Goal: Task Accomplishment & Management: Use online tool/utility

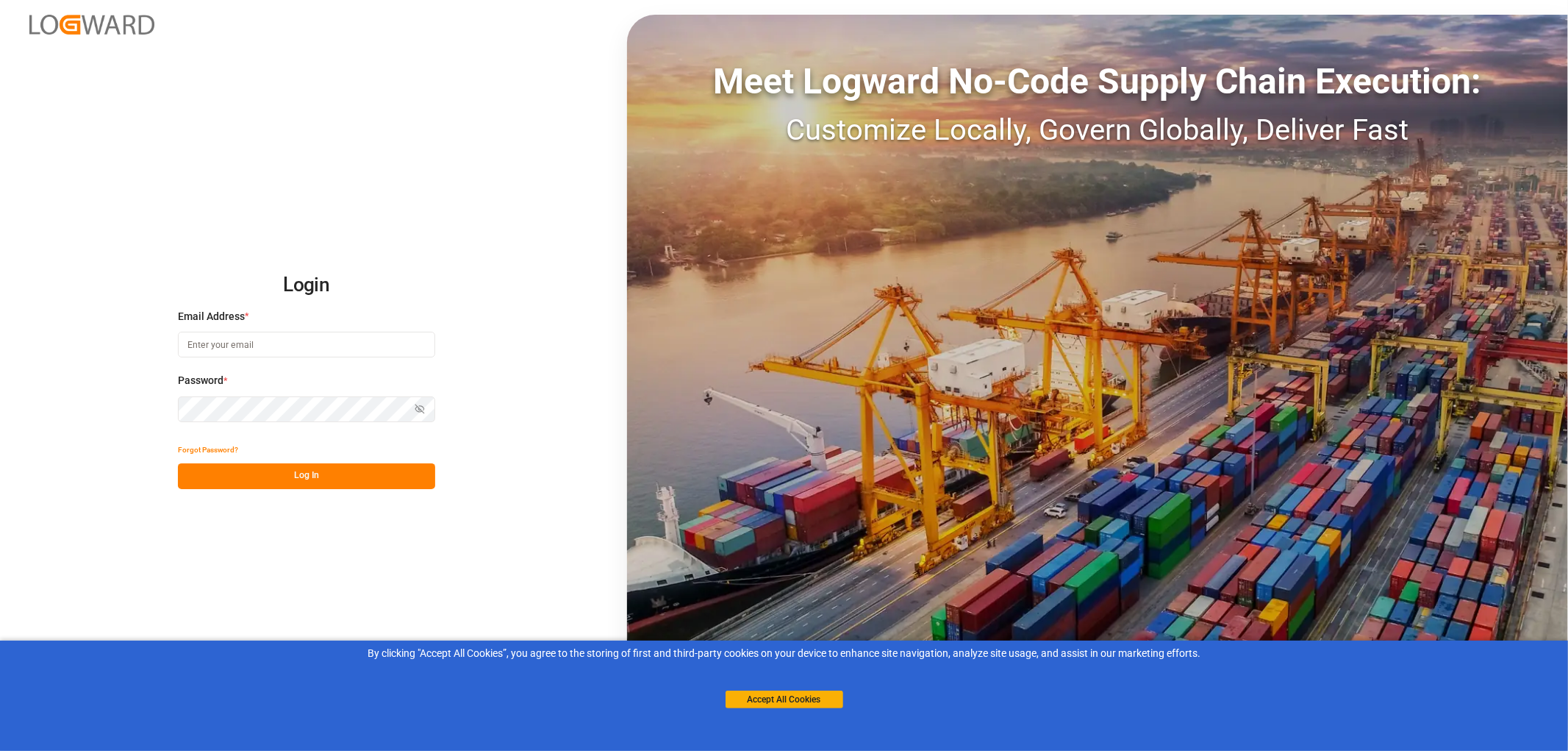
click at [208, 342] on input at bounding box center [306, 345] width 258 height 26
type input "M"
type input "monika.brinkmann-oetting@rhenus.com"
click at [313, 475] on button "Log In" at bounding box center [306, 476] width 258 height 26
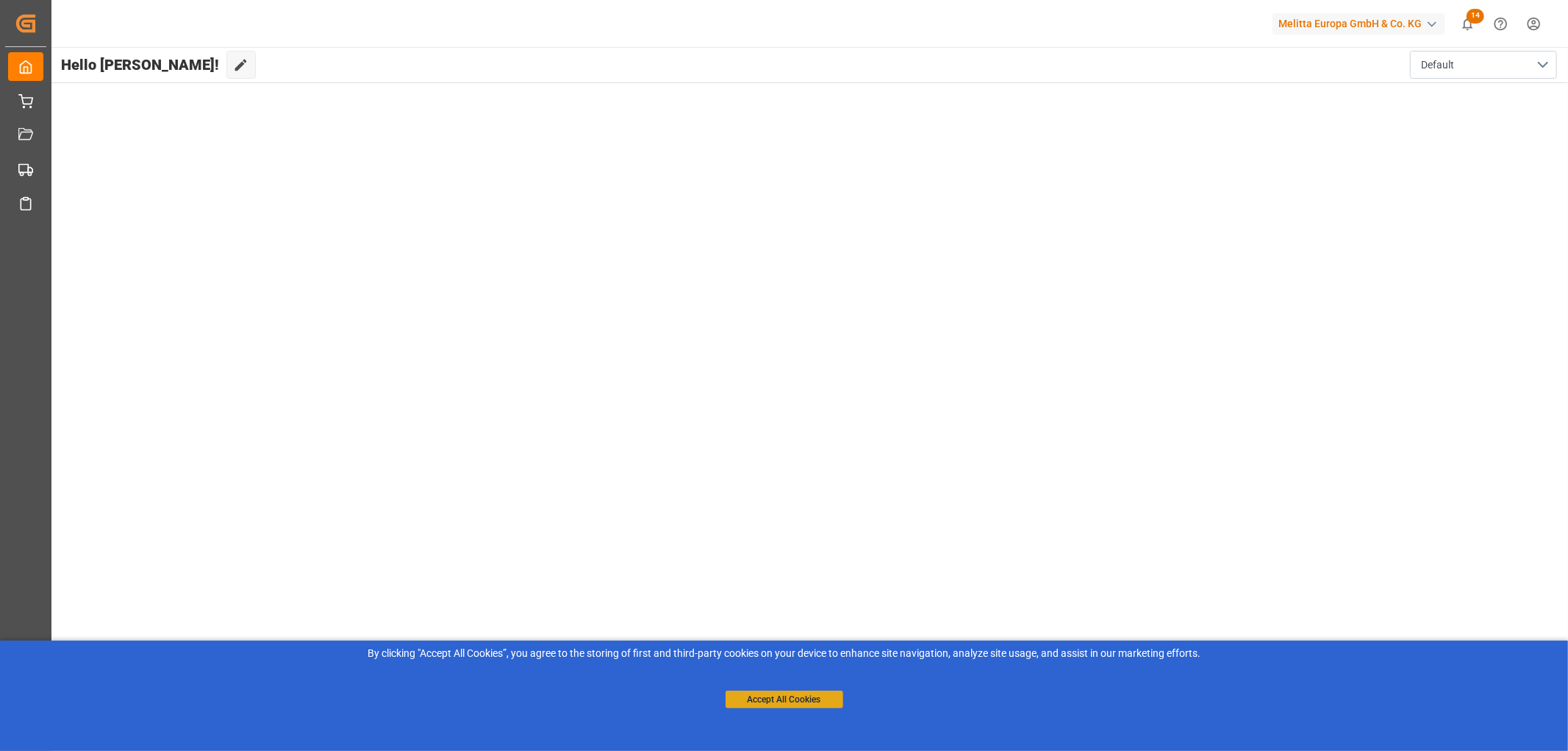
click at [816, 701] on button "Accept All Cookies" at bounding box center [784, 699] width 117 height 18
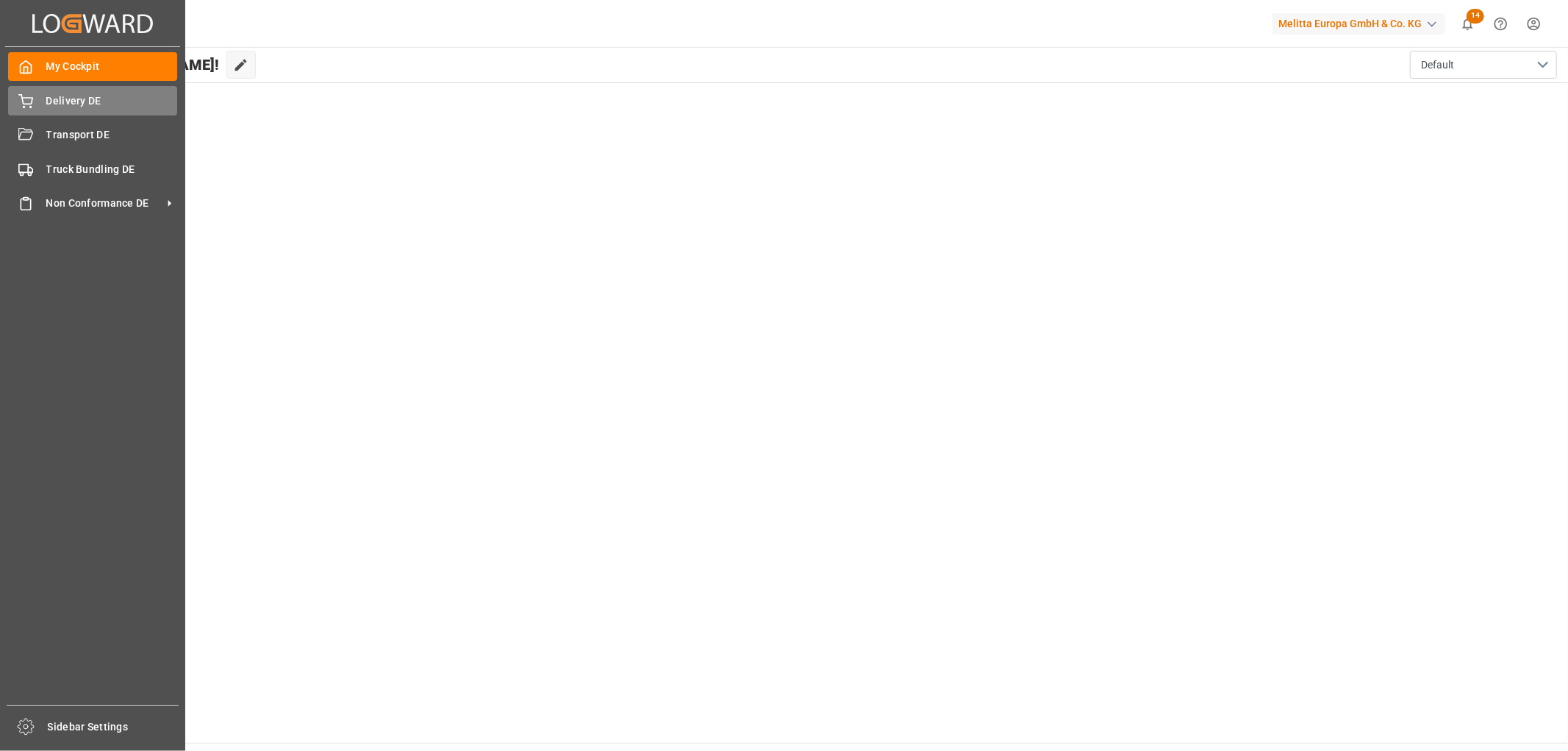
click at [55, 98] on span "Delivery DE" at bounding box center [112, 101] width 132 height 15
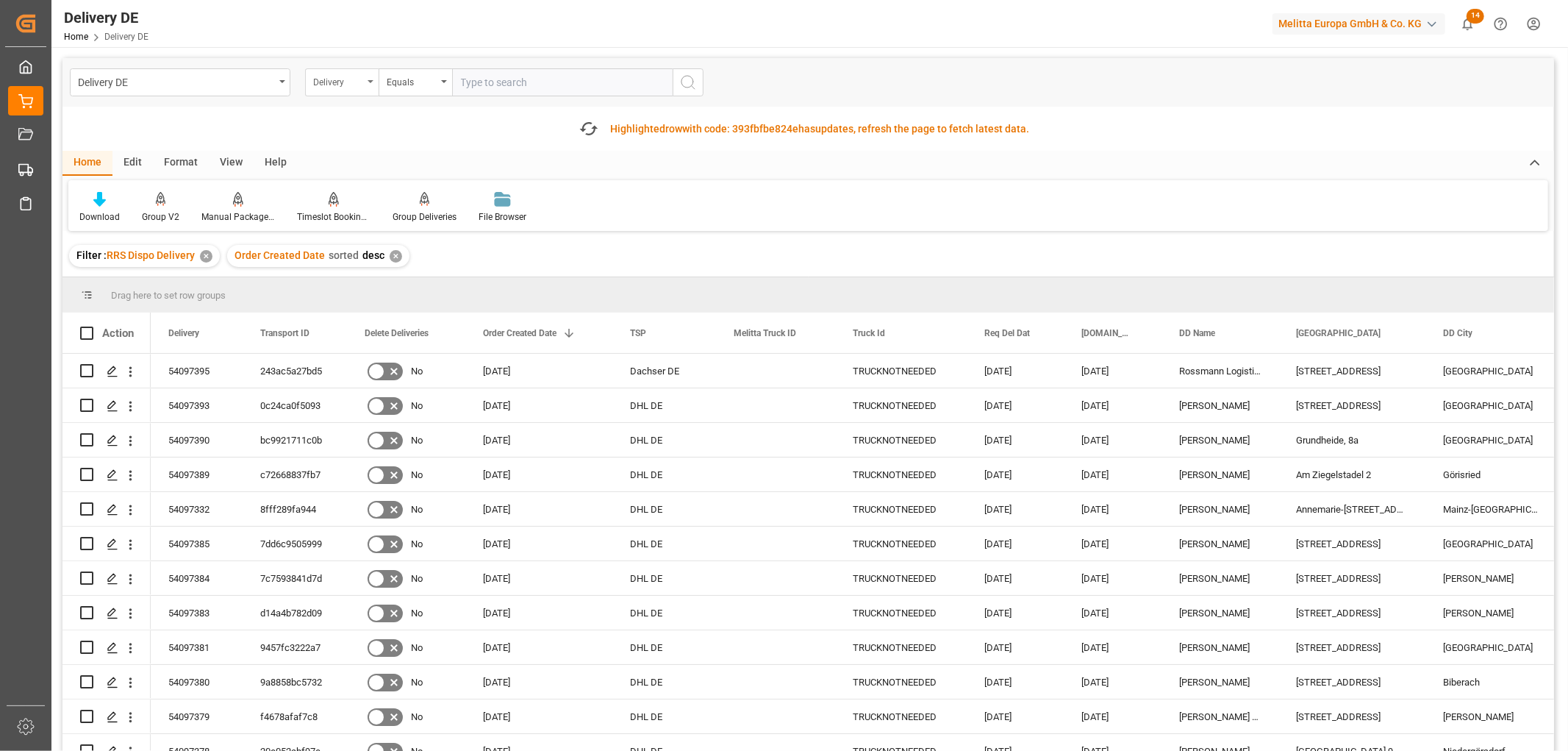
click at [337, 84] on div "Delivery" at bounding box center [338, 80] width 50 height 17
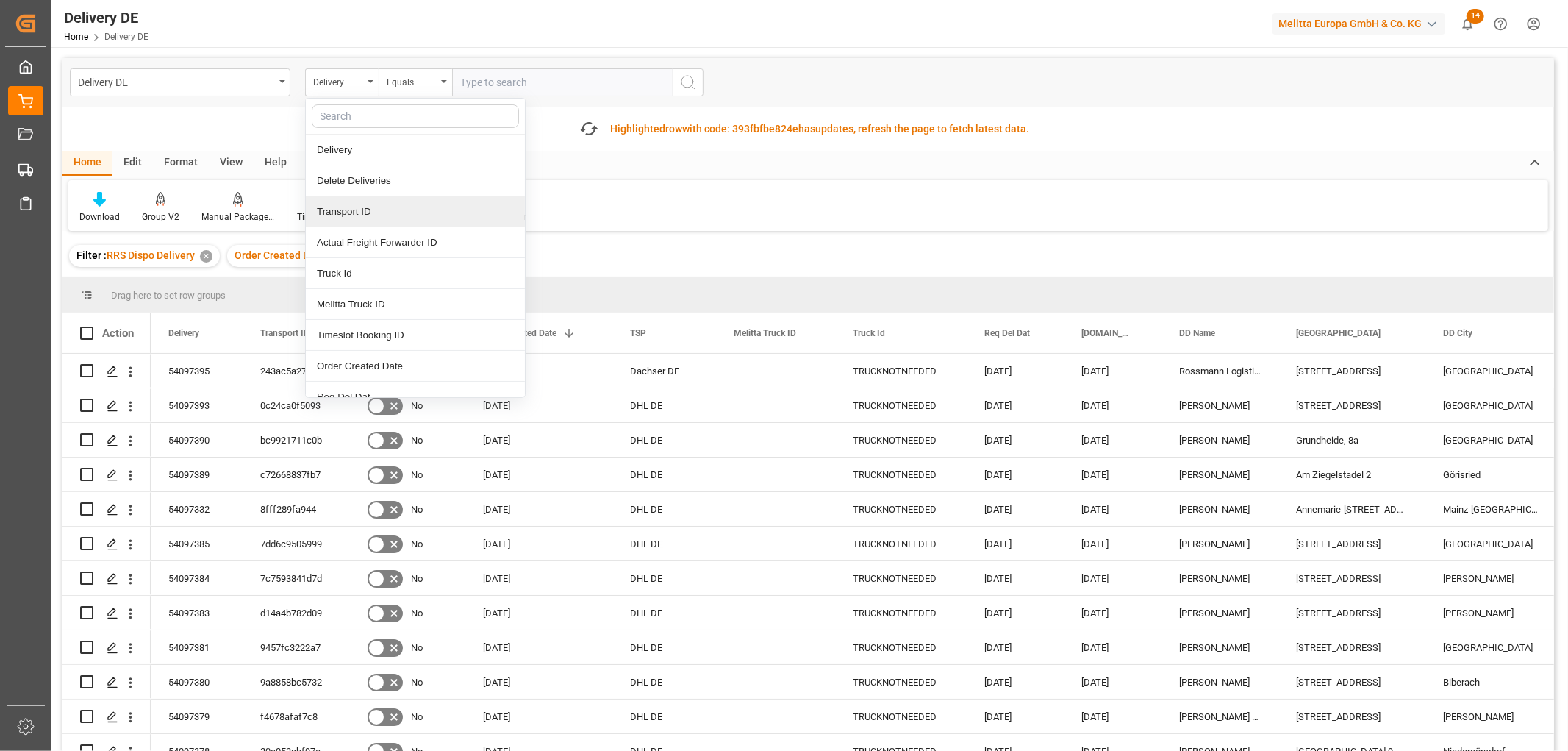
click at [351, 216] on div "Transport ID" at bounding box center [415, 211] width 219 height 31
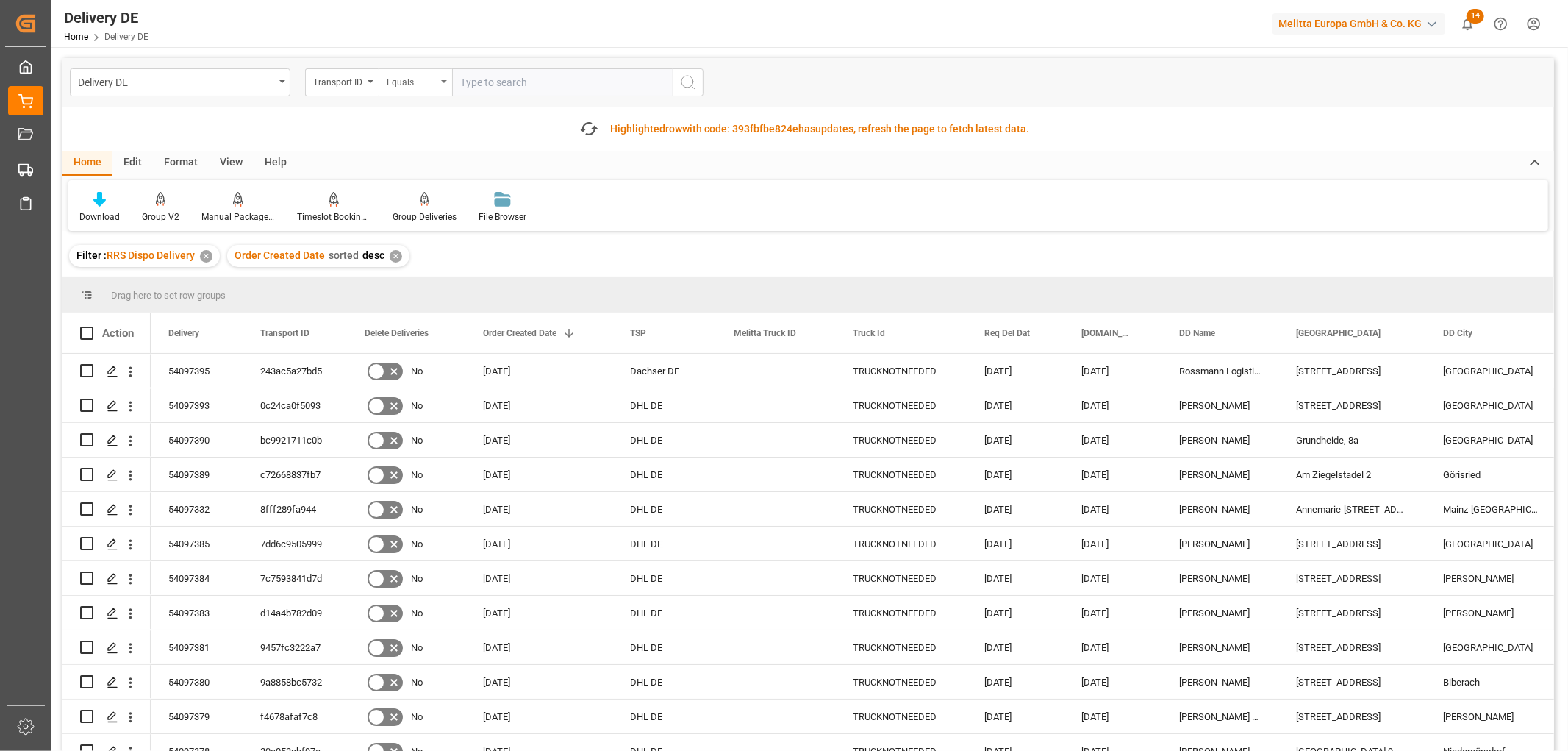
click at [407, 85] on div "Equals" at bounding box center [412, 80] width 50 height 17
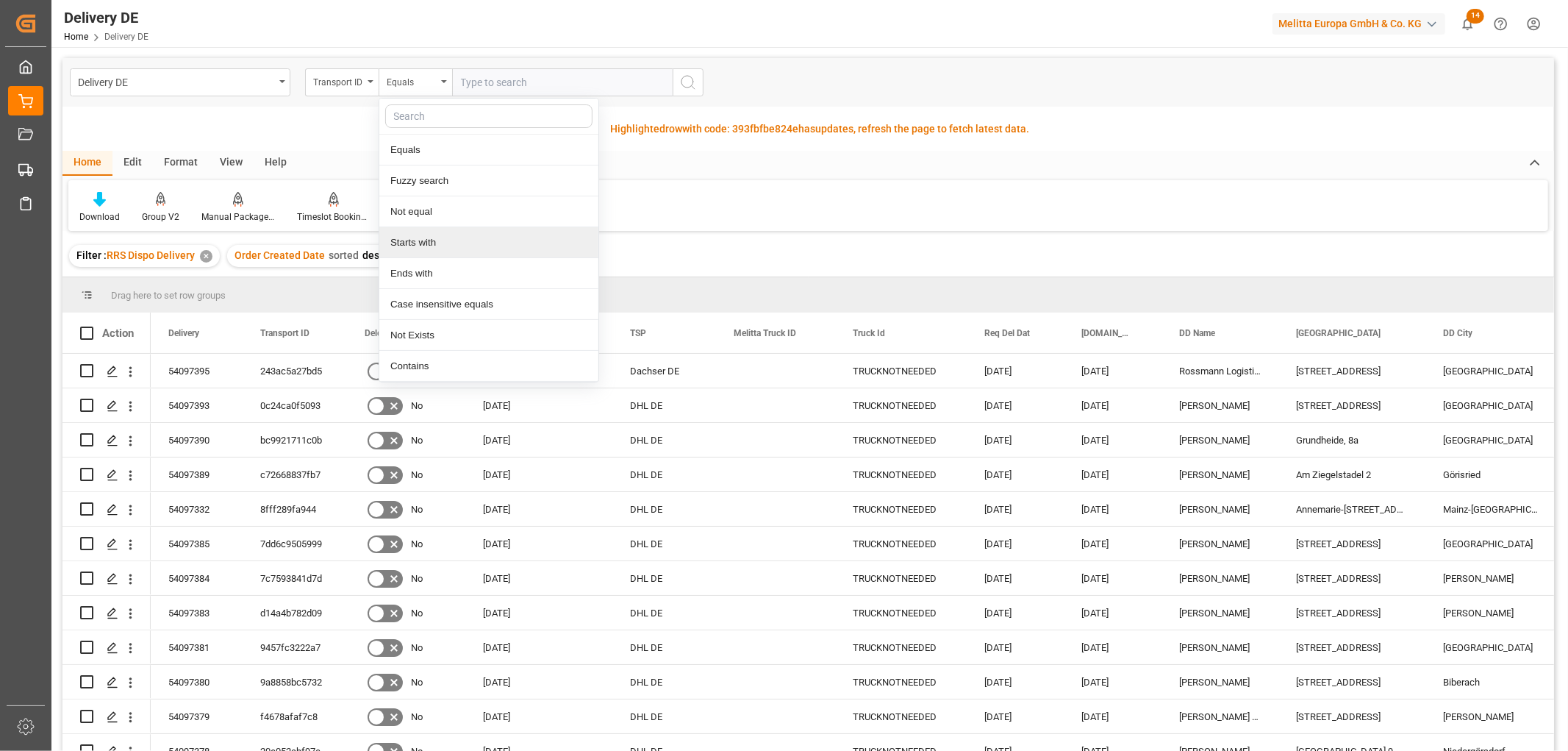
click at [427, 240] on div "Starts with" at bounding box center [489, 243] width 219 height 31
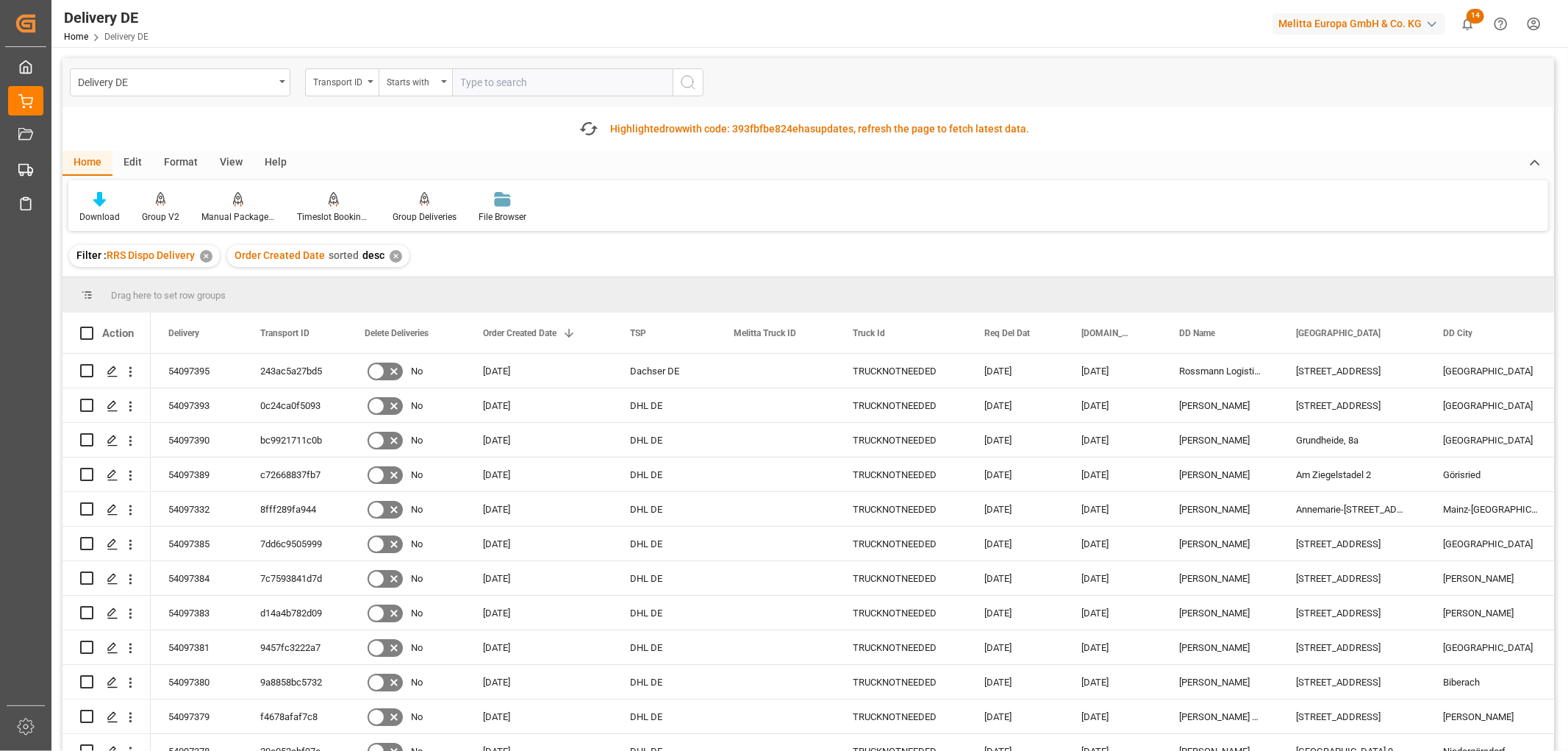
click at [483, 84] on input "text" at bounding box center [562, 82] width 220 height 28
type input "600002152"
click at [693, 87] on line "search button" at bounding box center [693, 88] width 3 height 3
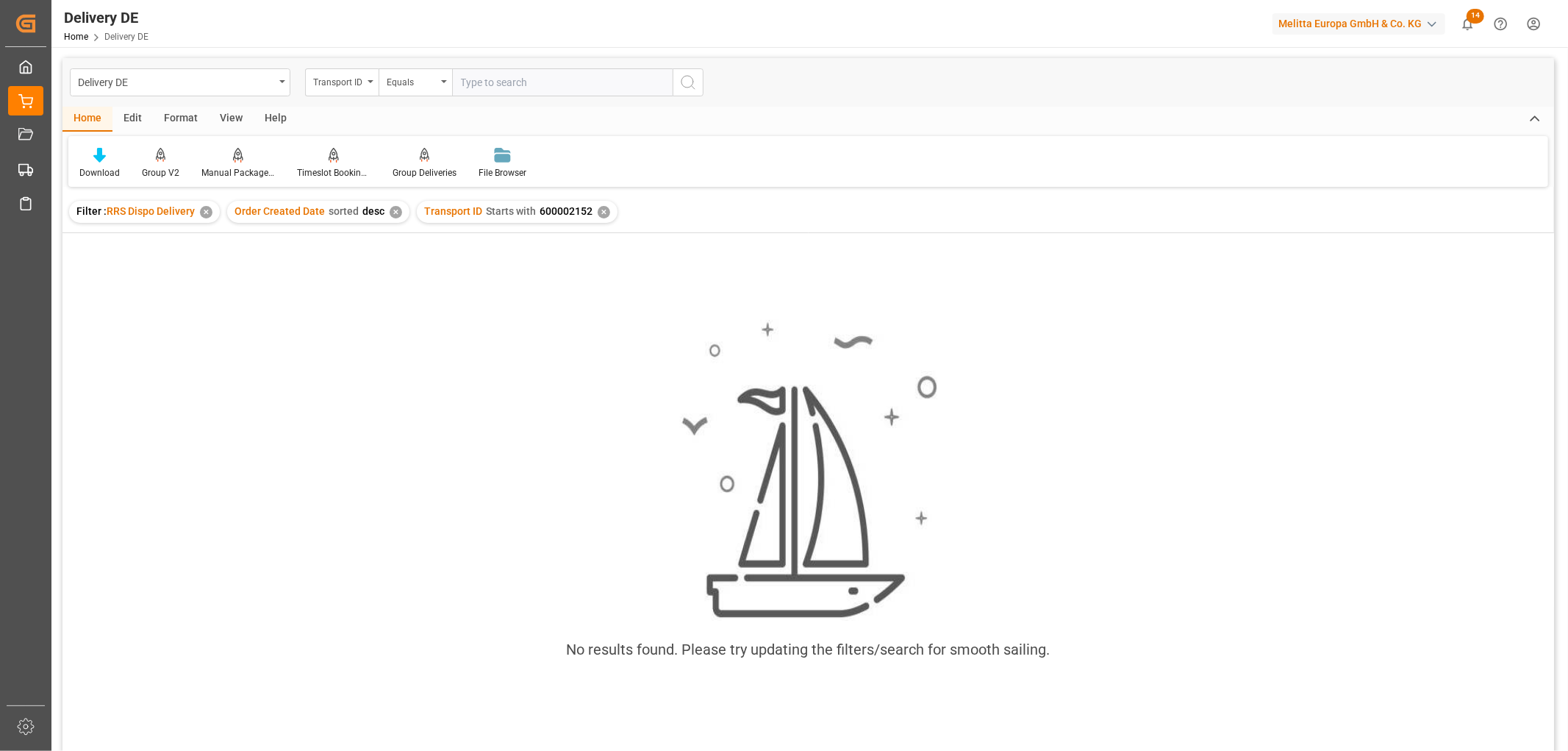
click at [603, 215] on div "✕" at bounding box center [604, 212] width 13 height 13
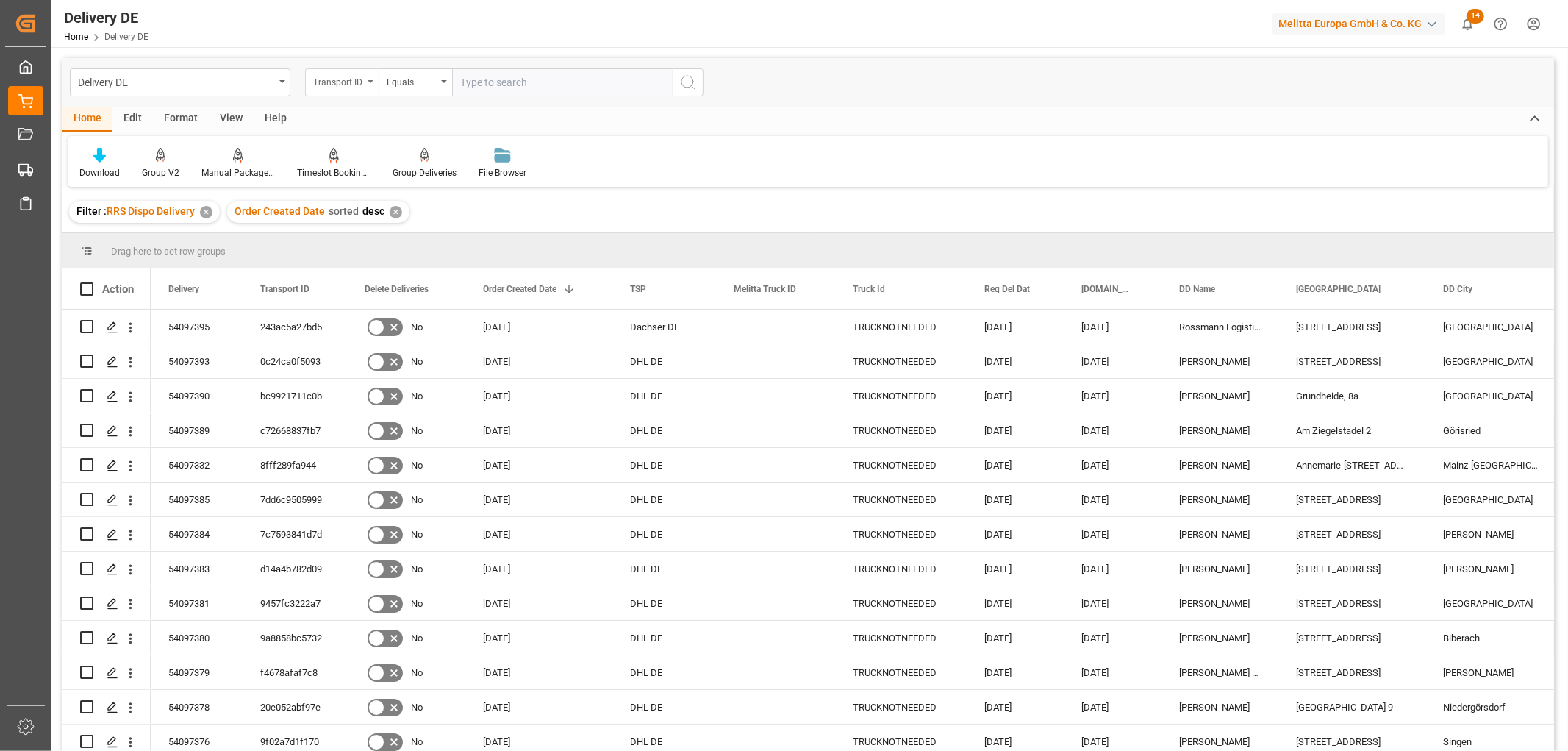
click at [344, 80] on div "Transport ID" at bounding box center [338, 80] width 50 height 17
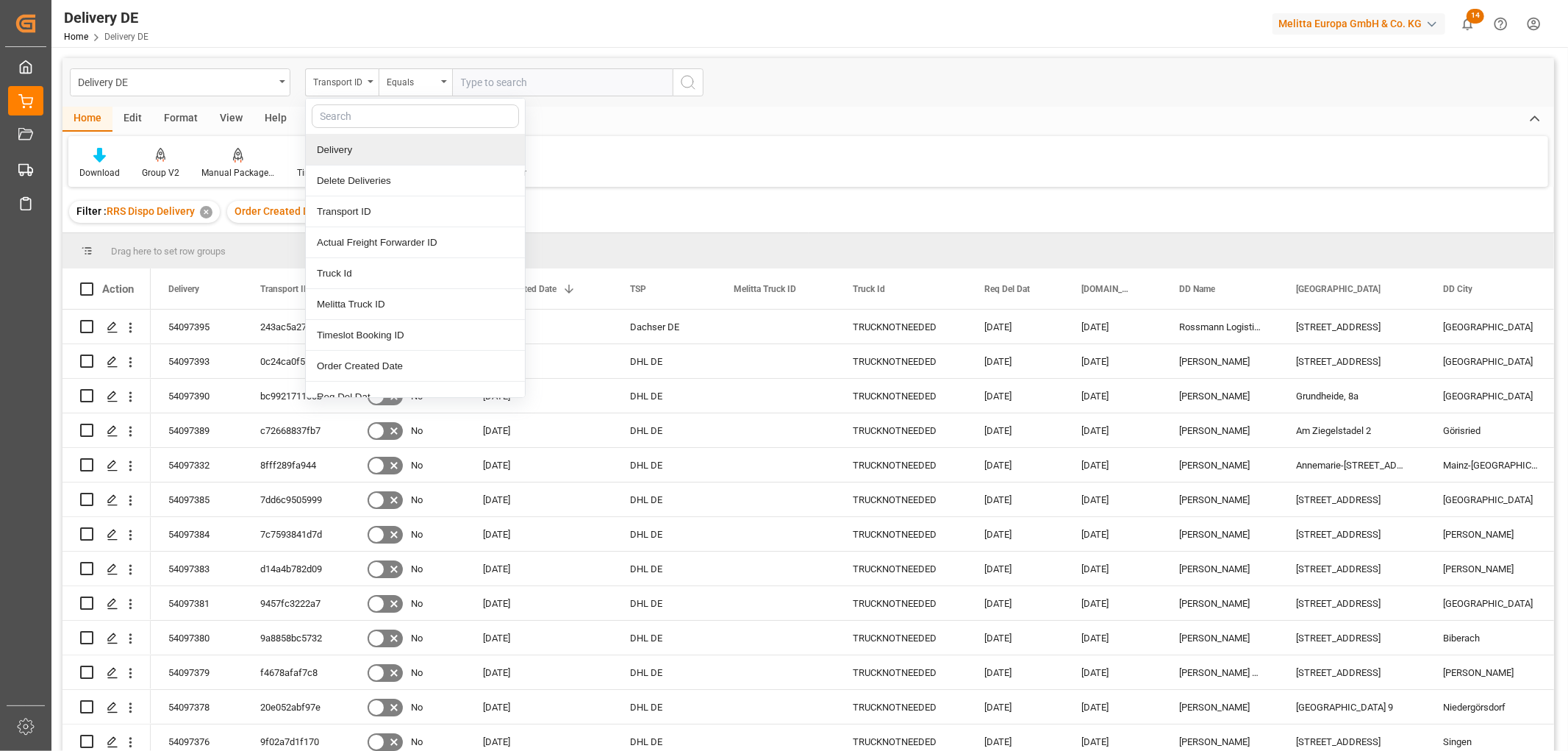
click at [342, 145] on div "Delivery" at bounding box center [415, 150] width 219 height 31
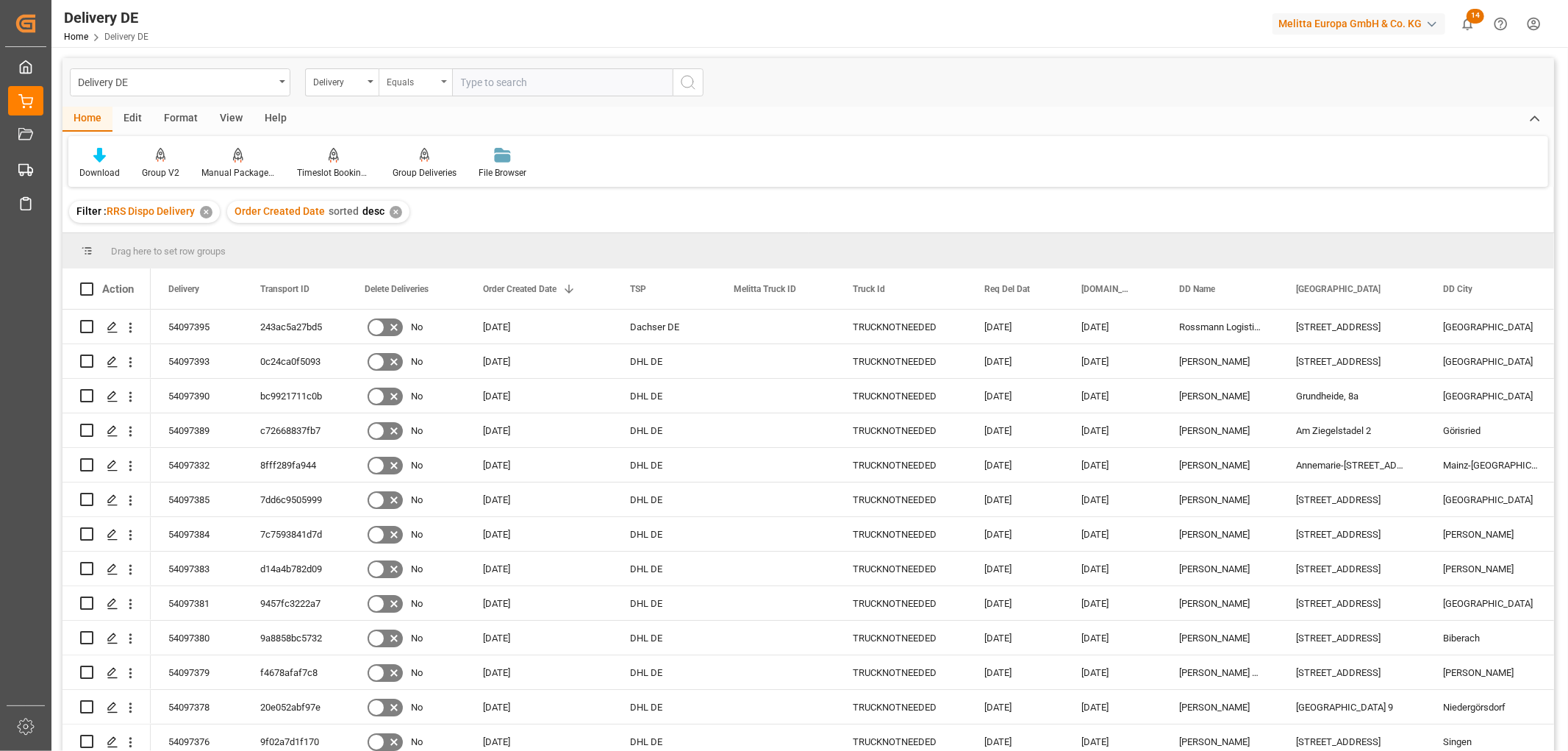
click at [414, 79] on div "Equals" at bounding box center [412, 80] width 50 height 17
click at [416, 251] on div "Starts with" at bounding box center [489, 243] width 219 height 31
click at [500, 81] on input "text" at bounding box center [562, 82] width 220 height 28
type input "92553540"
click at [686, 83] on icon "search button" at bounding box center [688, 82] width 18 height 18
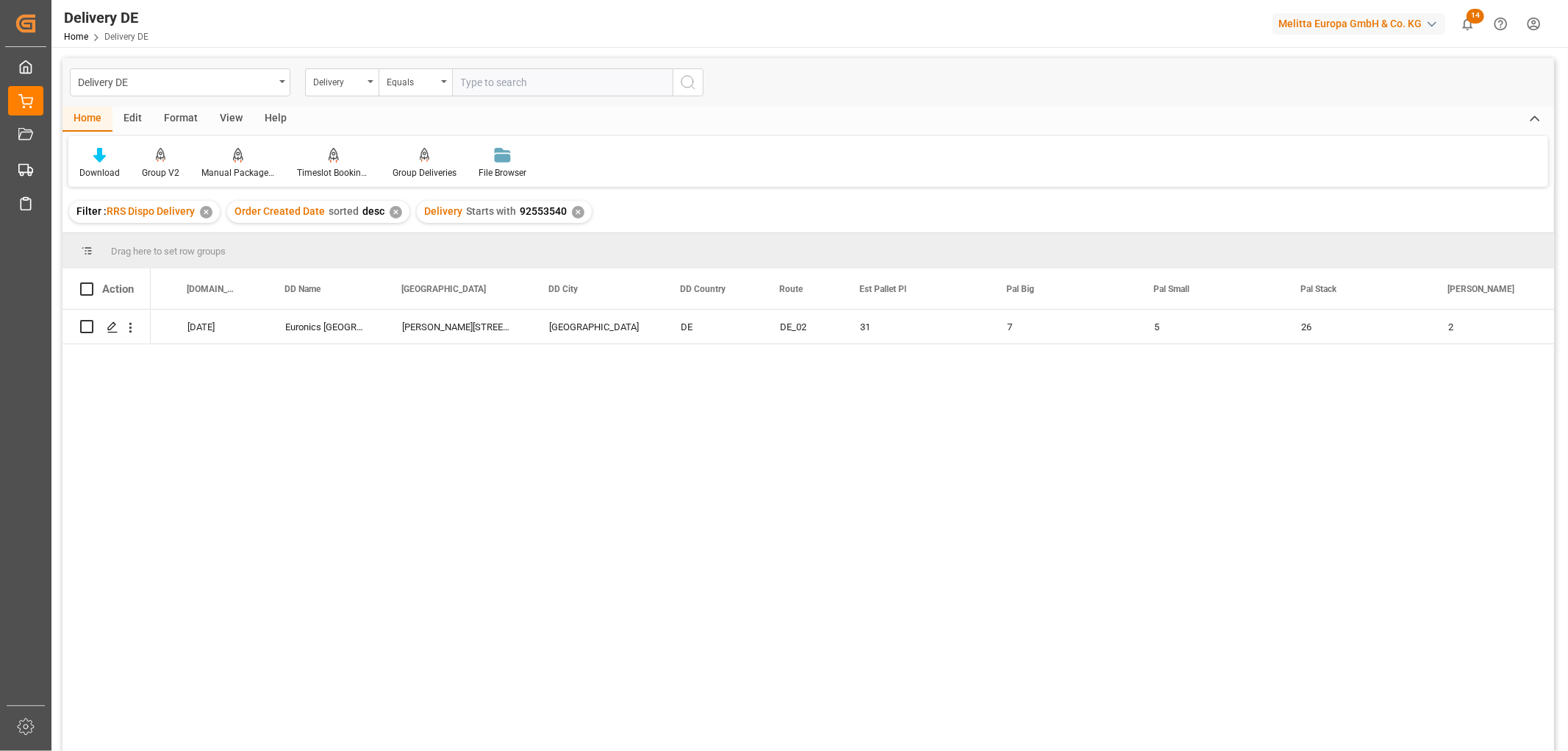
click at [574, 210] on div "✕" at bounding box center [578, 212] width 13 height 13
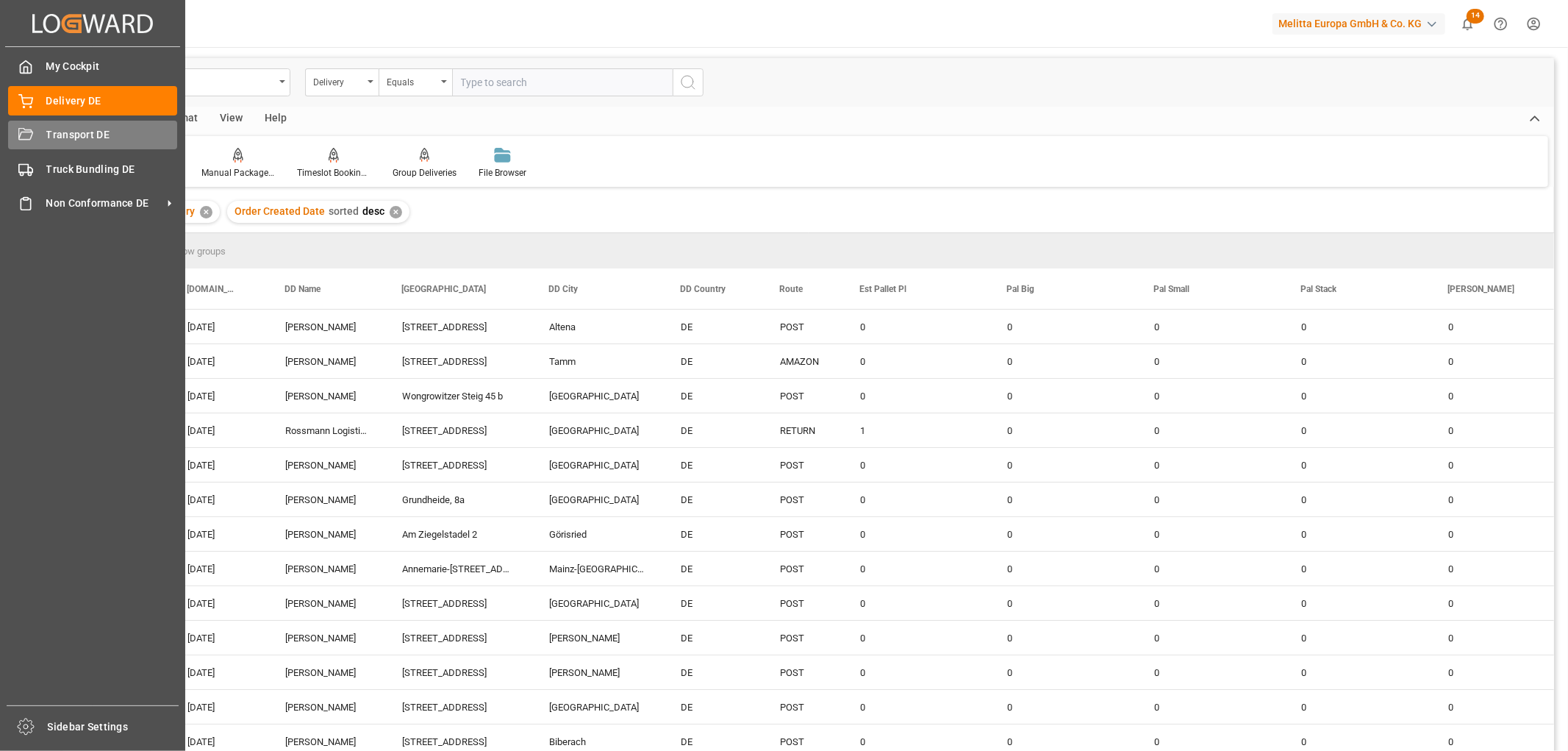
click at [33, 128] on div "Transport DE Transport DE" at bounding box center [93, 135] width 169 height 29
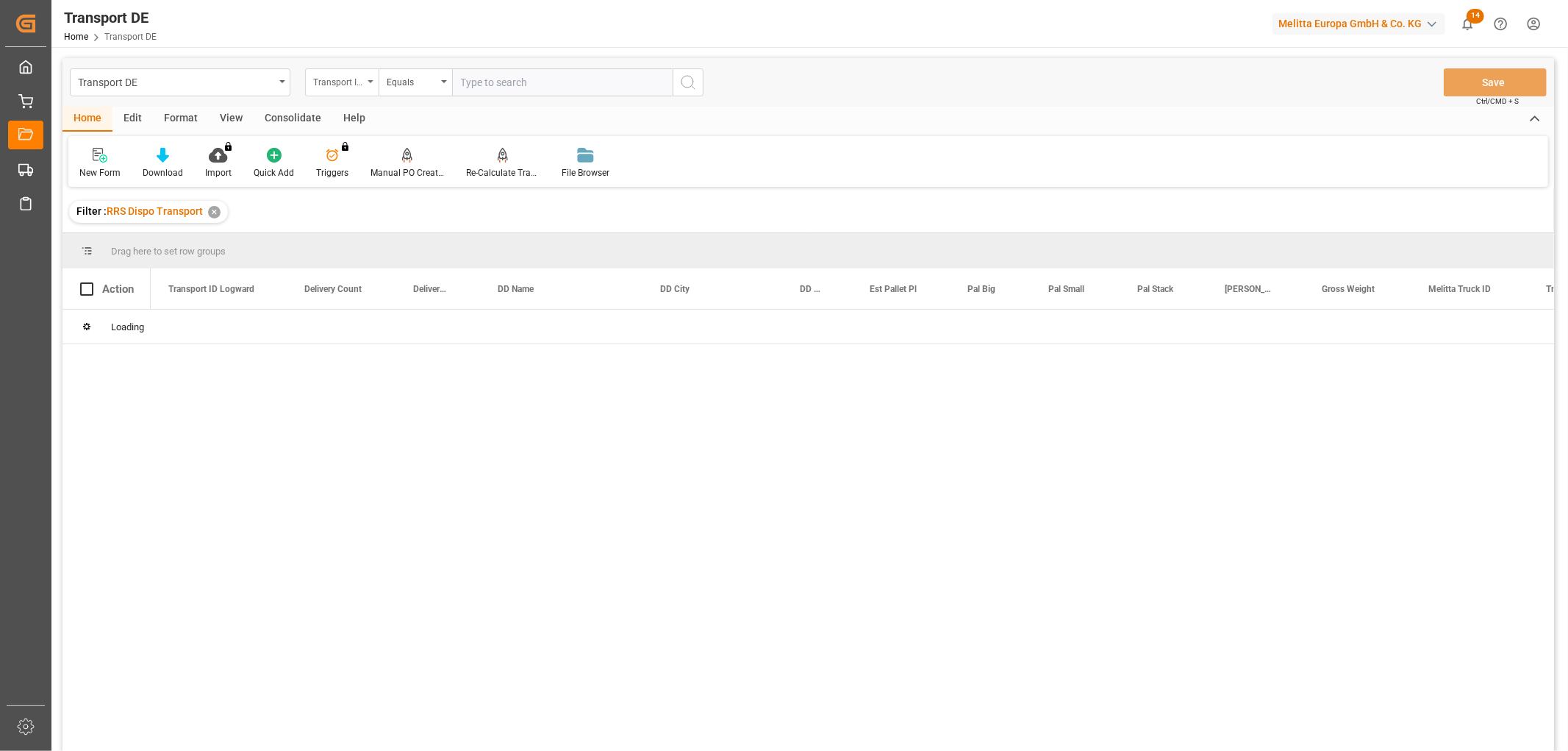
click at [339, 77] on div "Transport ID Logward" at bounding box center [338, 80] width 50 height 17
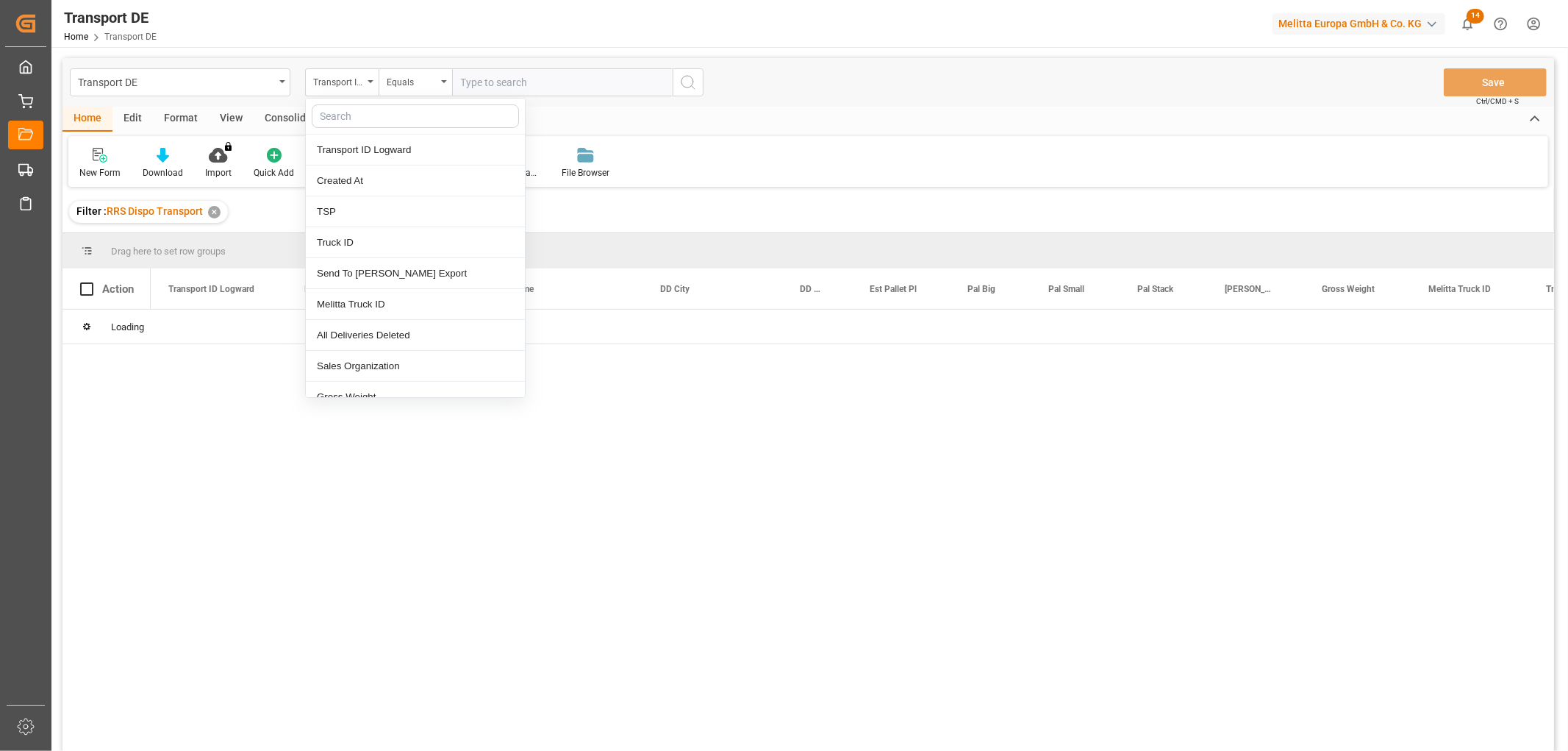
click at [341, 112] on input "text" at bounding box center [416, 116] width 207 height 23
type input "pl"
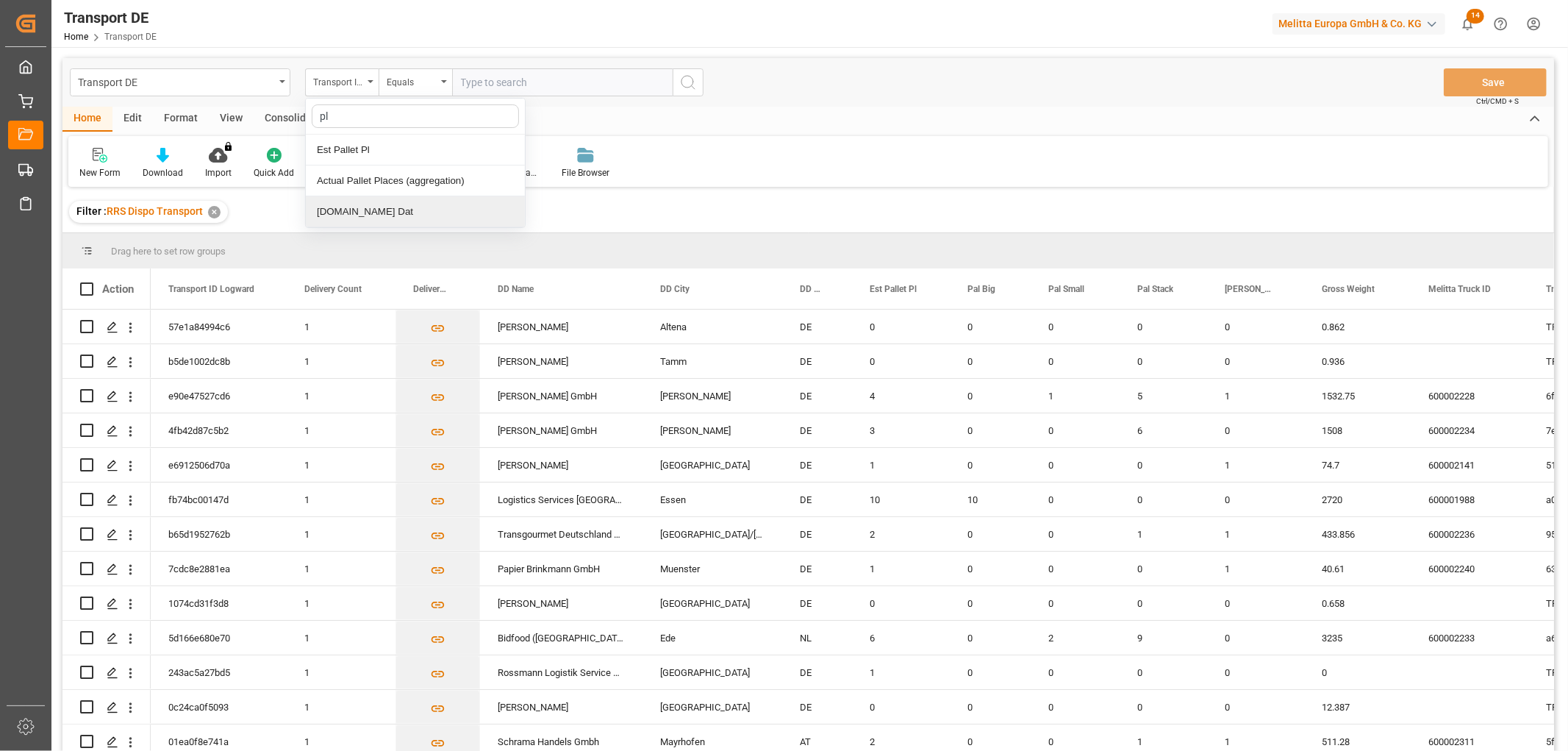
click at [336, 213] on div "[DOMAIN_NAME] Dat" at bounding box center [415, 211] width 219 height 31
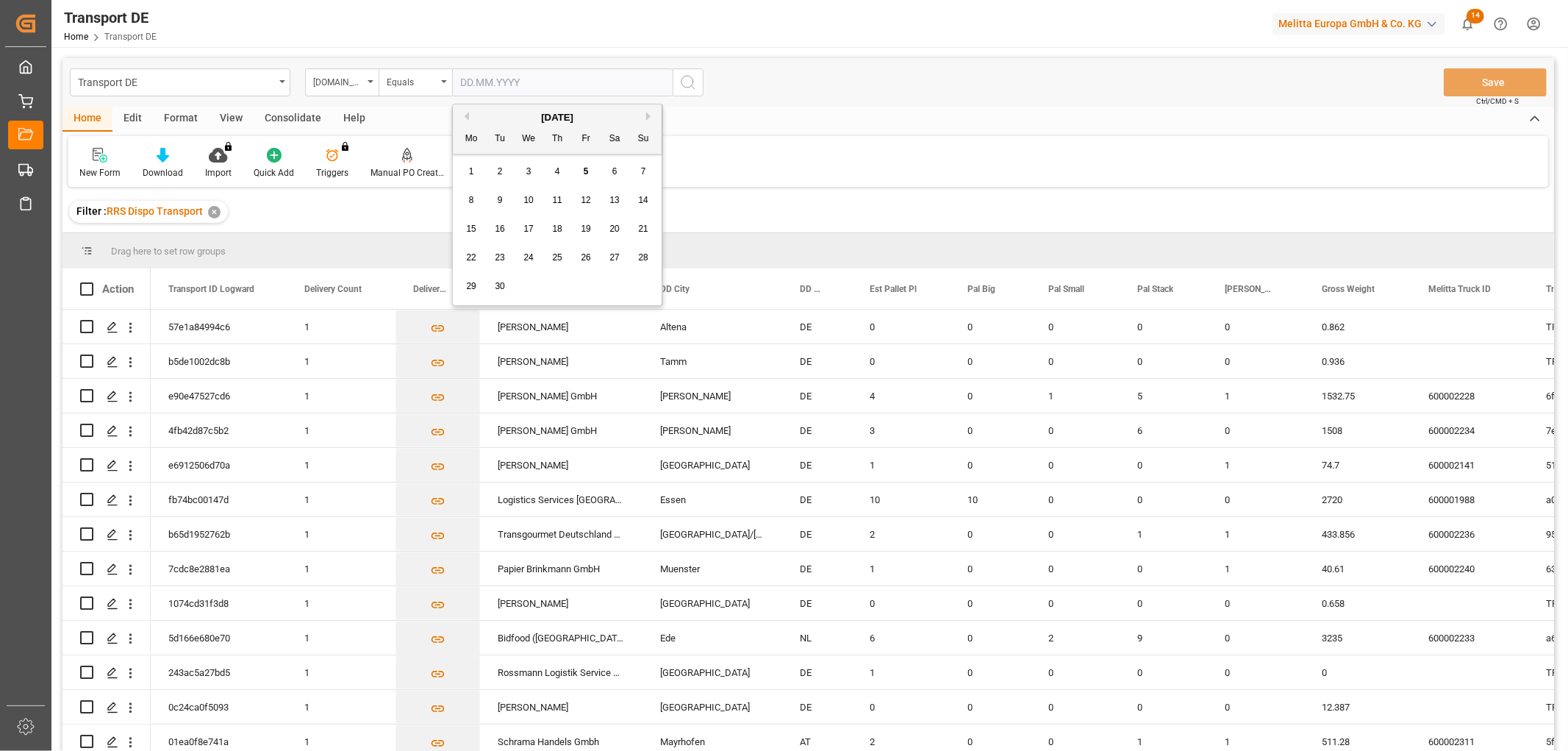
click at [483, 79] on input "text" at bounding box center [562, 82] width 220 height 28
click at [467, 206] on div "8" at bounding box center [471, 201] width 18 height 18
type input "[DATE]"
click at [682, 85] on circle "search button" at bounding box center [687, 81] width 12 height 12
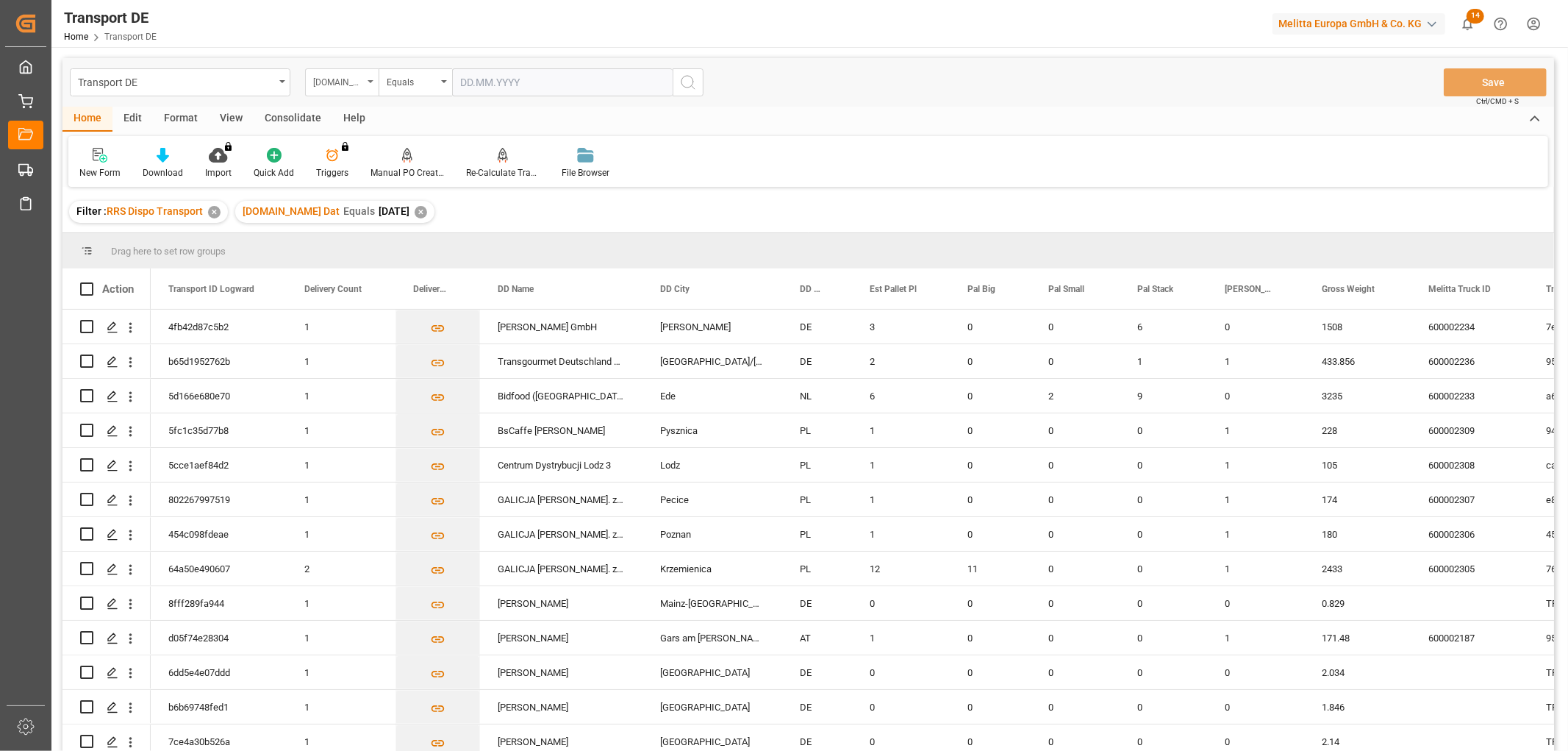
click at [345, 82] on div "[DOMAIN_NAME] Dat" at bounding box center [338, 80] width 50 height 17
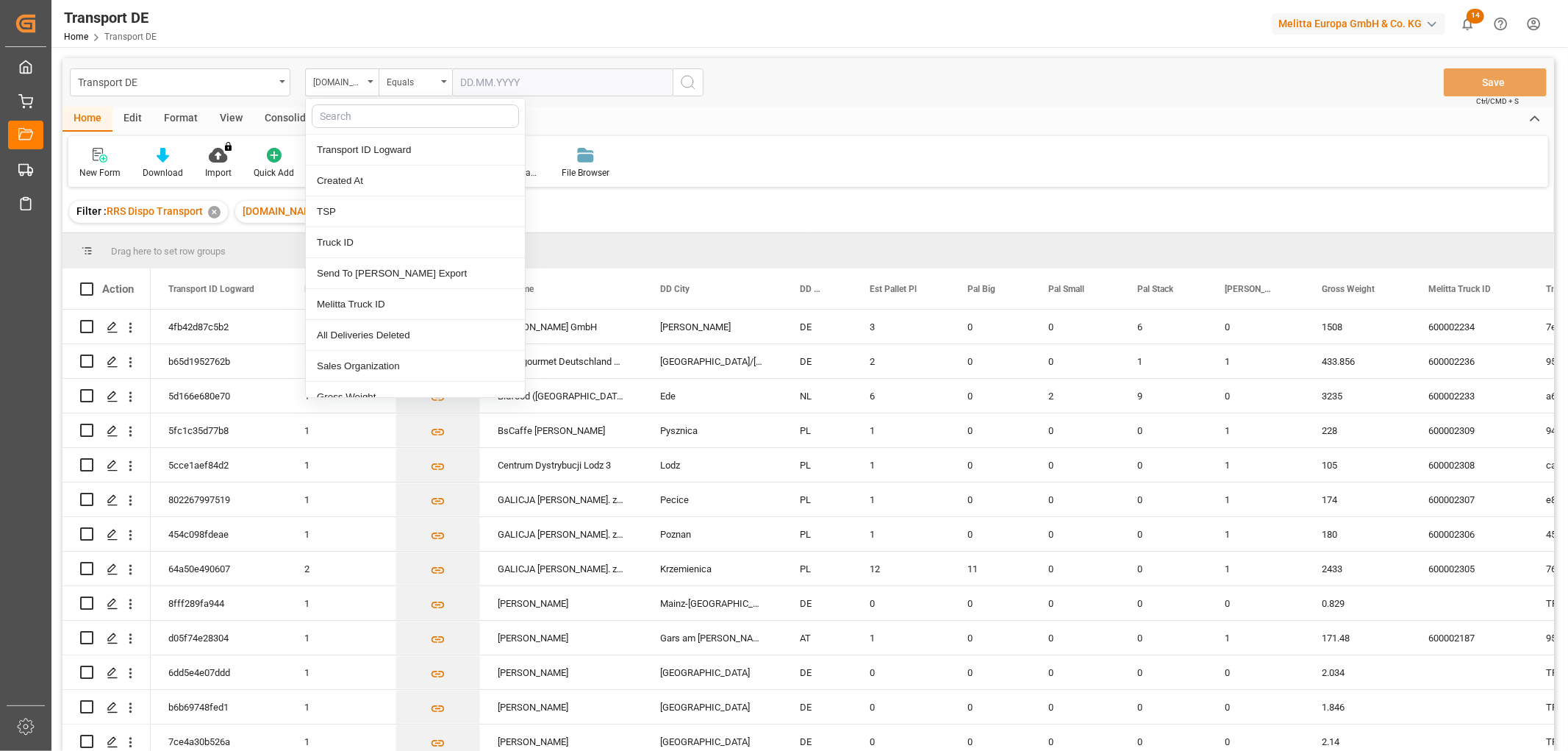
click at [339, 117] on input "text" at bounding box center [416, 116] width 207 height 23
type input "req"
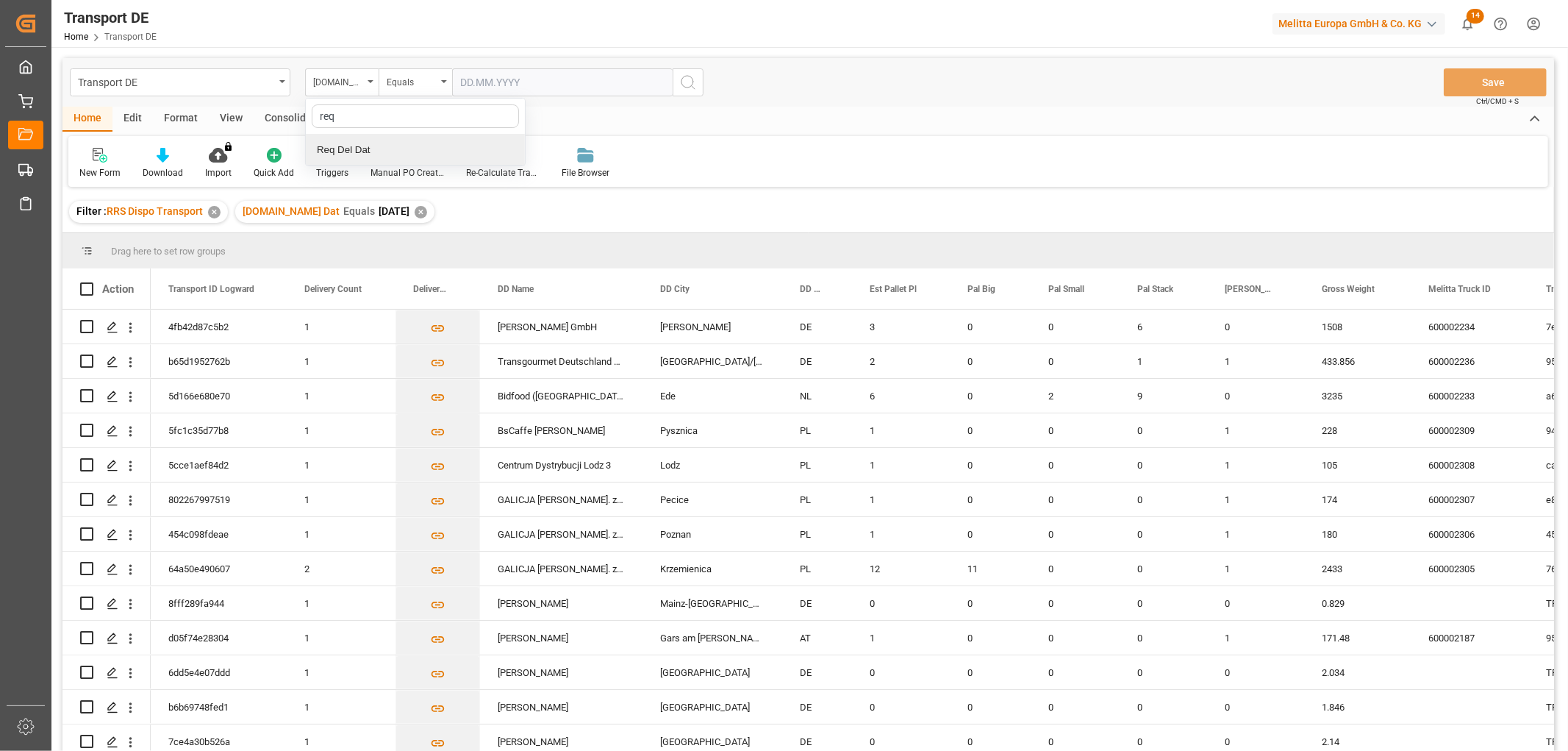
click at [354, 152] on div "Req Del Dat" at bounding box center [415, 150] width 219 height 31
click at [424, 81] on div "Equals" at bounding box center [412, 80] width 50 height 17
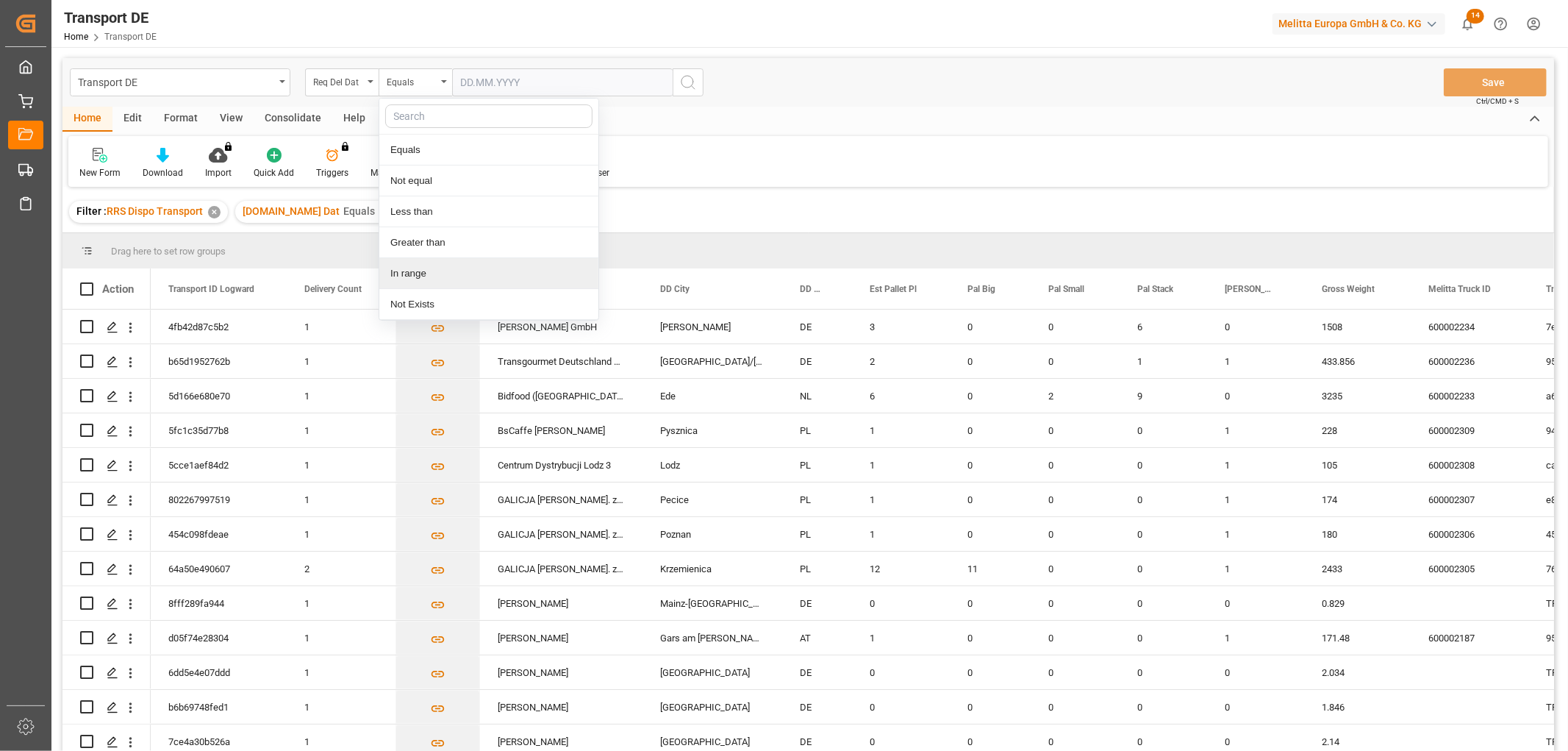
click at [417, 271] on div "In range" at bounding box center [489, 273] width 219 height 31
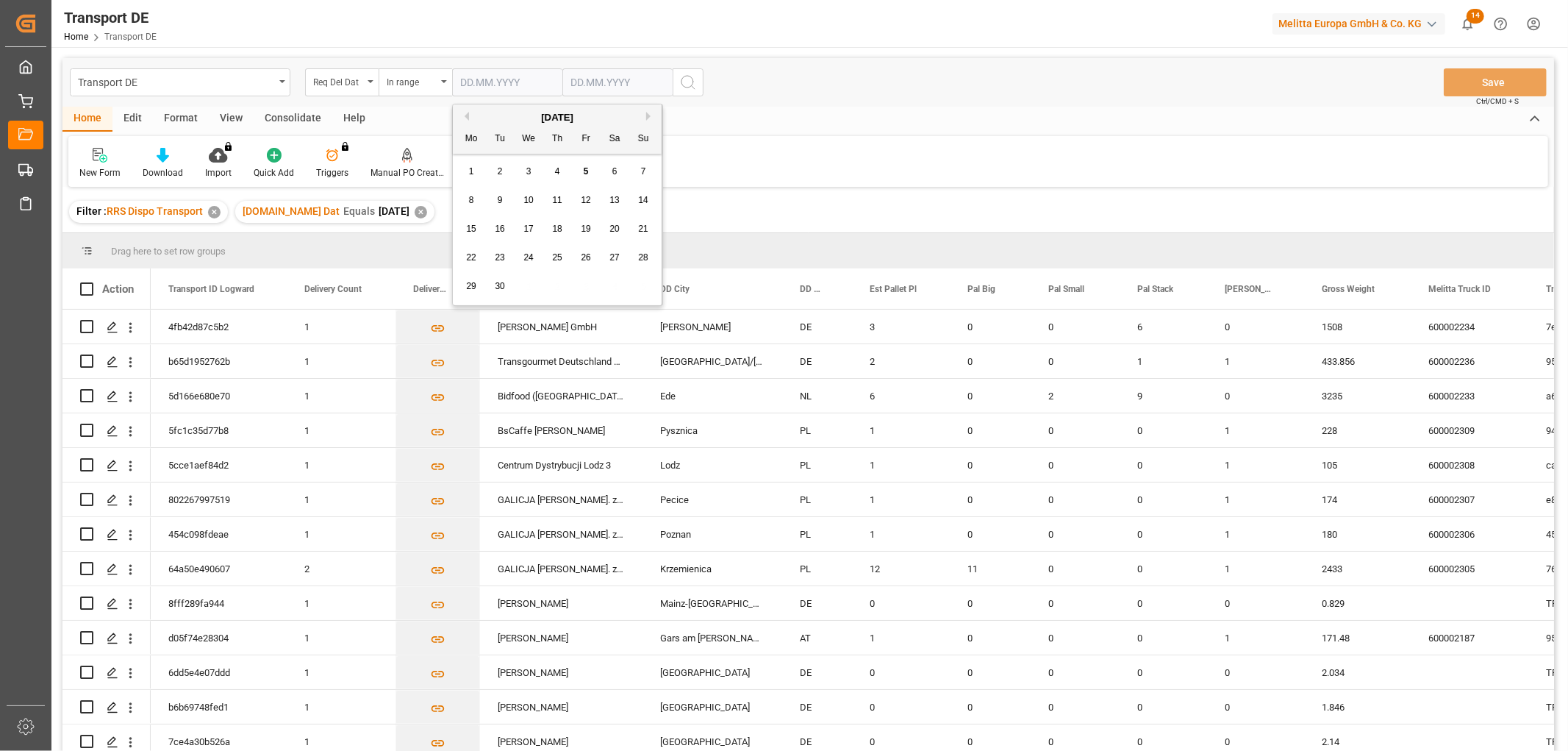
click at [471, 81] on input "text" at bounding box center [507, 82] width 110 height 28
click at [628, 283] on div "29 30 1 2 3 4 5" at bounding box center [557, 287] width 201 height 29
click at [498, 200] on span "9" at bounding box center [500, 200] width 5 height 10
type input "09.09.2025"
click at [575, 81] on input "text" at bounding box center [617, 82] width 110 height 28
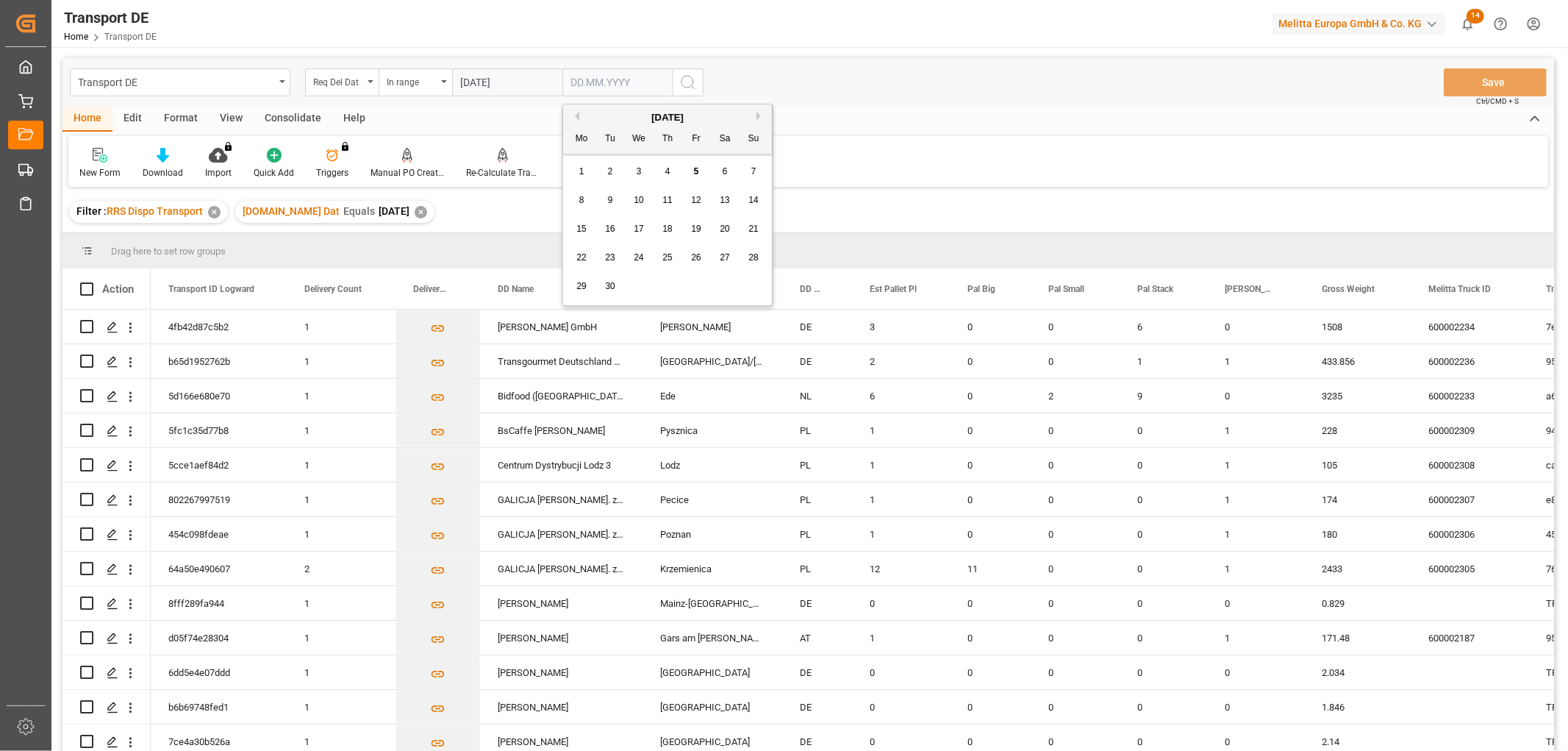
click at [739, 287] on div "29 30 1 2 3 4 5" at bounding box center [668, 287] width 201 height 29
click at [666, 200] on span "11" at bounding box center [667, 200] width 10 height 10
type input "11.09.2025"
click at [684, 83] on icon "search button" at bounding box center [688, 82] width 18 height 18
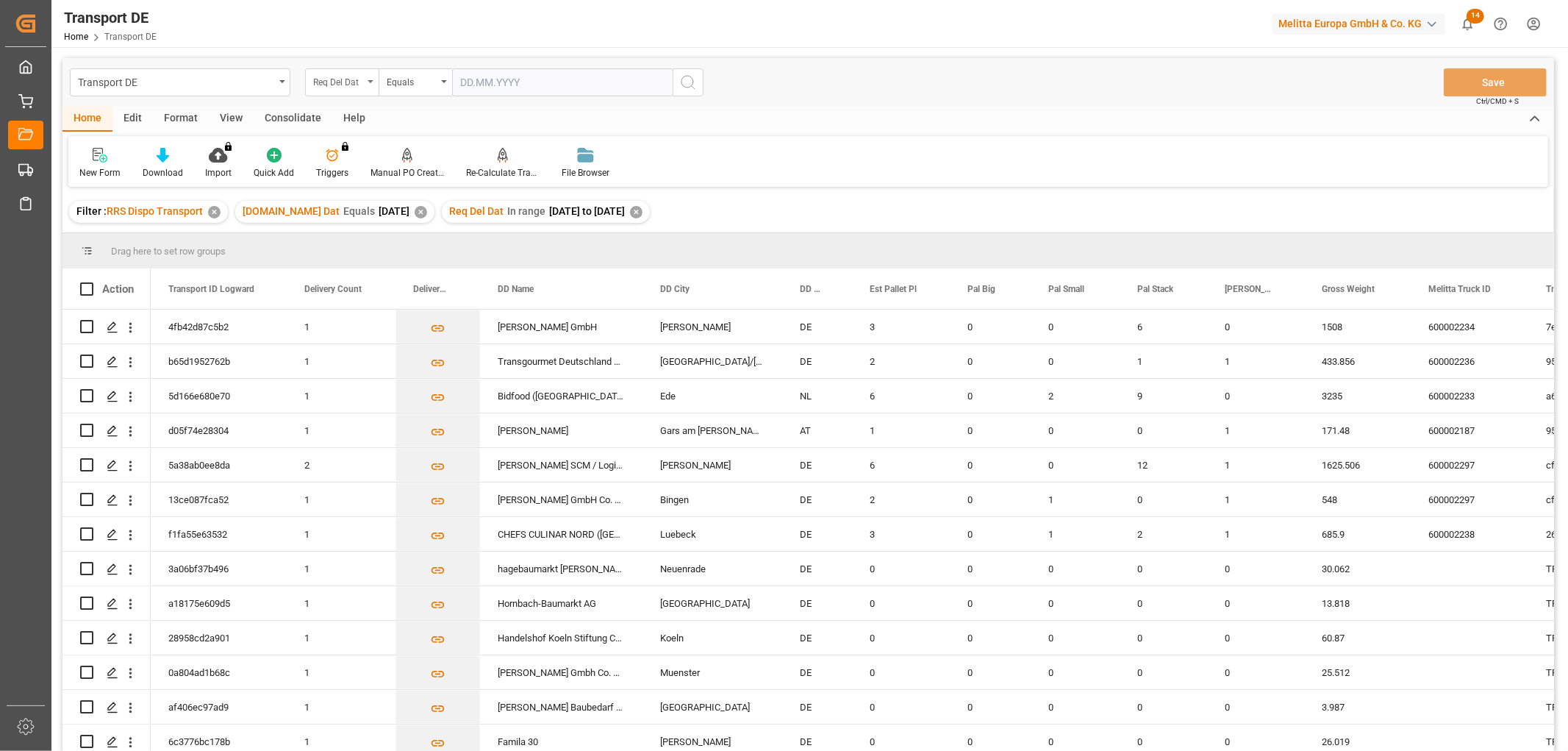
click at [339, 83] on div "Req Del Dat" at bounding box center [338, 80] width 50 height 17
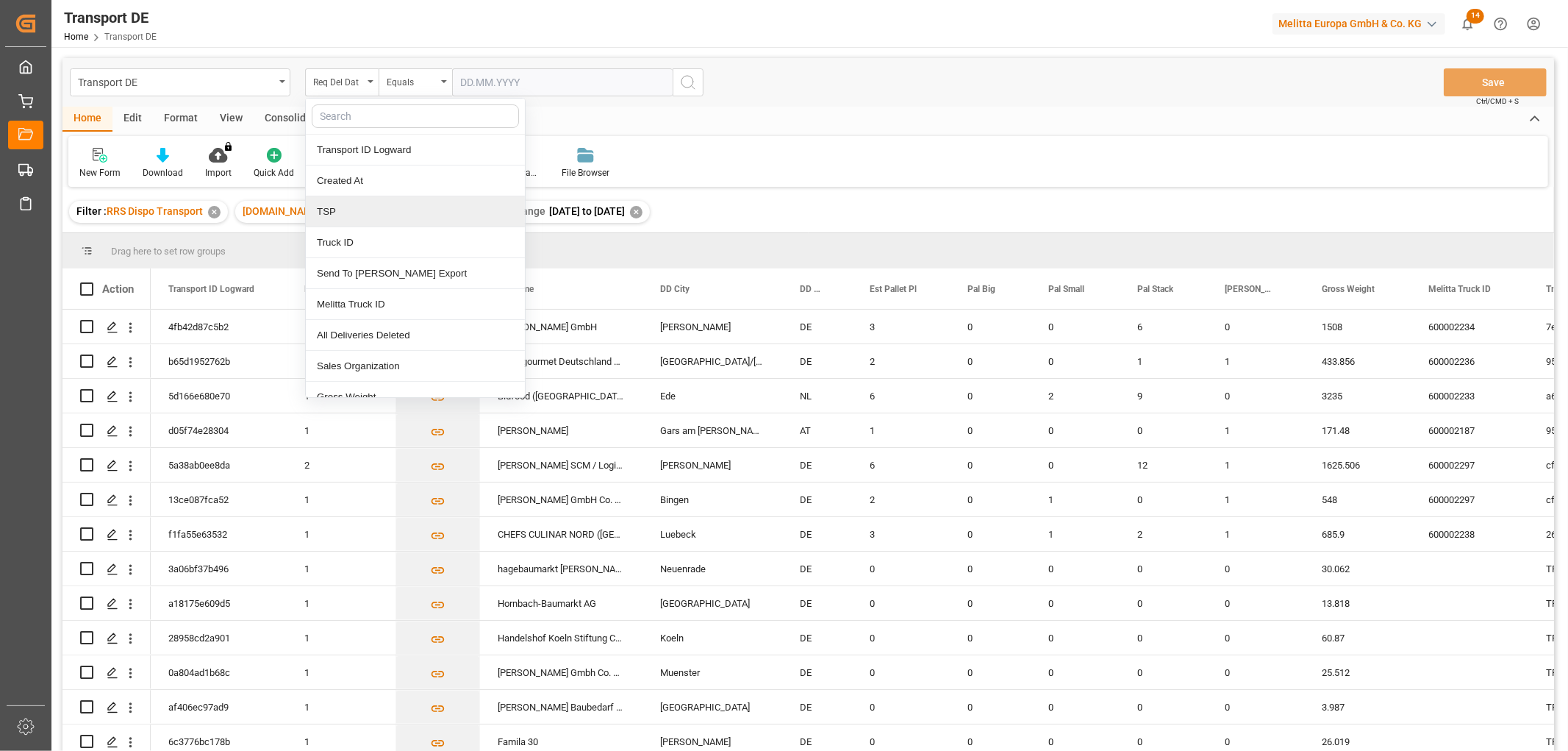
click at [341, 211] on div "TSP" at bounding box center [415, 211] width 219 height 31
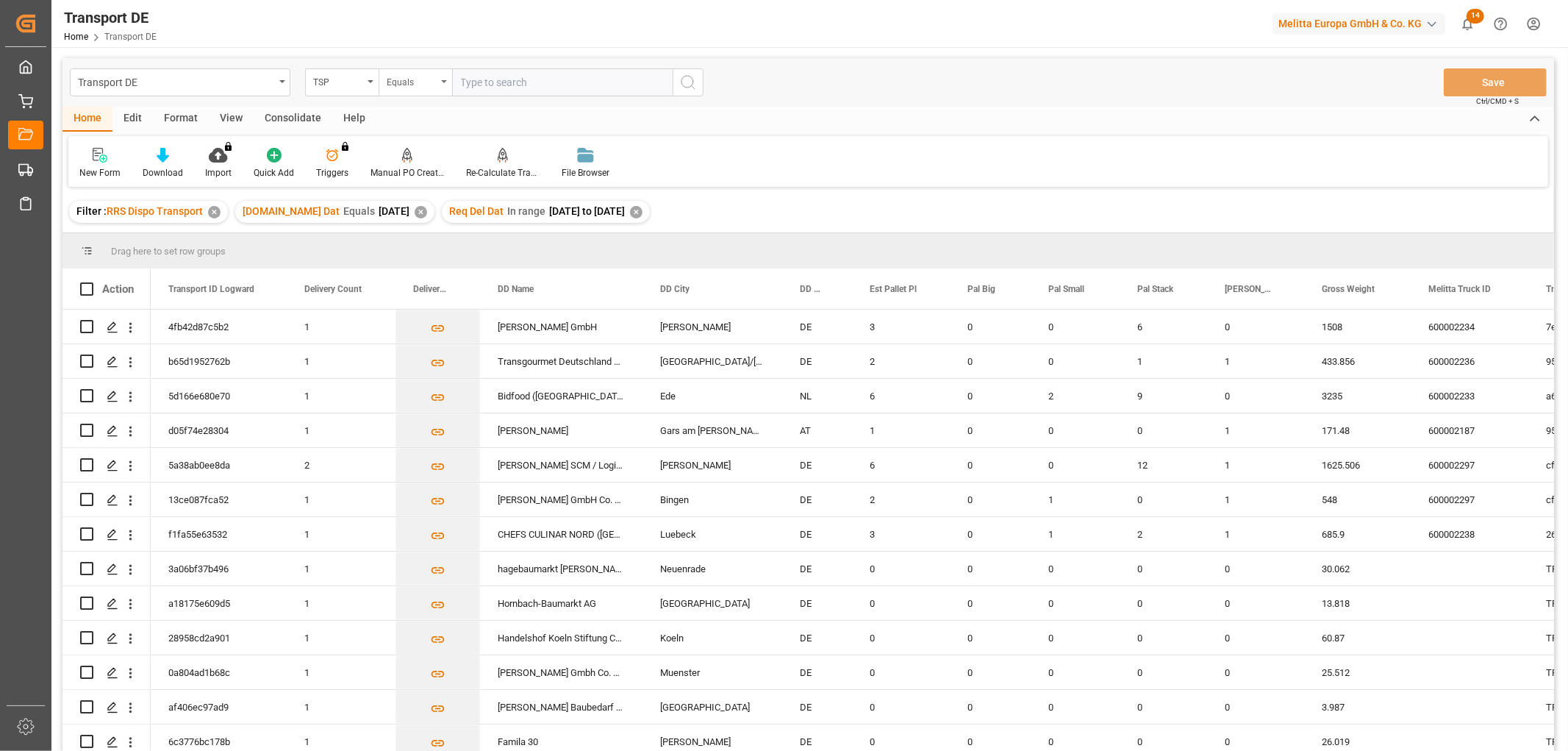
click at [393, 80] on div "Equals" at bounding box center [412, 80] width 50 height 17
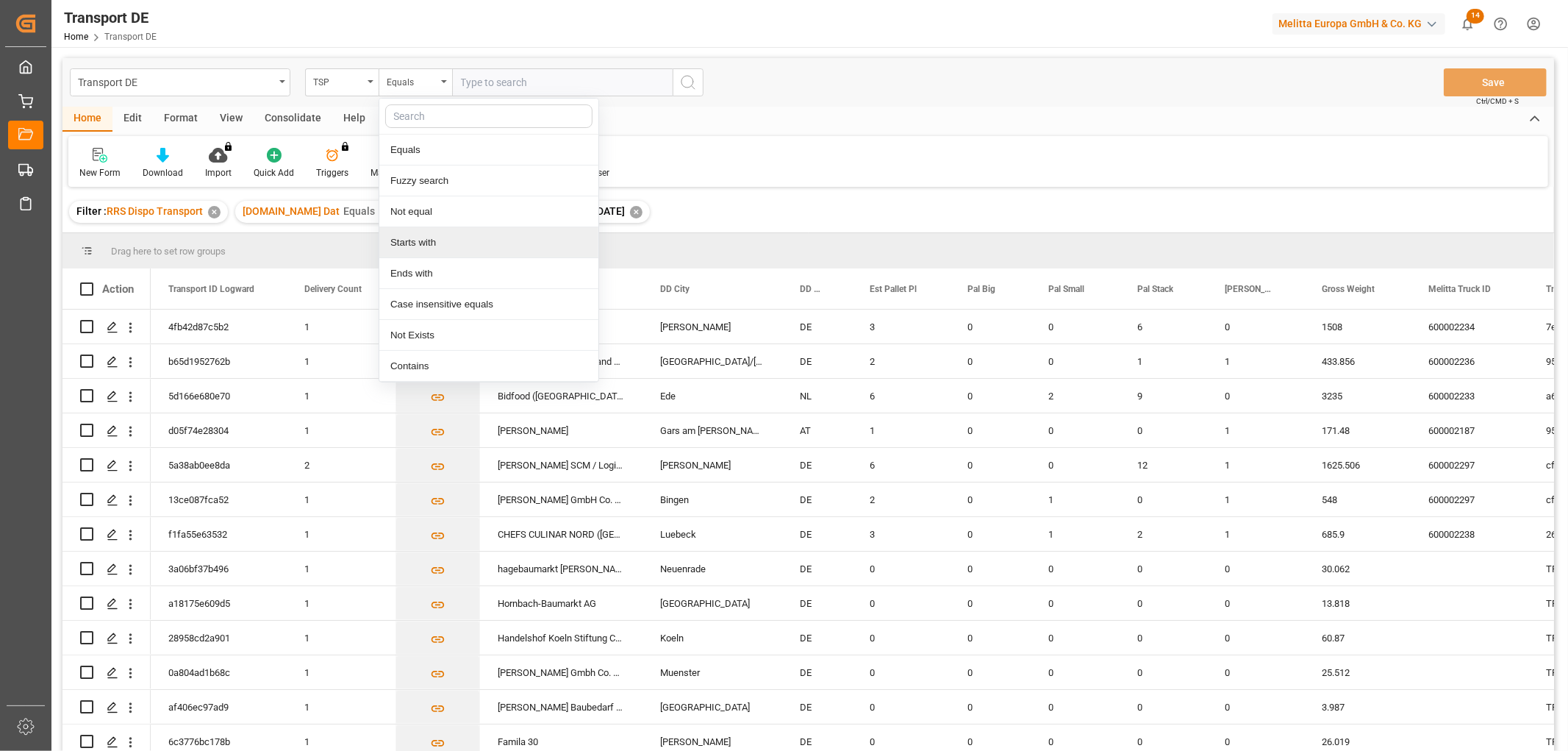
click at [404, 244] on div "Starts with" at bounding box center [489, 243] width 219 height 31
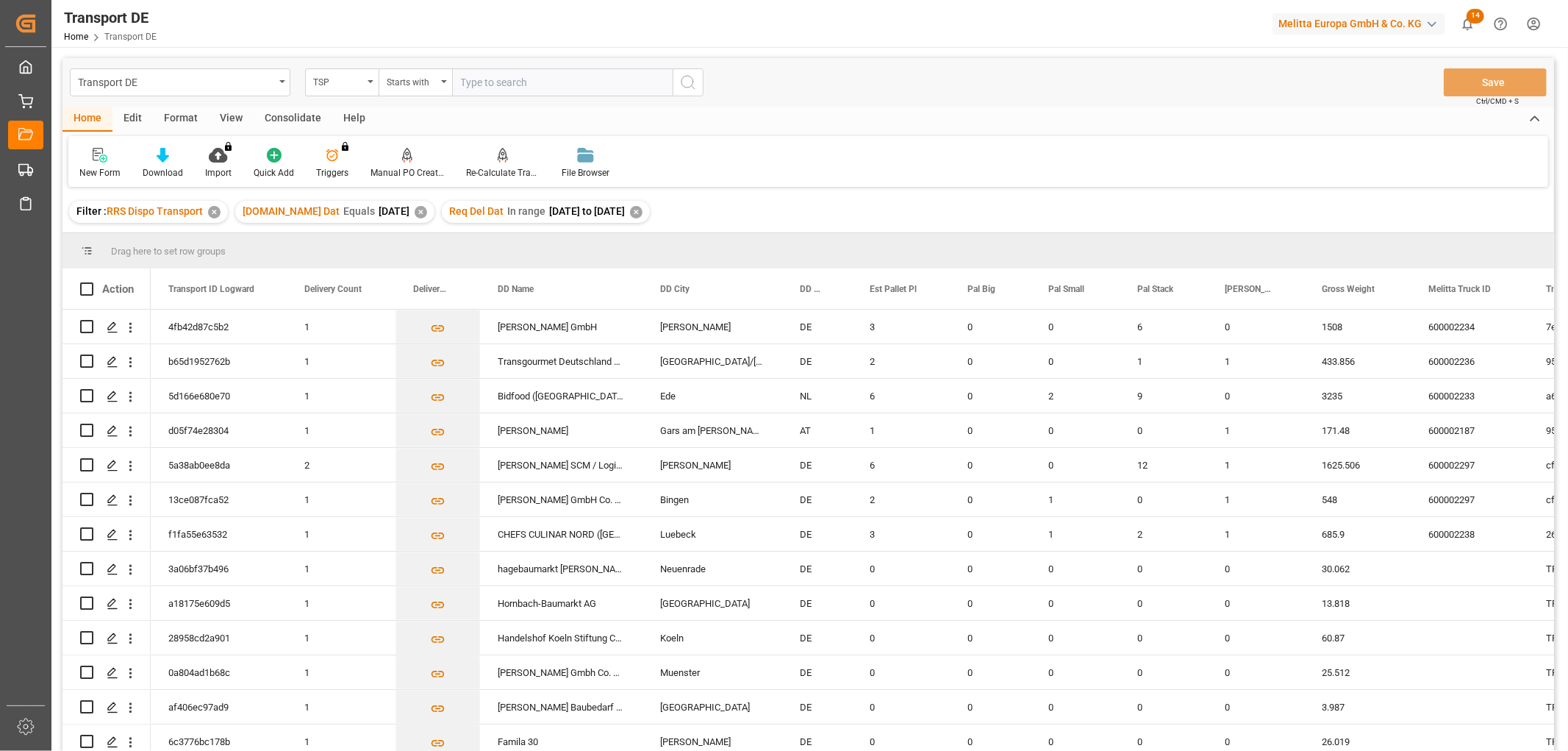
click at [503, 83] on input "text" at bounding box center [562, 82] width 220 height 28
type input "Dachser DE"
click at [691, 75] on icon "search button" at bounding box center [688, 82] width 18 height 18
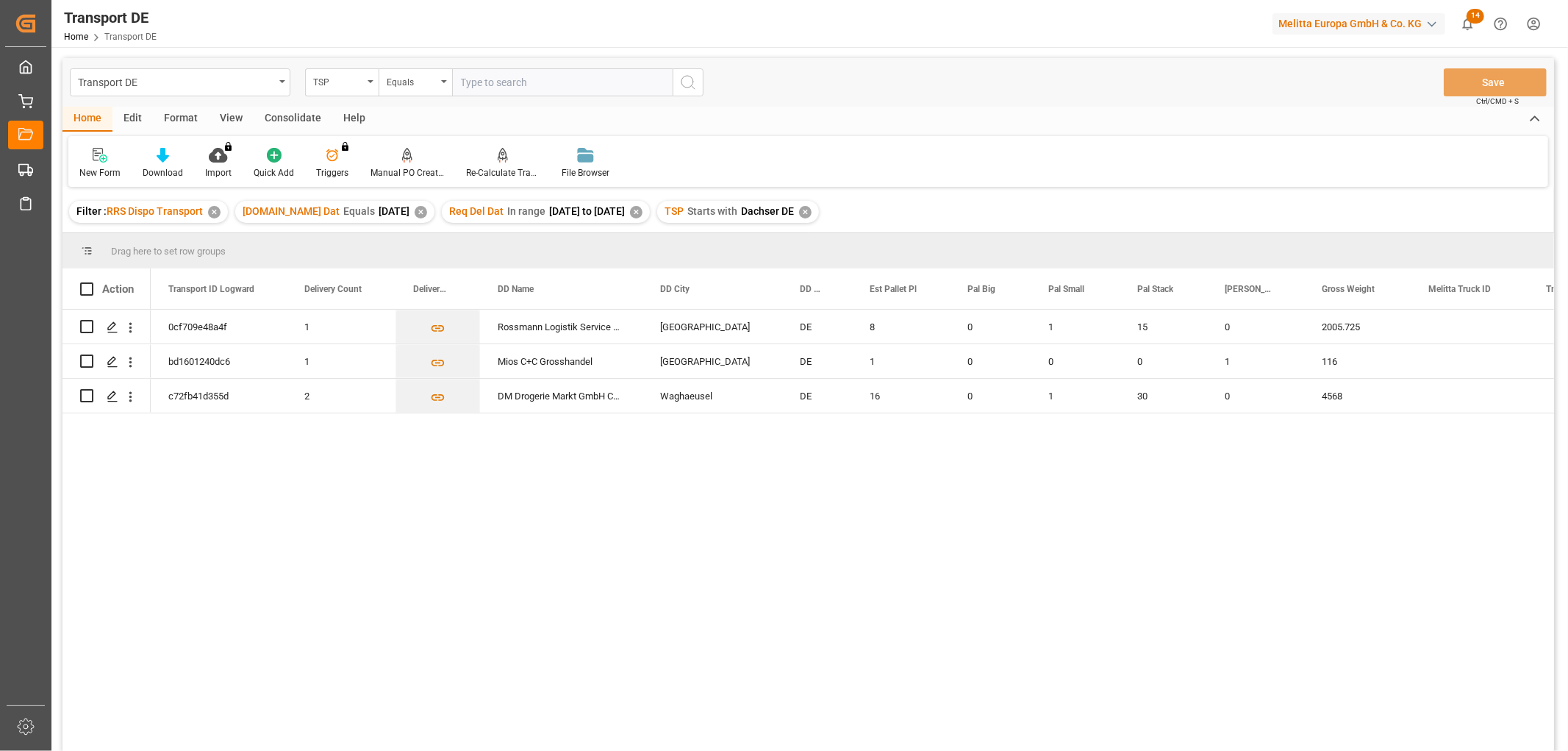
click at [274, 109] on div "Consolidate" at bounding box center [293, 119] width 79 height 25
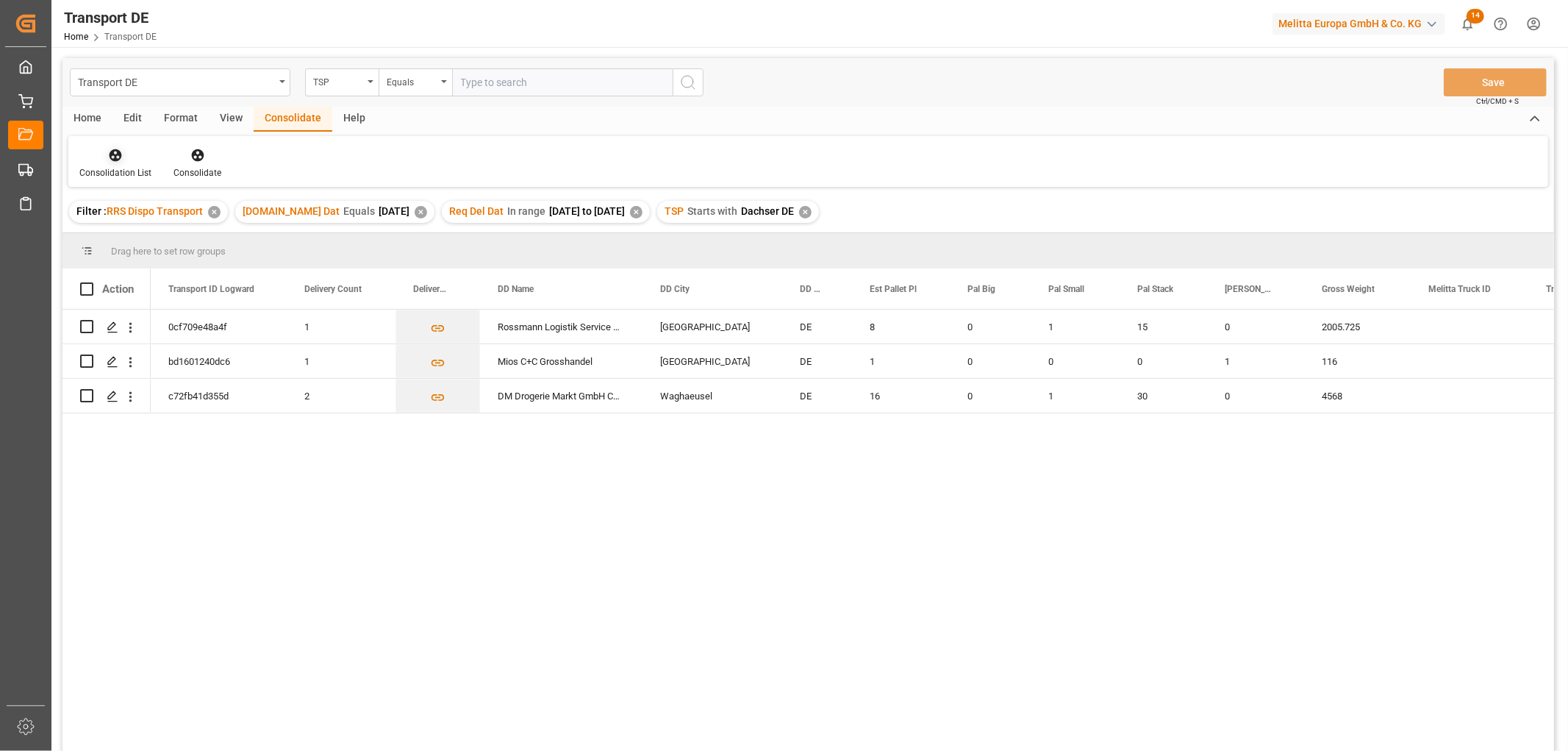
click at [112, 158] on icon at bounding box center [116, 156] width 13 height 13
click at [123, 240] on div "Transport DE TSP Equals Save Ctrl/CMD + S Home Edit Format View Consolidate Hel…" at bounding box center [808, 424] width 1491 height 732
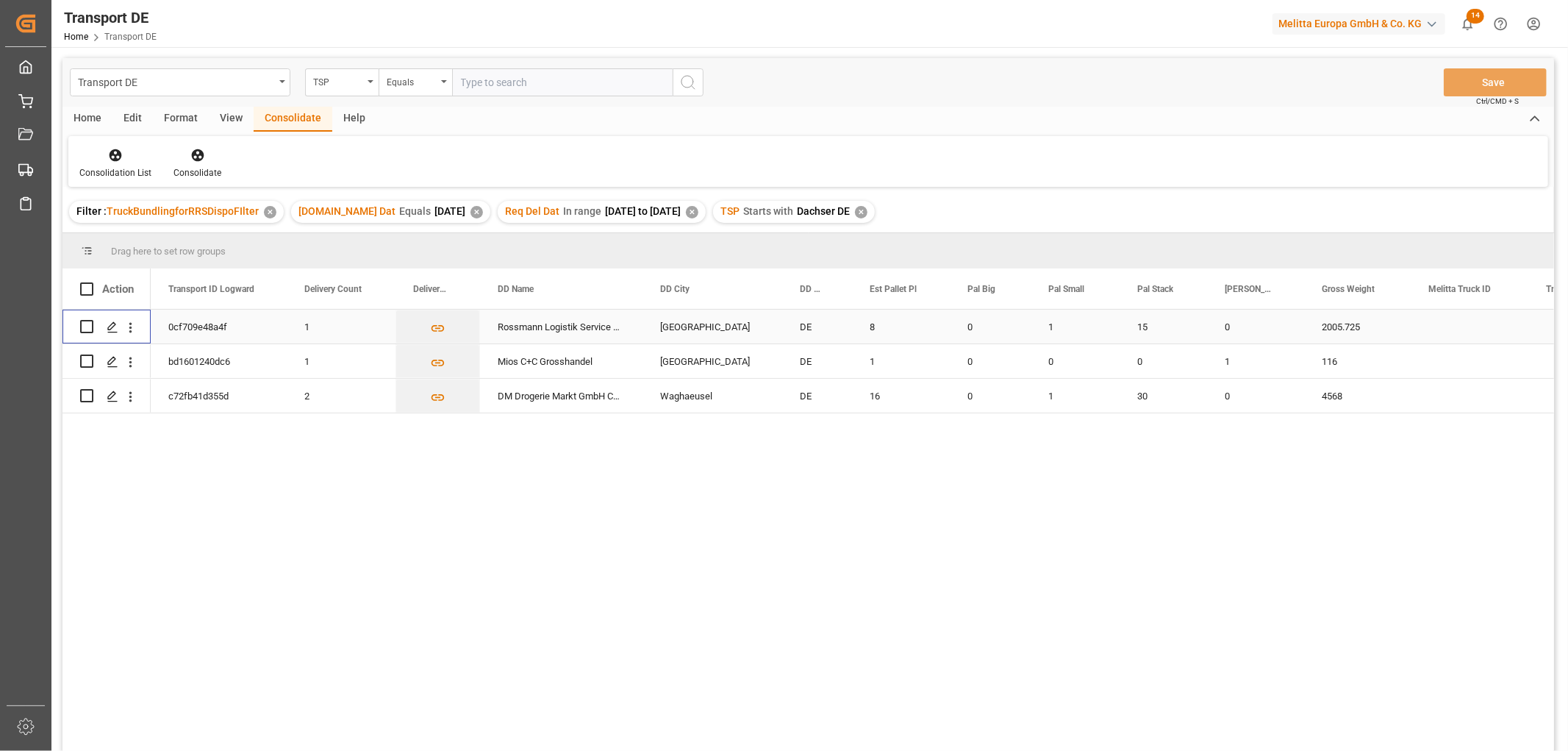
click at [89, 325] on input "Press Space to toggle row selection (unchecked)" at bounding box center [86, 326] width 14 height 14
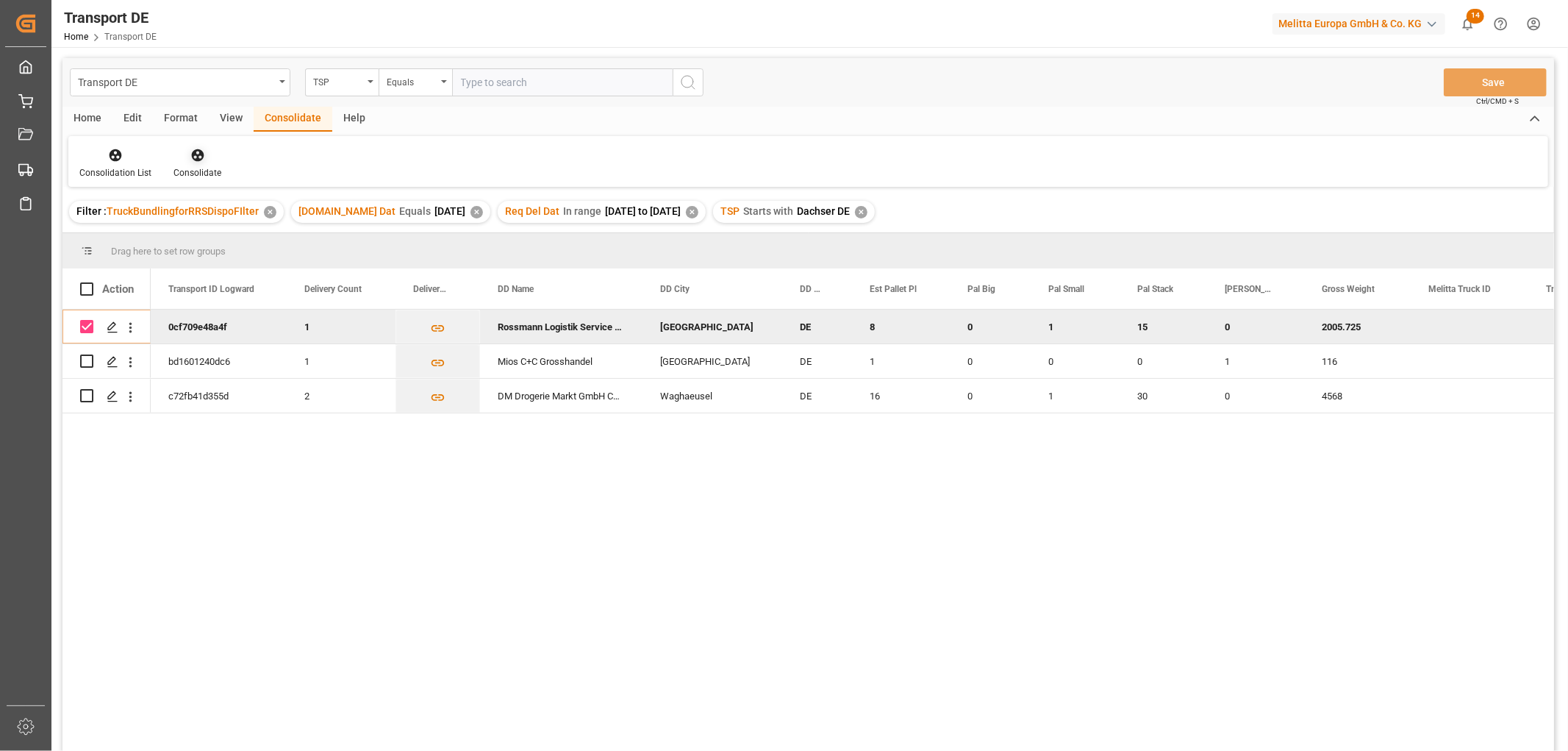
click at [196, 155] on icon at bounding box center [198, 156] width 13 height 13
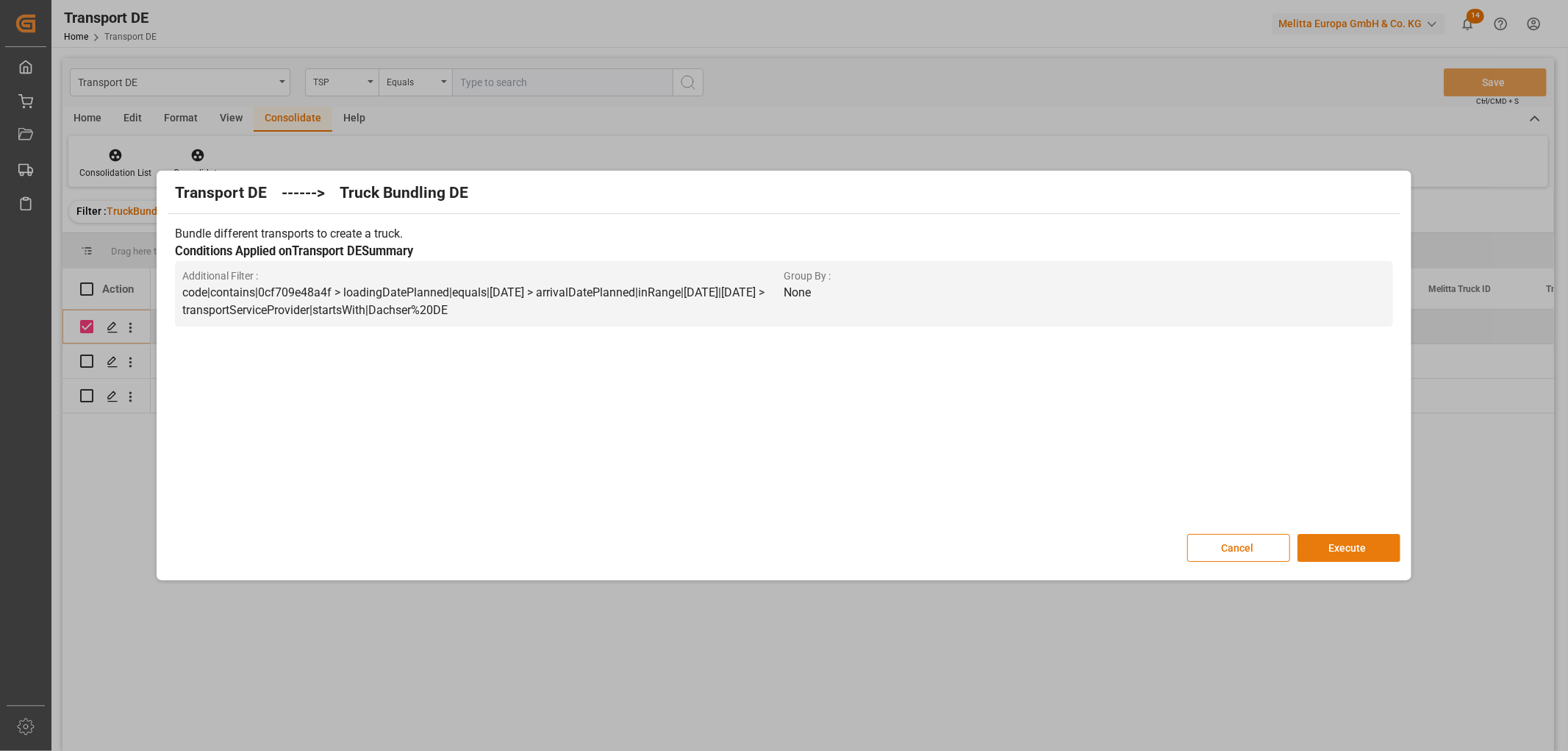
click at [1338, 547] on button "Execute" at bounding box center [1349, 547] width 103 height 28
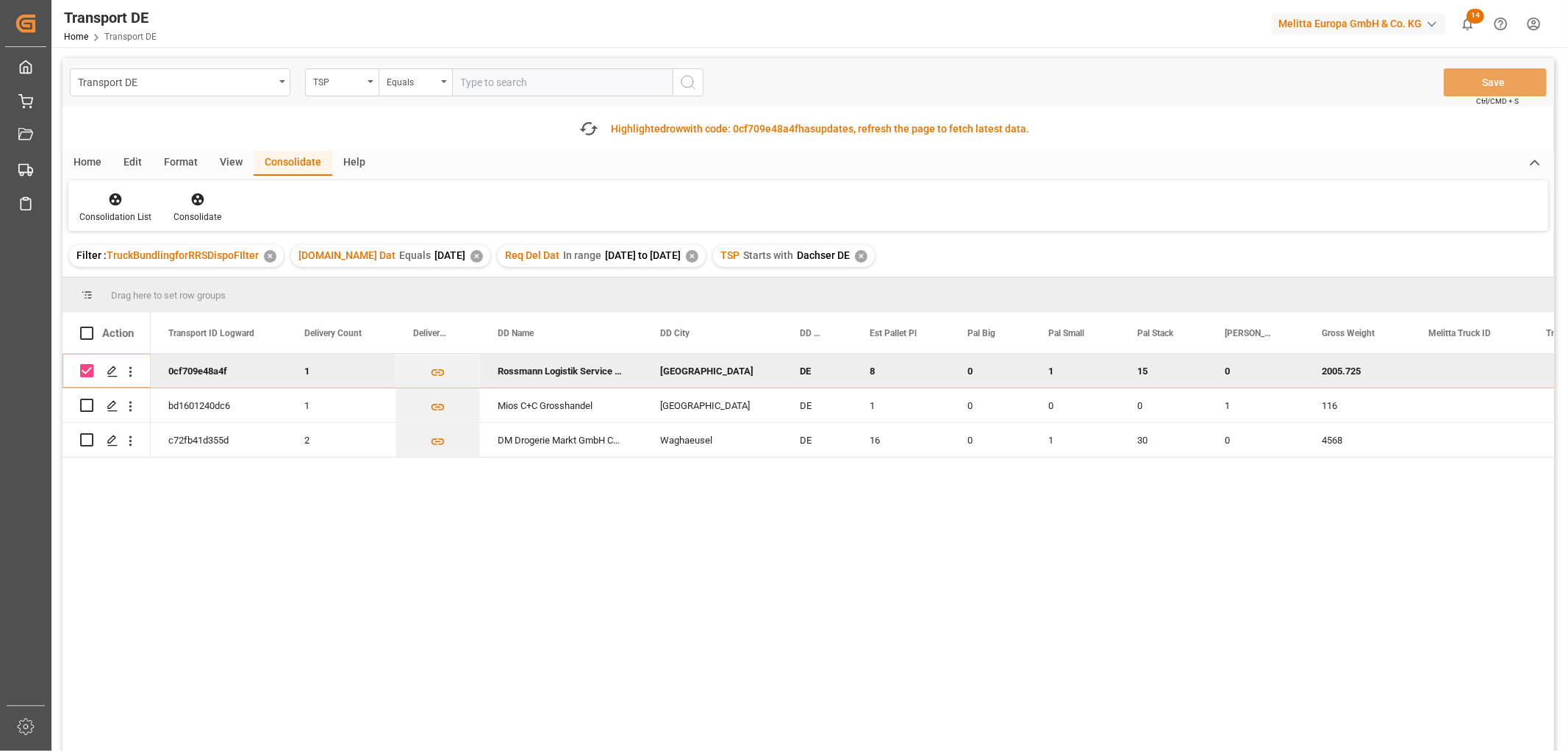
click at [89, 368] on input "Press Space to toggle row selection (checked)" at bounding box center [86, 370] width 14 height 14
checkbox input "false"
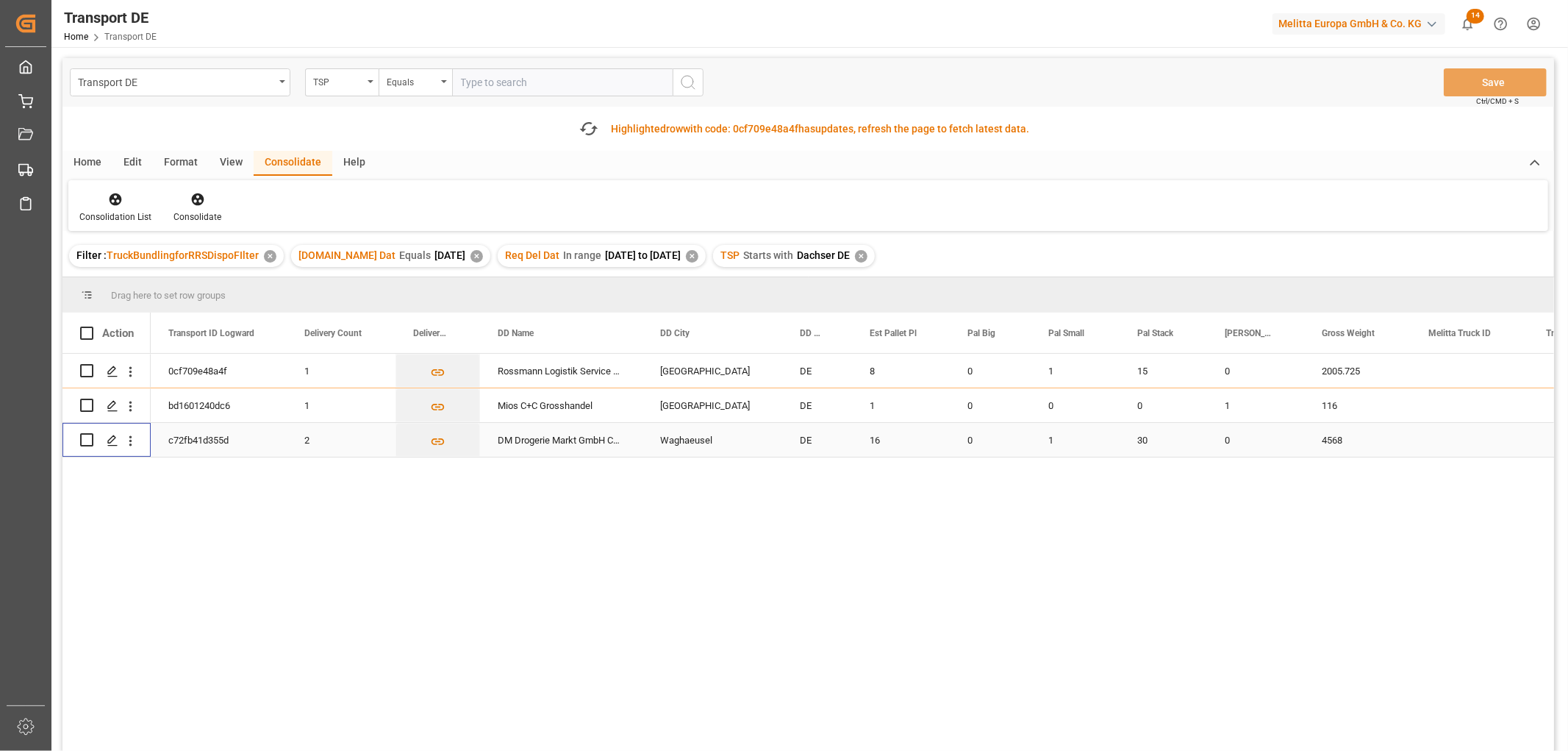
click at [85, 445] on input "Press Space to toggle row selection (unchecked)" at bounding box center [86, 440] width 14 height 14
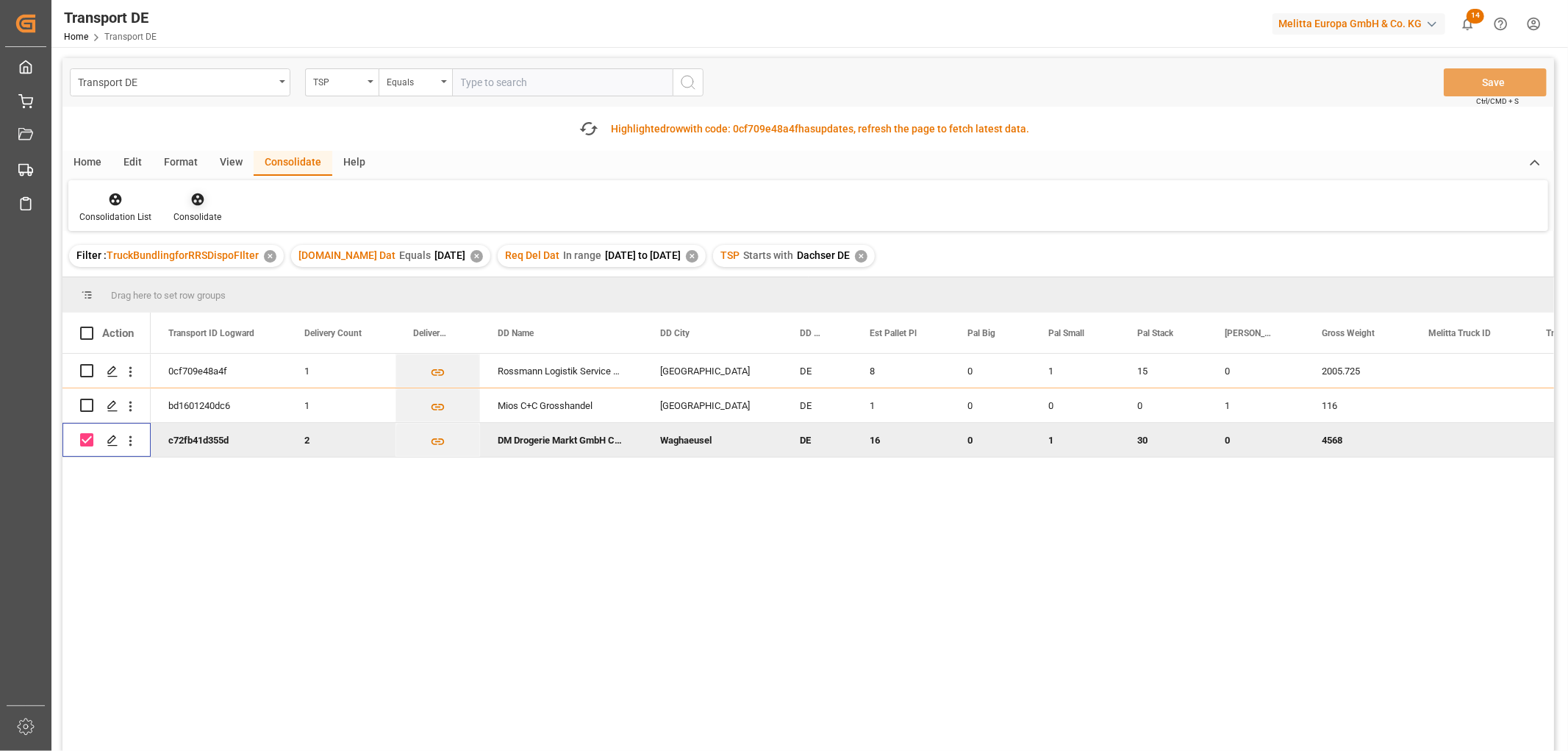
click at [197, 200] on icon at bounding box center [198, 200] width 14 height 14
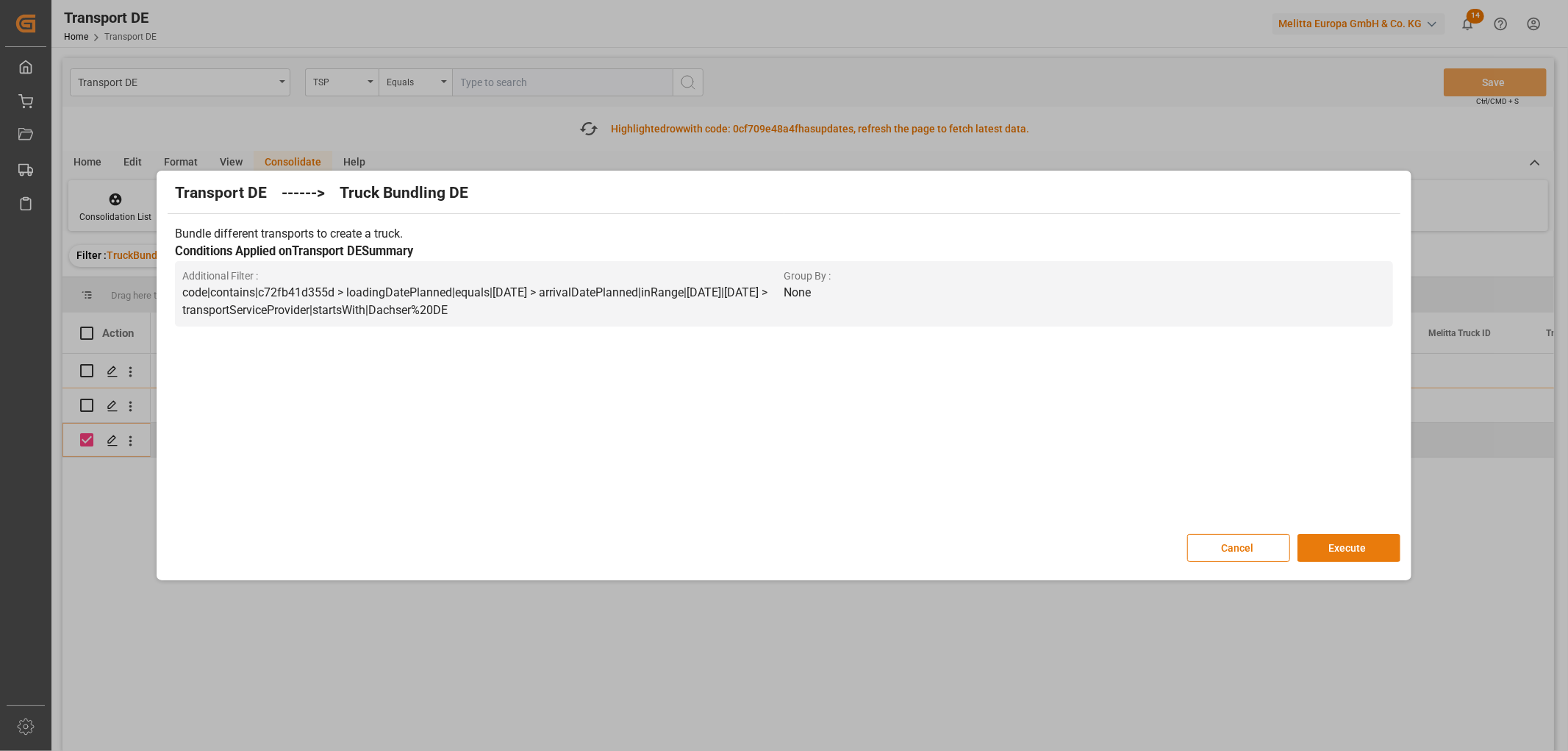
click at [1347, 543] on button "Execute" at bounding box center [1349, 547] width 103 height 28
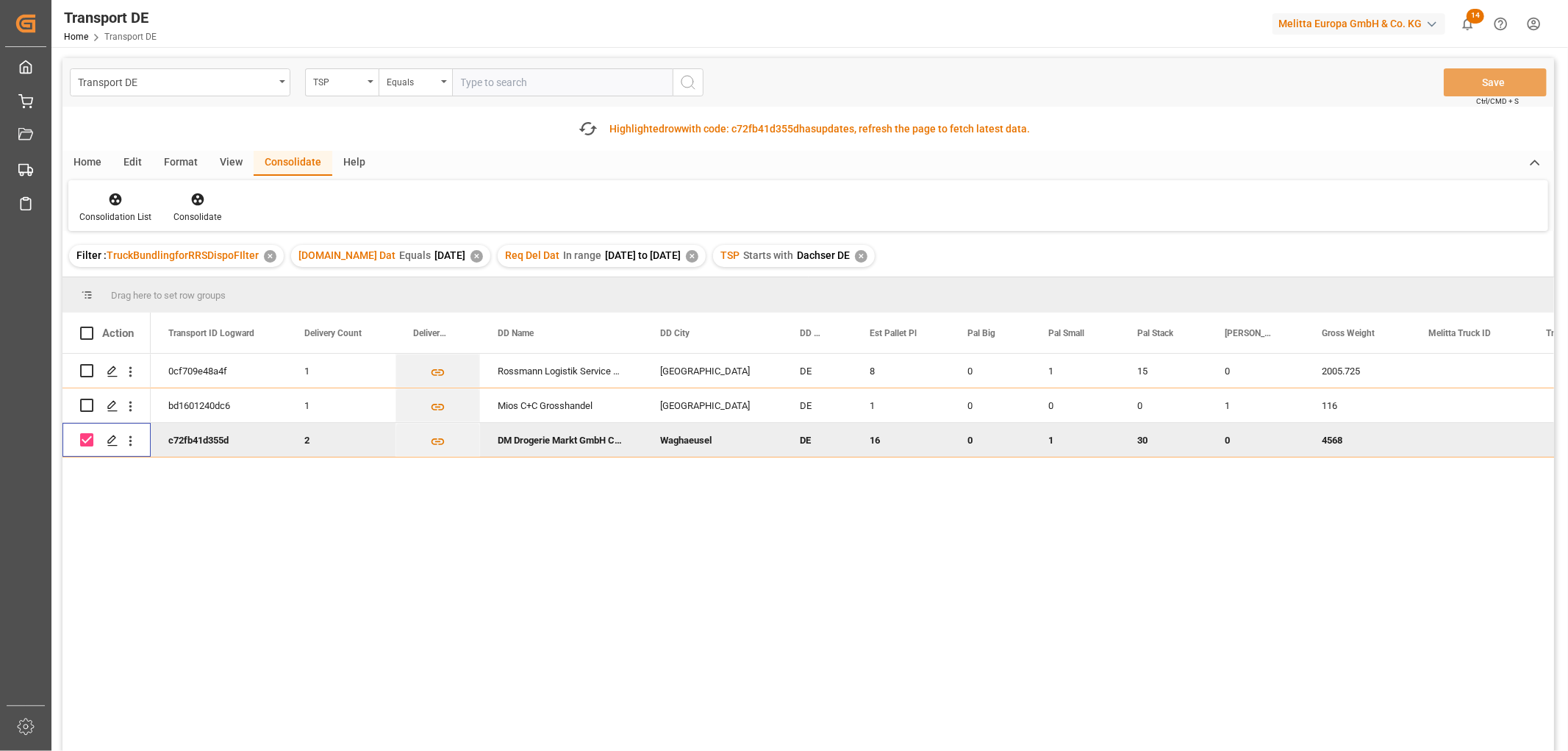
click at [85, 440] on input "Press Space to toggle row selection (checked)" at bounding box center [86, 440] width 14 height 14
checkbox input "false"
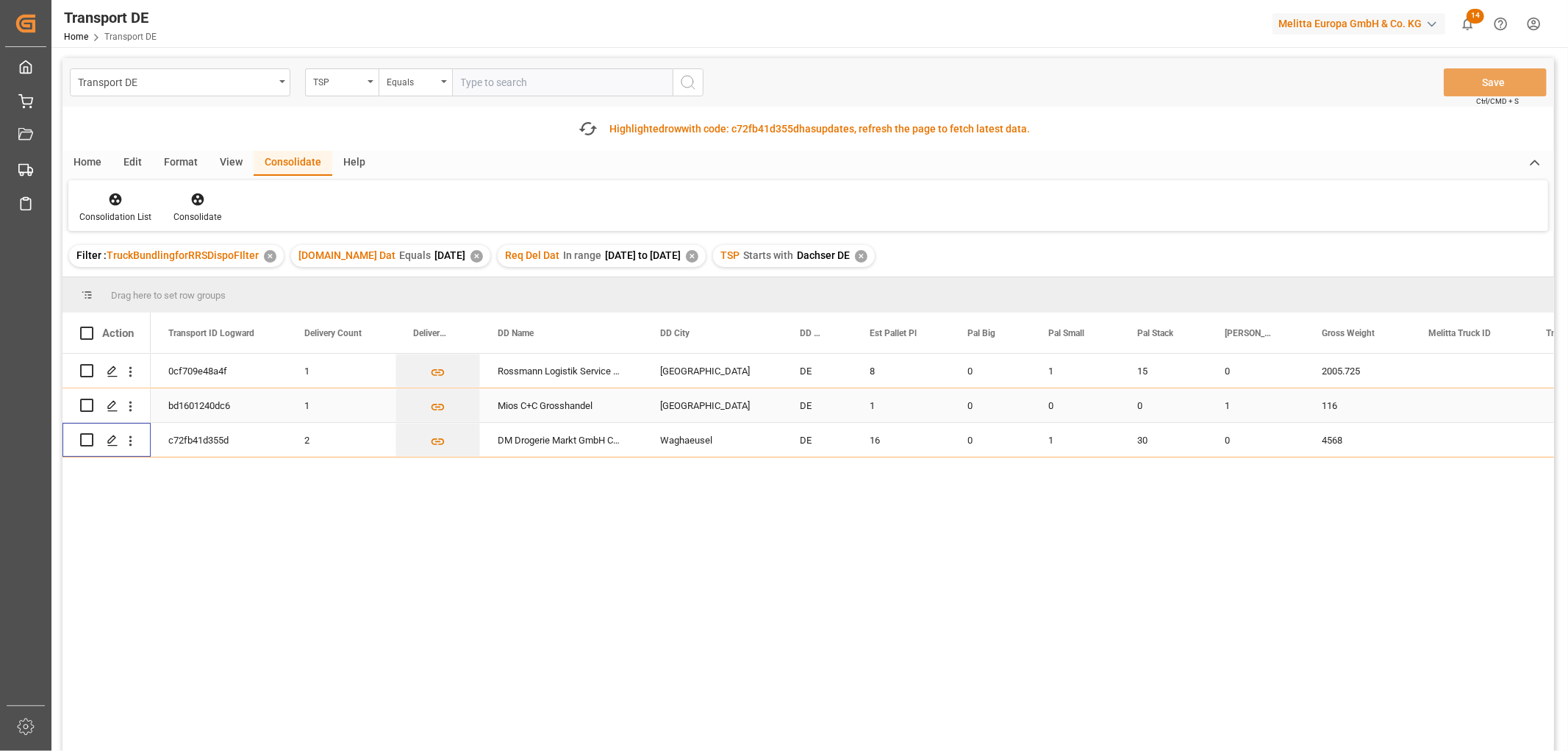
click at [87, 398] on input "Press Space to toggle row selection (unchecked)" at bounding box center [86, 405] width 14 height 14
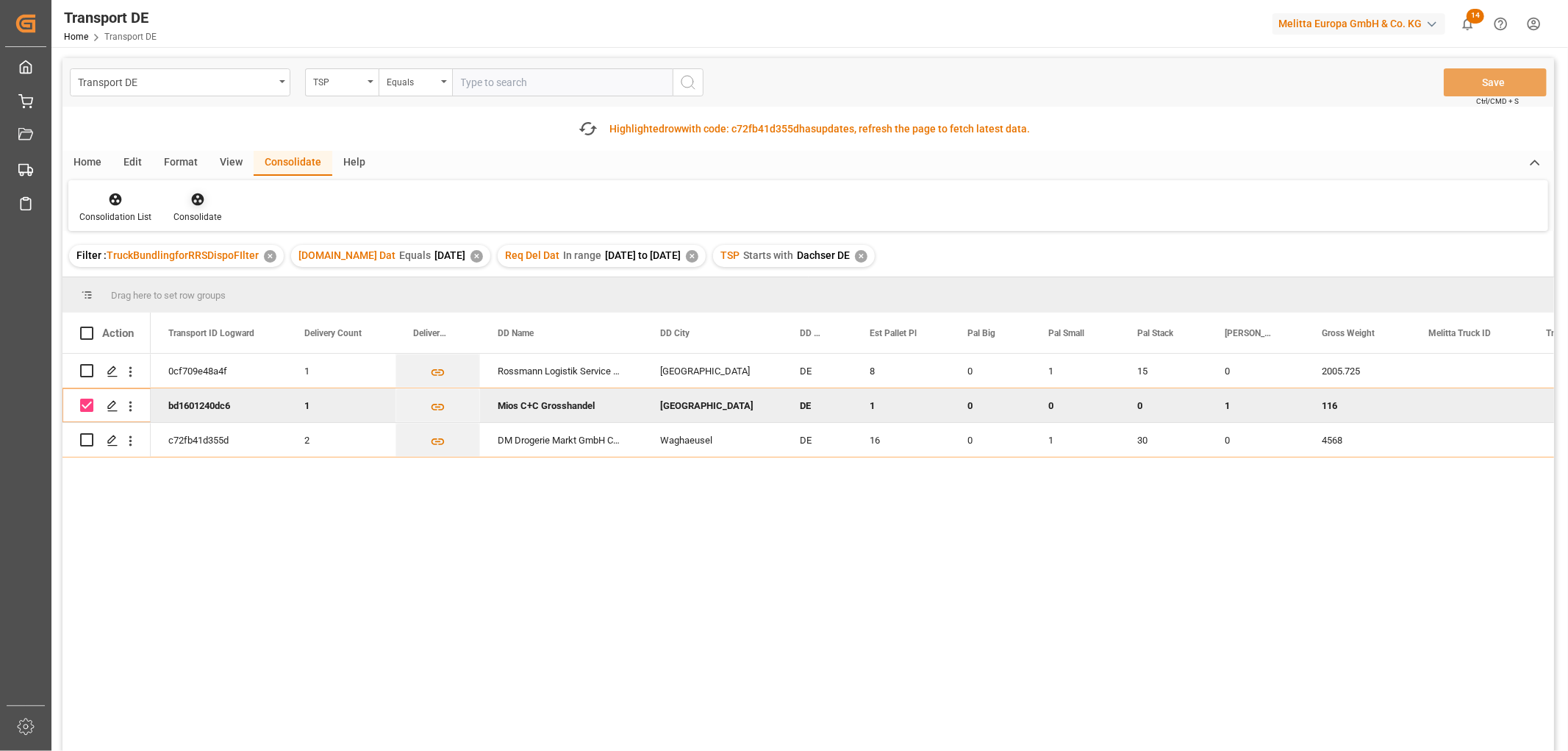
click at [195, 197] on icon at bounding box center [198, 200] width 14 height 14
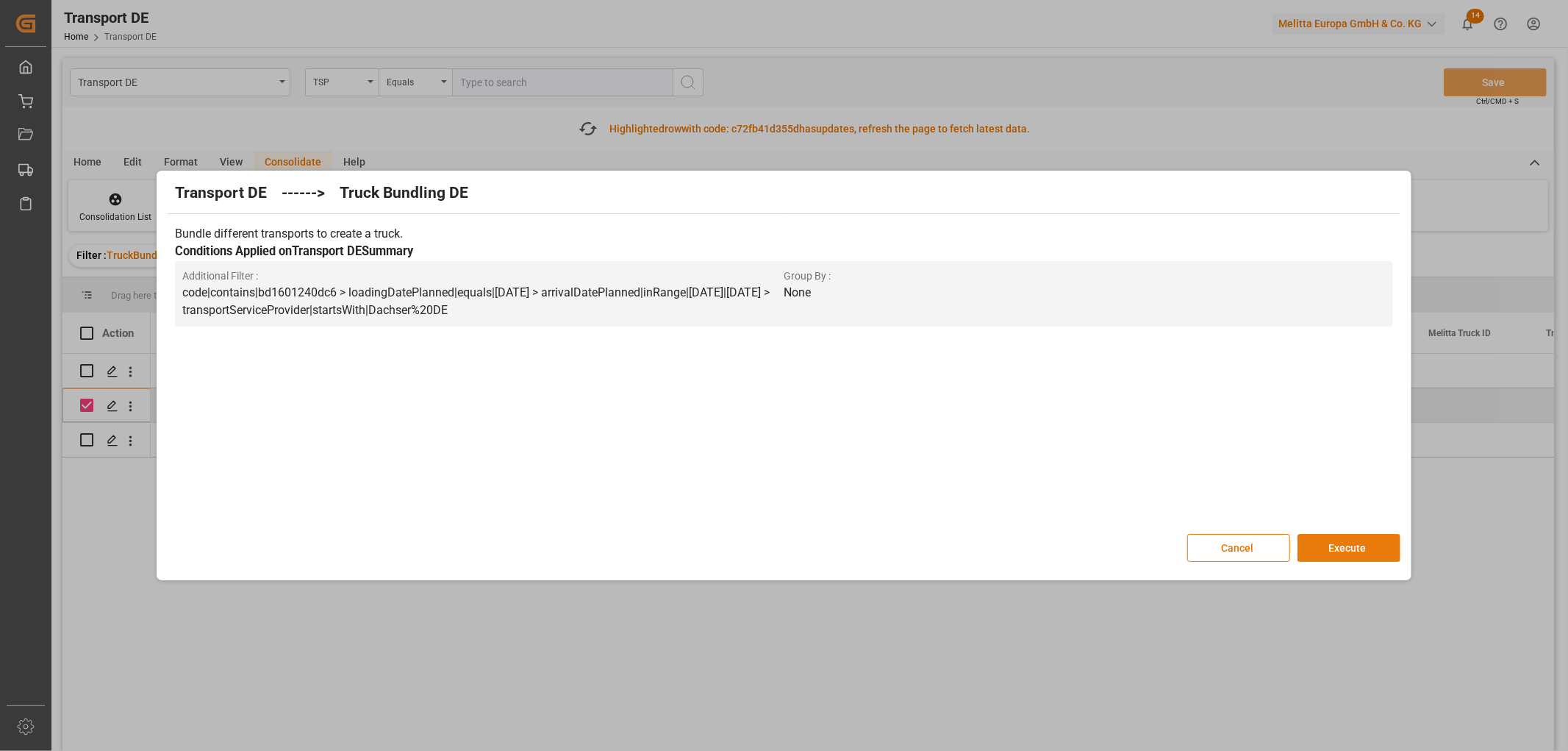
click at [1365, 545] on button "Execute" at bounding box center [1349, 547] width 103 height 28
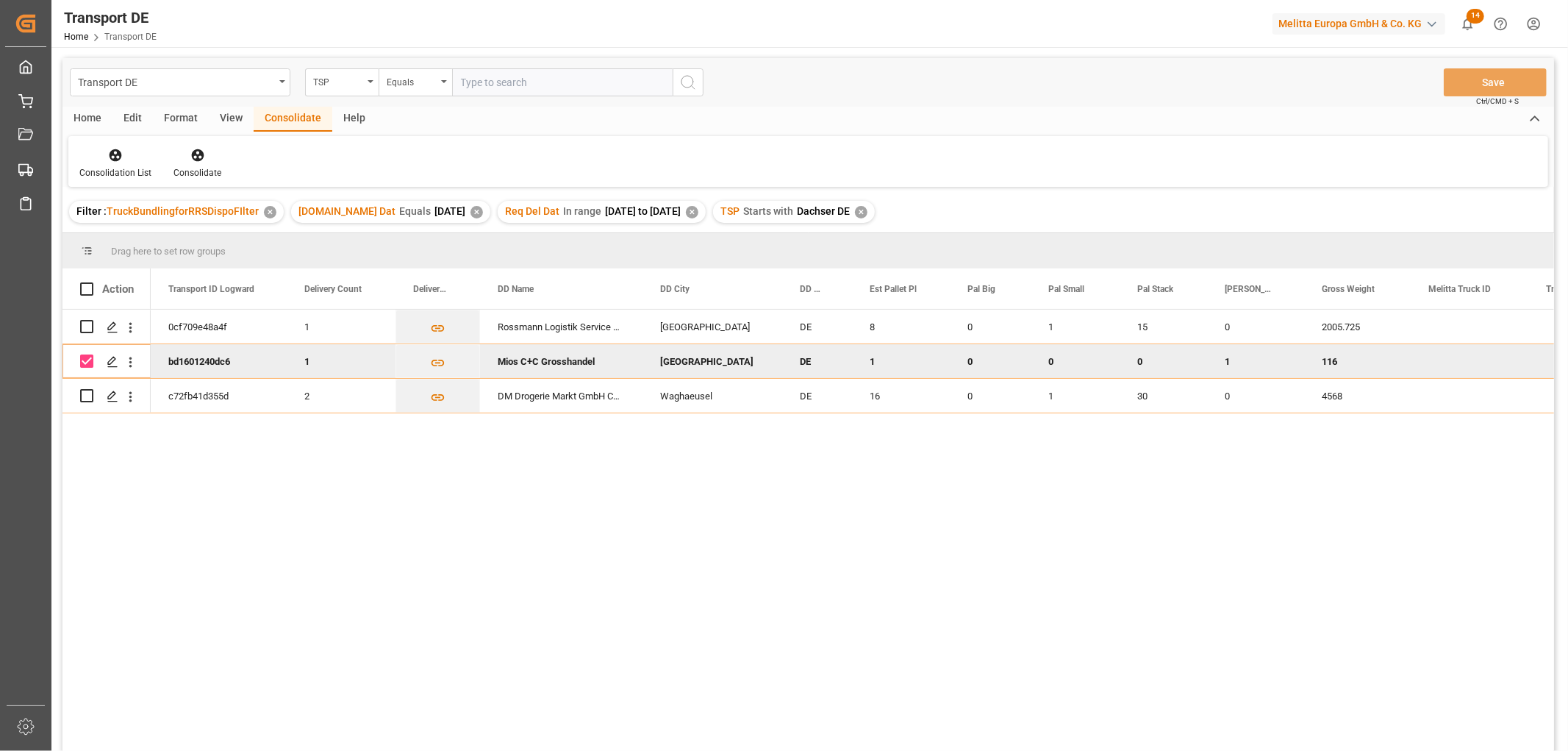
click at [89, 361] on input "Press Space to toggle row selection (checked)" at bounding box center [86, 361] width 14 height 14
checkbox input "false"
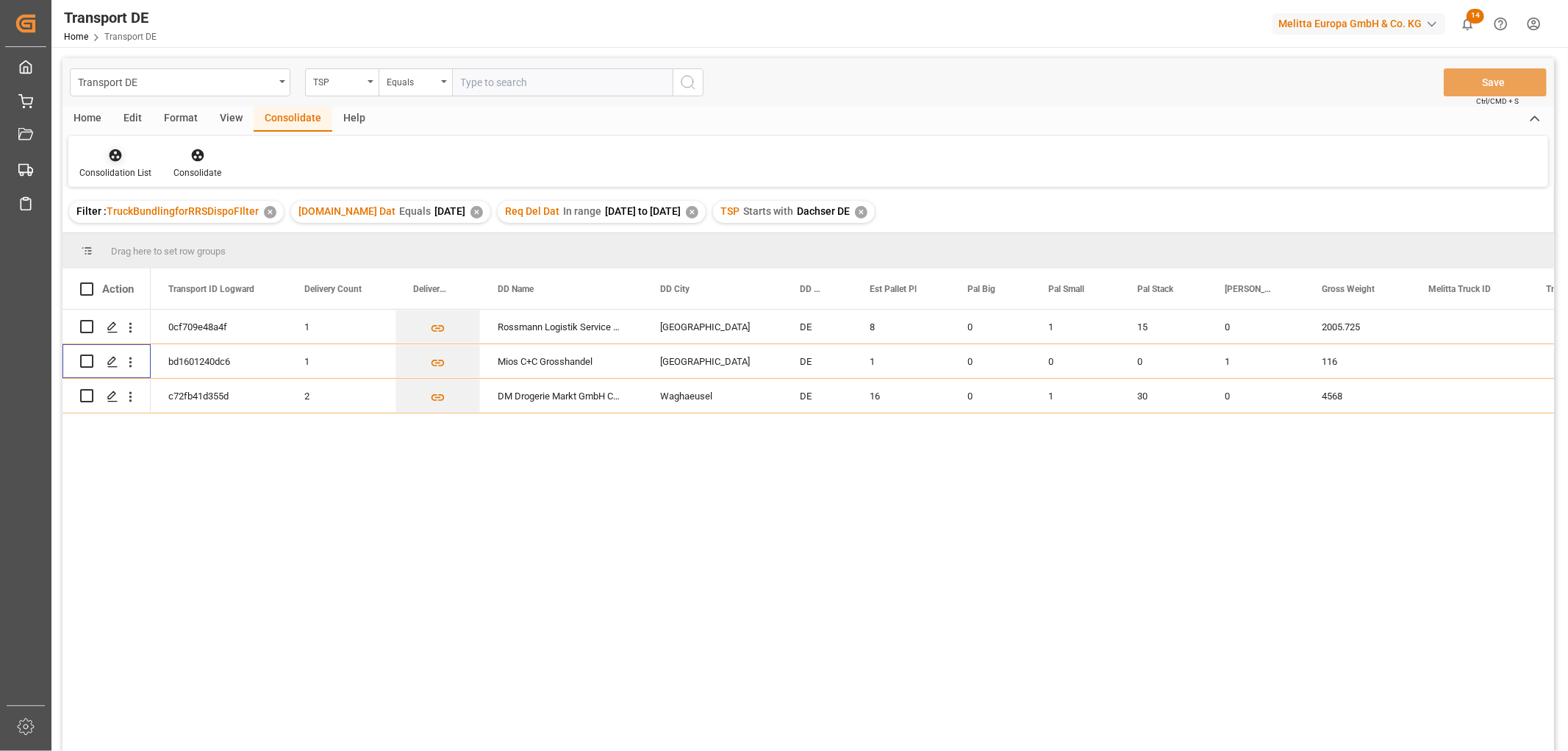
click at [113, 150] on icon at bounding box center [116, 156] width 13 height 13
click at [140, 237] on div "Transport DE TSP Equals Save Ctrl/CMD + S Home Edit Format View Consolidate Hel…" at bounding box center [808, 424] width 1491 height 732
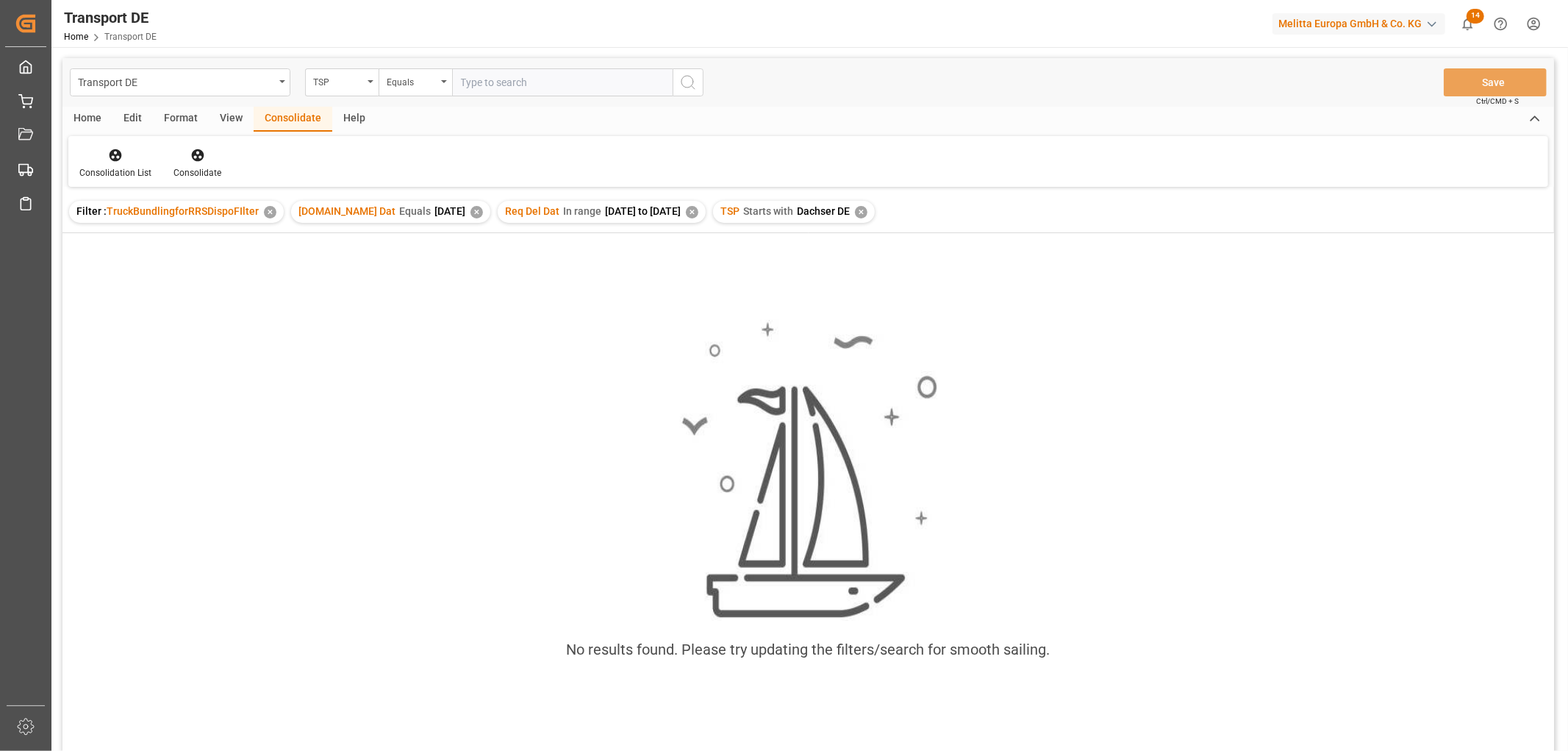
click at [867, 211] on div "✕" at bounding box center [861, 212] width 13 height 13
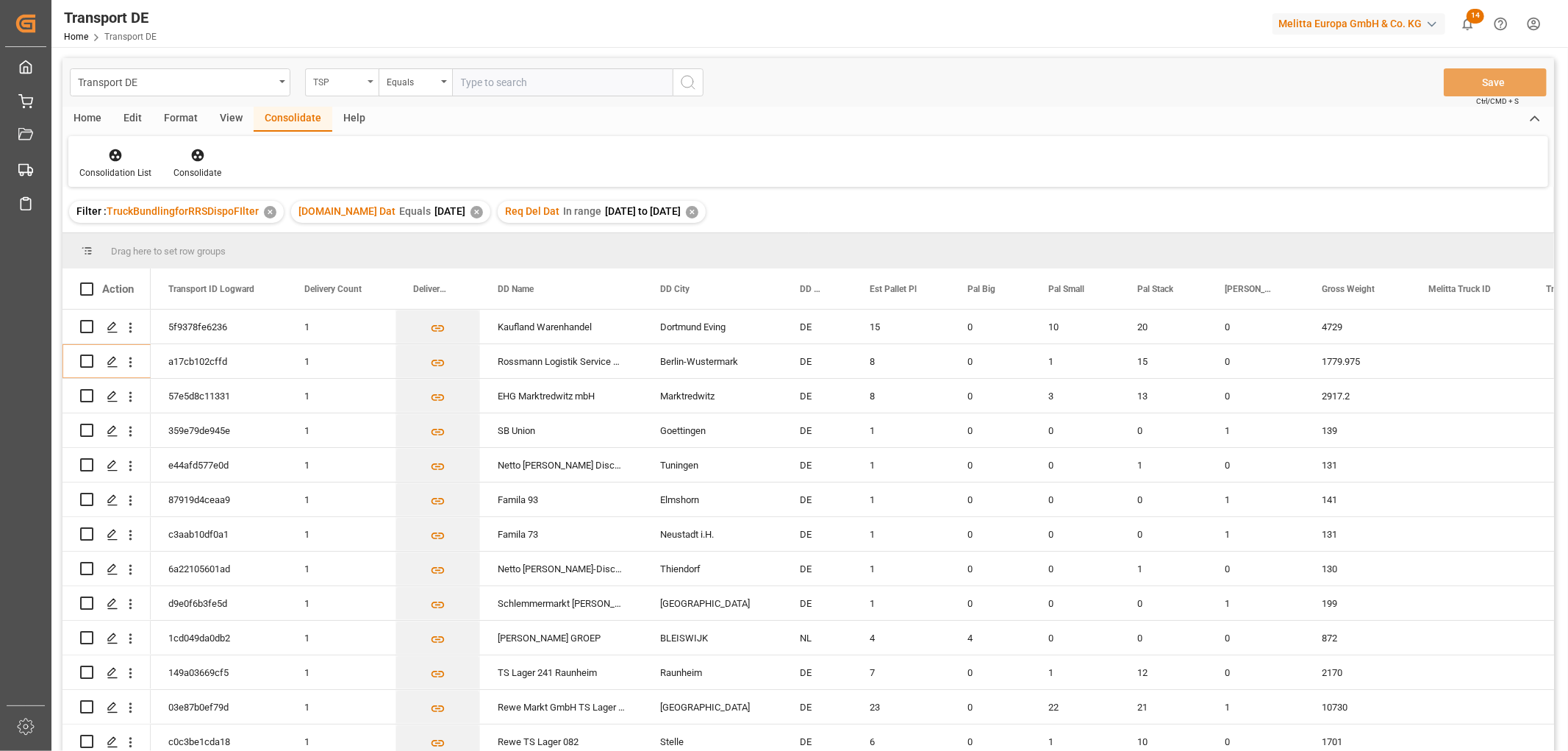
click at [345, 83] on div "TSP" at bounding box center [338, 80] width 50 height 17
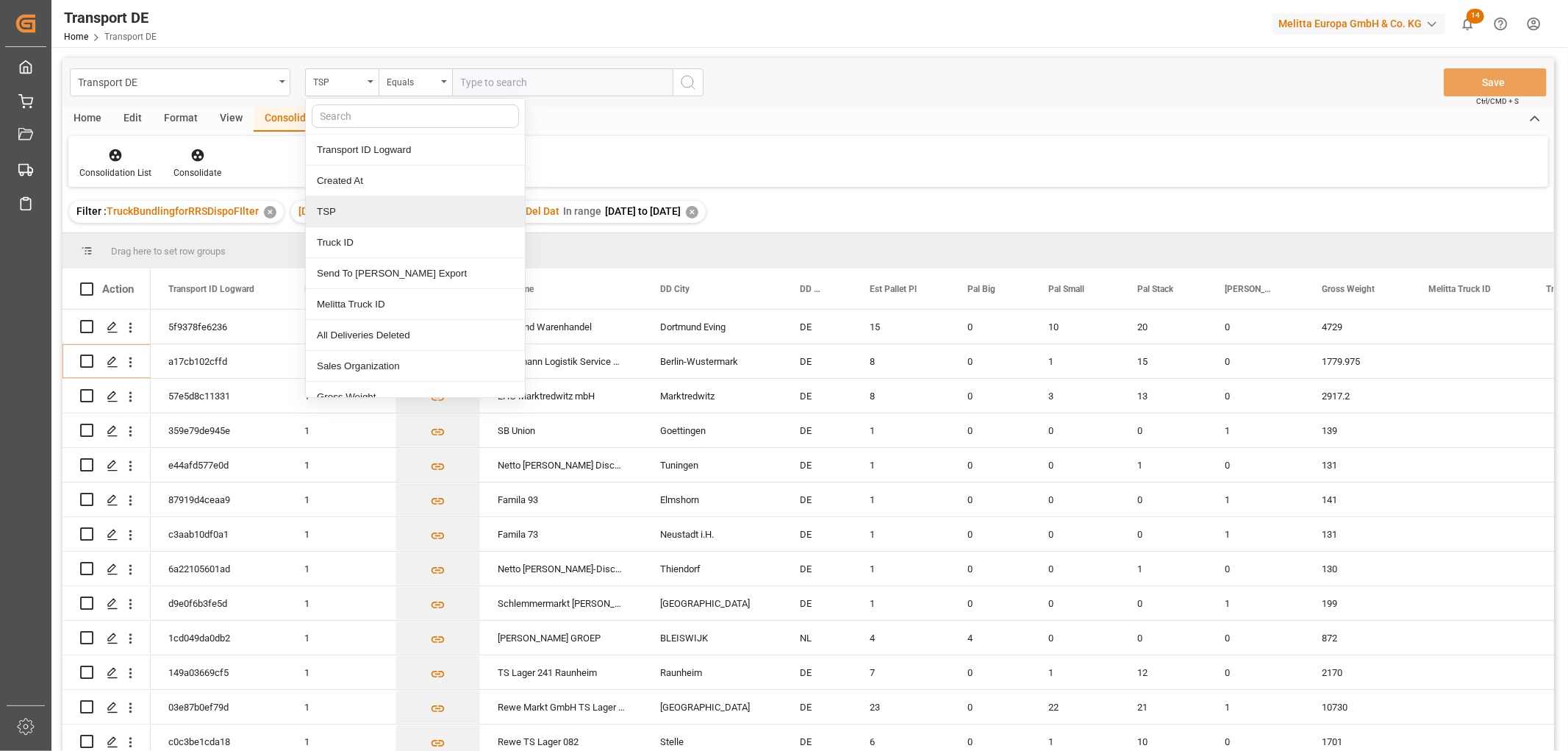
click at [343, 215] on div "TSP" at bounding box center [415, 211] width 219 height 31
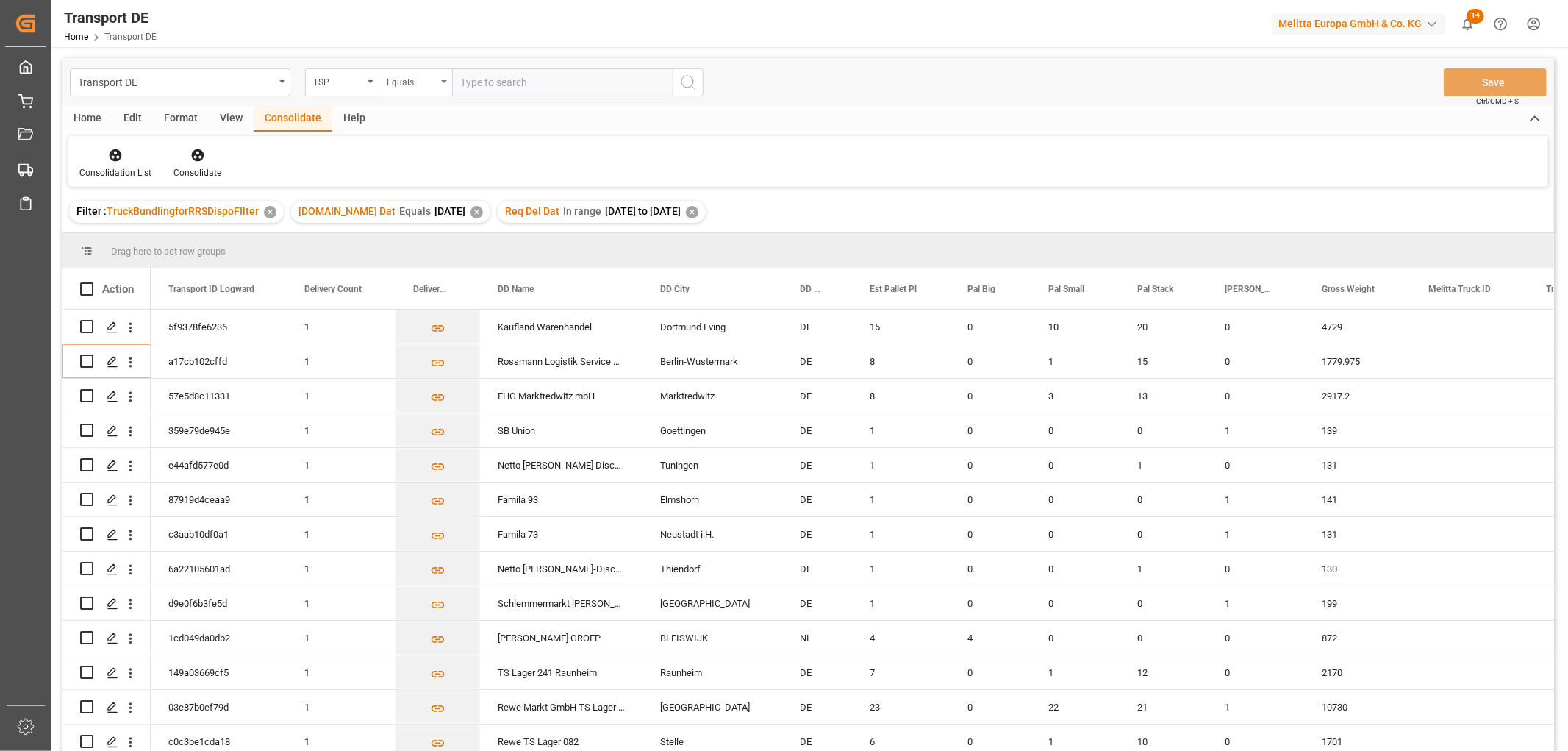
click at [417, 85] on div "Equals" at bounding box center [412, 80] width 50 height 17
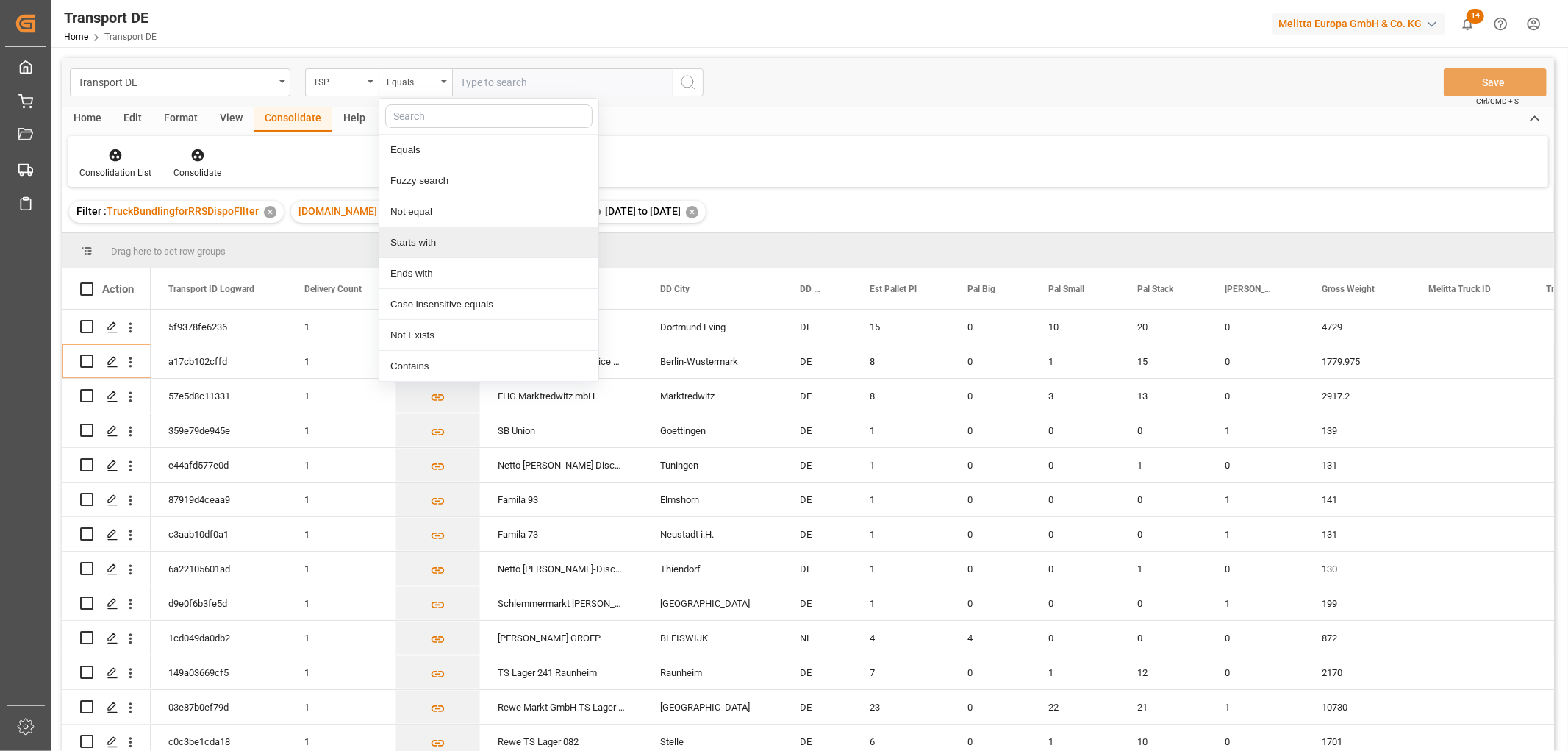
click at [417, 247] on div "Starts with" at bounding box center [489, 243] width 219 height 31
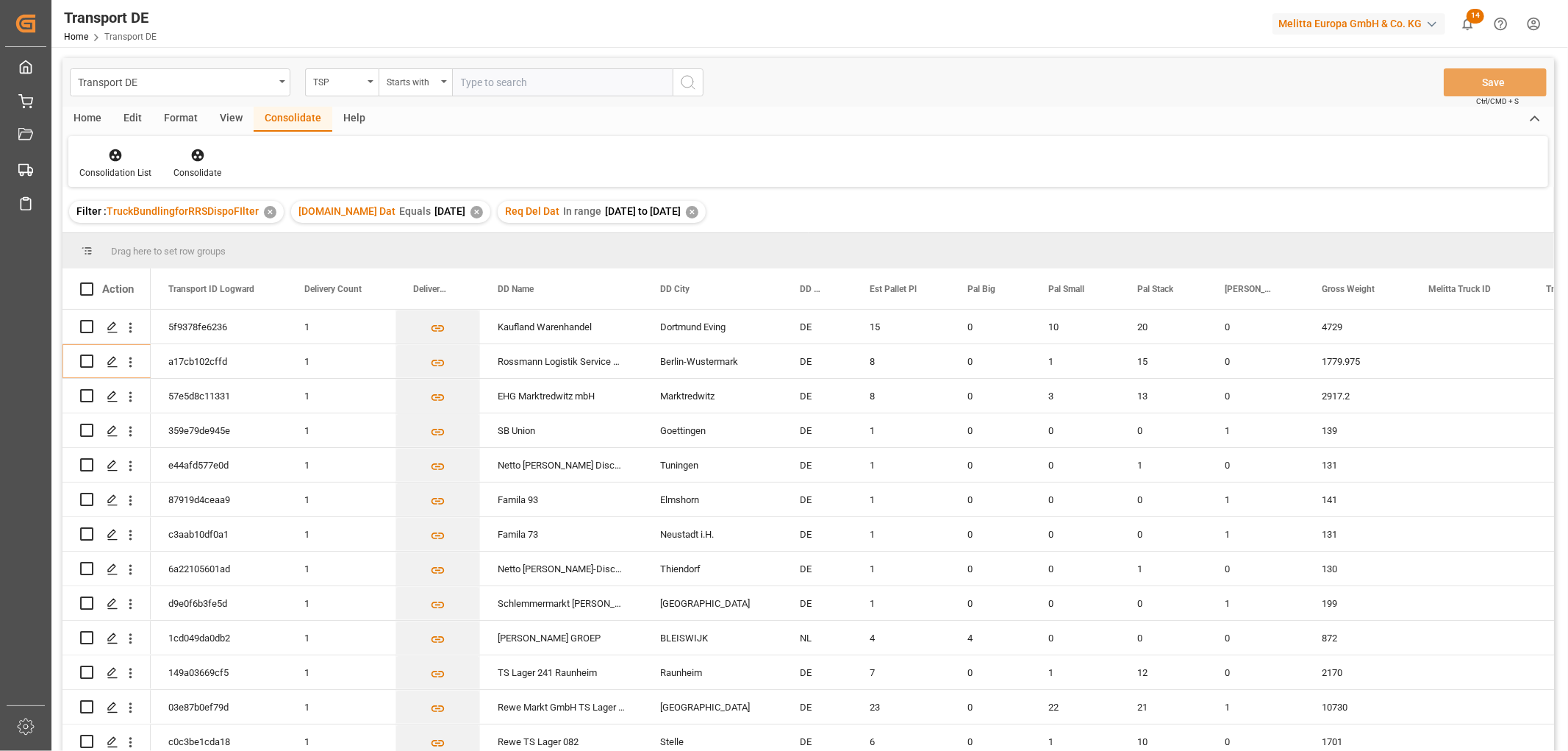
click at [510, 80] on input "text" at bounding box center [562, 82] width 220 height 28
type input "LIT DE"
click at [688, 81] on icon "search button" at bounding box center [688, 82] width 18 height 18
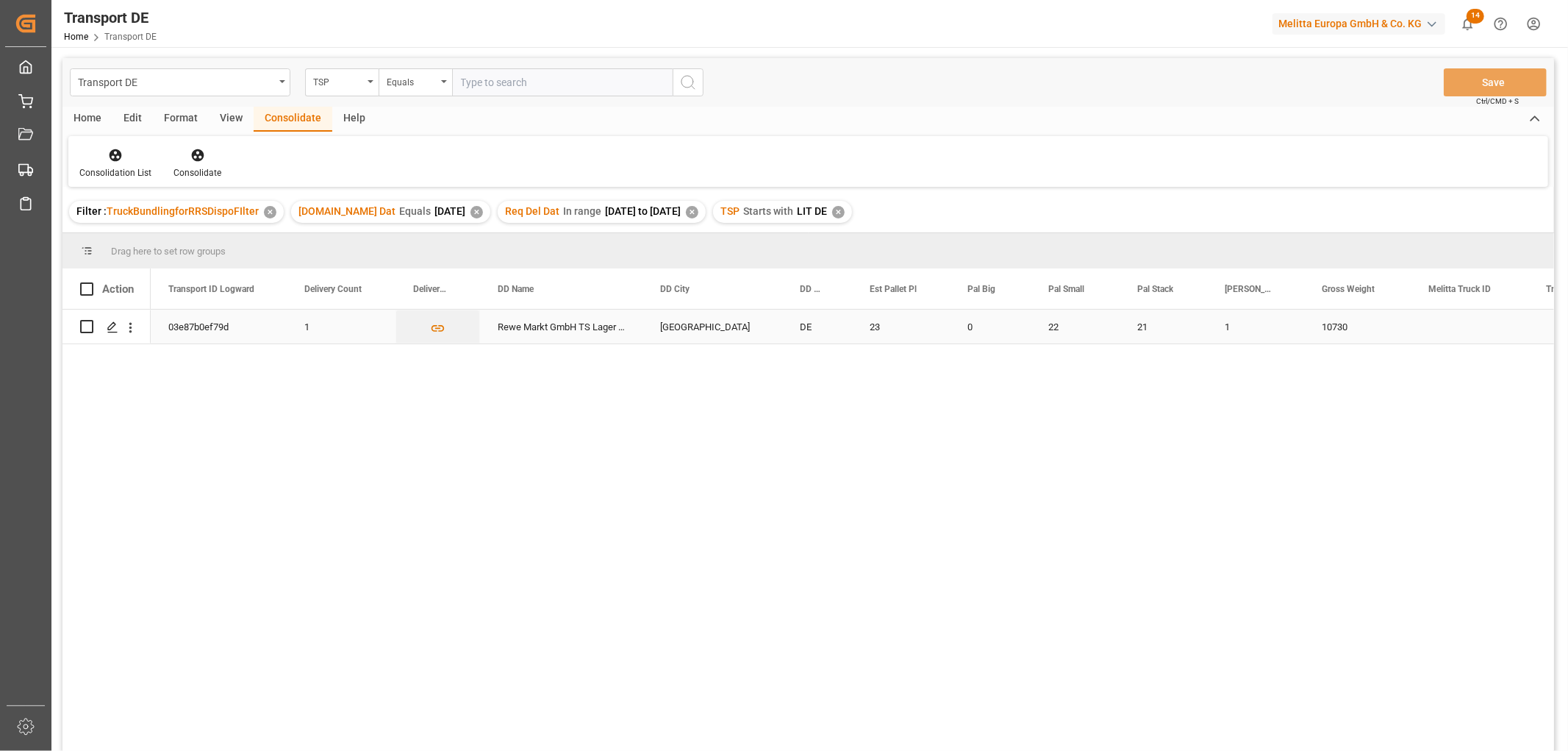
click at [83, 323] on input "Press Space to toggle row selection (unchecked)" at bounding box center [86, 326] width 14 height 14
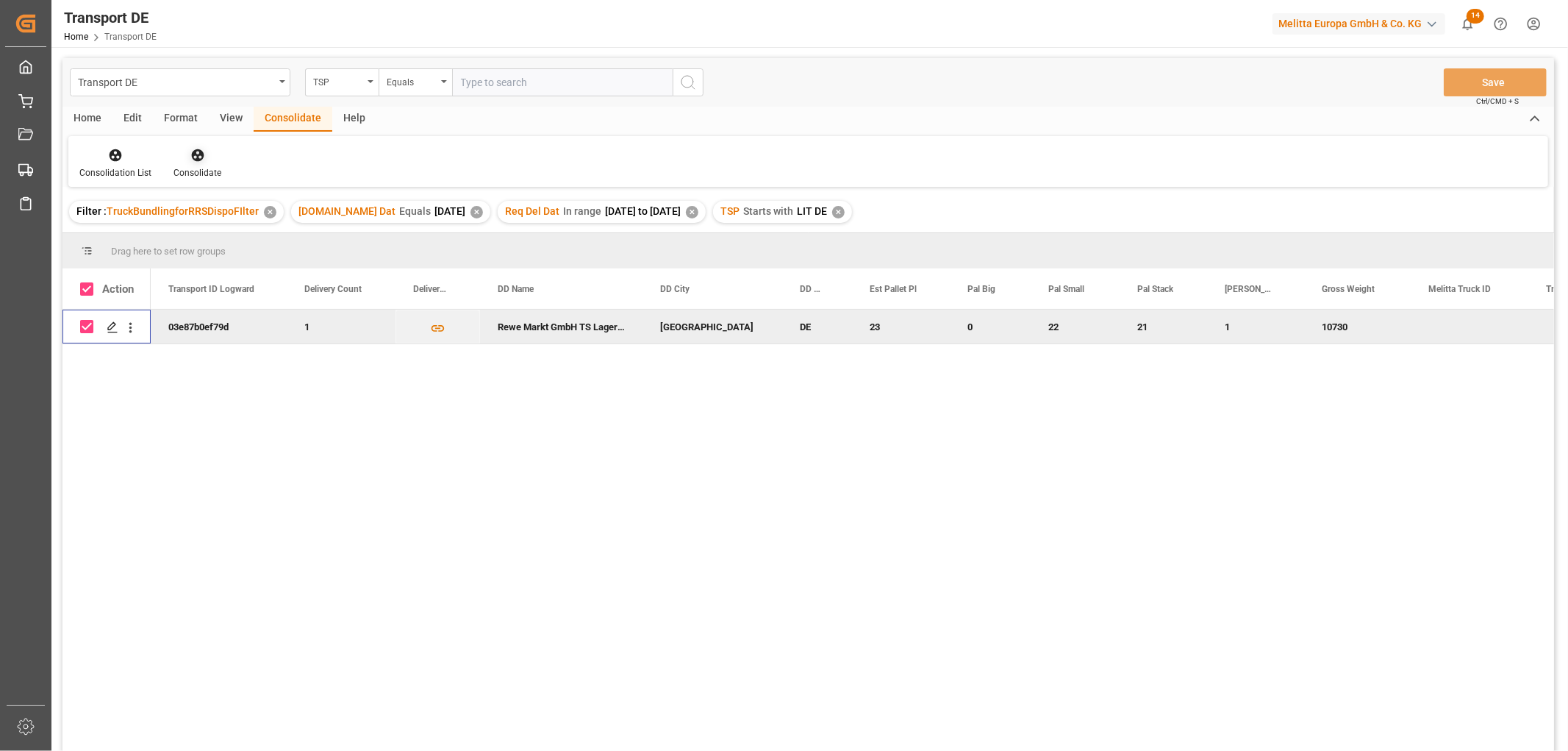
click at [192, 156] on icon at bounding box center [198, 155] width 14 height 14
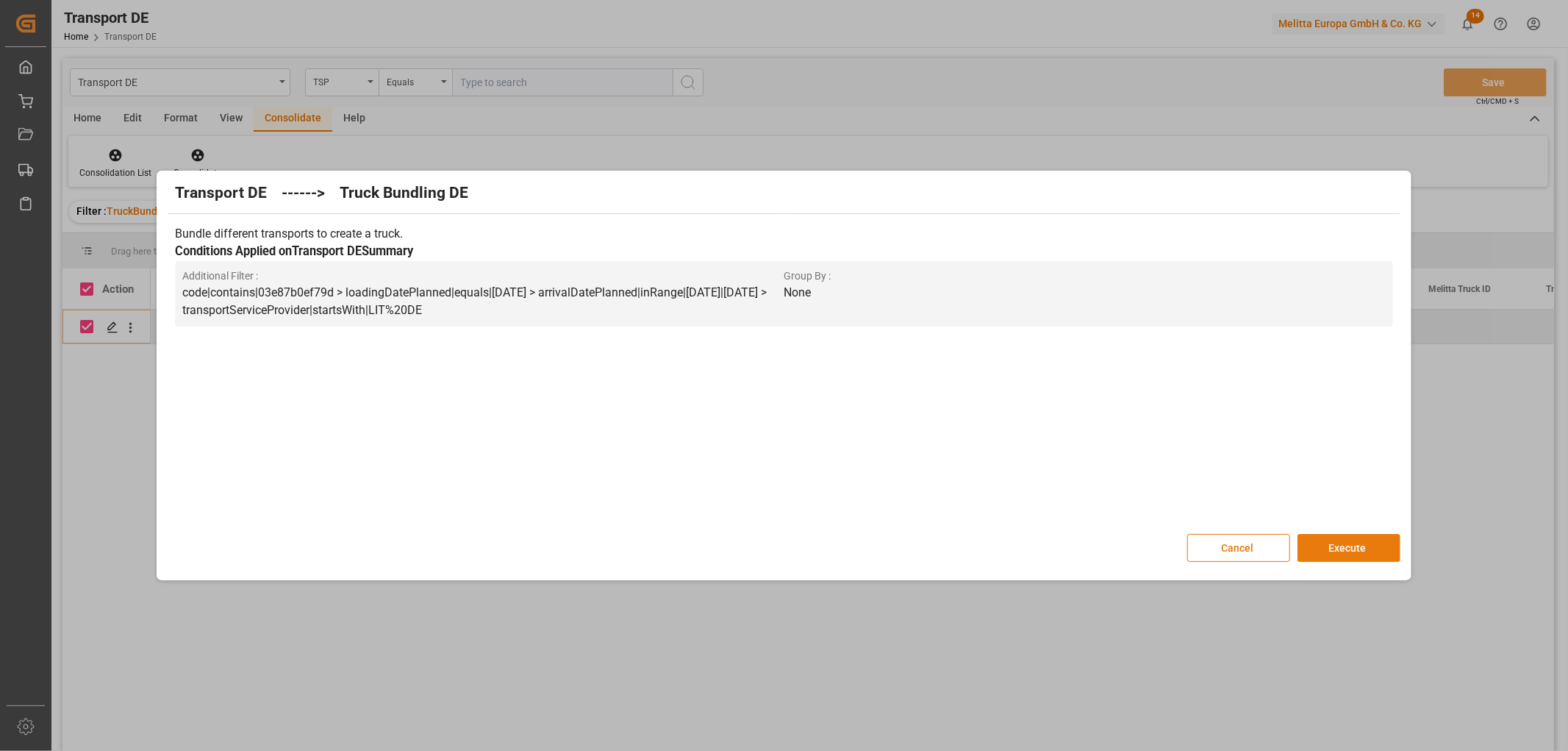
click at [1345, 545] on button "Execute" at bounding box center [1349, 547] width 103 height 28
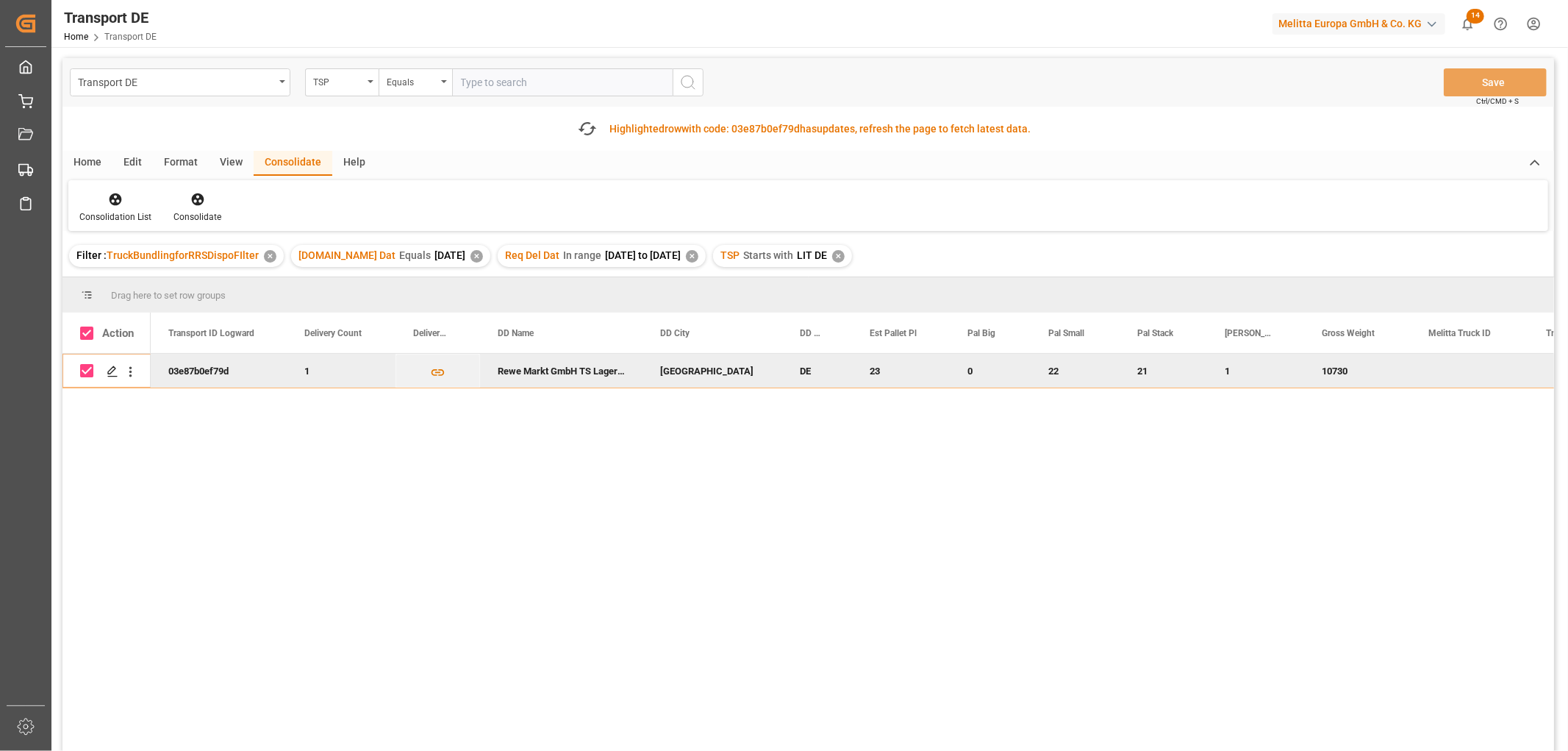
click at [85, 374] on input "Press Space to toggle row selection (checked)" at bounding box center [86, 370] width 14 height 14
checkbox input "false"
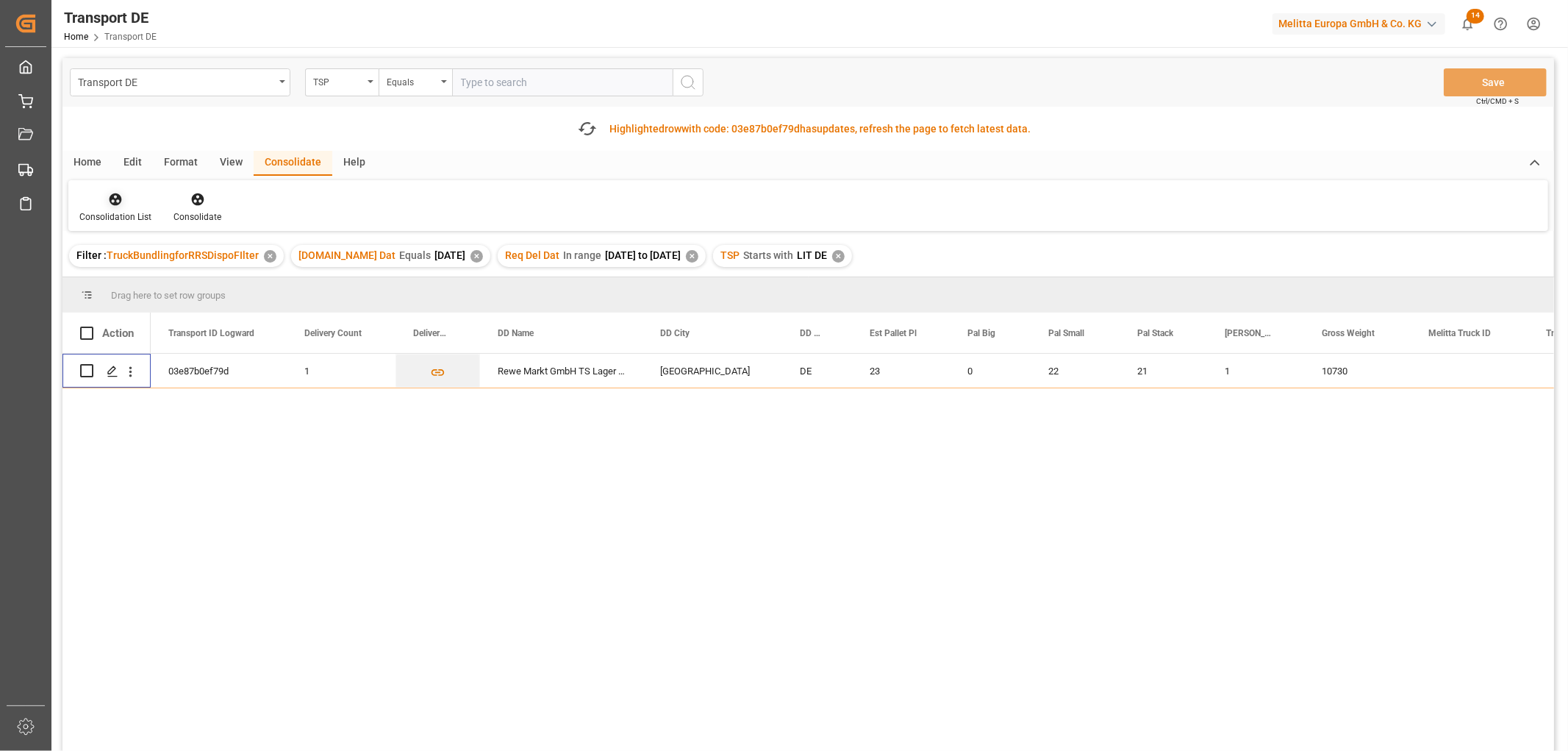
click at [116, 201] on icon at bounding box center [115, 200] width 14 height 14
click at [129, 282] on div "Transport DE TSP Equals Save Ctrl/CMD + S Fetch latest updates Highlighted row …" at bounding box center [808, 446] width 1491 height 776
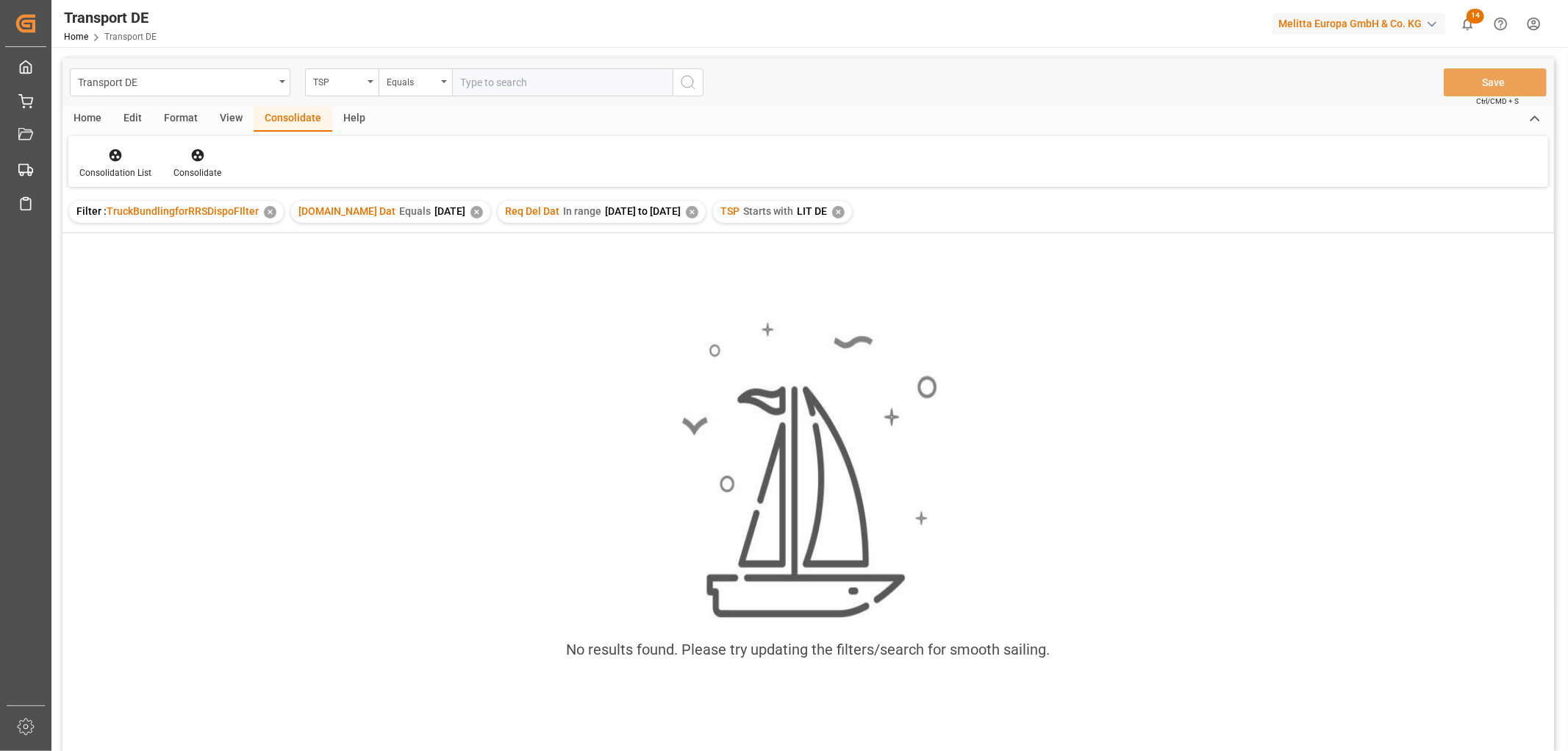
click at [843, 211] on div "✕" at bounding box center [838, 212] width 13 height 13
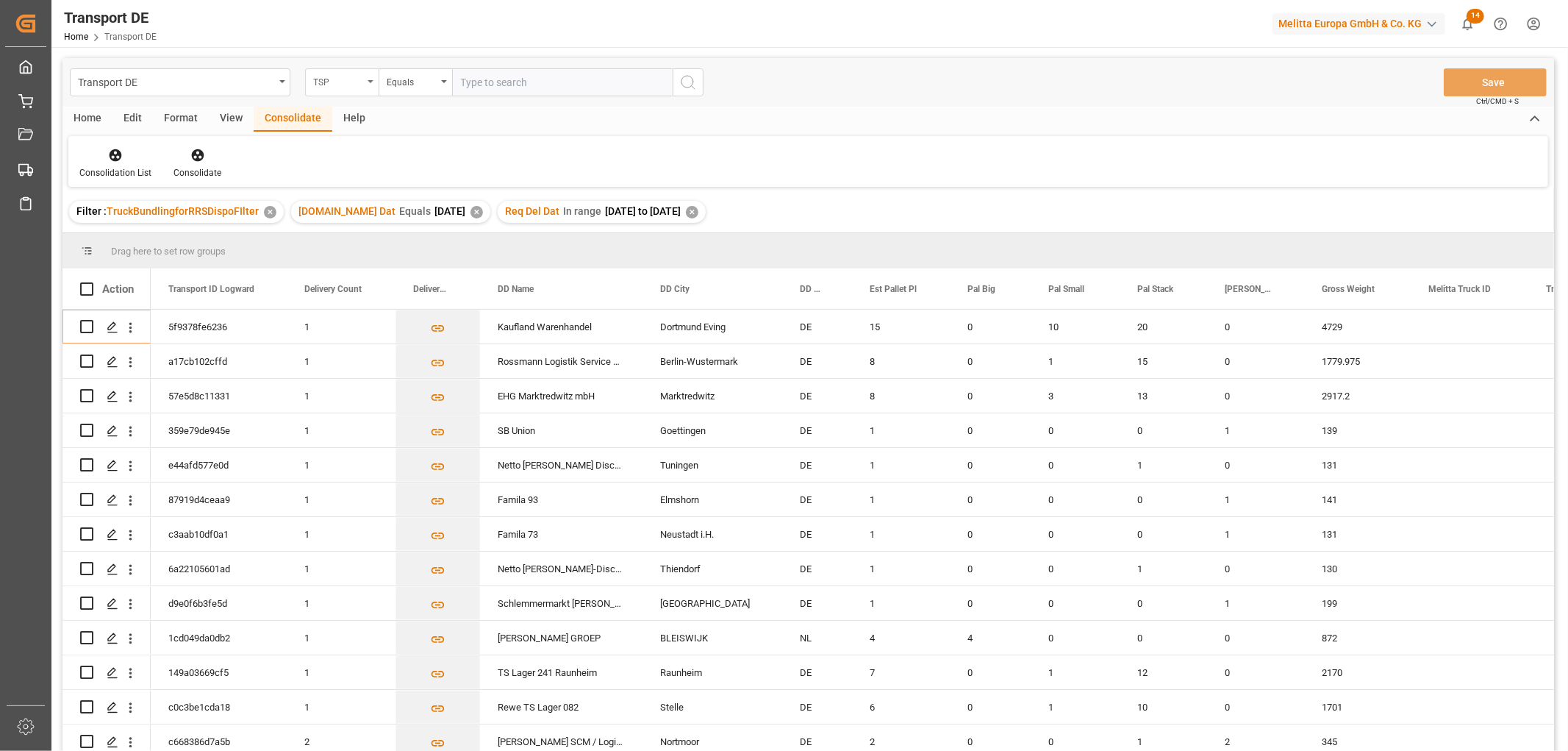
click at [334, 84] on div "TSP" at bounding box center [338, 80] width 50 height 17
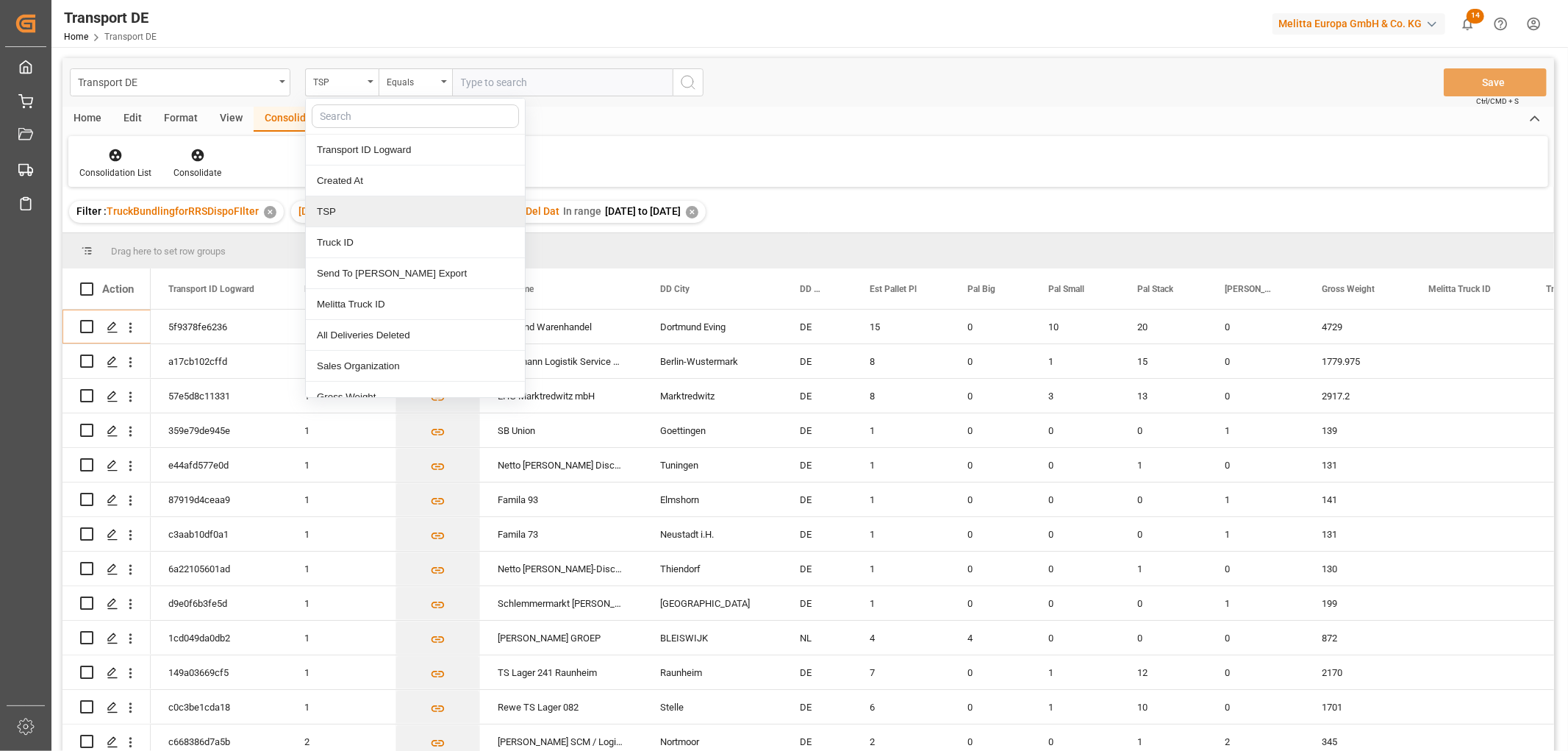
click at [338, 211] on div "TSP" at bounding box center [415, 211] width 219 height 31
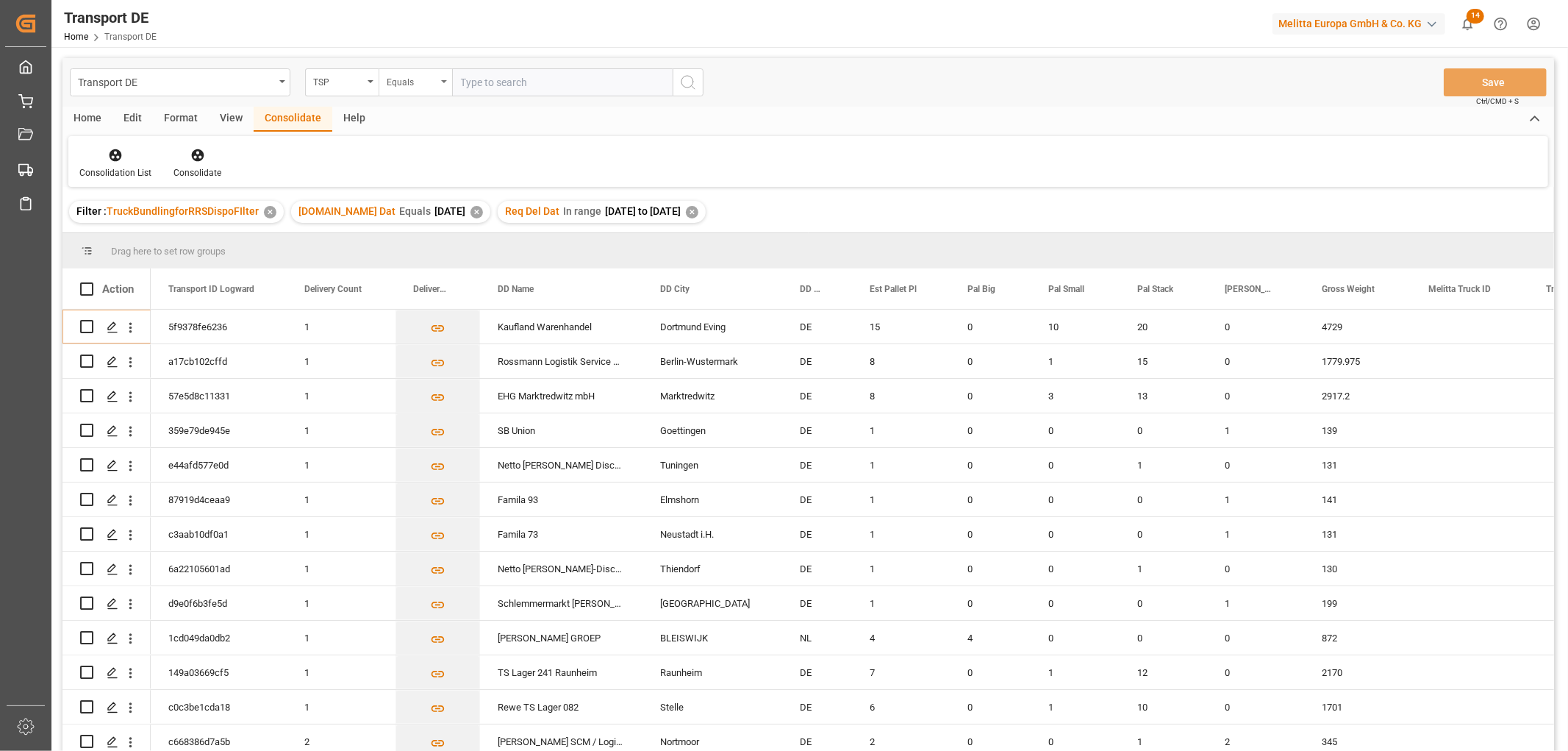
click at [431, 84] on div "Equals" at bounding box center [412, 80] width 50 height 17
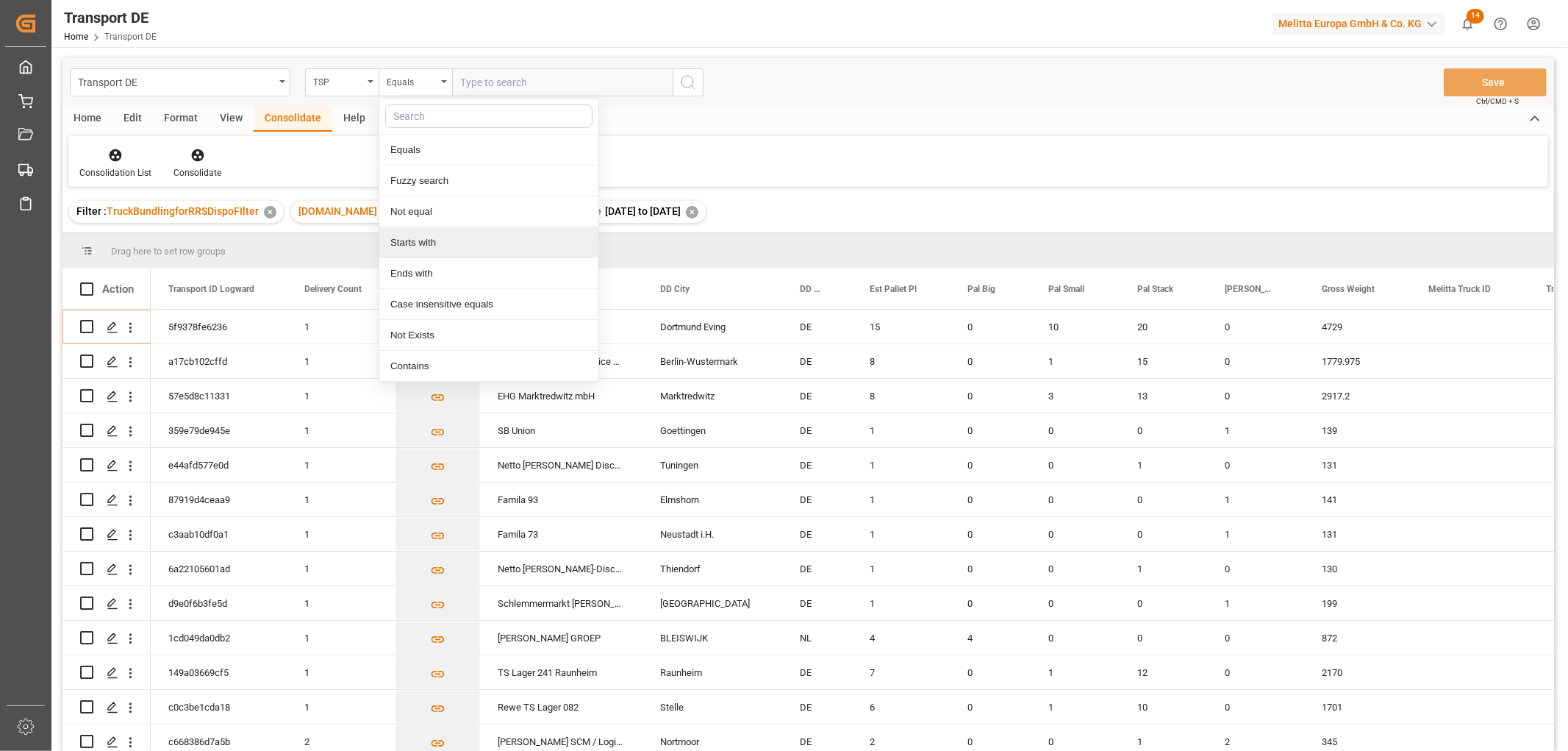
click at [431, 243] on div "Starts with" at bounding box center [489, 243] width 219 height 31
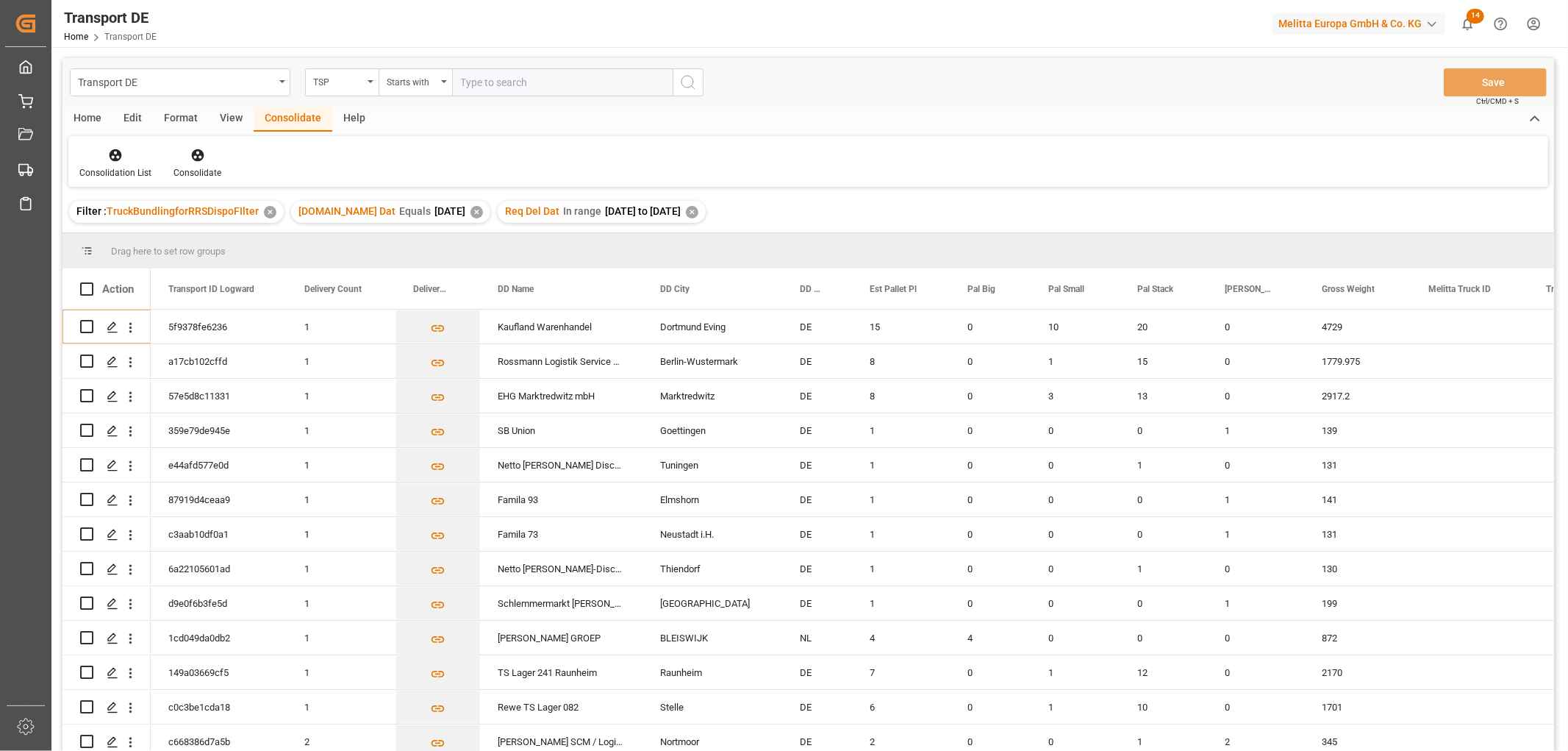
click at [487, 75] on input "text" at bounding box center [562, 82] width 220 height 28
type input "Moeller"
click at [689, 81] on icon "search button" at bounding box center [688, 82] width 18 height 18
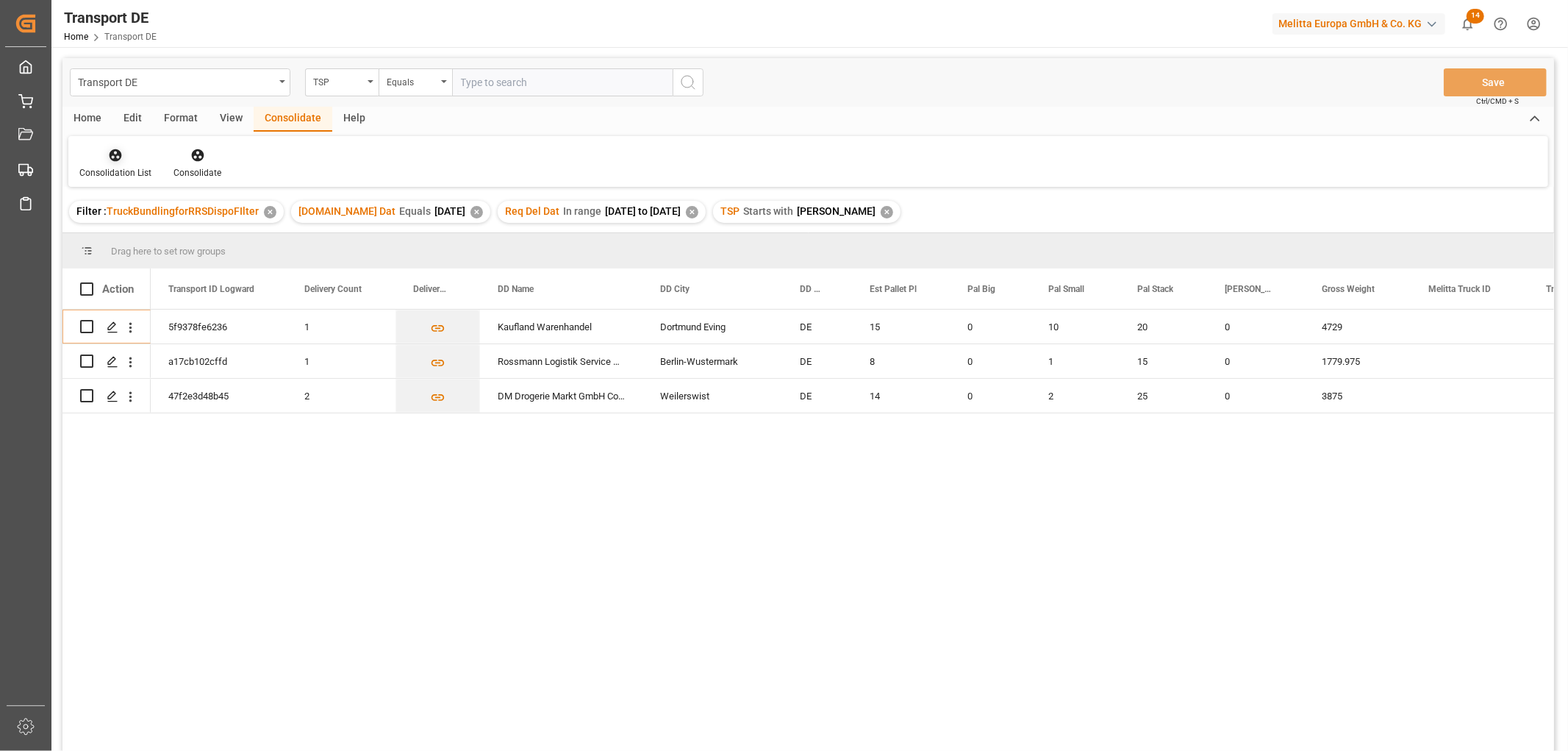
click at [112, 155] on icon at bounding box center [116, 156] width 13 height 13
click at [123, 239] on div "Transport DE TSP Equals Save Ctrl/CMD + S Home Edit Format View Consolidate Hel…" at bounding box center [808, 424] width 1491 height 732
click at [113, 155] on icon at bounding box center [116, 156] width 13 height 13
click at [128, 239] on div "Transport DE TSP Equals Save Ctrl/CMD + S Home Edit Format View Consolidate Hel…" at bounding box center [808, 424] width 1491 height 732
click at [90, 326] on input "Press Space to toggle row selection (unchecked)" at bounding box center [86, 326] width 14 height 14
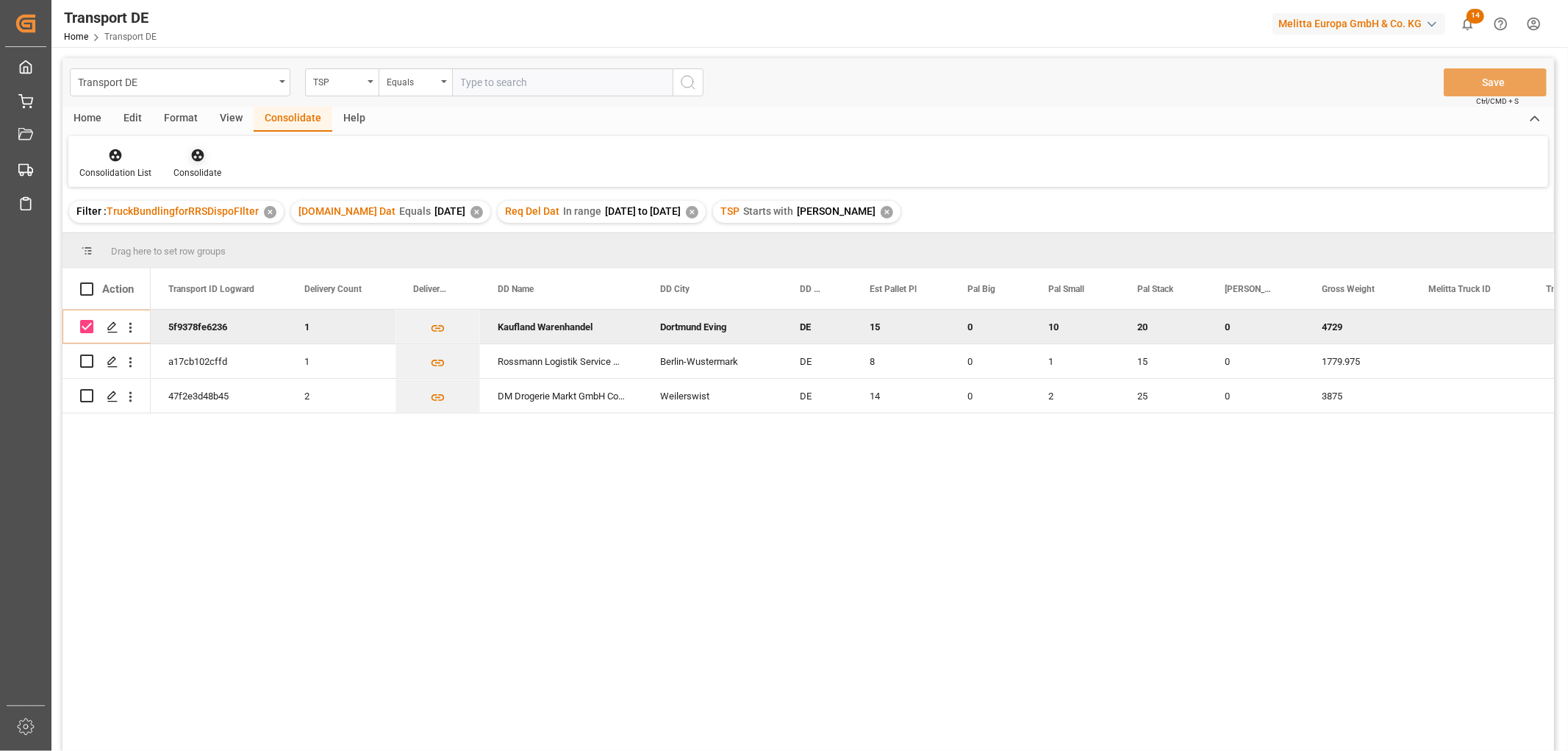
click at [195, 148] on icon at bounding box center [198, 155] width 14 height 14
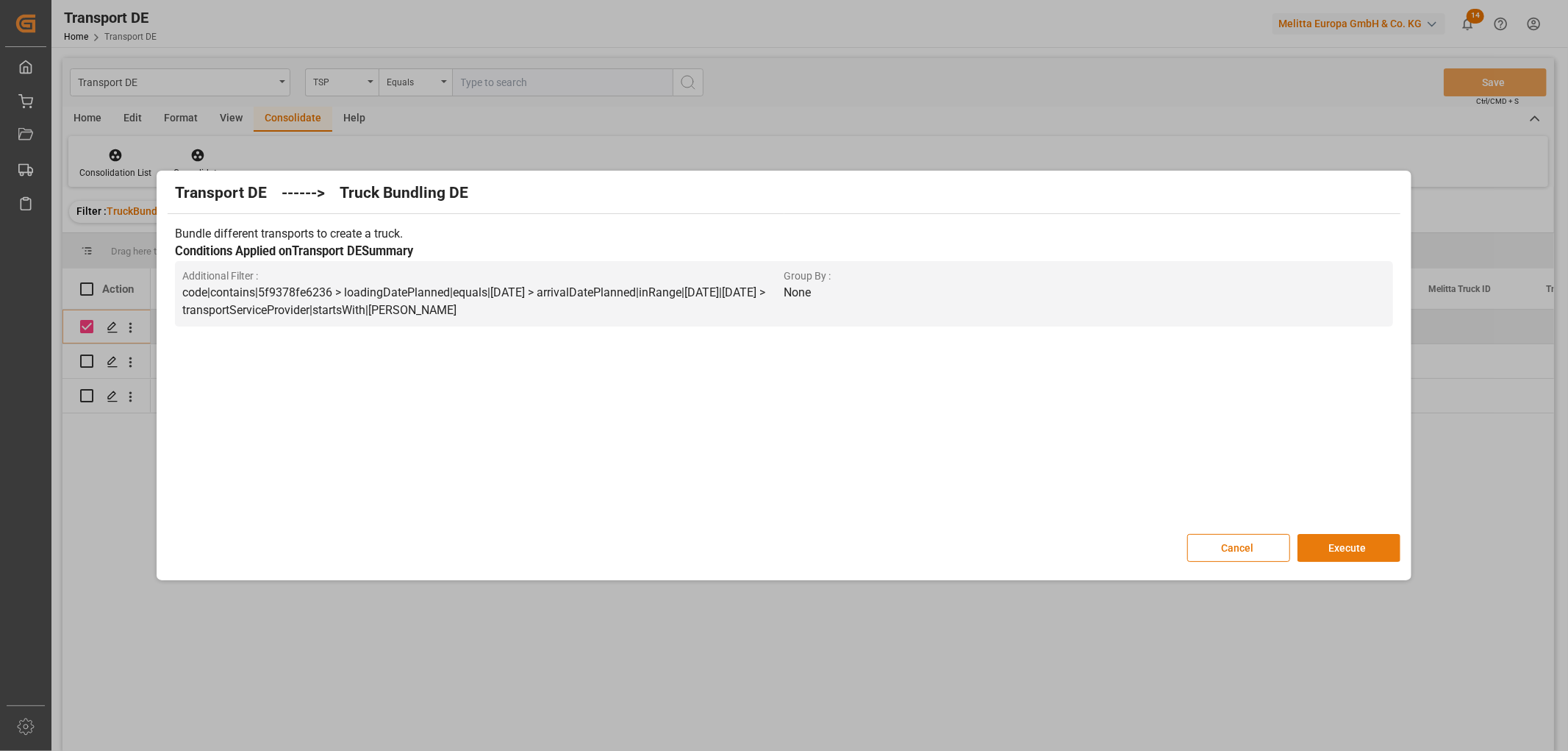
click at [1353, 541] on button "Execute" at bounding box center [1349, 547] width 103 height 28
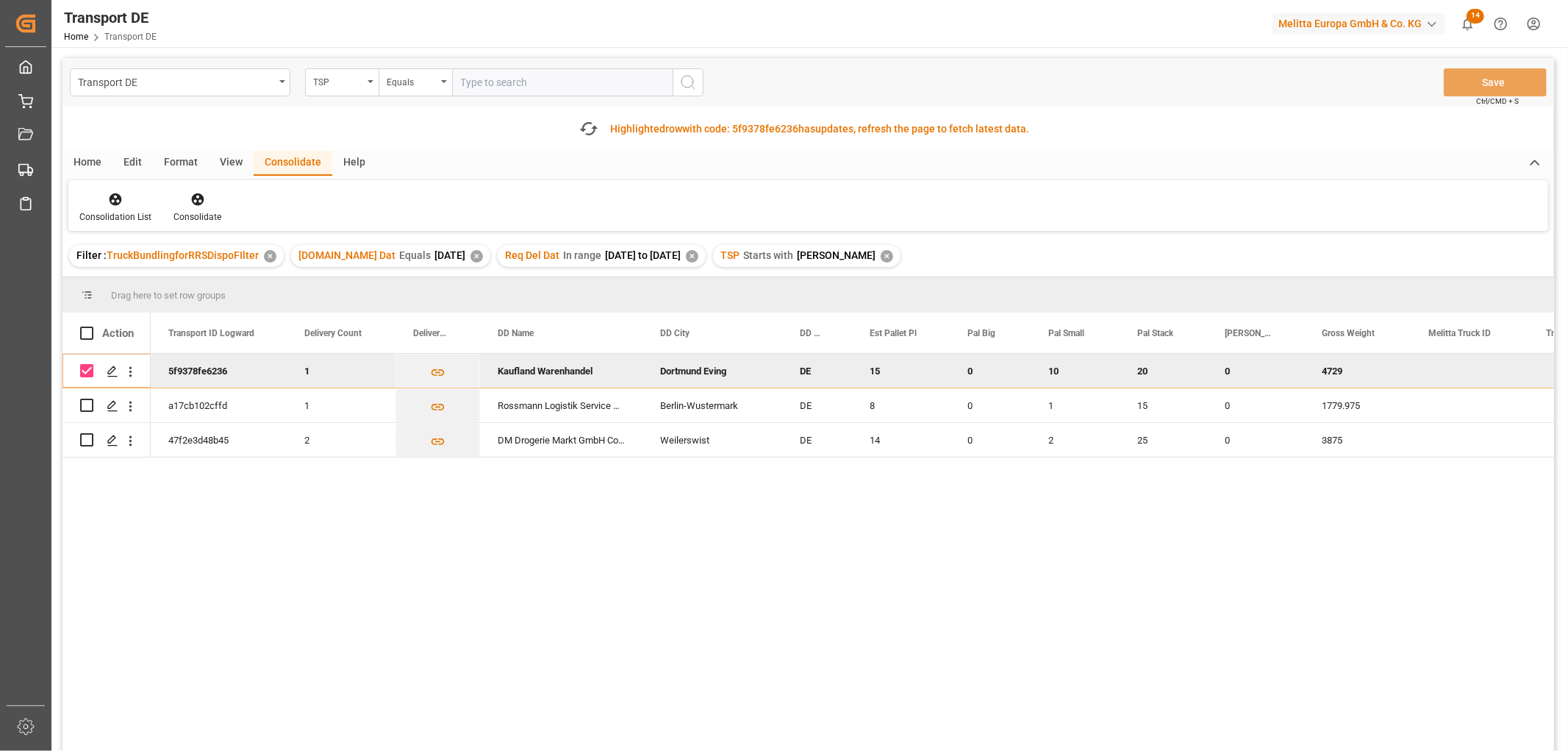
click at [93, 370] on input "Press Space to toggle row selection (checked)" at bounding box center [86, 370] width 14 height 14
checkbox input "false"
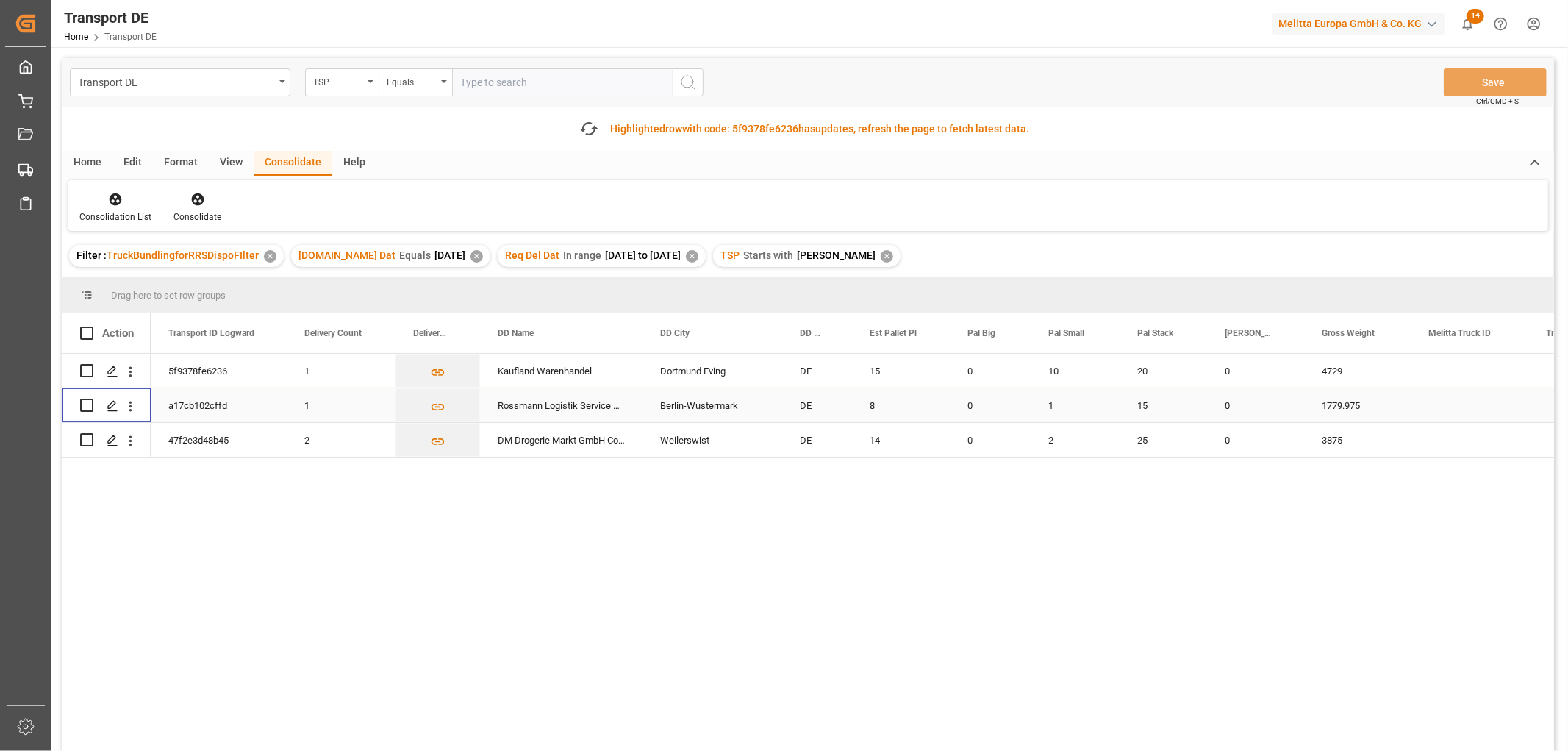
click at [89, 403] on input "Press Space to toggle row selection (unchecked)" at bounding box center [86, 405] width 14 height 14
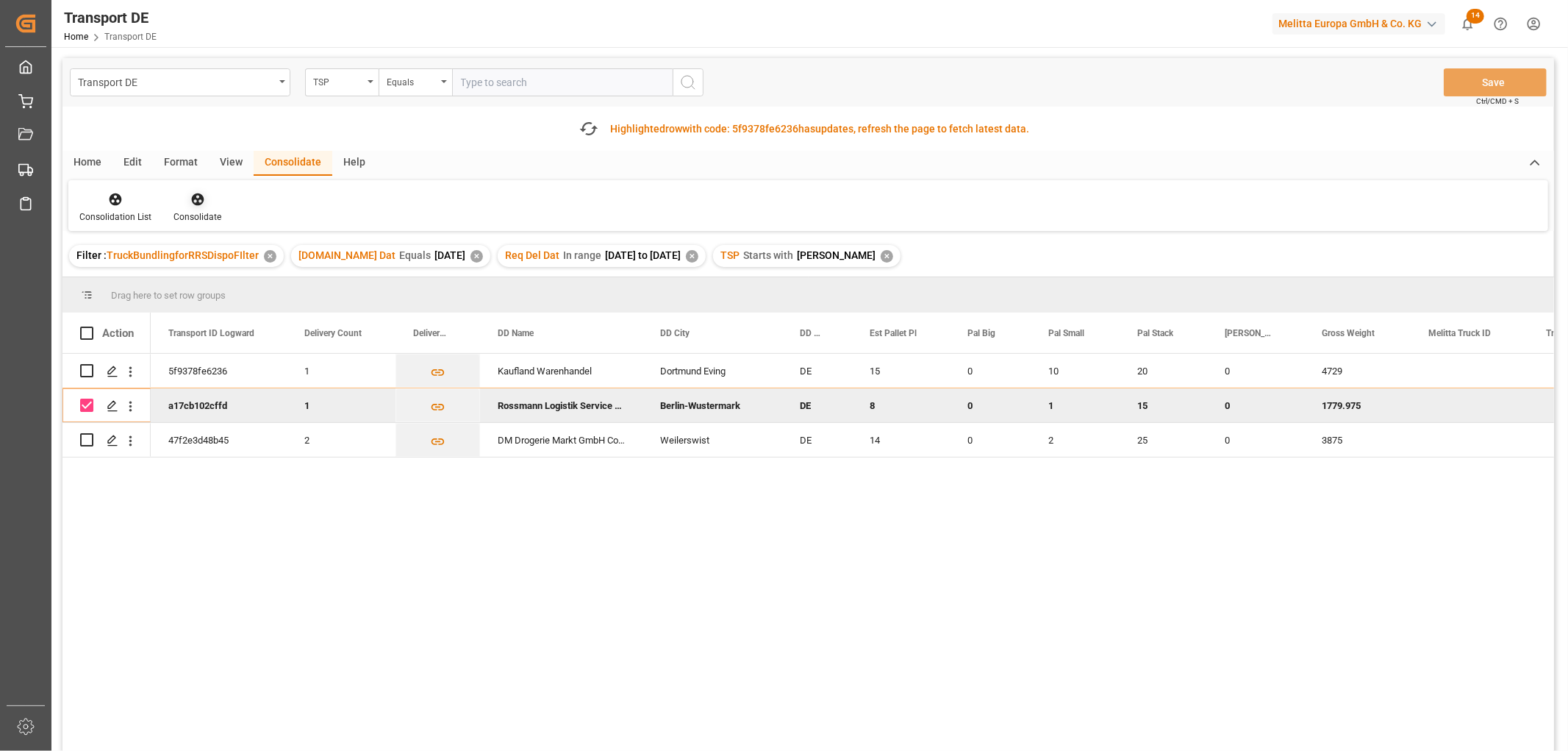
click at [195, 200] on icon at bounding box center [198, 200] width 13 height 13
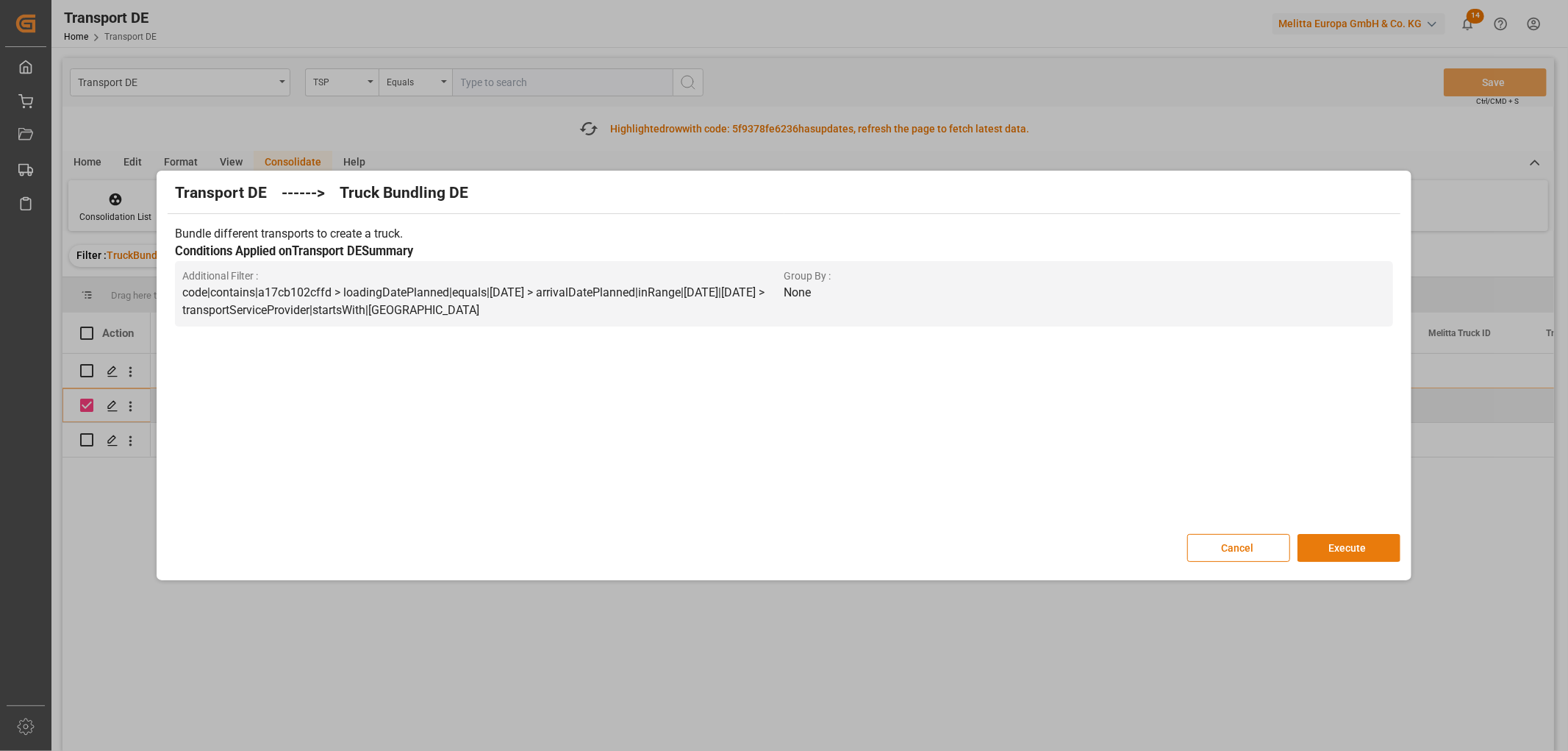
click at [1335, 547] on button "Execute" at bounding box center [1349, 547] width 103 height 28
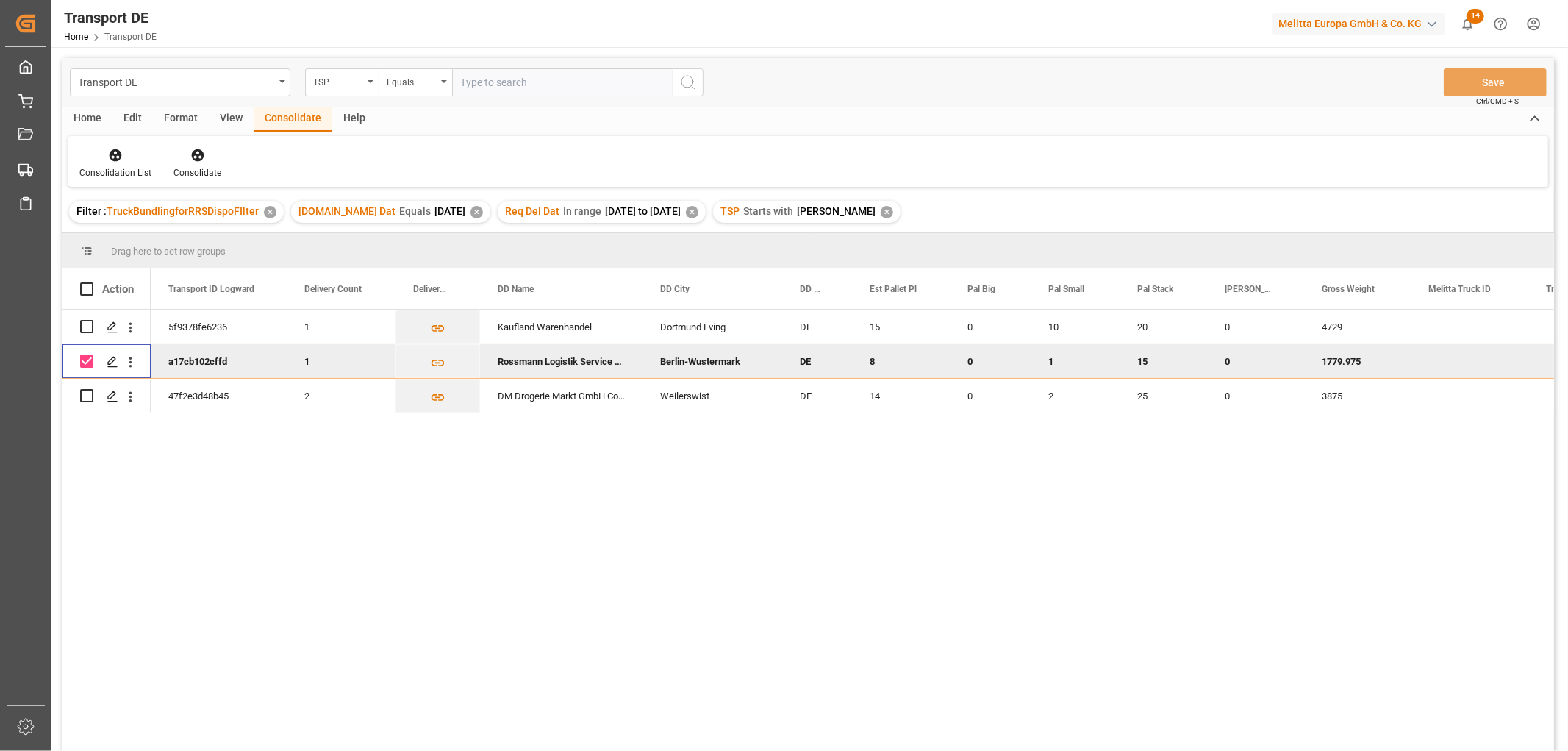
click at [85, 357] on input "Press Space to toggle row selection (checked)" at bounding box center [86, 361] width 14 height 14
checkbox input "false"
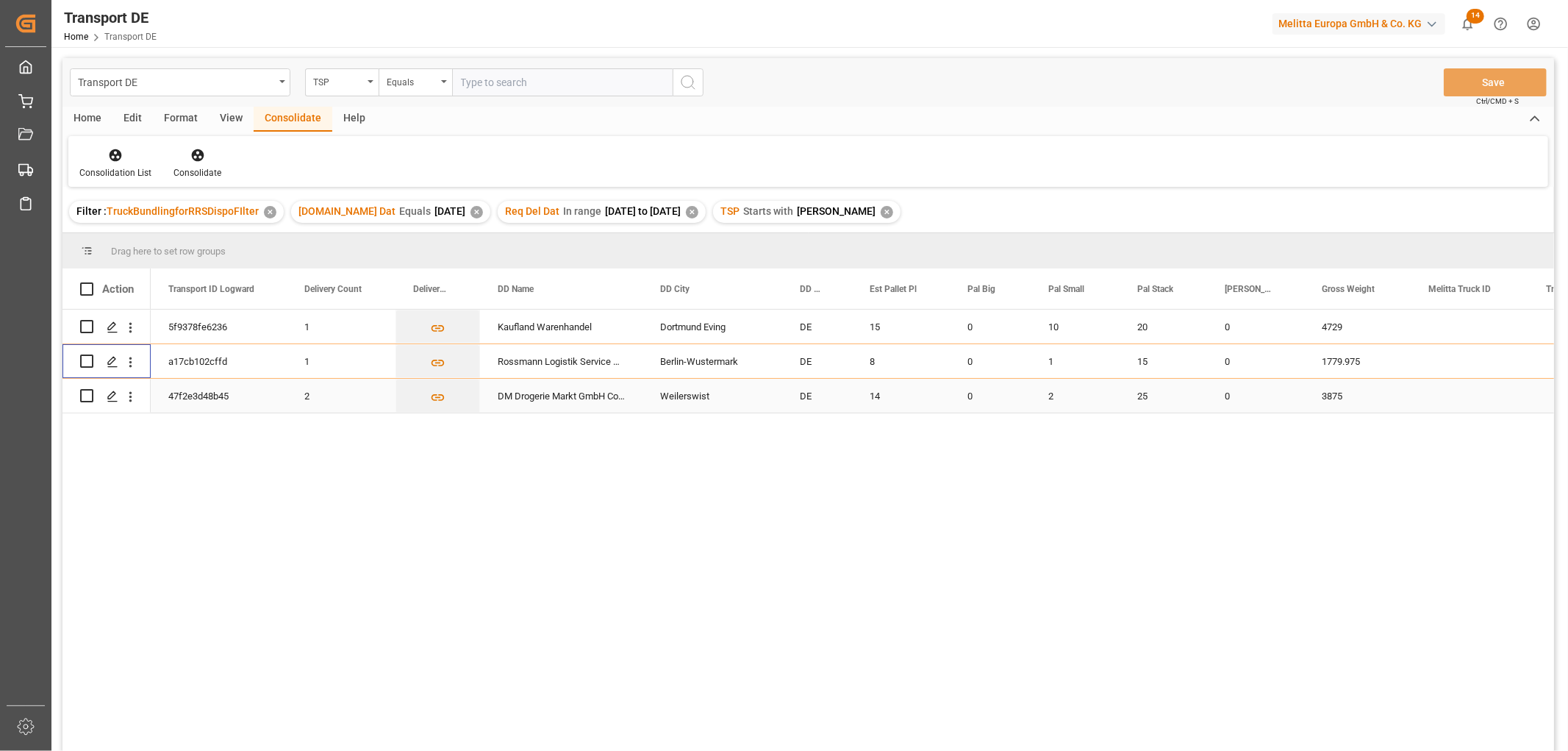
click at [85, 396] on input "Press Space to toggle row selection (unchecked)" at bounding box center [86, 396] width 14 height 14
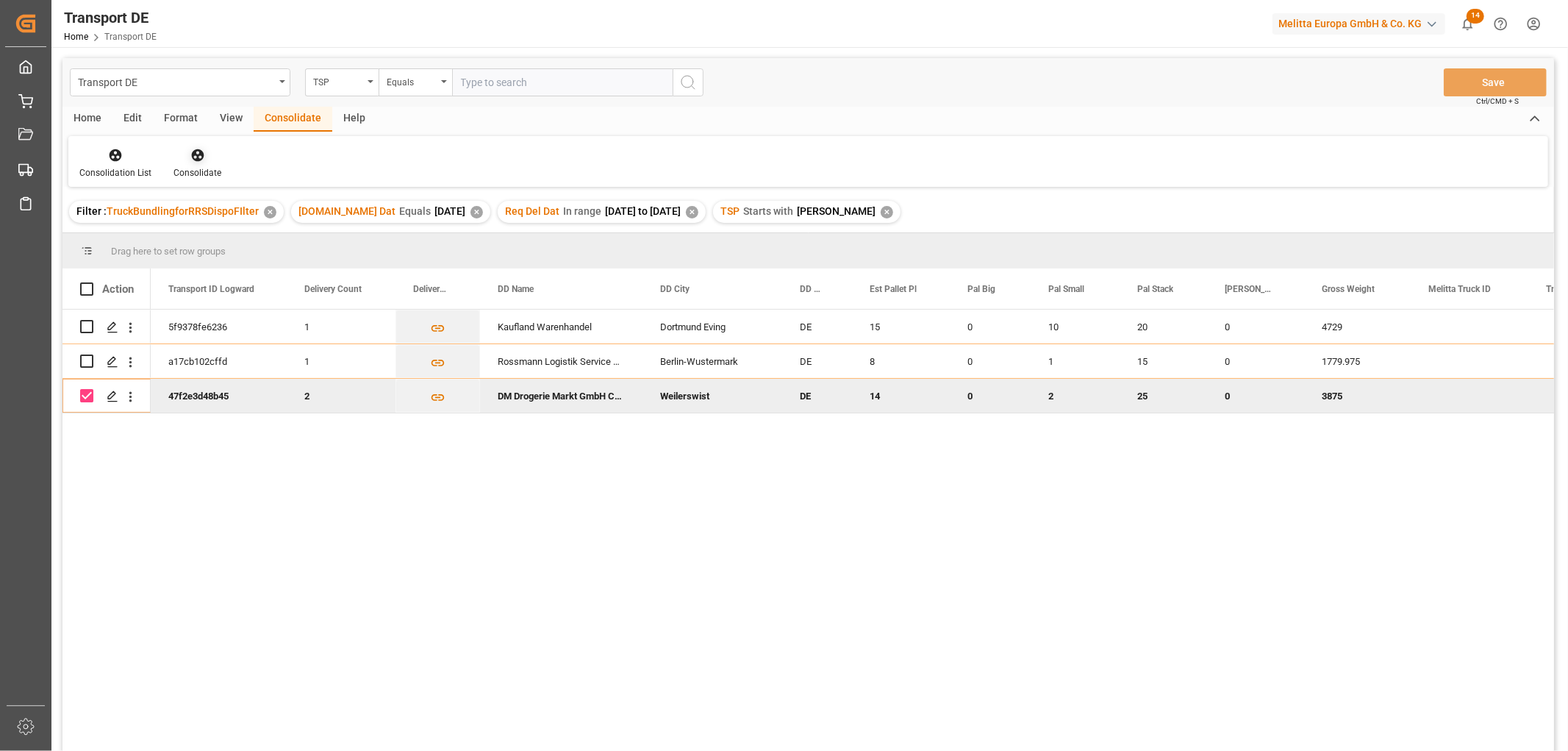
click at [195, 152] on icon at bounding box center [198, 155] width 14 height 14
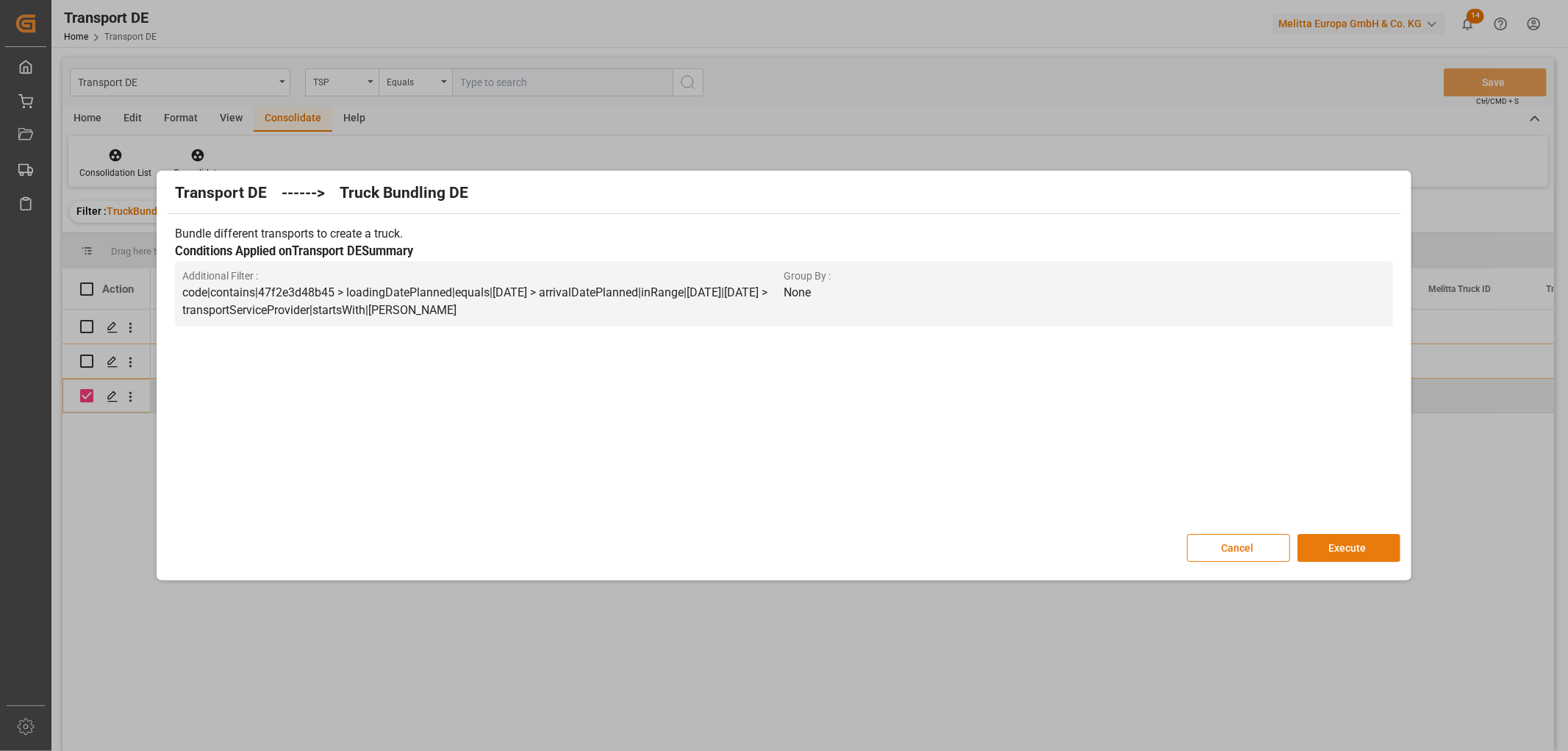
click at [1353, 542] on button "Execute" at bounding box center [1349, 547] width 103 height 28
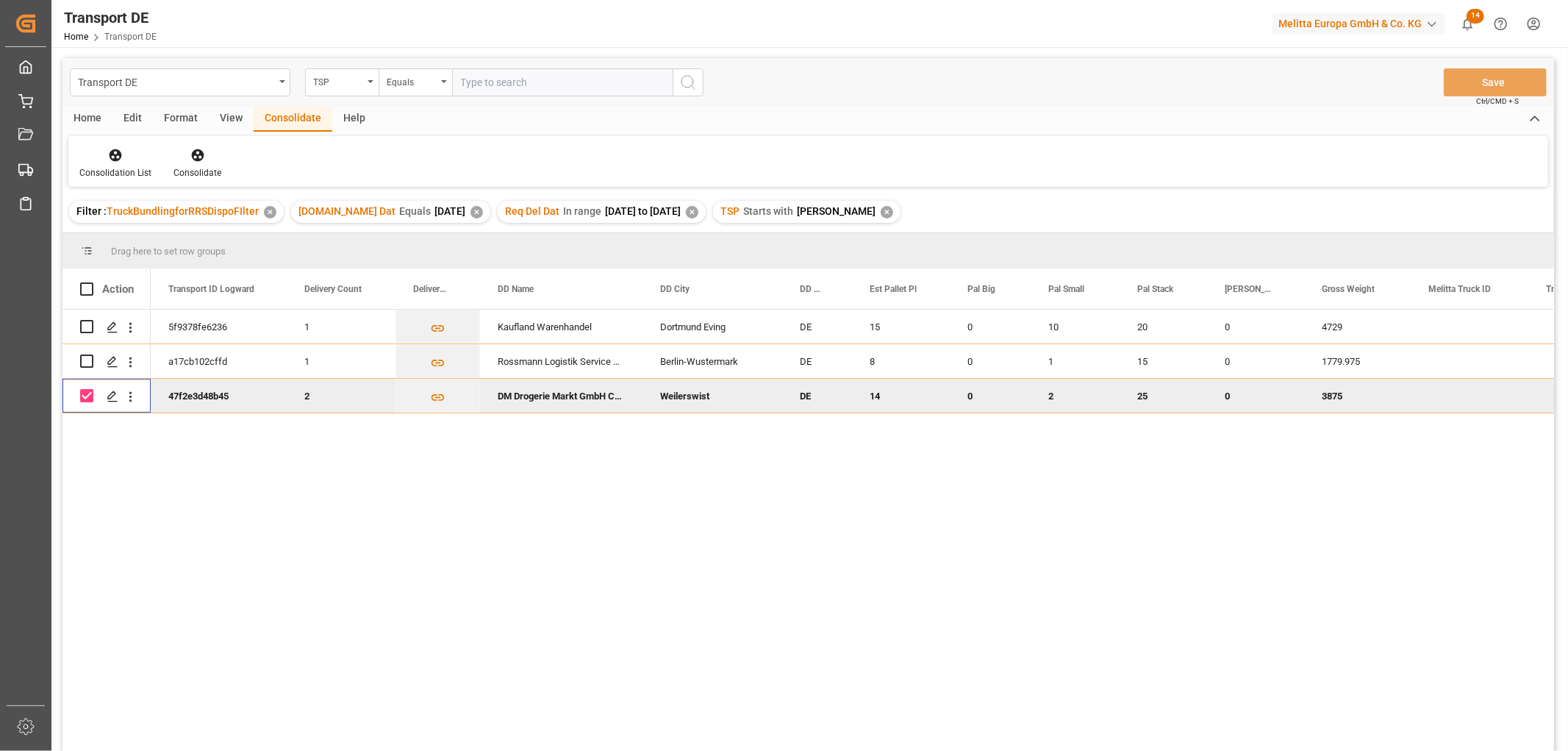
click at [87, 399] on input "Press Space to toggle row selection (checked)" at bounding box center [86, 396] width 14 height 14
checkbox input "false"
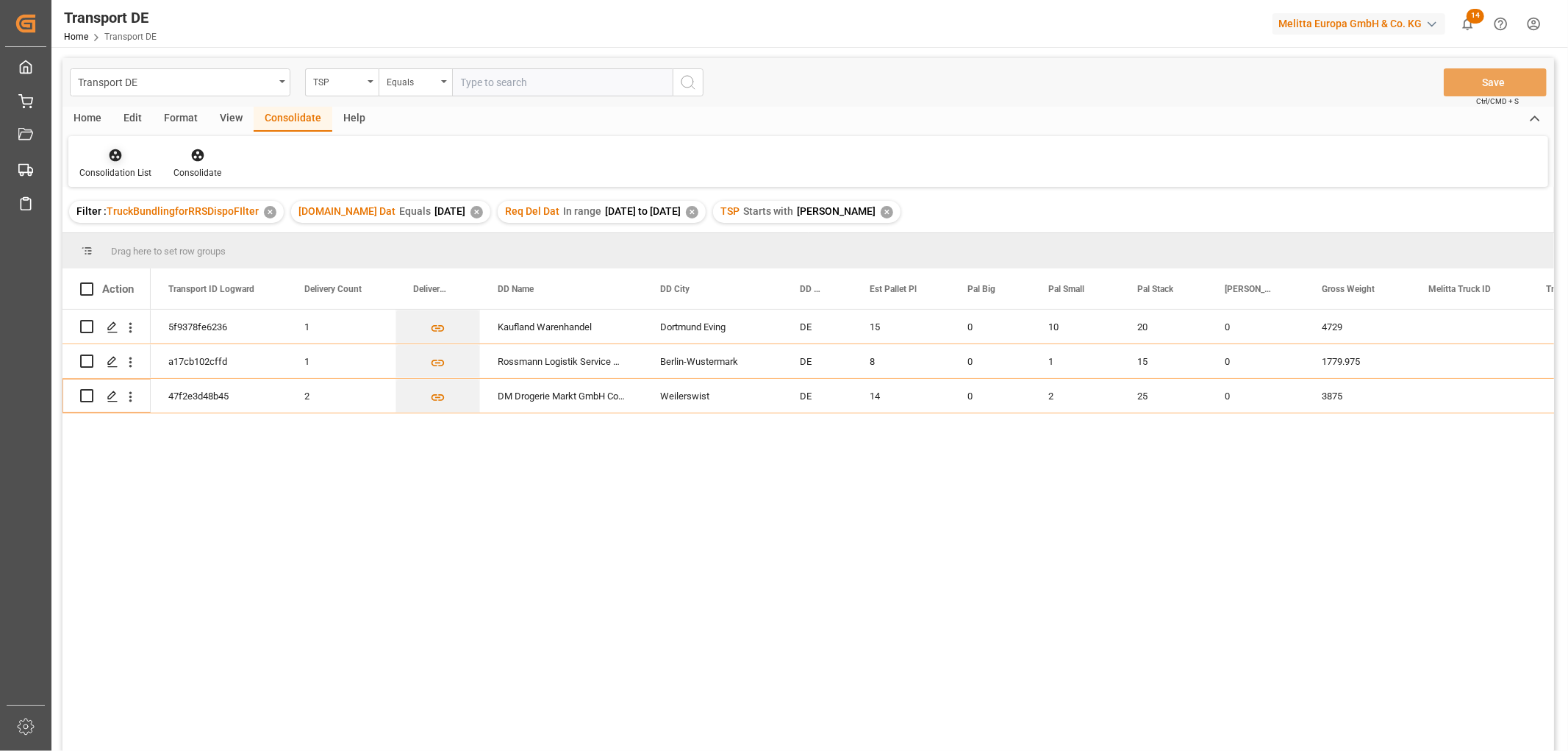
click at [115, 153] on icon at bounding box center [115, 155] width 14 height 14
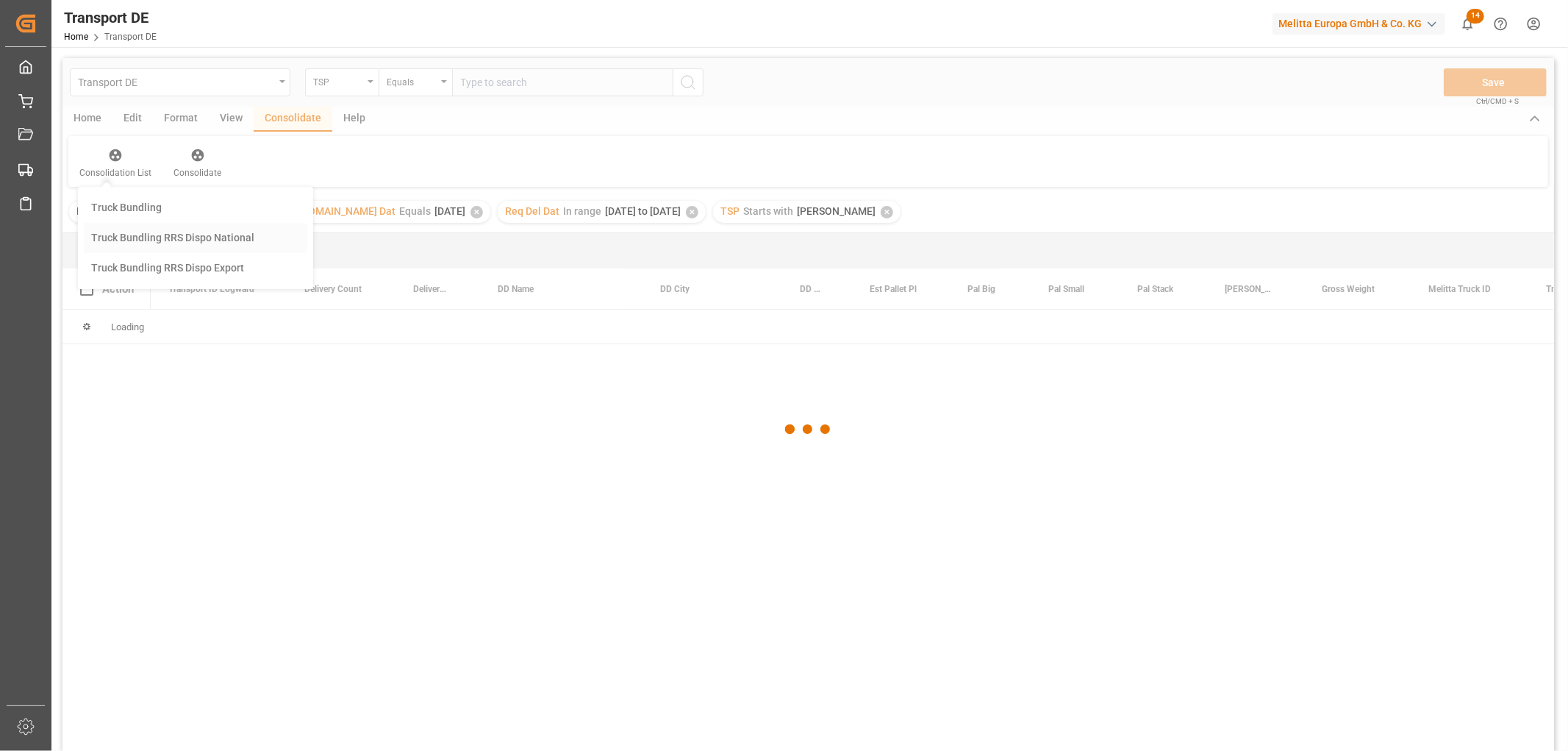
click at [140, 232] on div "Transport DE TSP Equals Save Ctrl/CMD + S Home Edit Format View Consolidate Hel…" at bounding box center [808, 424] width 1491 height 732
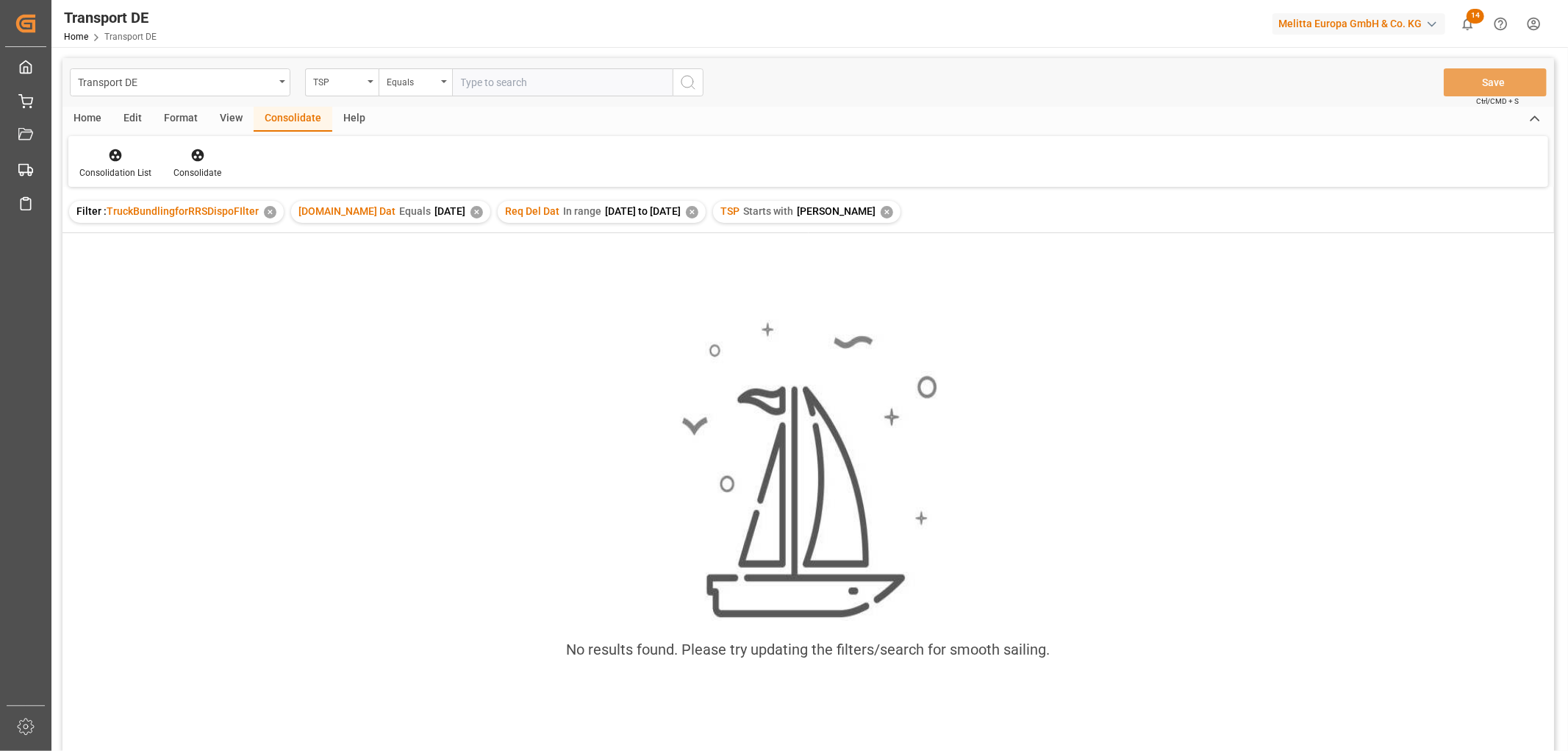
click at [881, 211] on div "✕" at bounding box center [887, 212] width 13 height 13
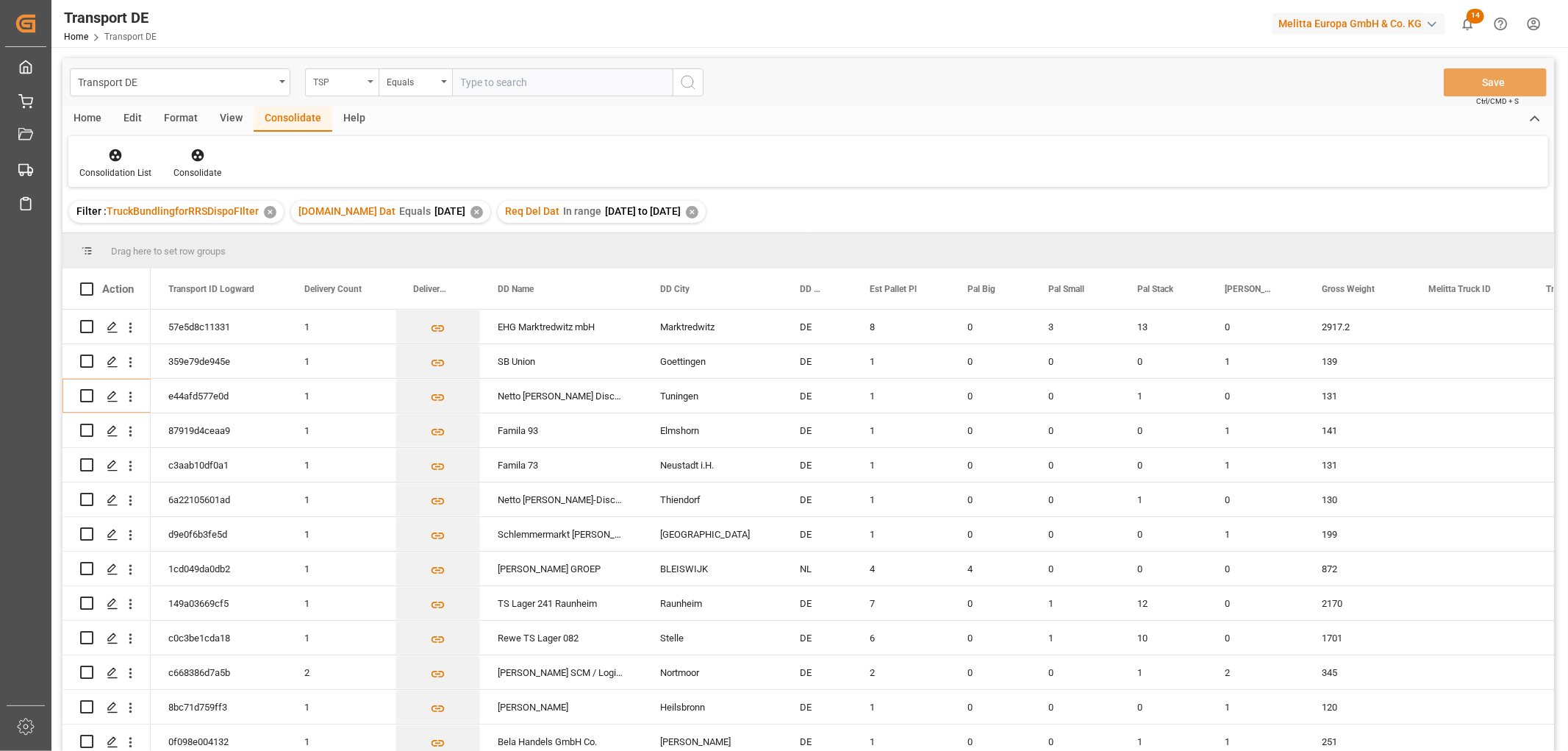
click at [338, 77] on div "TSP" at bounding box center [338, 80] width 50 height 17
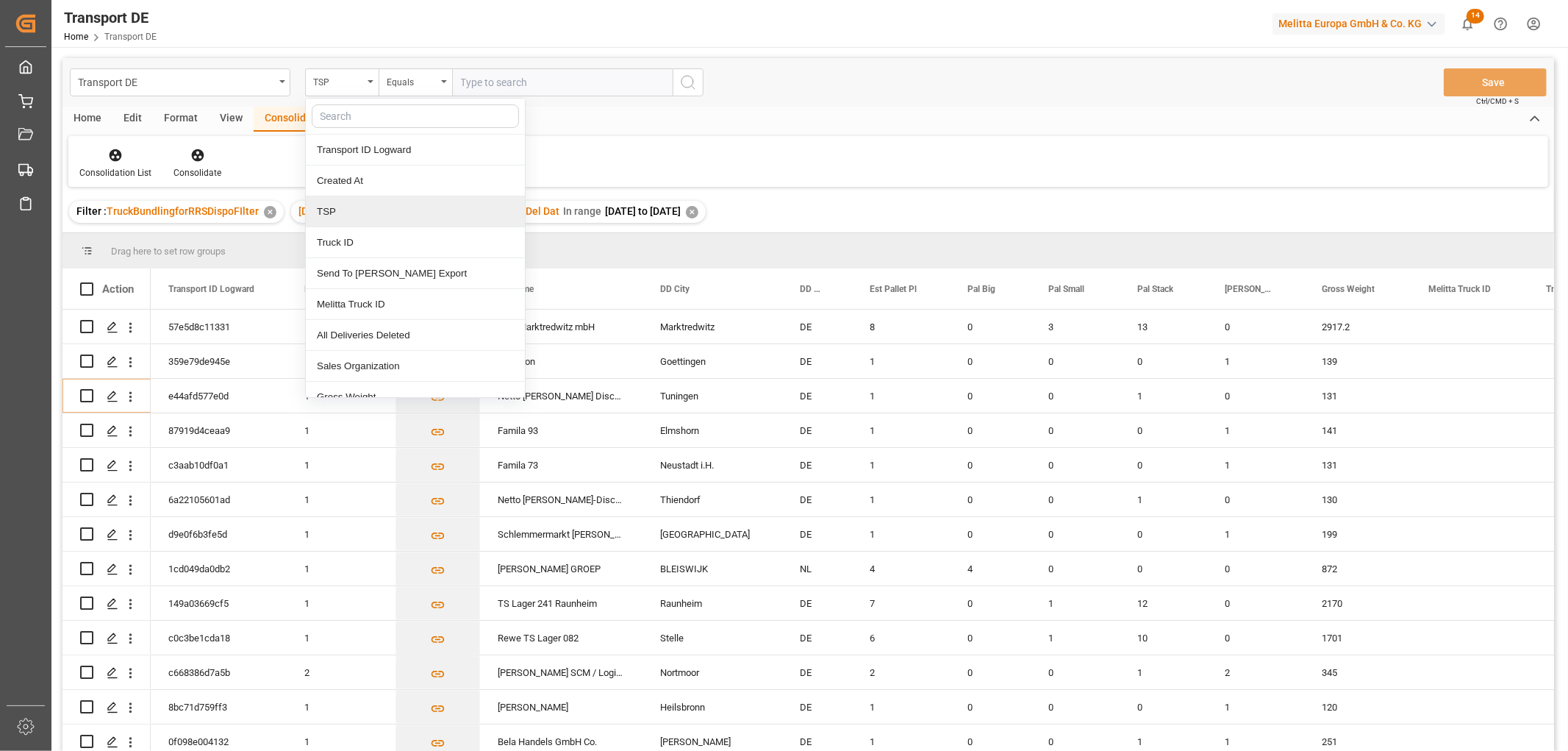
click at [343, 218] on div "TSP" at bounding box center [415, 211] width 219 height 31
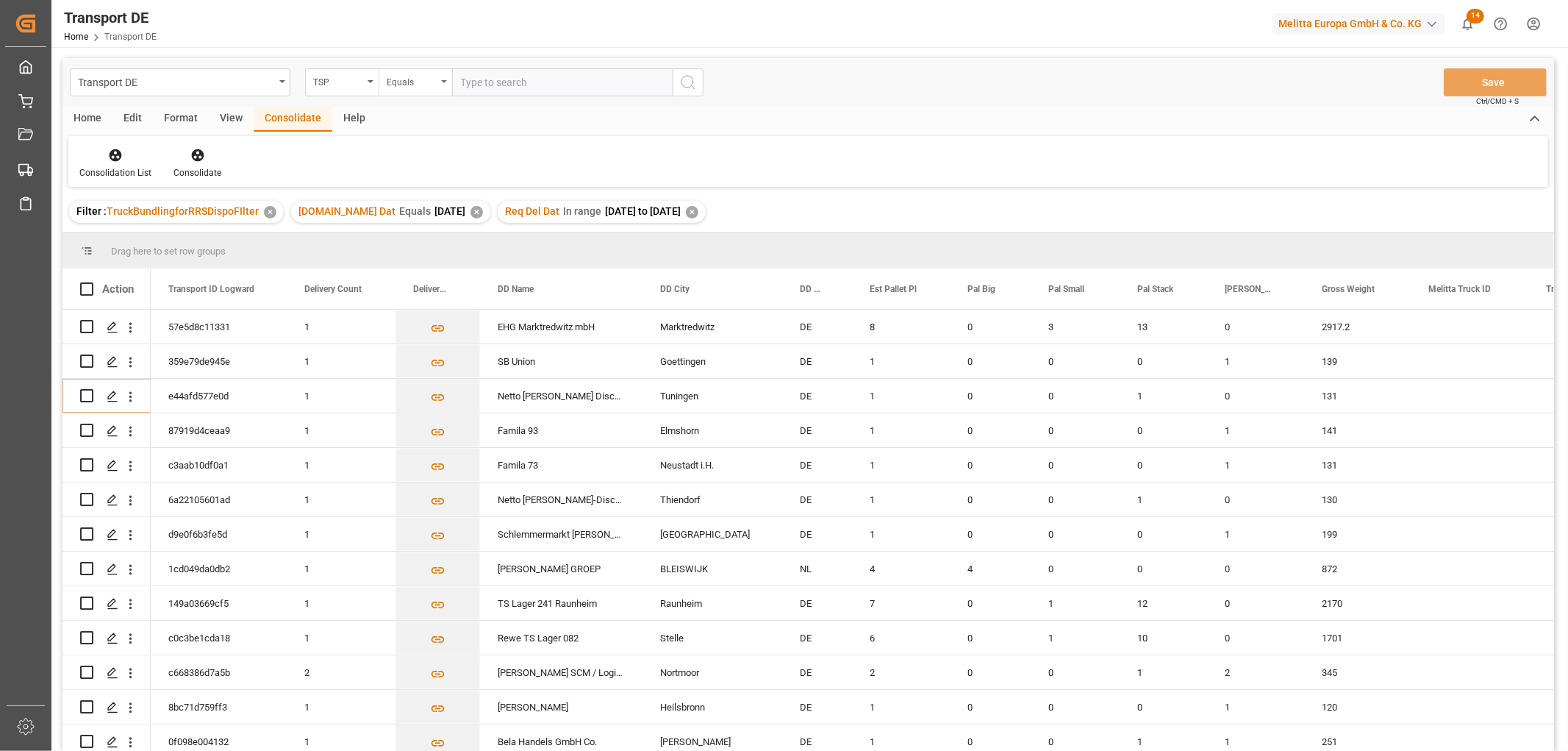
click at [408, 82] on div "Equals" at bounding box center [412, 80] width 50 height 17
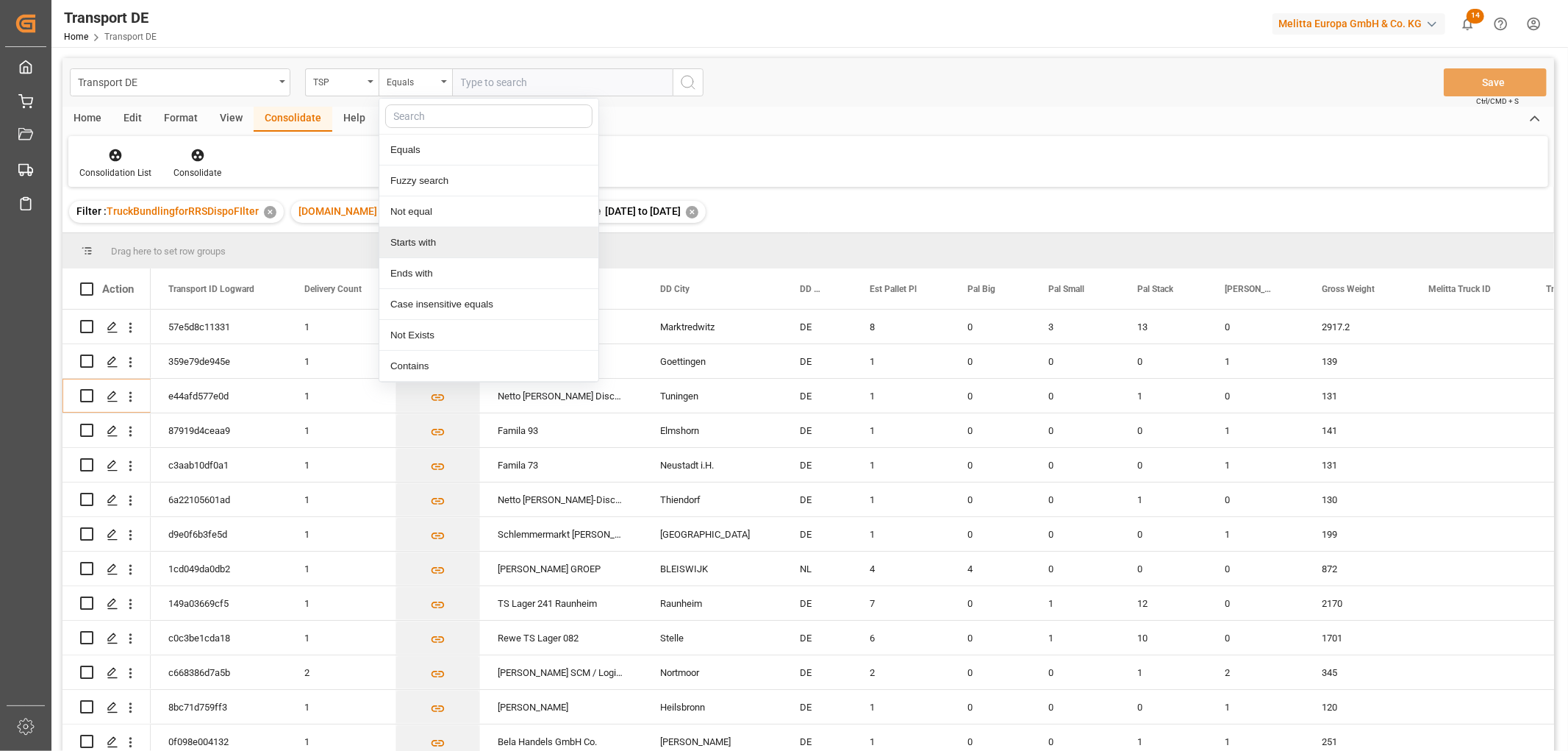
click at [420, 244] on div "Starts with" at bounding box center [489, 243] width 219 height 31
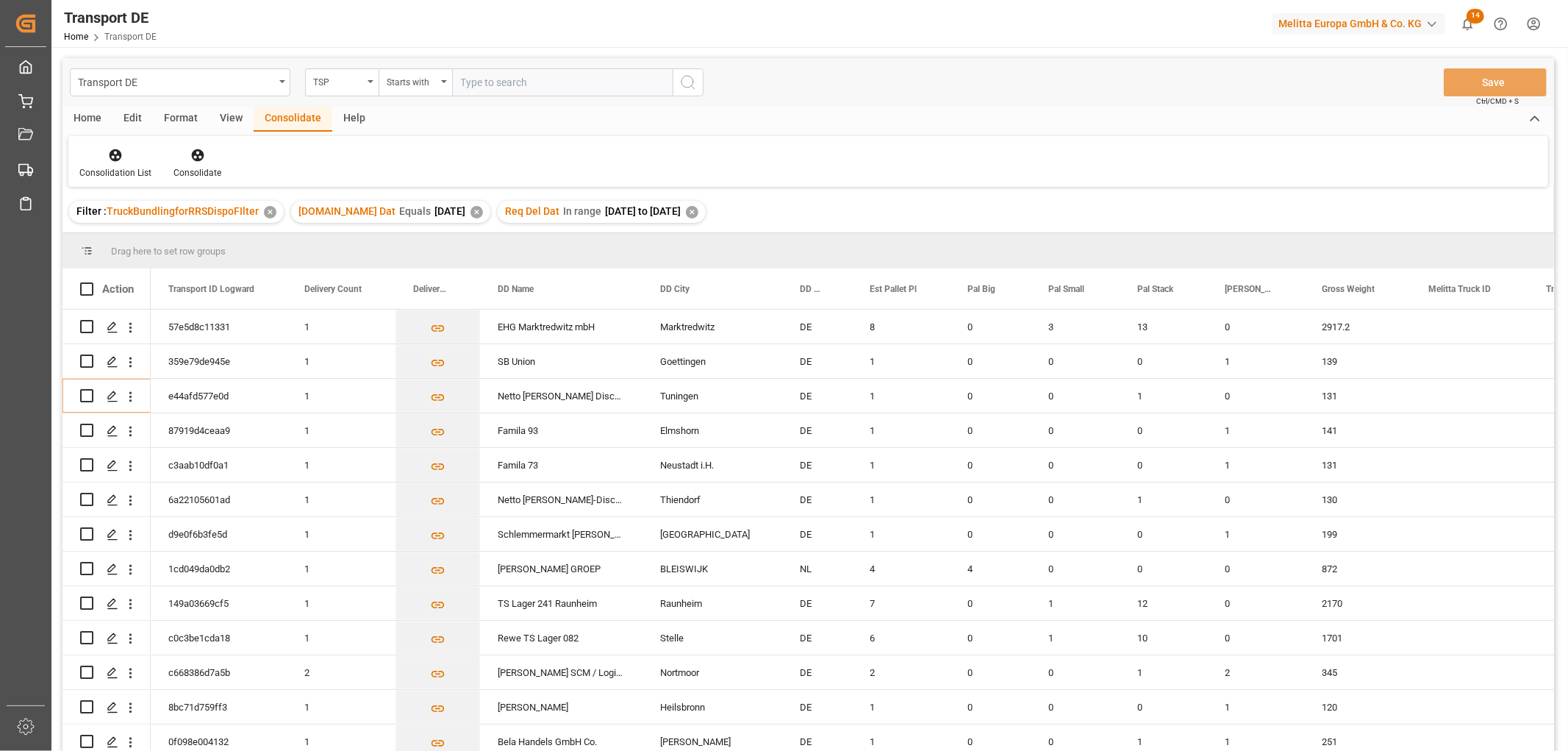
click at [485, 81] on input "text" at bounding box center [562, 82] width 220 height 28
click at [331, 85] on div "TSP" at bounding box center [338, 80] width 50 height 17
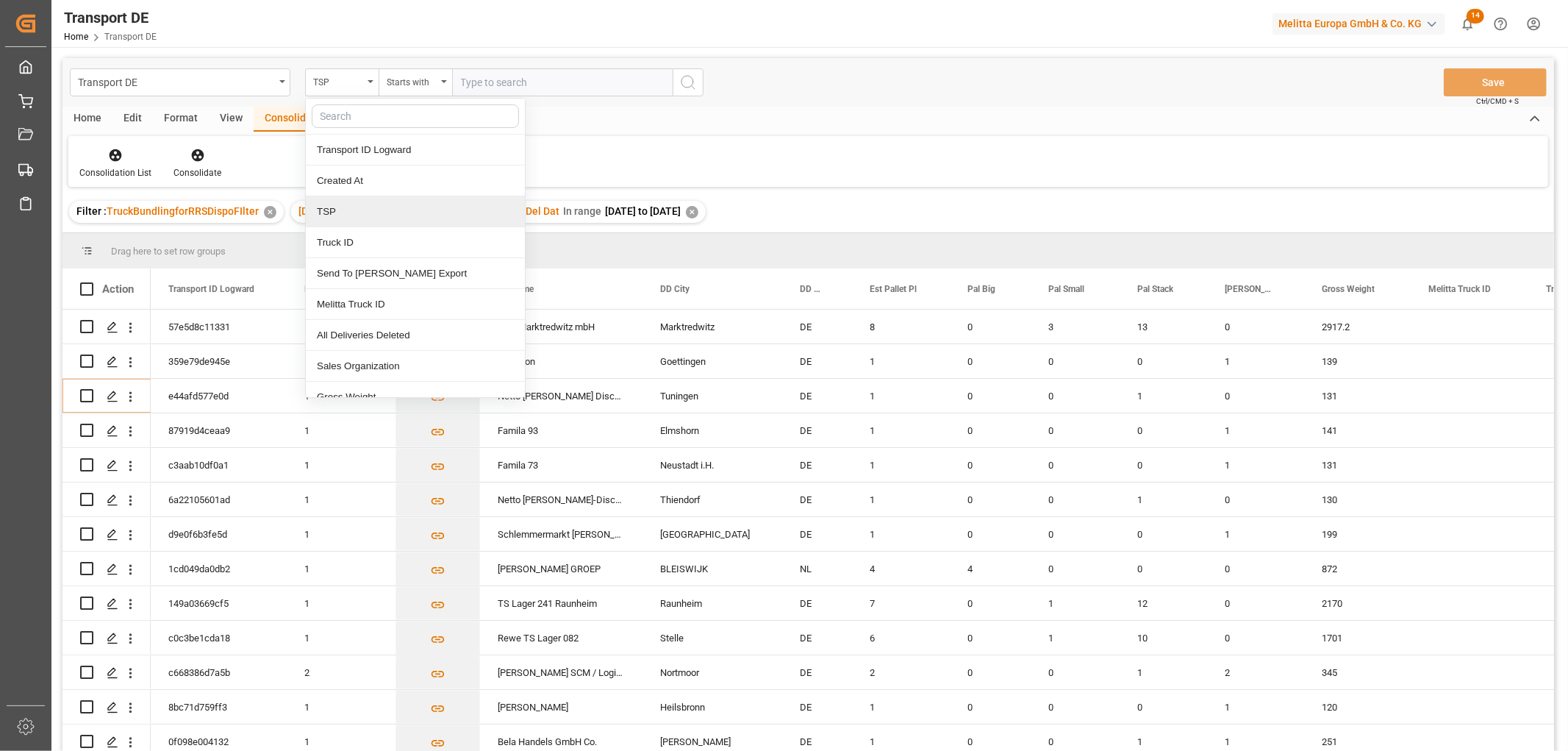
click at [339, 213] on div "TSP" at bounding box center [415, 211] width 219 height 31
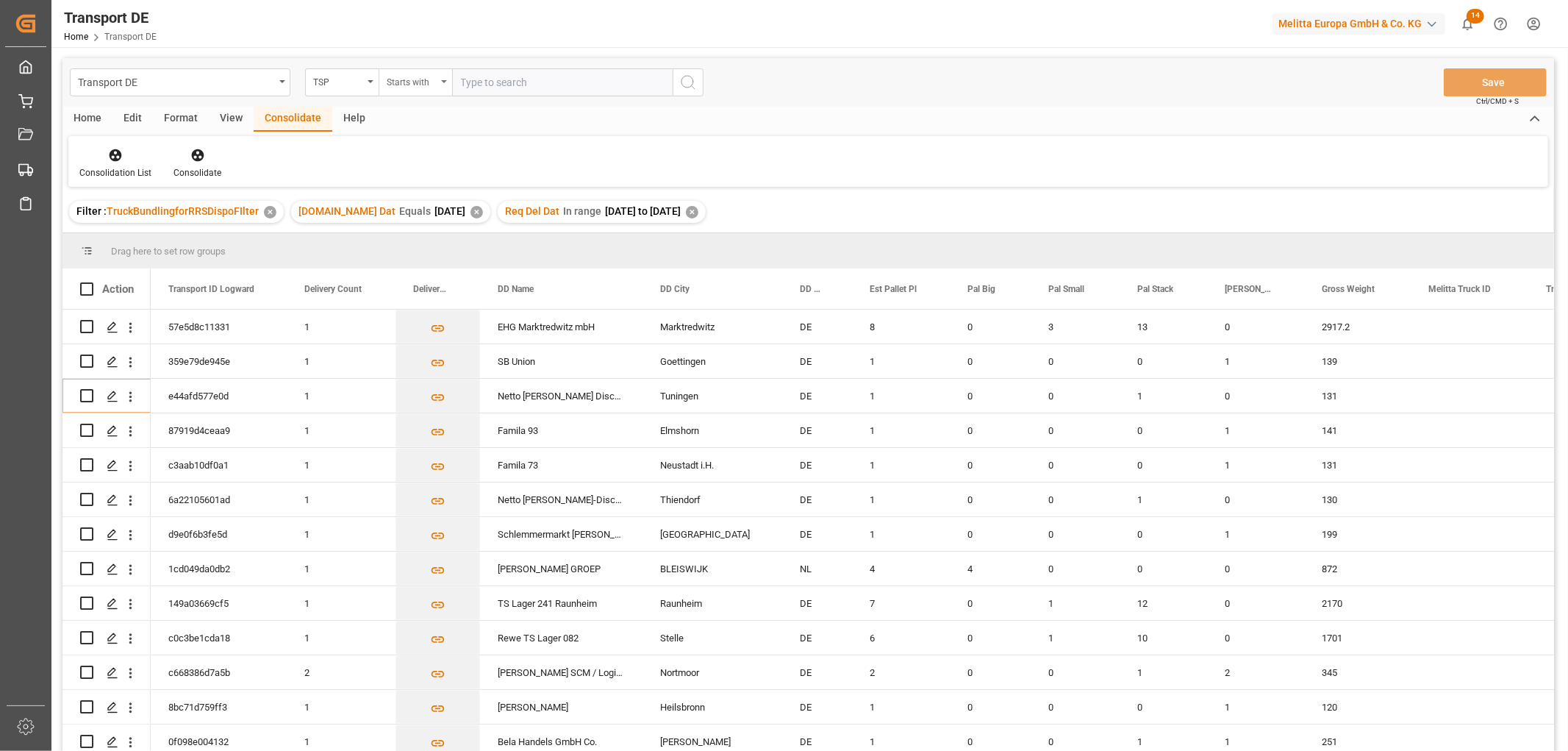
click at [395, 79] on div "Starts with" at bounding box center [412, 80] width 50 height 17
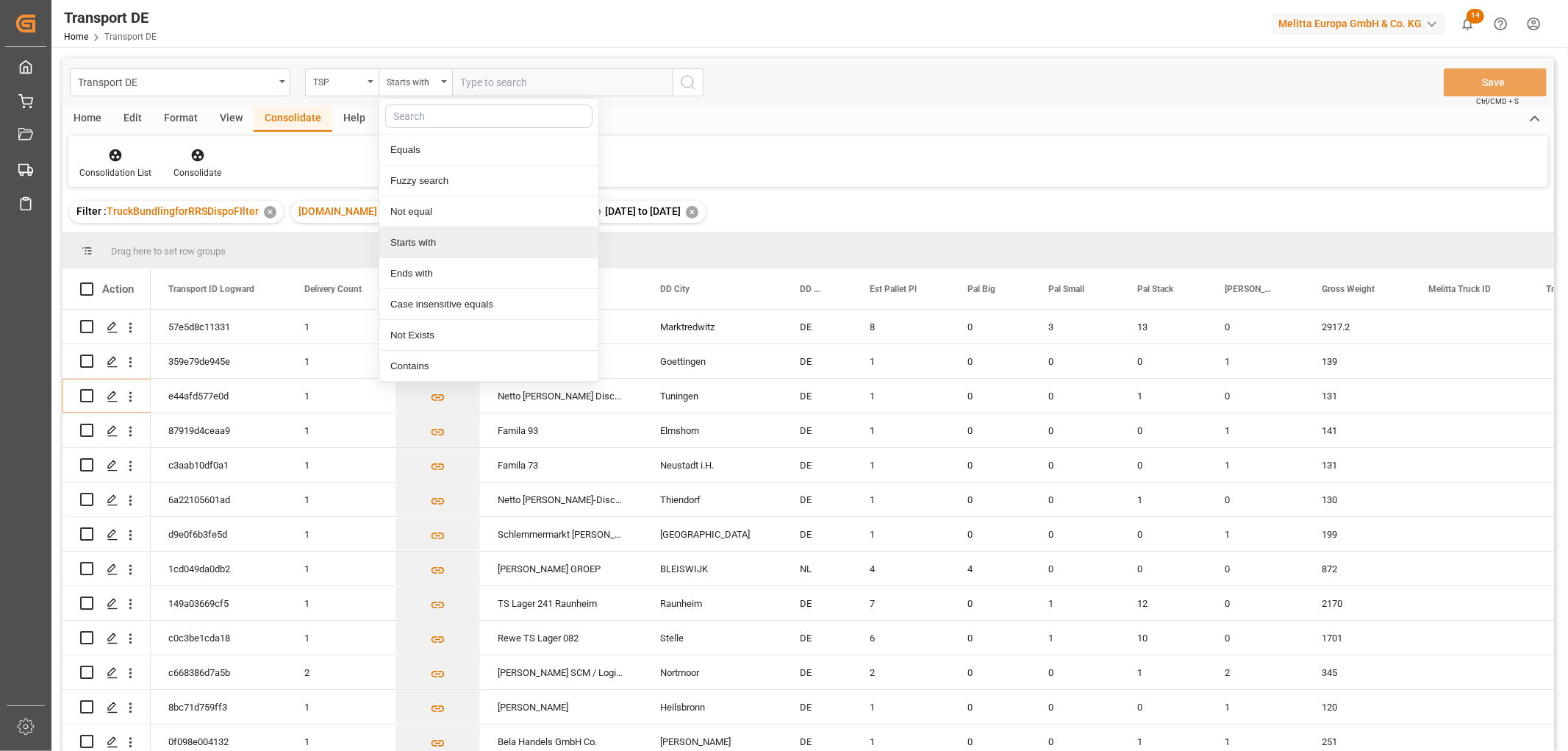
click at [417, 241] on div "Starts with" at bounding box center [489, 243] width 219 height 31
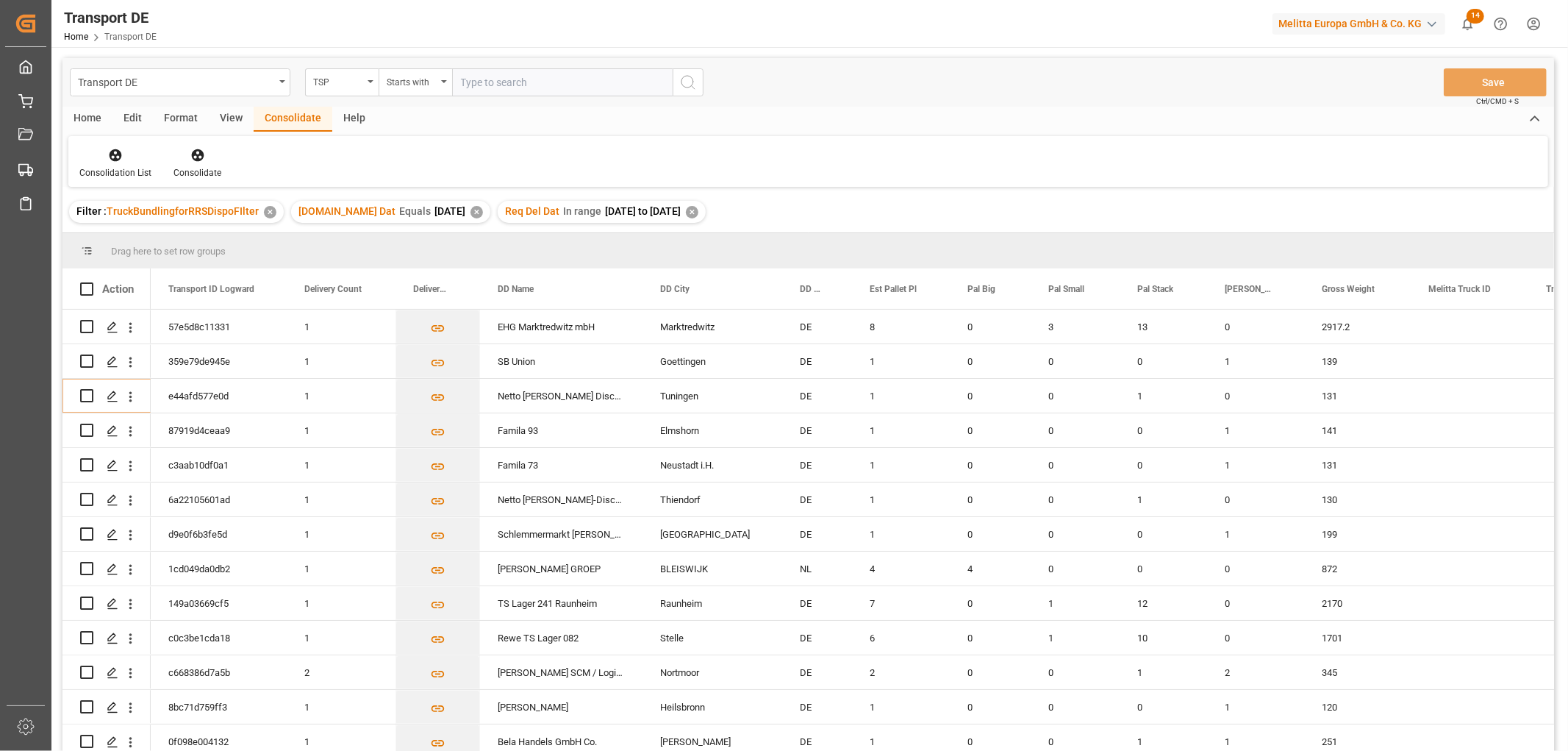
click at [474, 83] on input "text" at bounding box center [562, 82] width 220 height 28
type input "Hartmann"
click at [688, 81] on icon "search button" at bounding box center [688, 82] width 18 height 18
click at [117, 159] on icon at bounding box center [116, 156] width 13 height 13
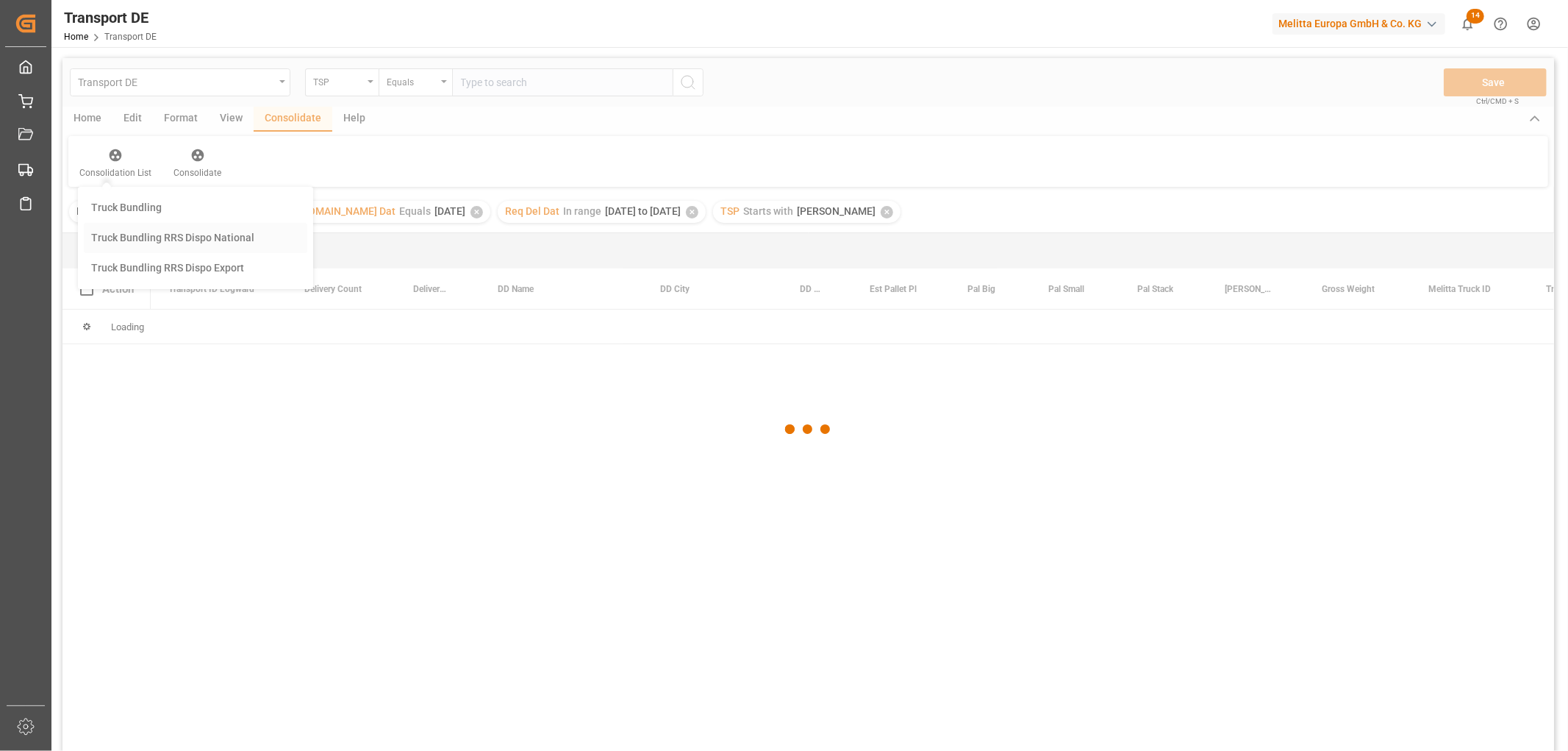
click at [138, 237] on div "Transport DE TSP Equals Save Ctrl/CMD + S Home Edit Format View Consolidate Hel…" at bounding box center [808, 424] width 1491 height 732
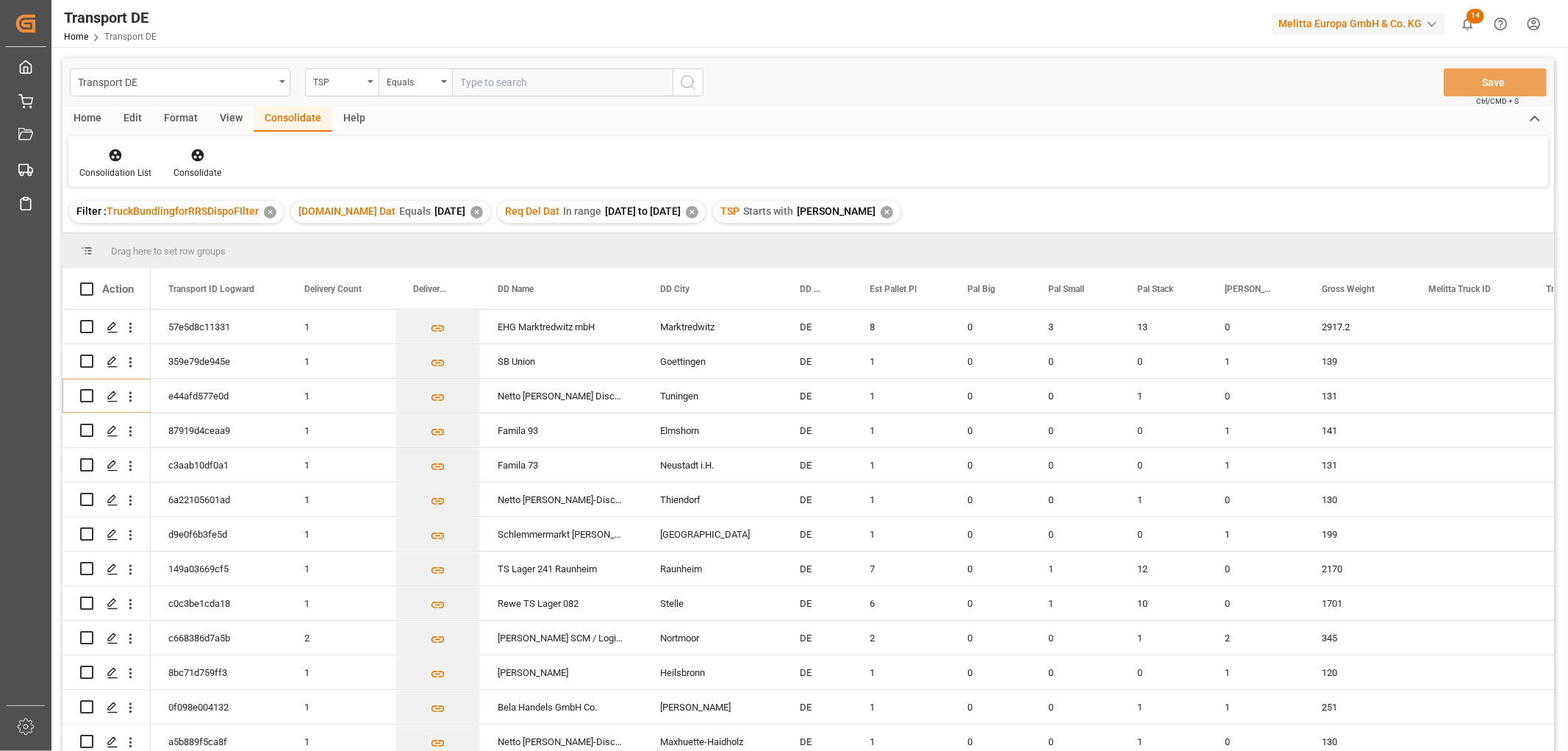
click at [89, 119] on div "Home" at bounding box center [87, 119] width 50 height 25
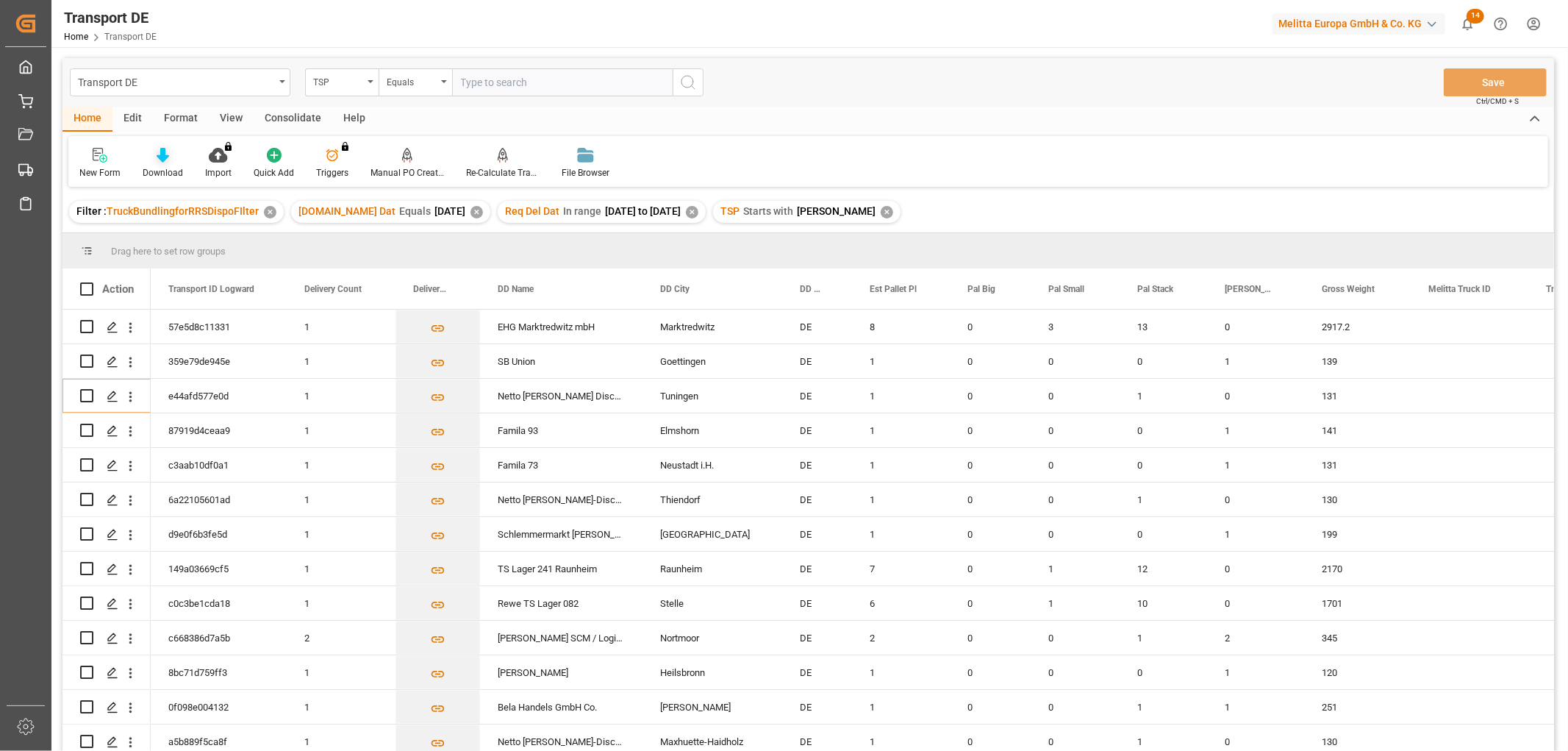
click at [162, 156] on icon at bounding box center [163, 155] width 13 height 14
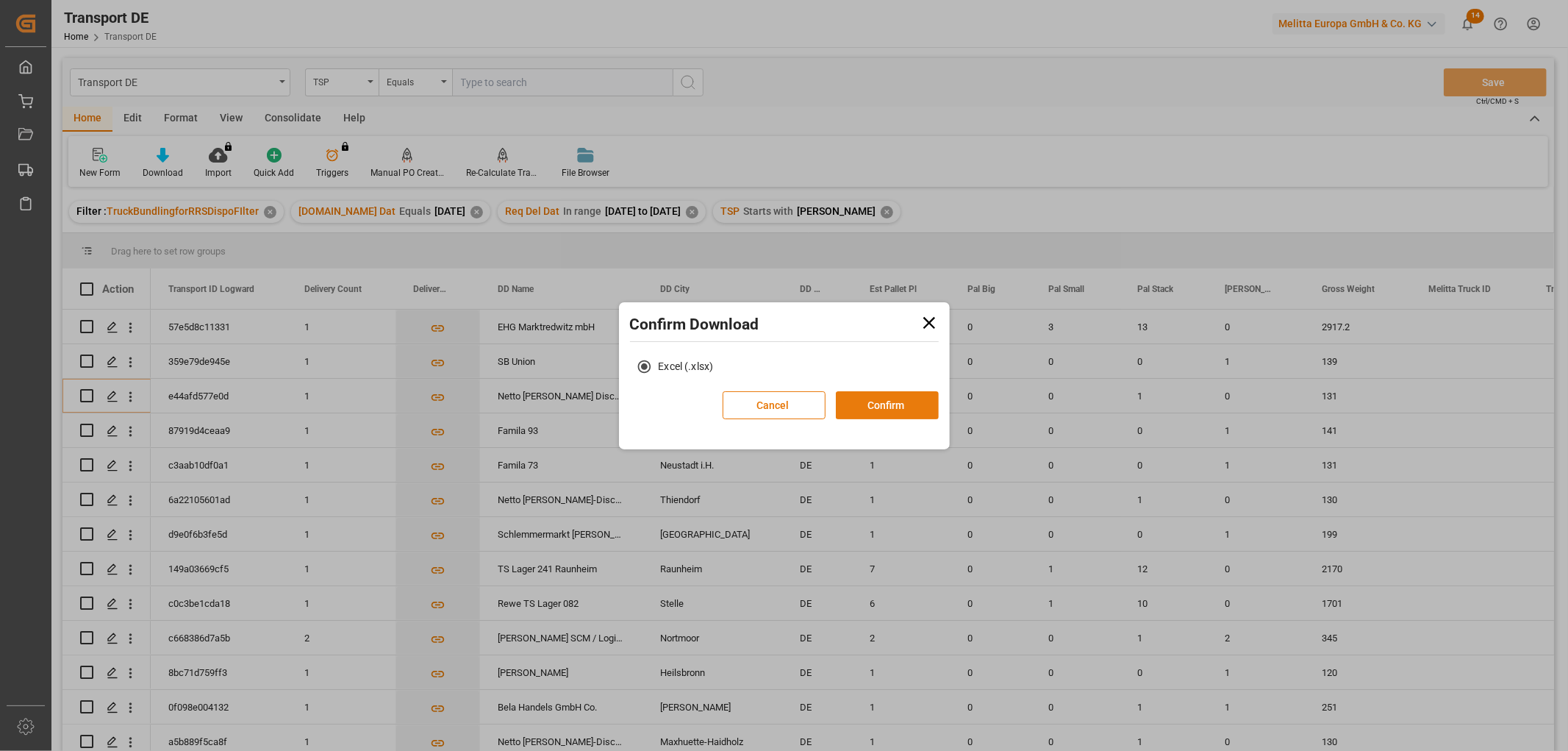
click at [892, 408] on button "Confirm" at bounding box center [887, 405] width 103 height 28
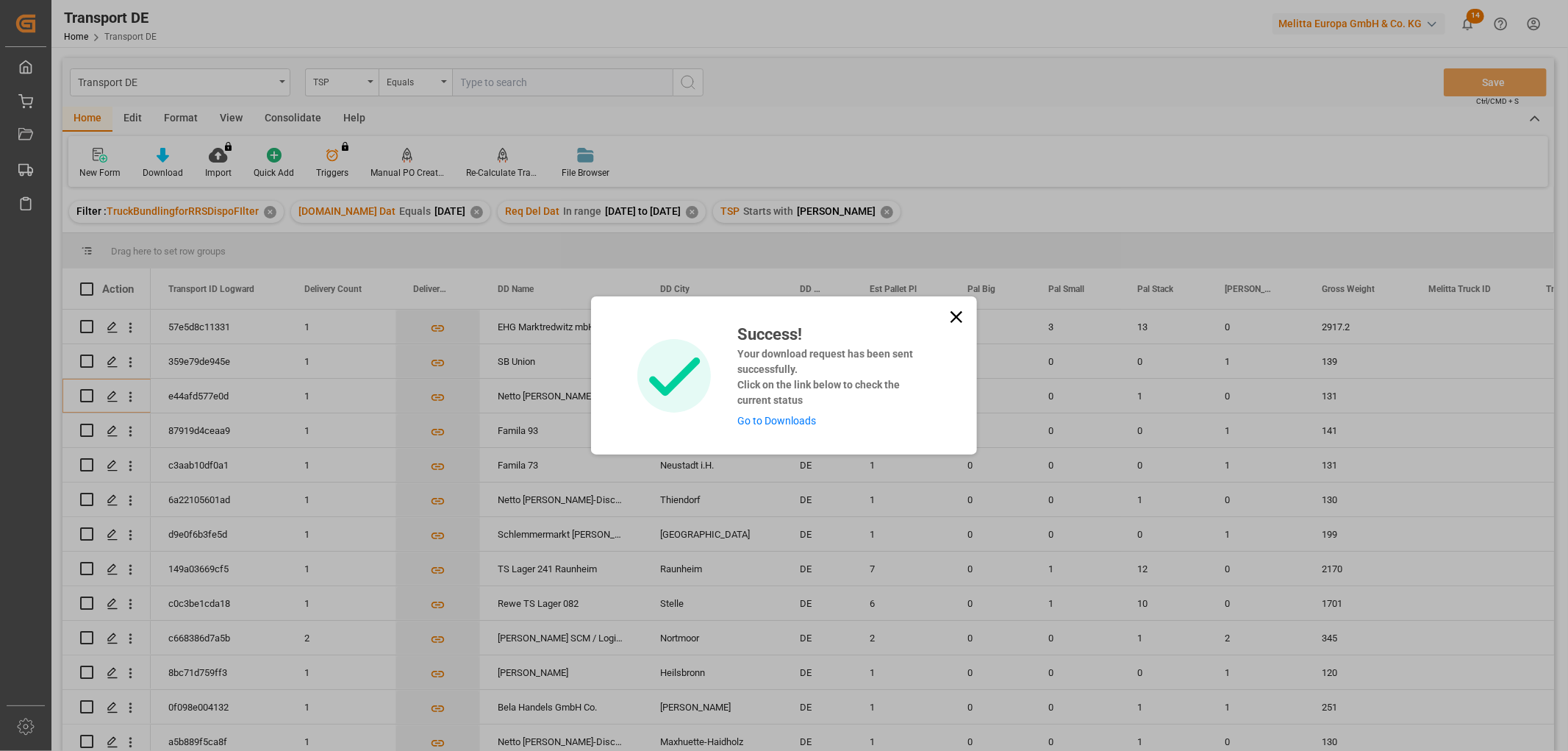
click at [743, 420] on link "Go to Downloads" at bounding box center [776, 421] width 79 height 12
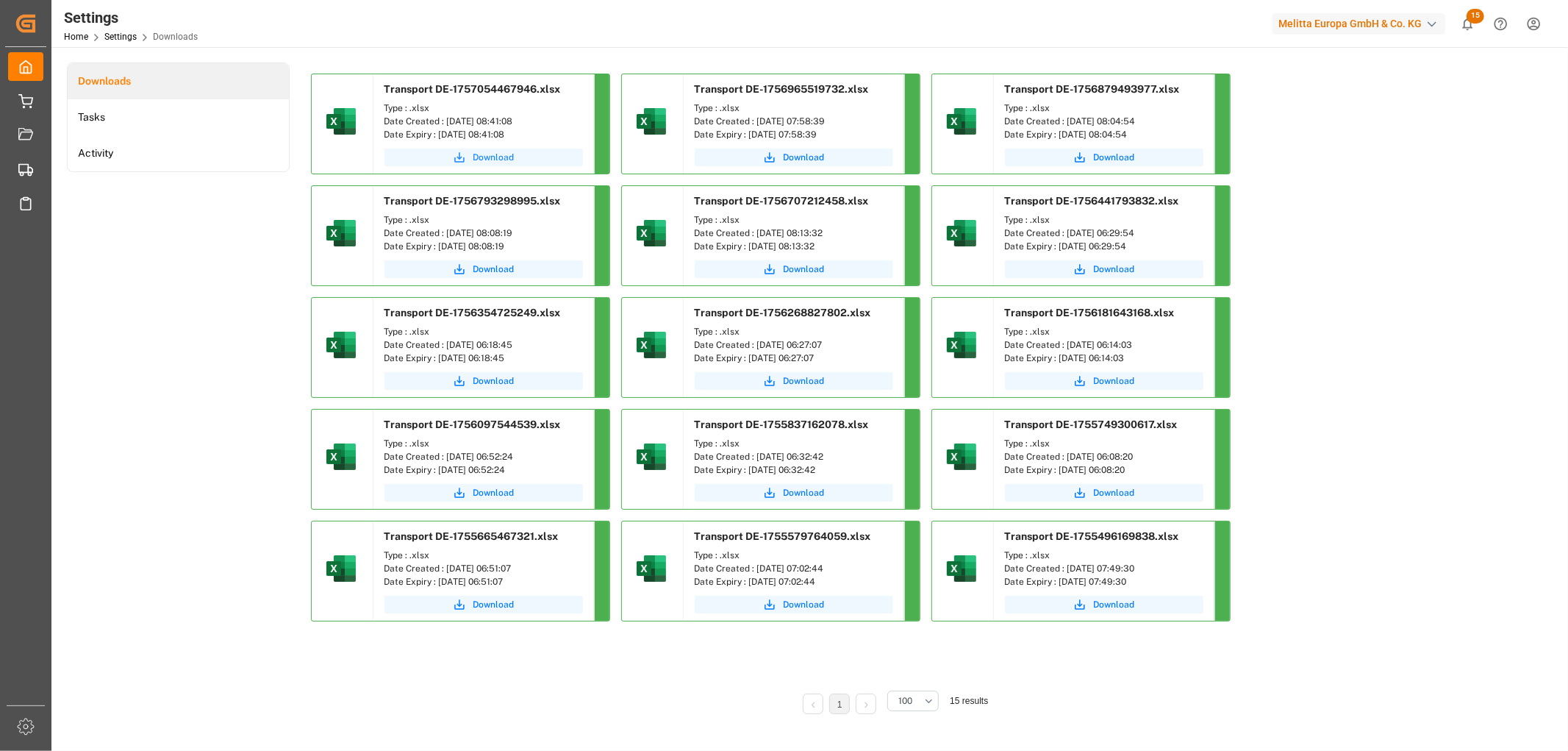
click at [487, 155] on span "Download" at bounding box center [494, 157] width 41 height 14
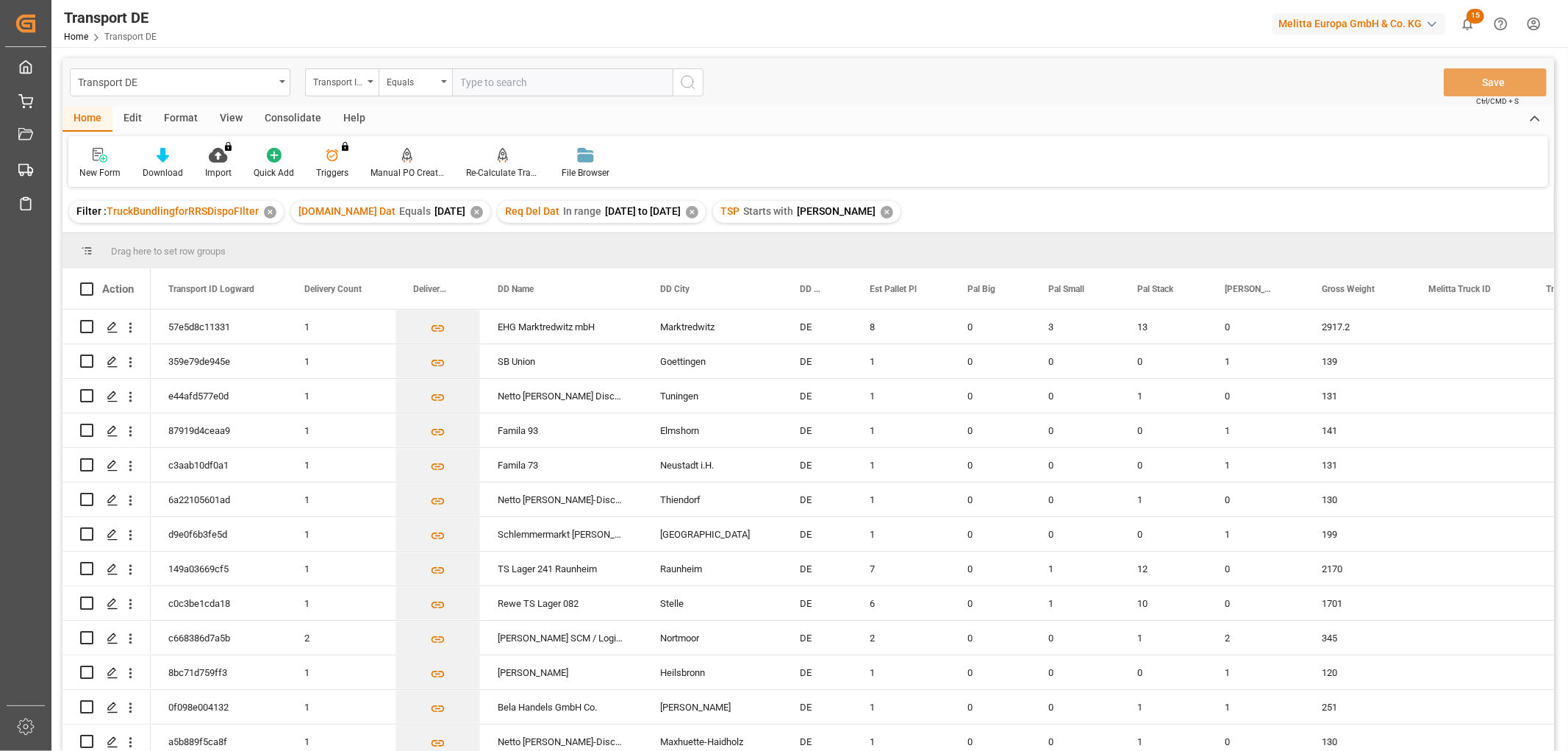
click at [298, 117] on div "Consolidate" at bounding box center [293, 119] width 79 height 25
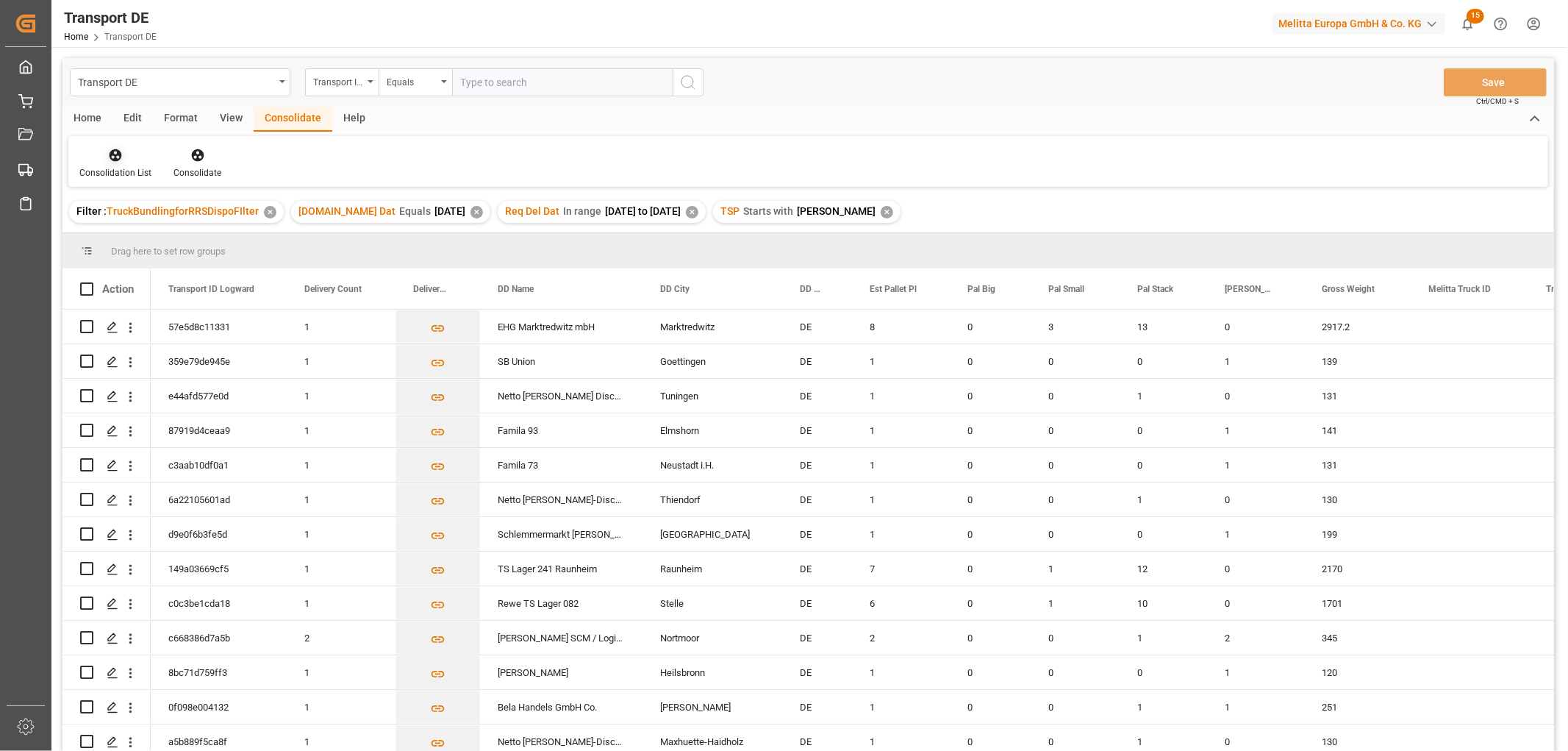
click at [112, 150] on icon at bounding box center [116, 156] width 13 height 13
click at [112, 232] on div "Transport DE Transport ID Logward Equals Save Ctrl/CMD + S Home Edit Format Vie…" at bounding box center [808, 424] width 1491 height 732
click at [87, 321] on input "Press Space to toggle row selection (unchecked)" at bounding box center [86, 326] width 14 height 14
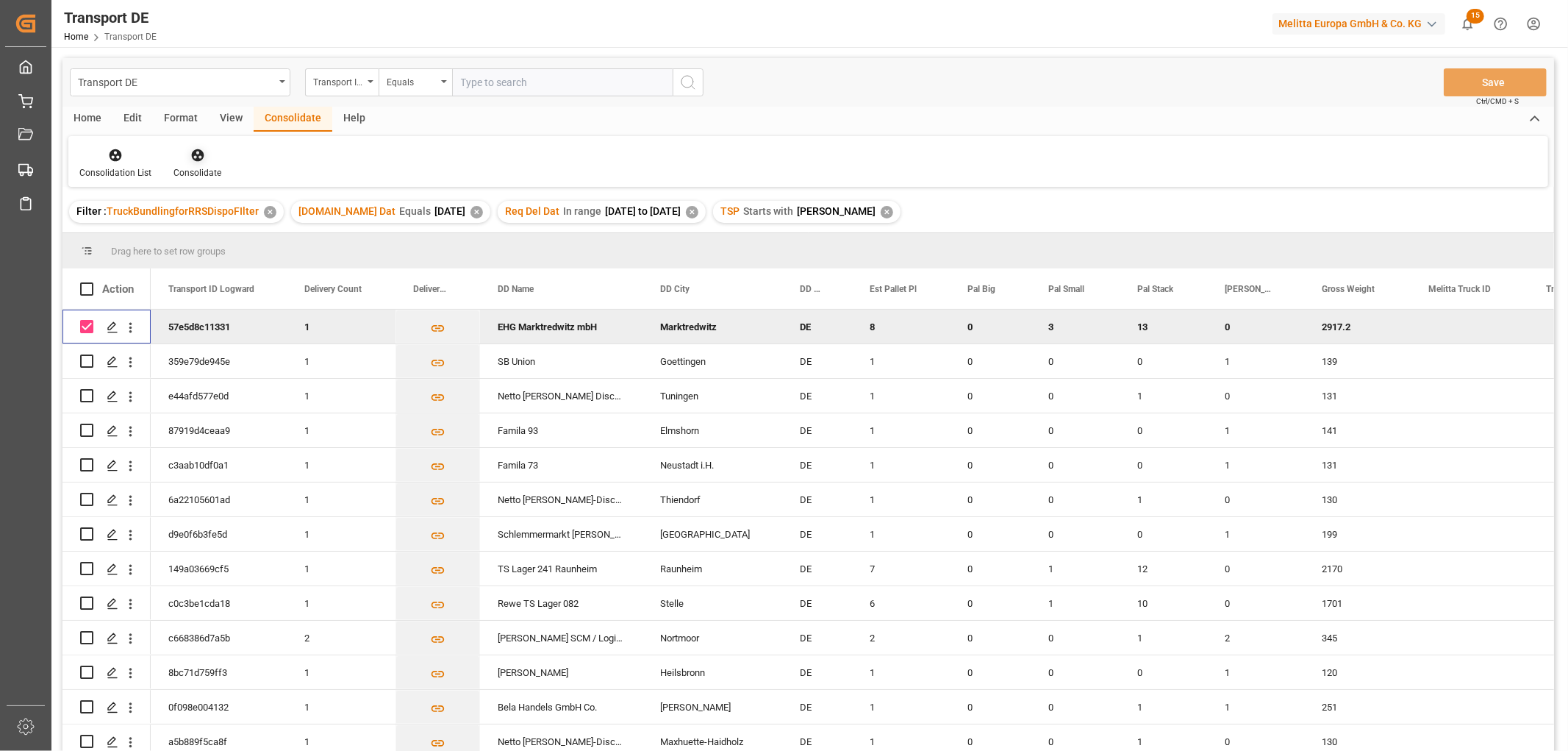
click at [191, 155] on icon at bounding box center [198, 156] width 13 height 13
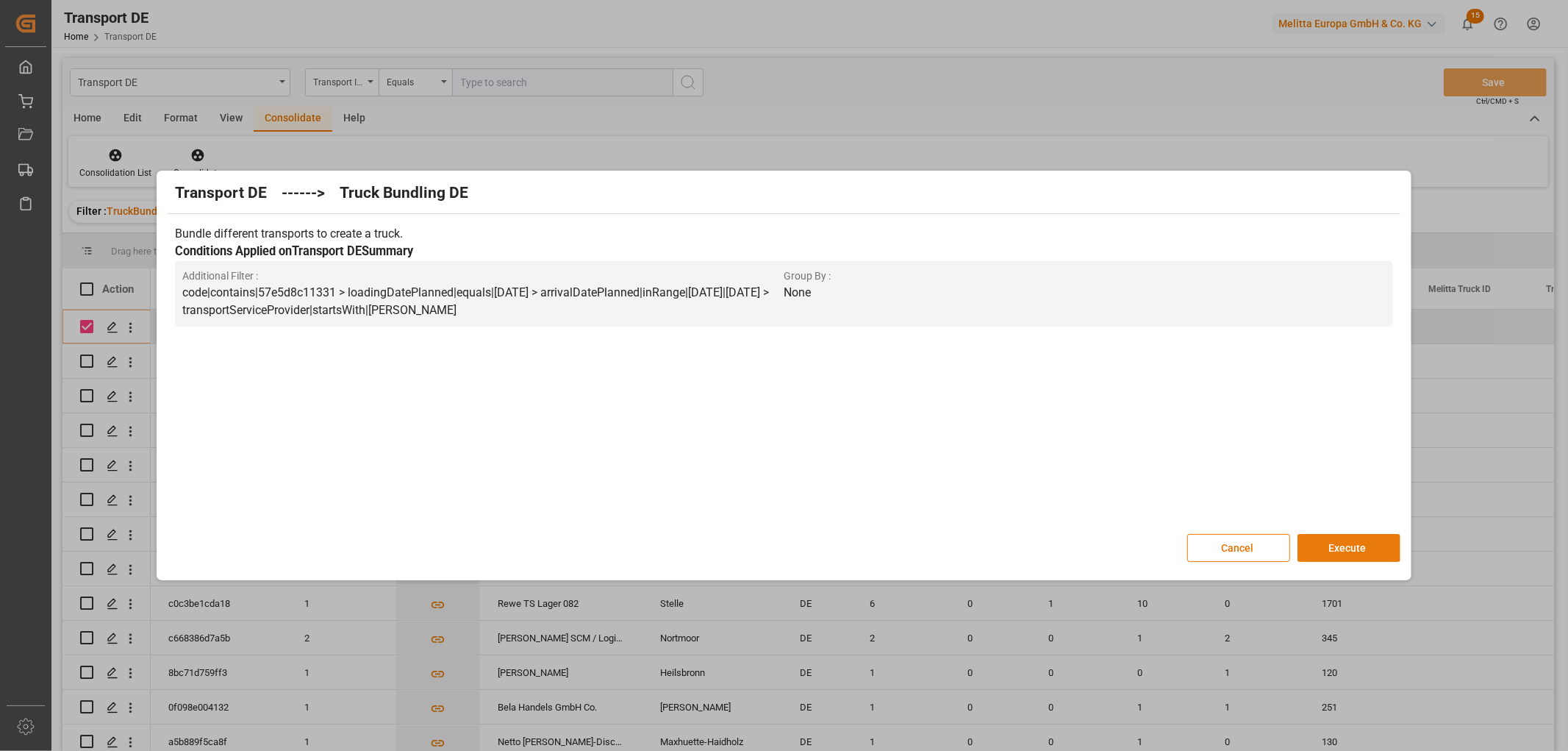
click at [1348, 546] on button "Execute" at bounding box center [1349, 547] width 103 height 28
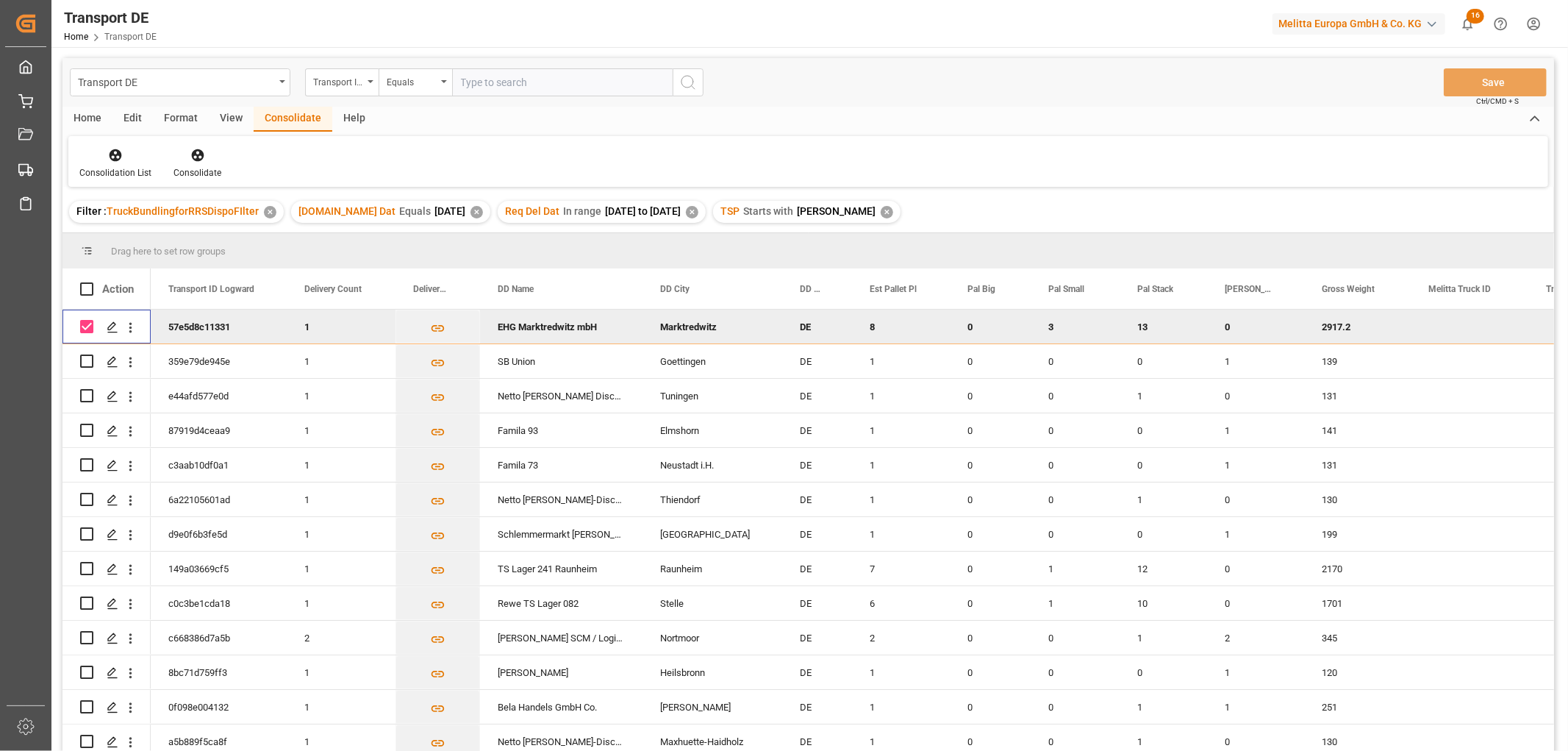
click at [85, 326] on input "Press Space to toggle row selection (checked)" at bounding box center [86, 326] width 14 height 14
checkbox input "false"
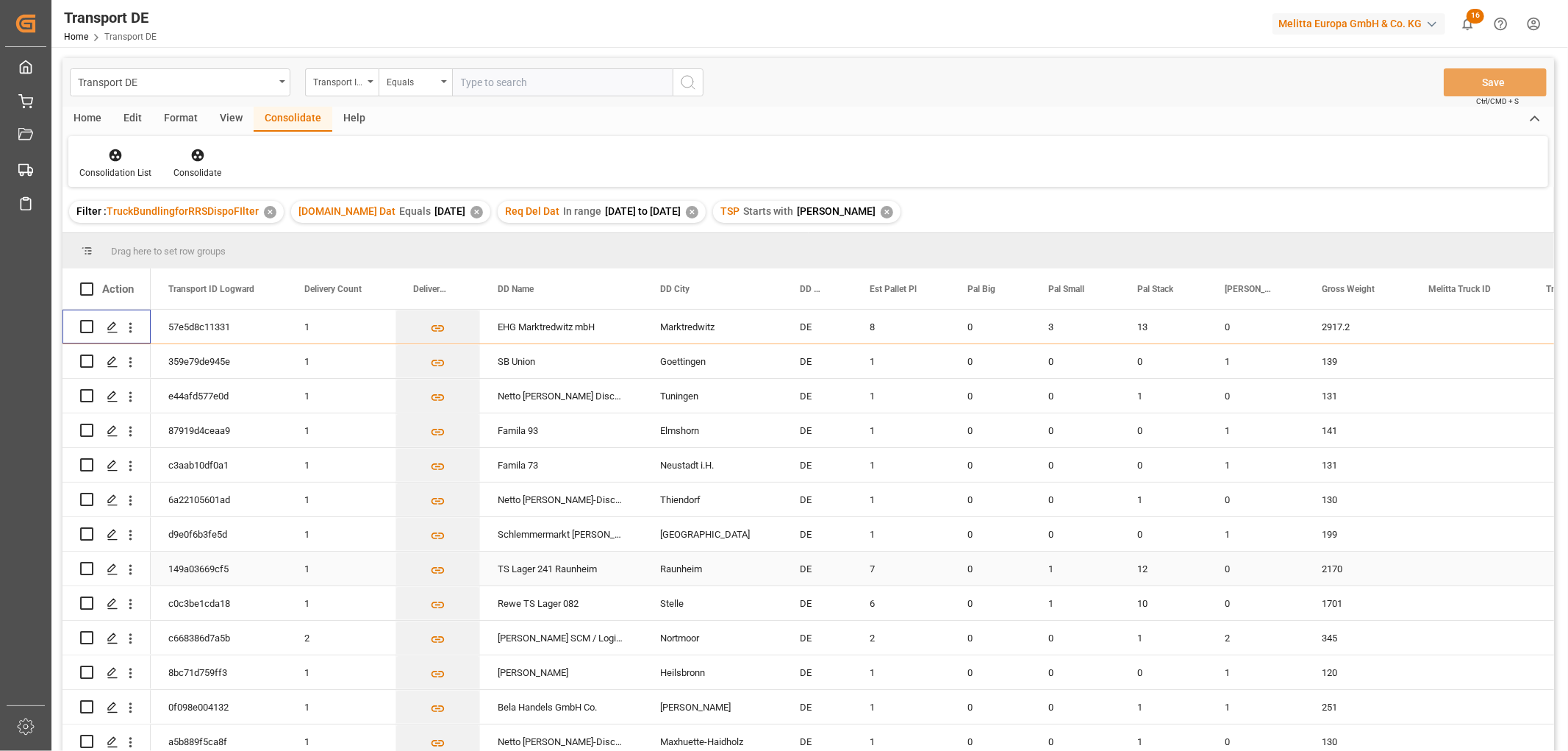
click at [90, 567] on input "Press Space to toggle row selection (unchecked)" at bounding box center [86, 568] width 14 height 14
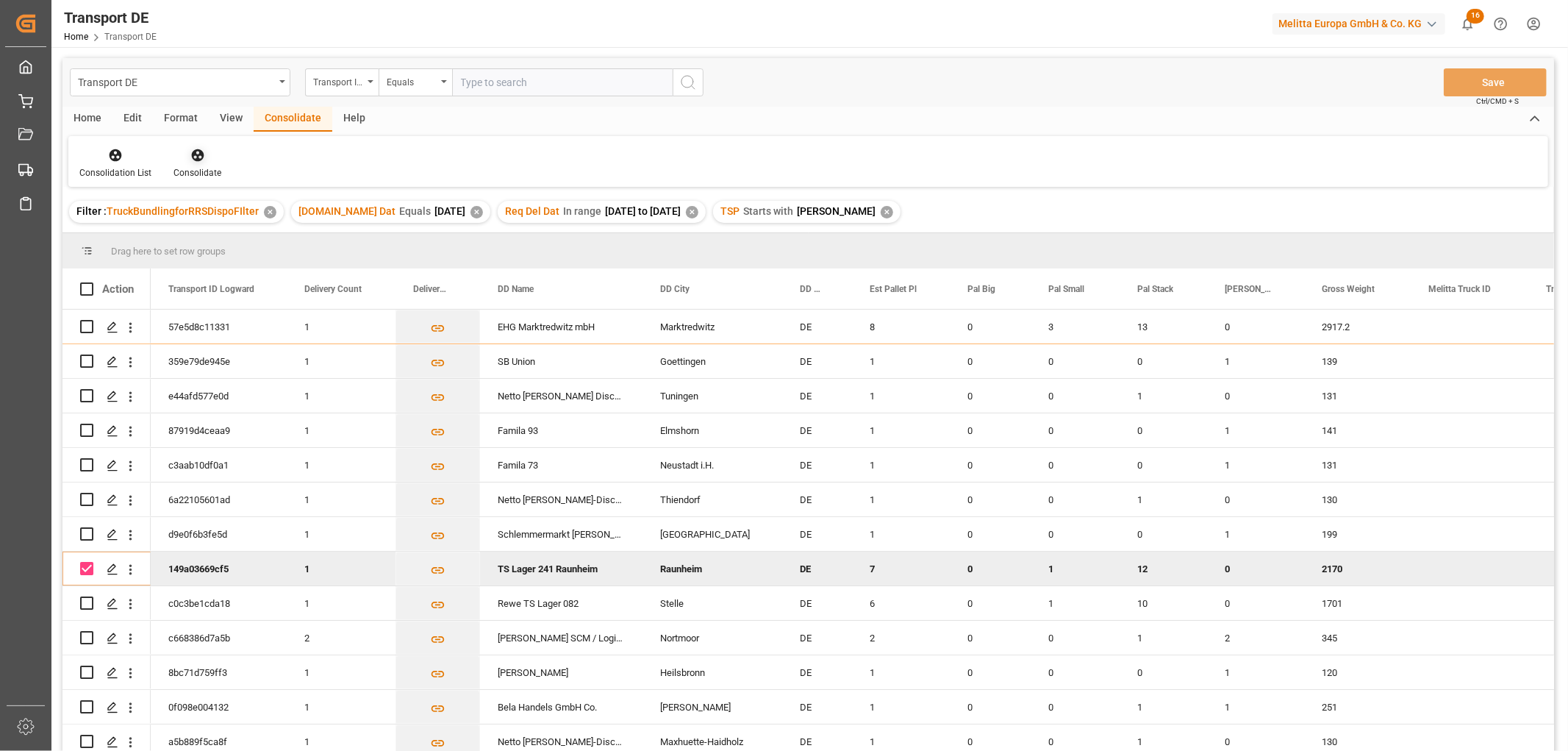
click at [192, 160] on icon at bounding box center [198, 156] width 13 height 13
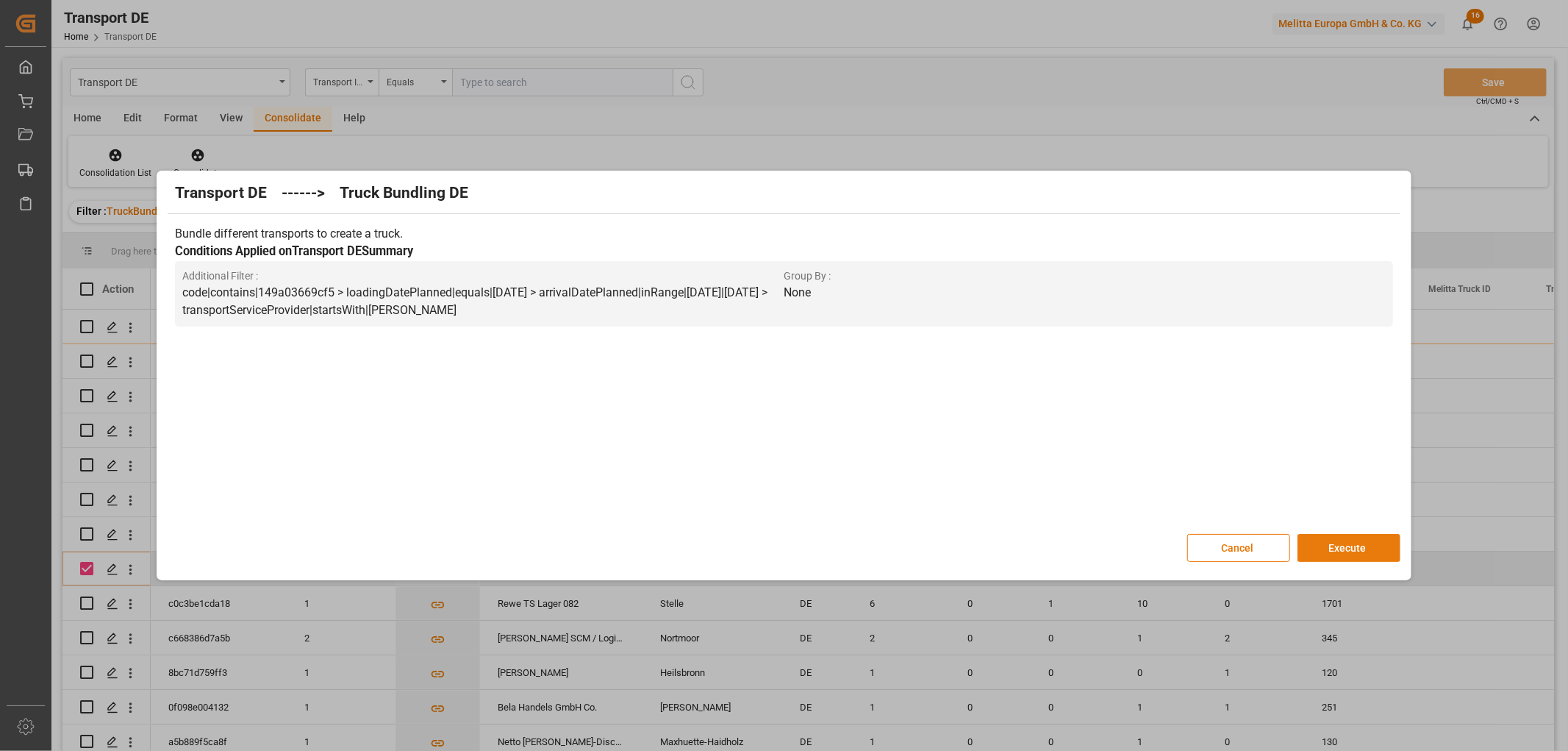
click at [1345, 547] on button "Execute" at bounding box center [1349, 547] width 103 height 28
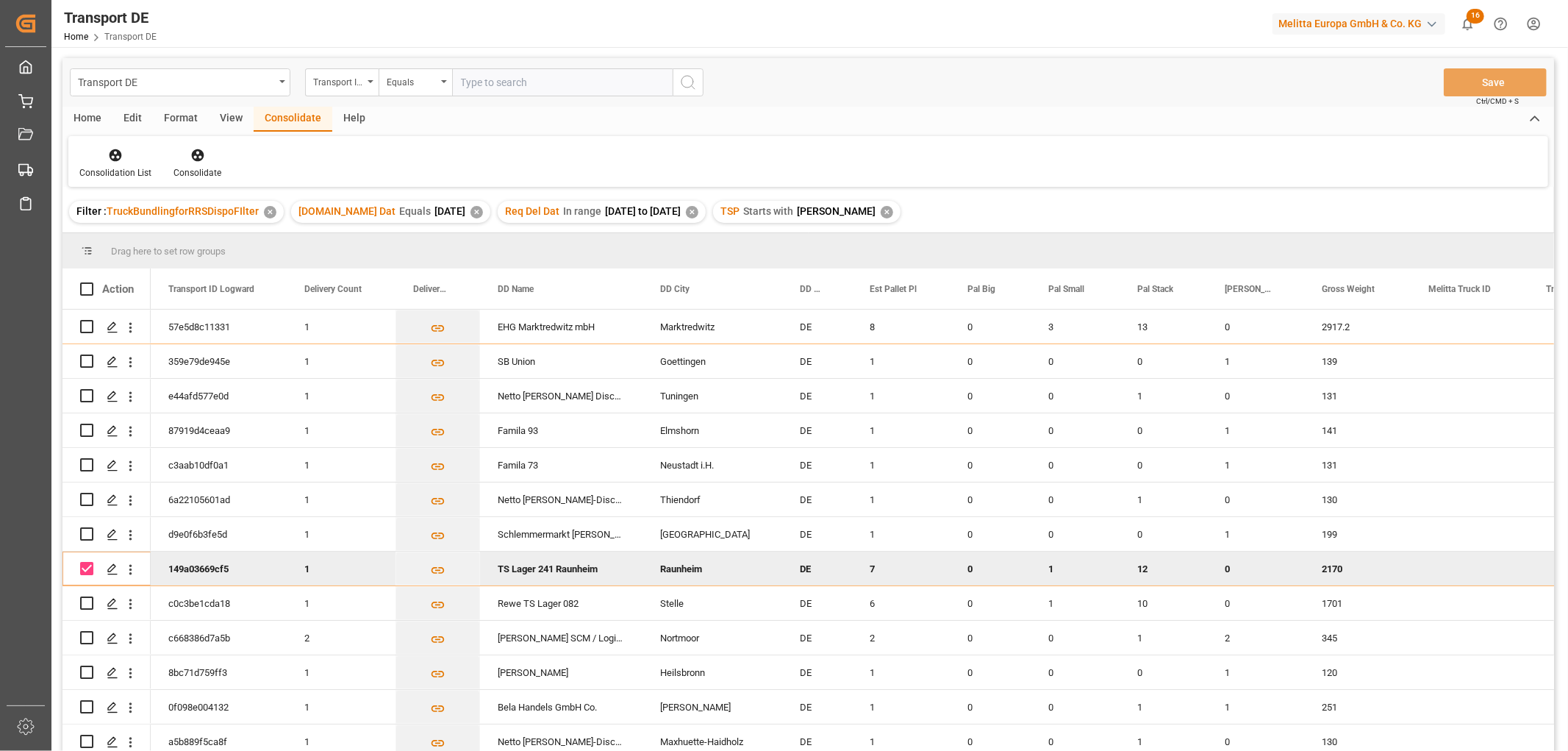
click at [89, 571] on input "Press Space to toggle row selection (checked)" at bounding box center [86, 568] width 14 height 14
checkbox input "false"
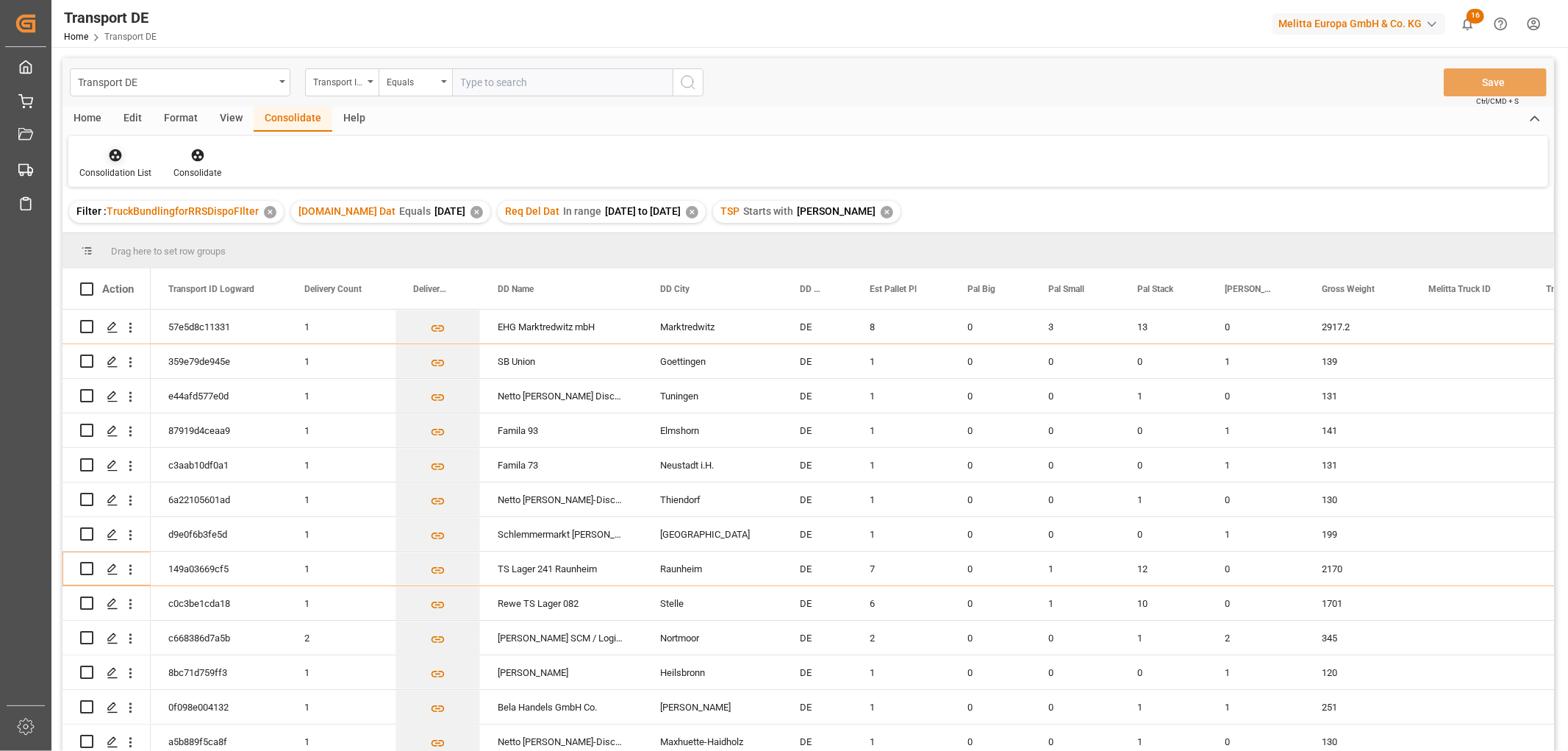
click at [112, 157] on icon at bounding box center [115, 155] width 14 height 14
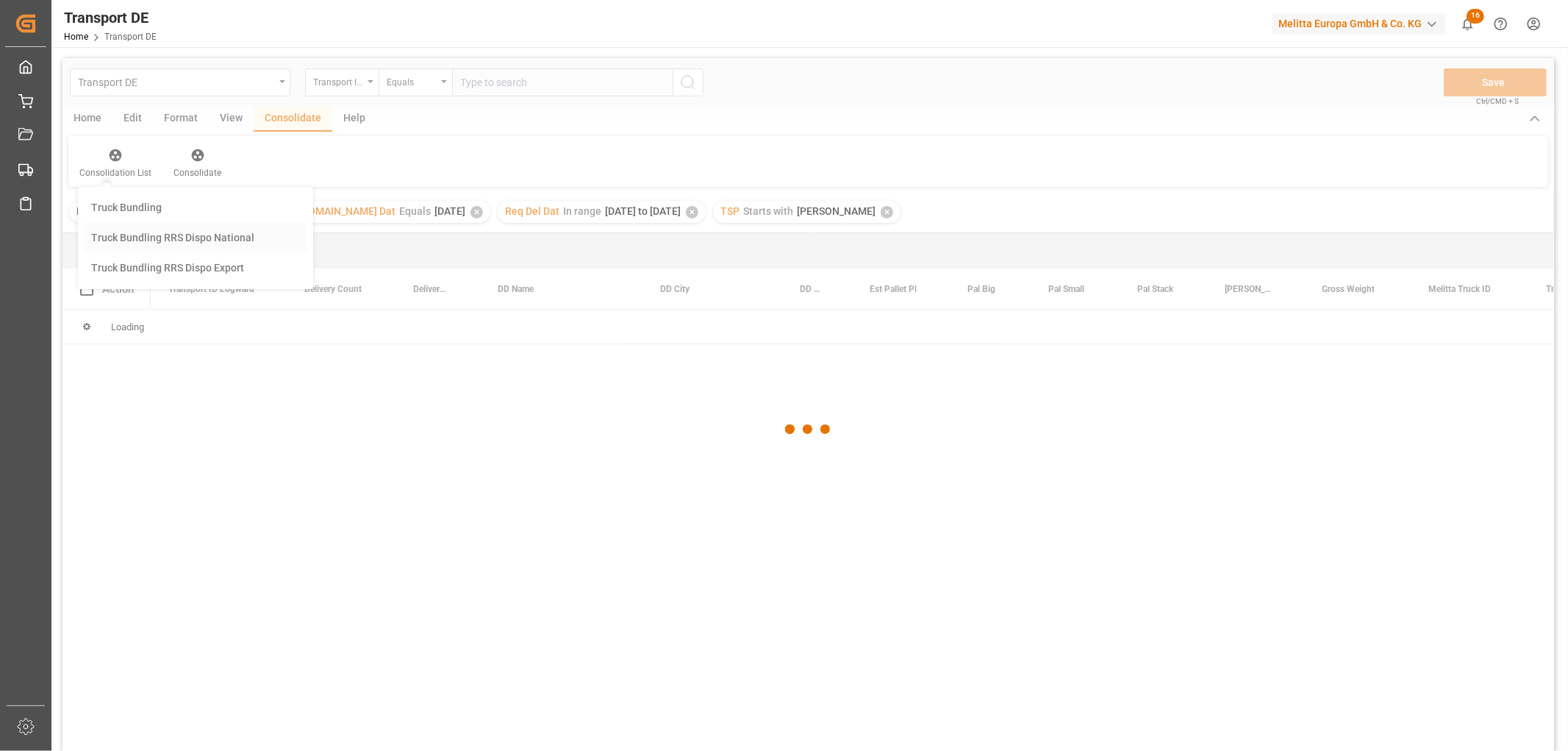
click at [131, 239] on div "Transport DE Transport ID Logward Equals Save Ctrl/CMD + S Home Edit Format Vie…" at bounding box center [808, 424] width 1491 height 732
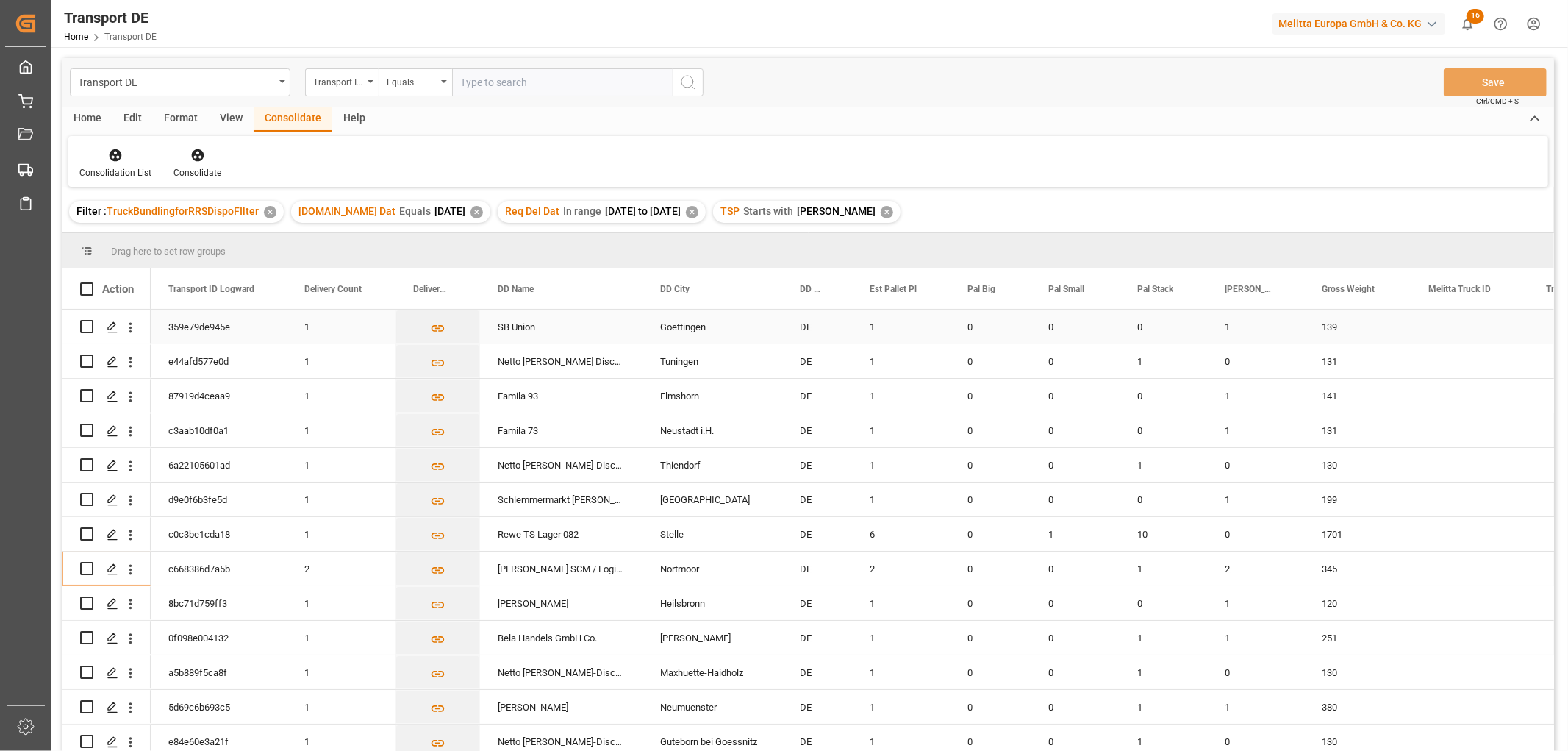
click at [89, 325] on input "Press Space to toggle row selection (unchecked)" at bounding box center [86, 326] width 14 height 14
checkbox input "true"
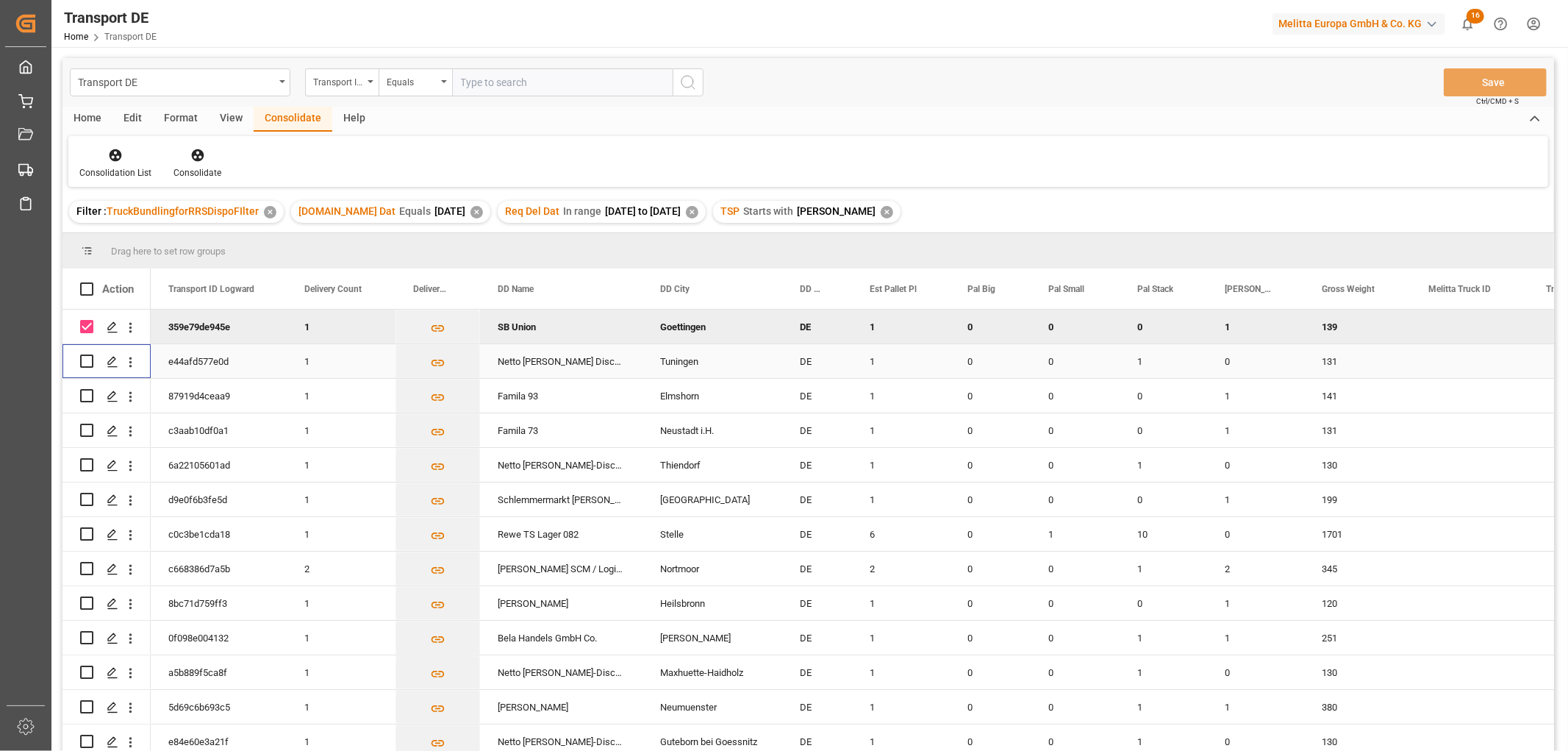
click at [84, 363] on input "Press Space to toggle row selection (unchecked)" at bounding box center [86, 361] width 14 height 14
checkbox input "true"
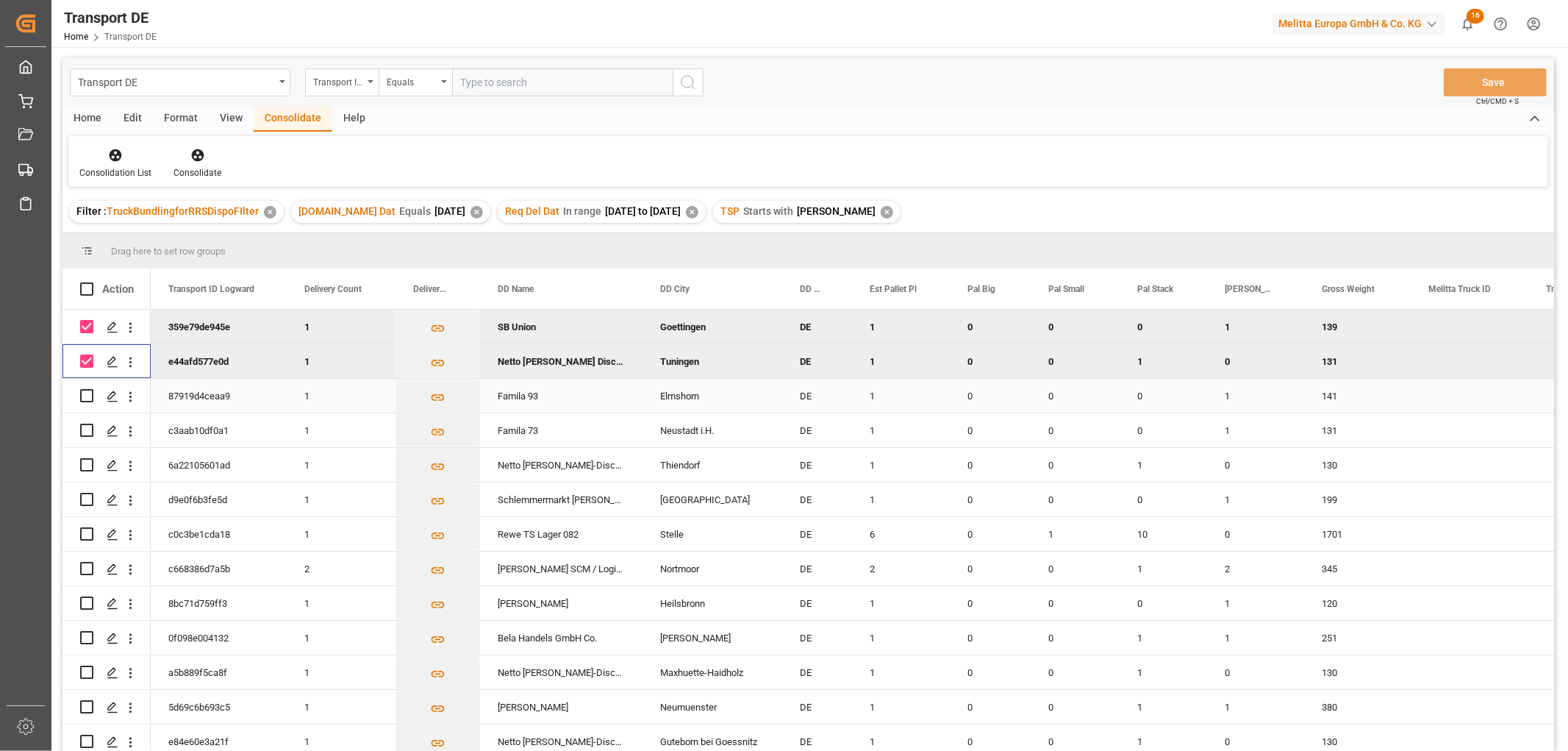
click at [89, 392] on input "Press Space to toggle row selection (unchecked)" at bounding box center [86, 396] width 14 height 14
checkbox input "true"
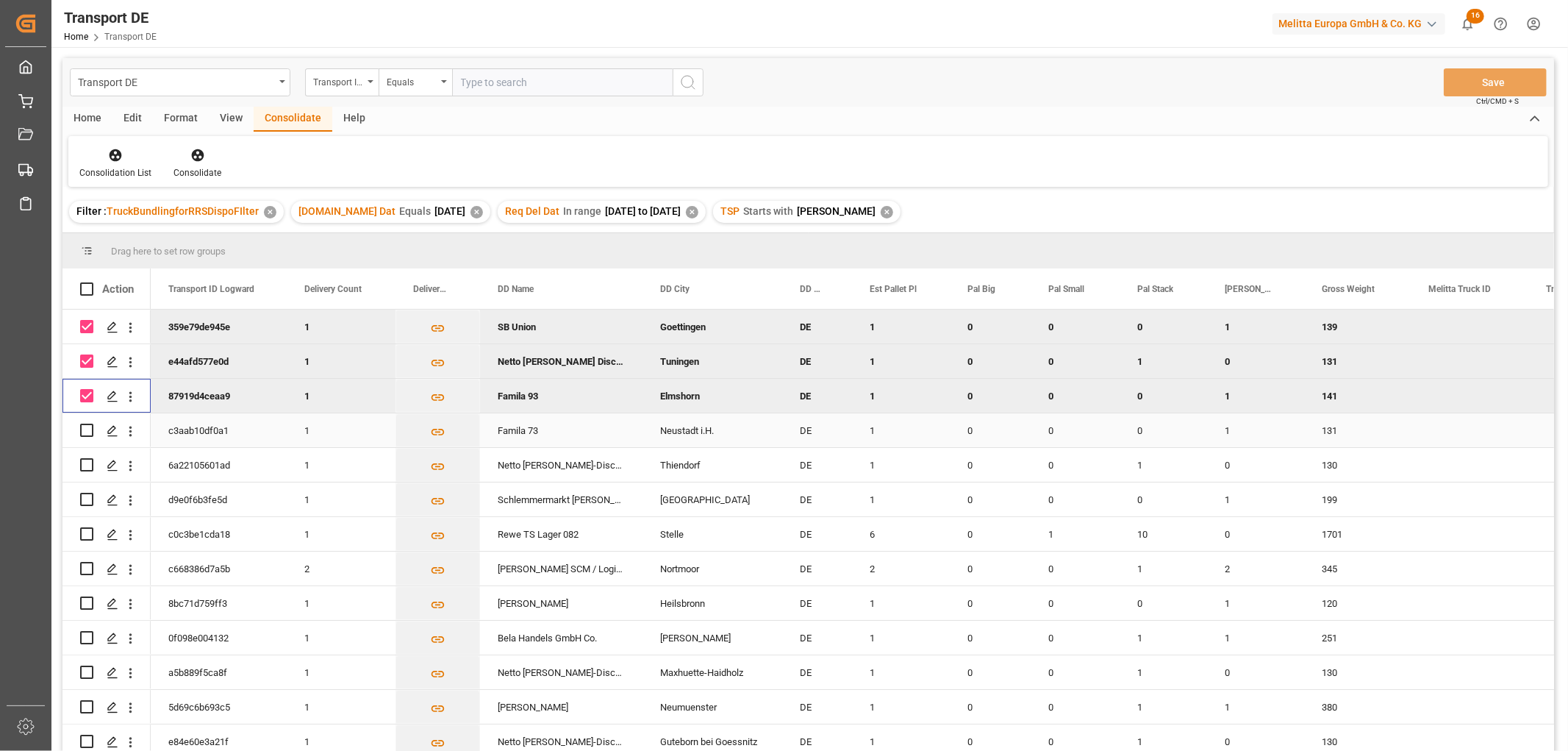
click at [85, 433] on input "Press Space to toggle row selection (unchecked)" at bounding box center [86, 430] width 14 height 14
checkbox input "true"
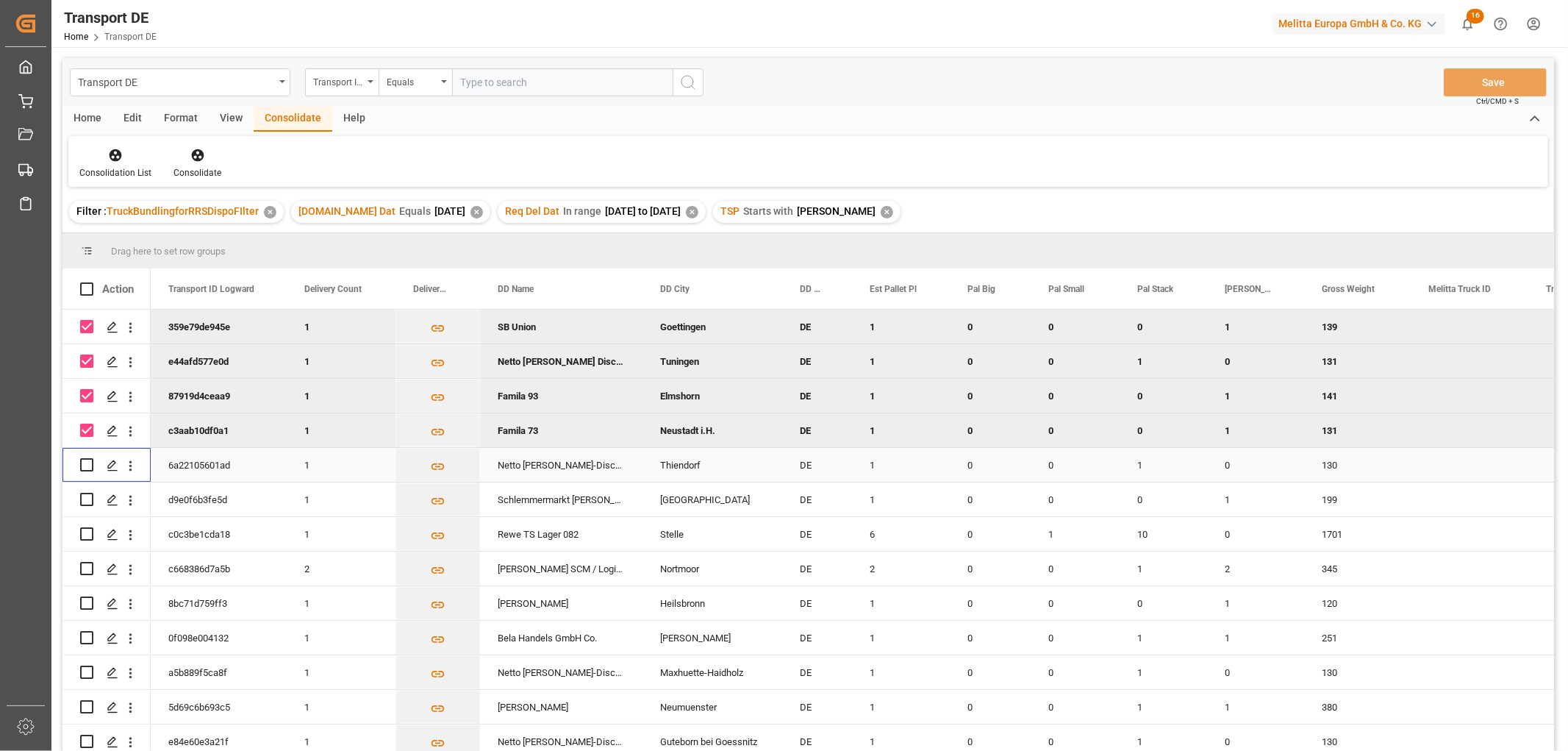
click at [89, 464] on input "Press Space to toggle row selection (unchecked)" at bounding box center [86, 464] width 14 height 14
checkbox input "true"
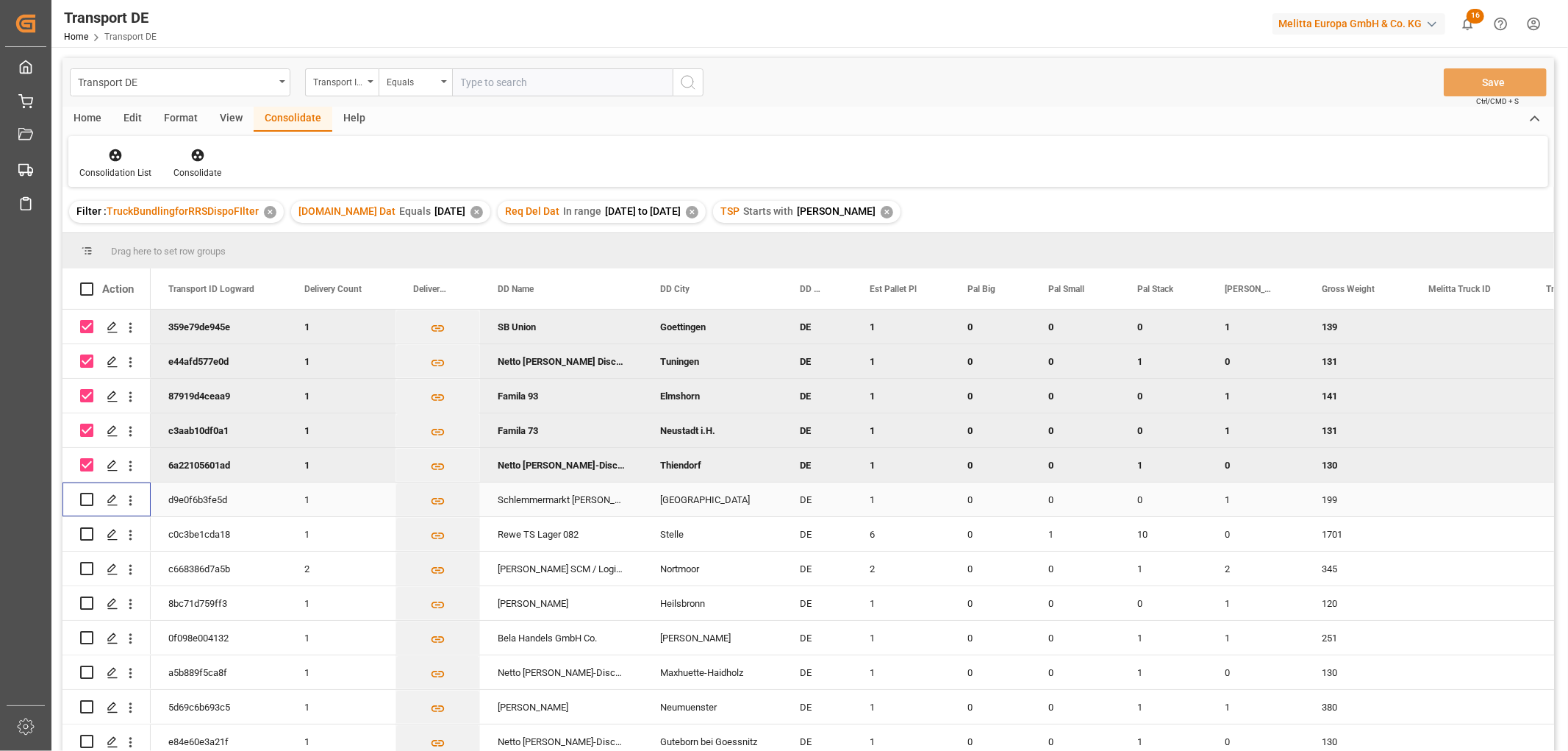
click at [89, 496] on input "Press Space to toggle row selection (unchecked)" at bounding box center [86, 499] width 14 height 14
checkbox input "true"
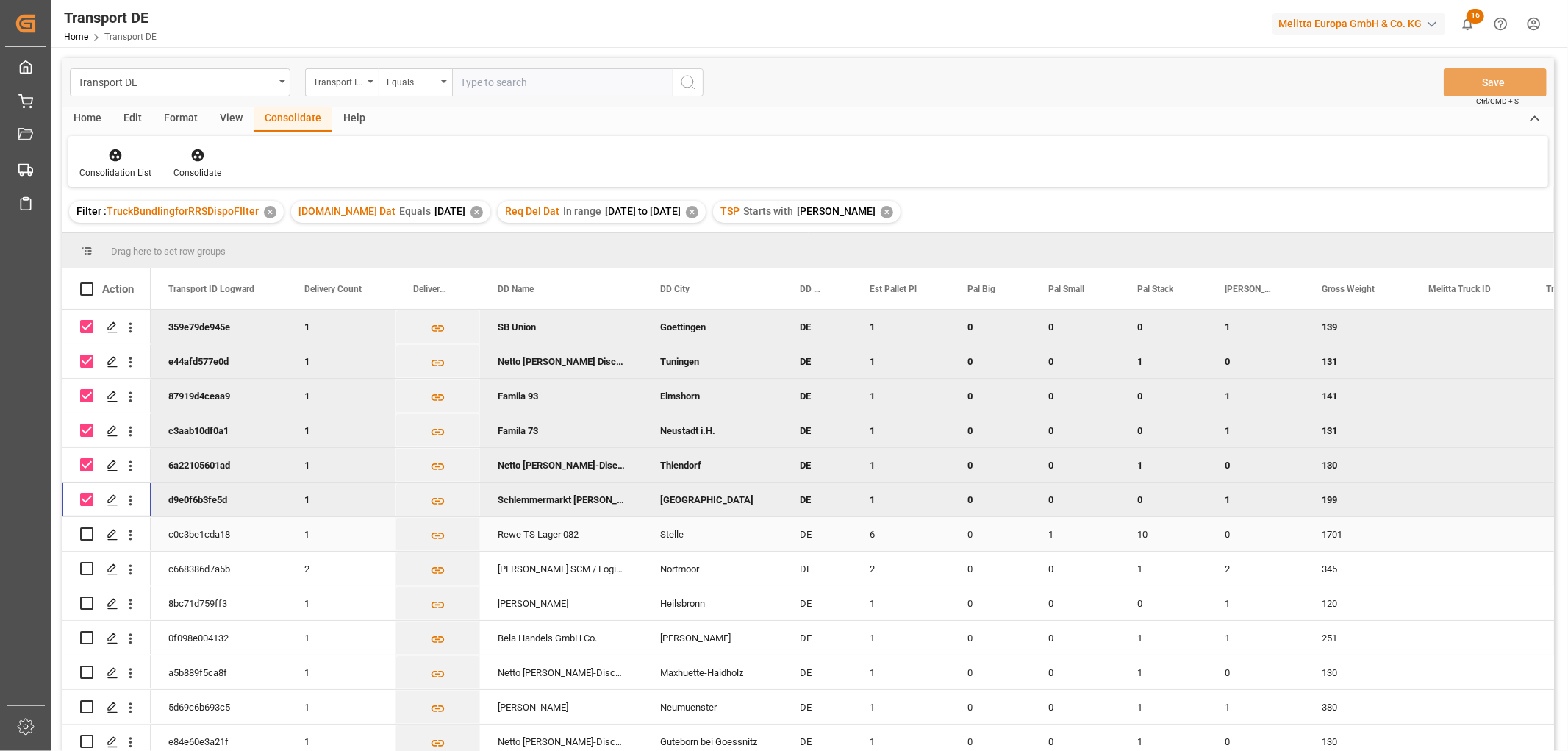
drag, startPoint x: 85, startPoint y: 532, endPoint x: 85, endPoint y: 551, distance: 19.0
click at [85, 533] on input "Press Space to toggle row selection (unchecked)" at bounding box center [86, 534] width 14 height 14
checkbox input "true"
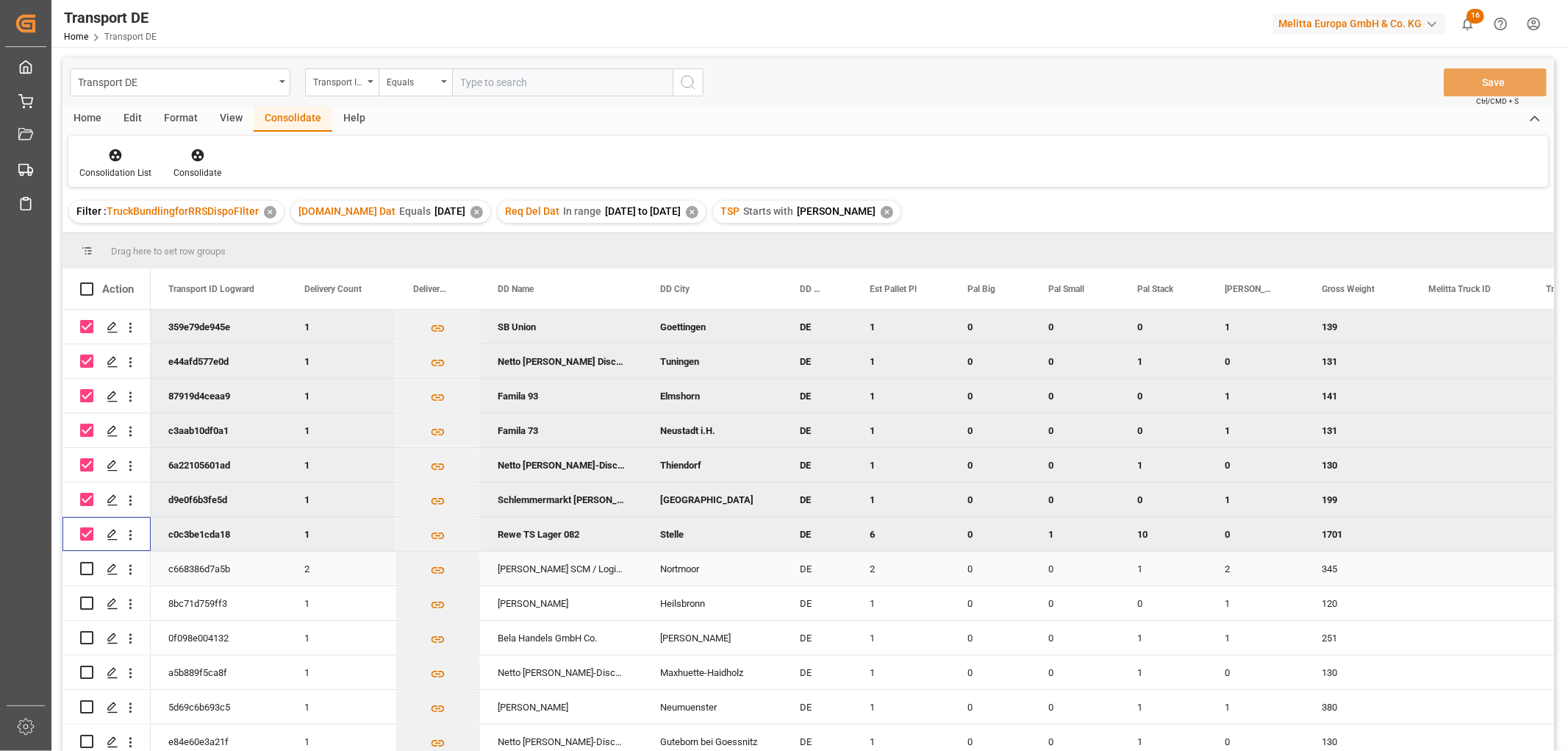
click at [85, 567] on input "Press Space to toggle row selection (unchecked)" at bounding box center [86, 568] width 14 height 14
checkbox input "true"
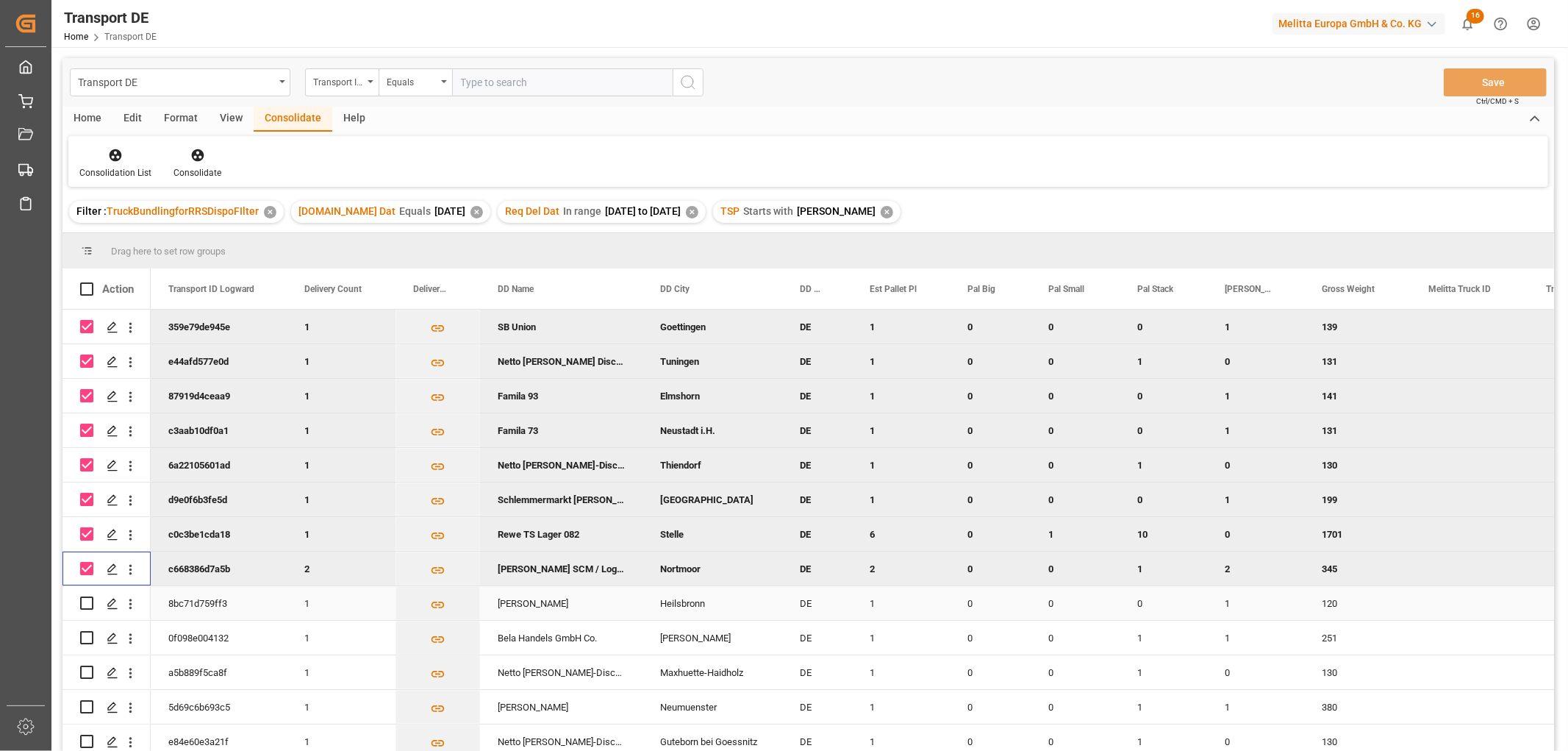
click at [85, 602] on input "Press Space to toggle row selection (unchecked)" at bounding box center [86, 603] width 14 height 14
checkbox input "true"
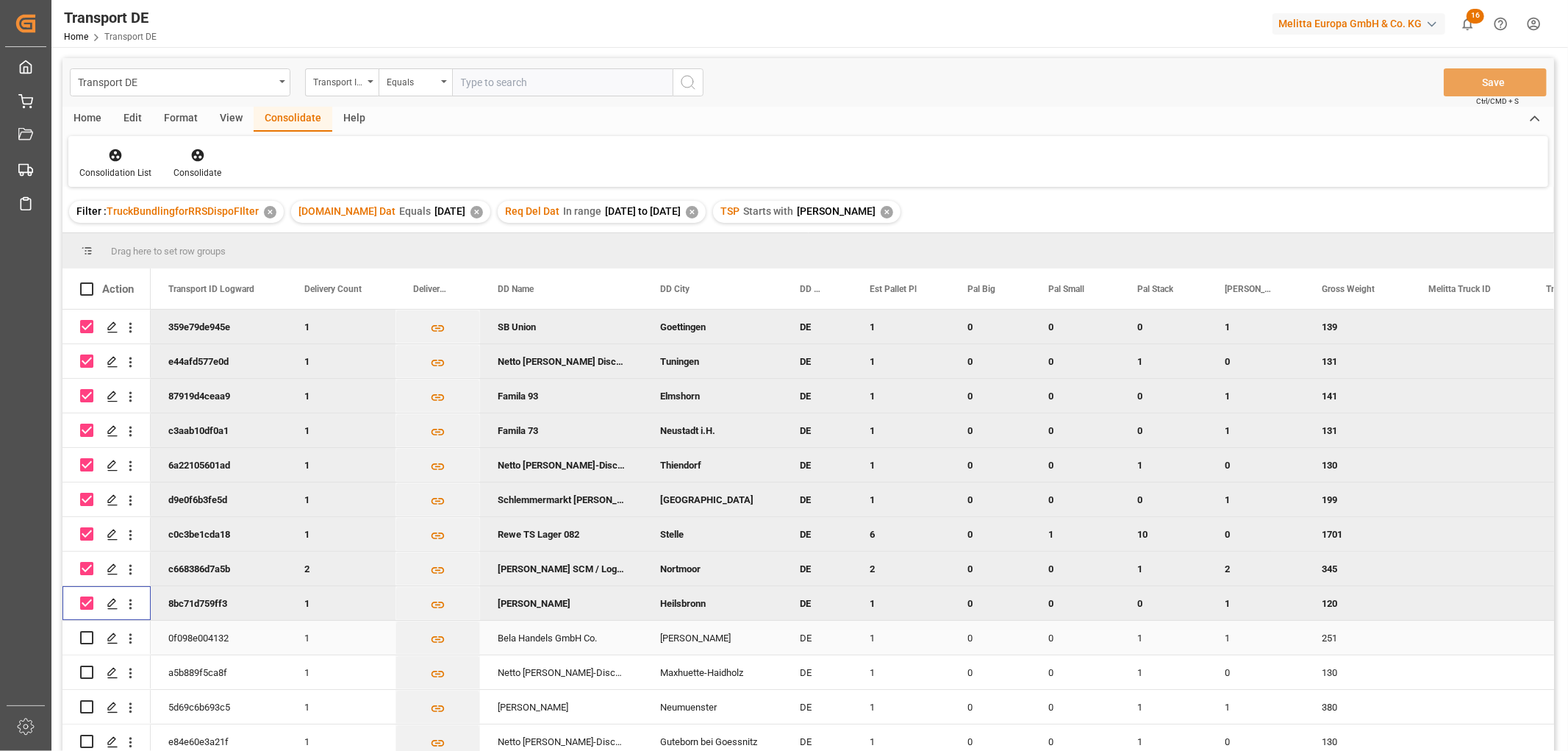
click at [89, 637] on input "Press Space to toggle row selection (unchecked)" at bounding box center [86, 638] width 14 height 14
checkbox input "true"
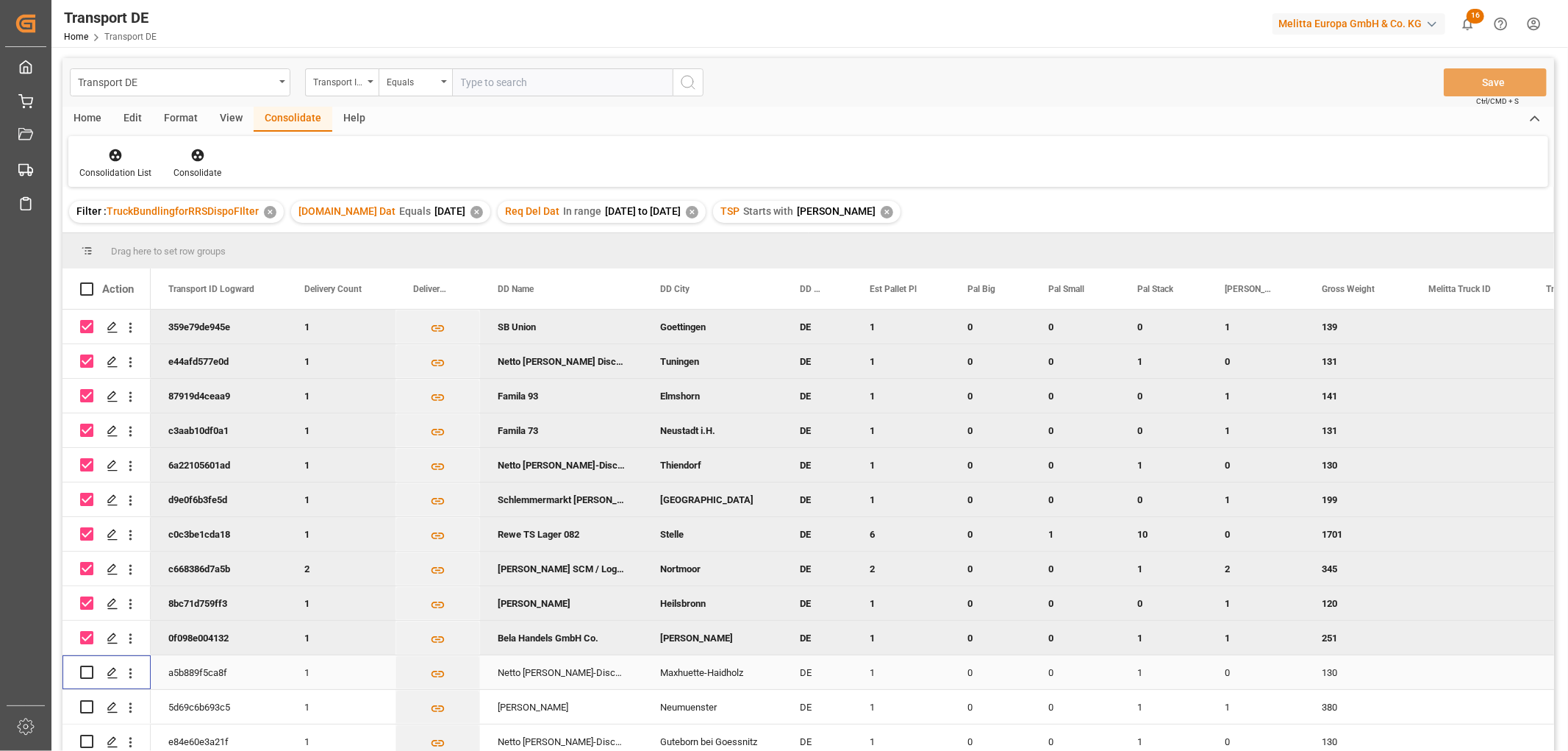
click at [85, 670] on input "Press Space to toggle row selection (unchecked)" at bounding box center [86, 672] width 14 height 14
checkbox input "true"
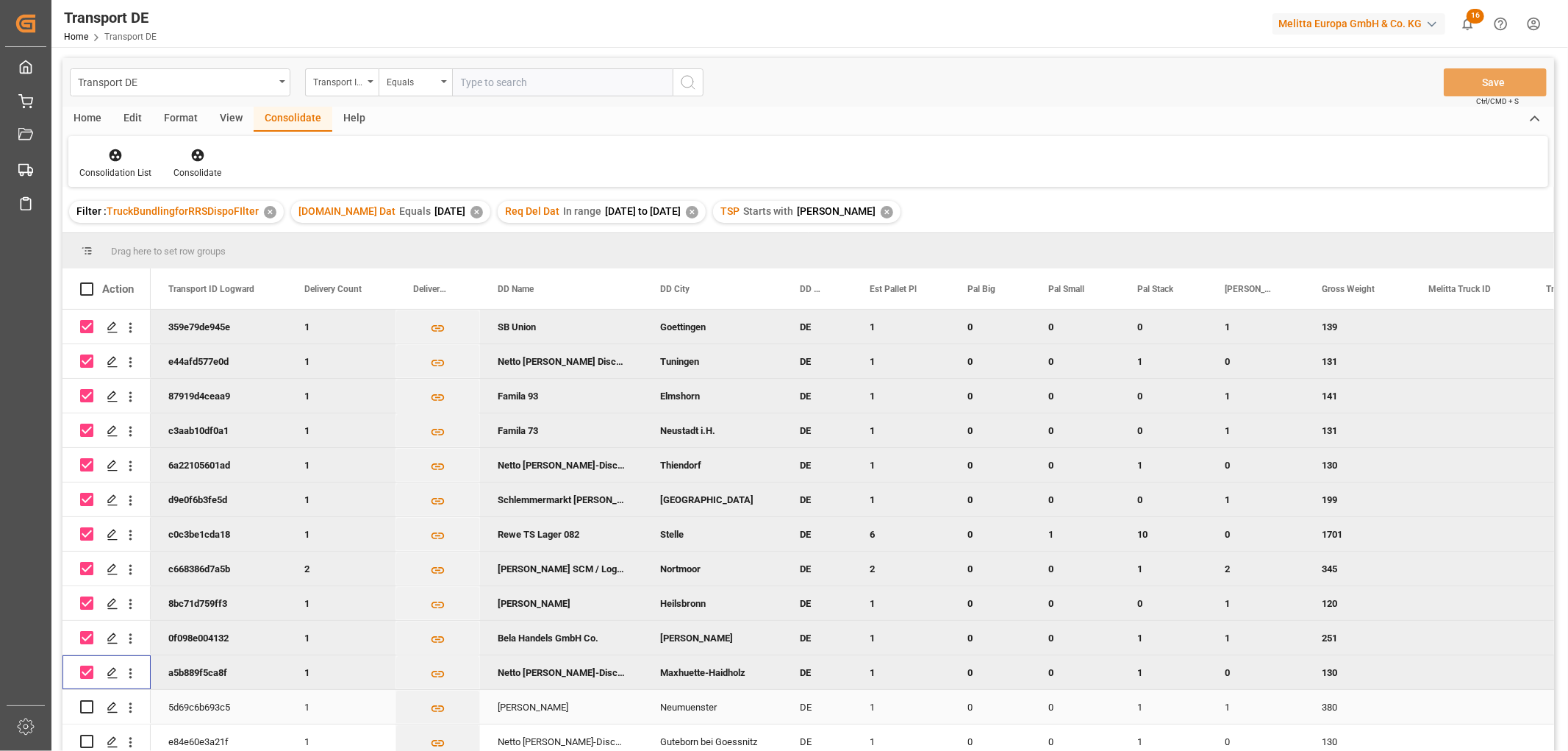
click at [86, 708] on input "Press Space to toggle row selection (unchecked)" at bounding box center [86, 706] width 14 height 14
checkbox input "true"
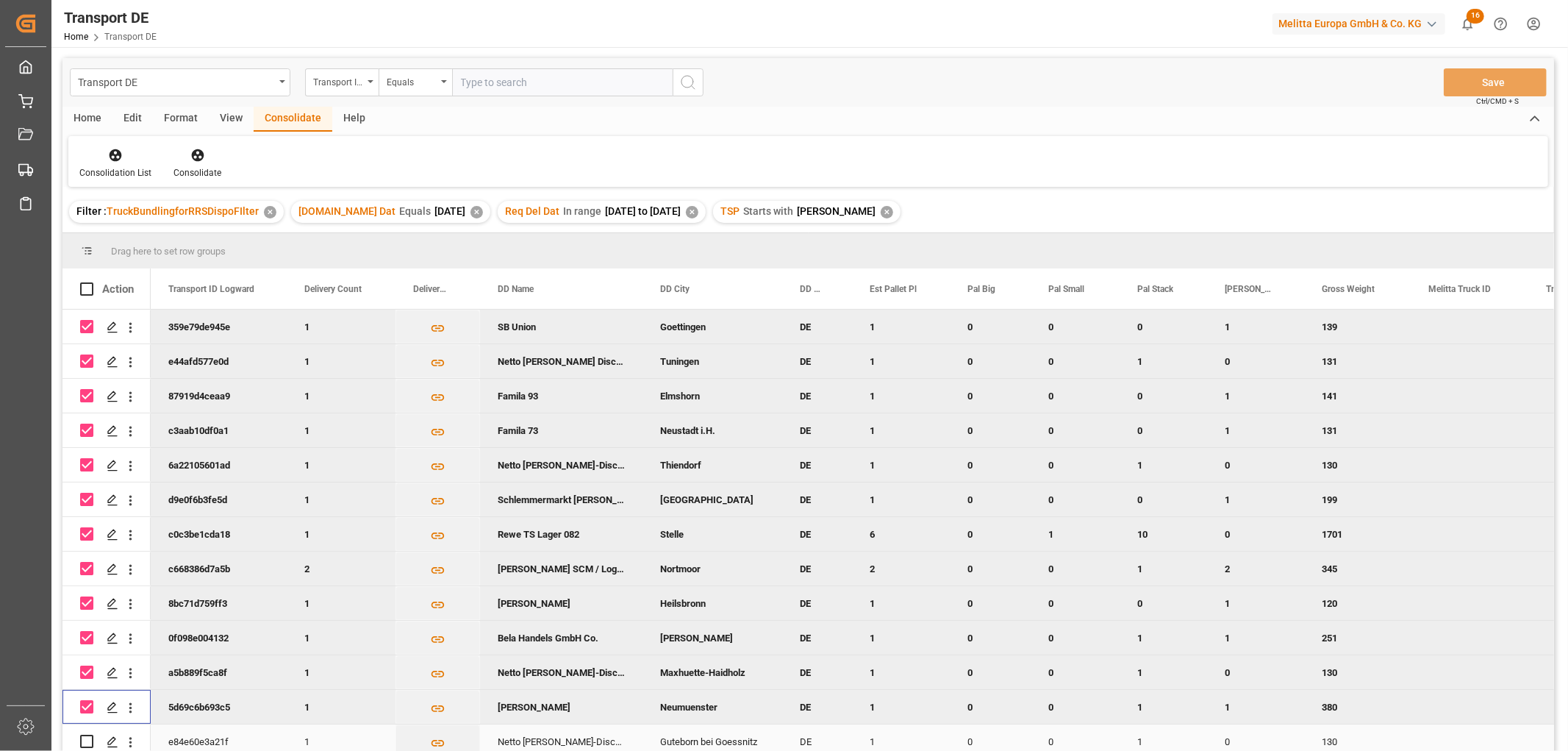
drag, startPoint x: 83, startPoint y: 737, endPoint x: 92, endPoint y: 736, distance: 9.1
click at [85, 737] on input "Press Space to toggle row selection (unchecked)" at bounding box center [86, 741] width 14 height 14
checkbox input "true"
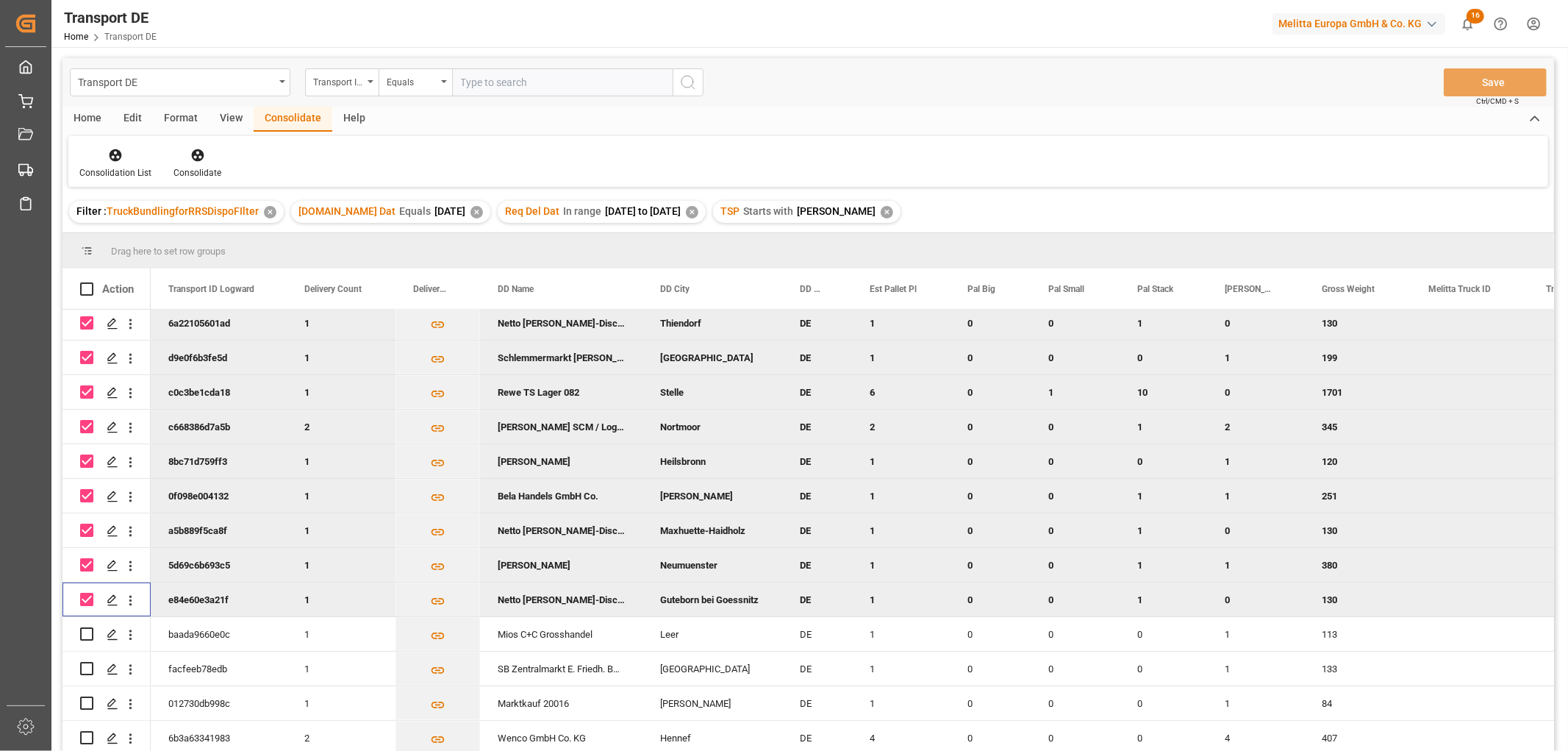
scroll to position [81, 0]
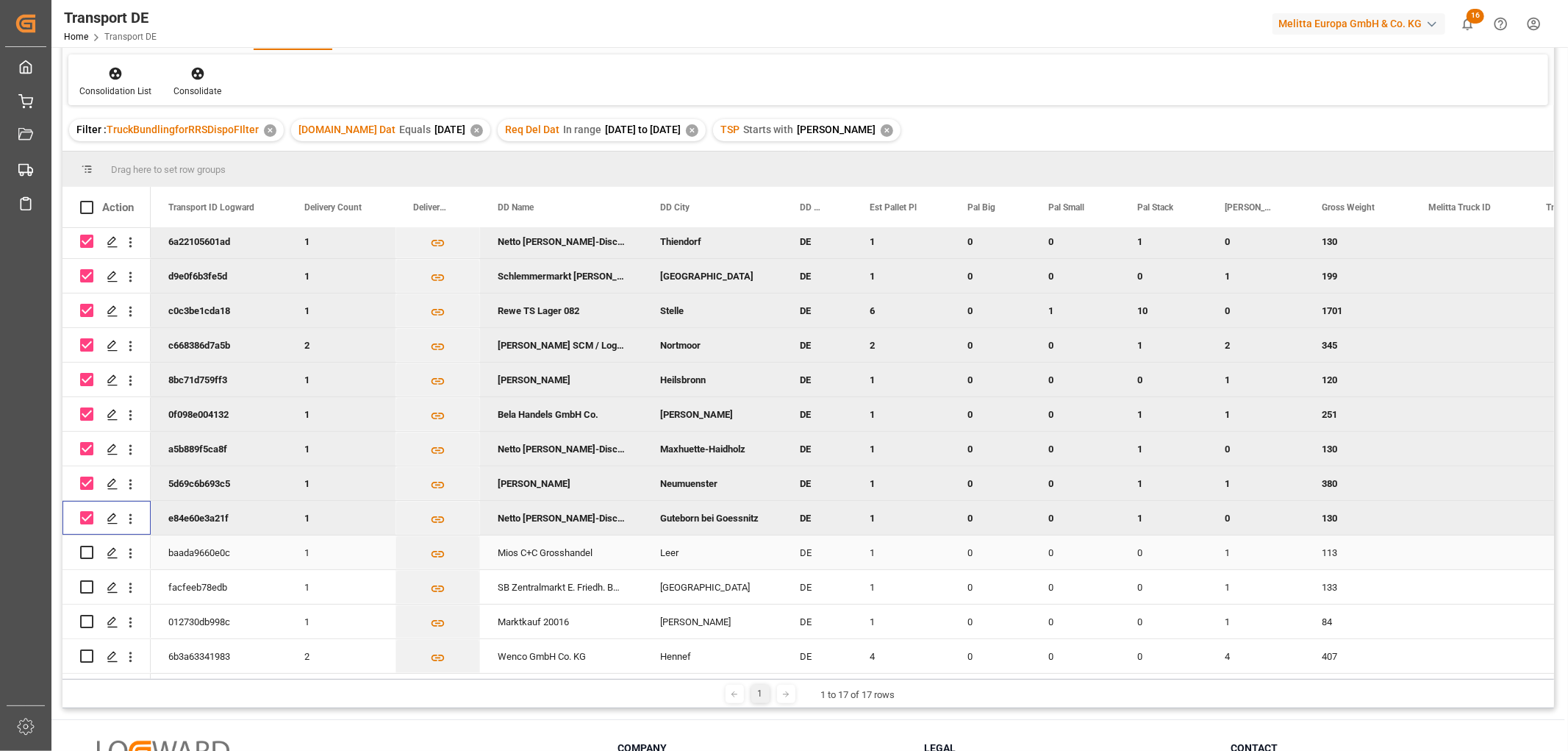
click at [86, 550] on input "Press Space to toggle row selection (unchecked)" at bounding box center [86, 552] width 14 height 14
checkbox input "true"
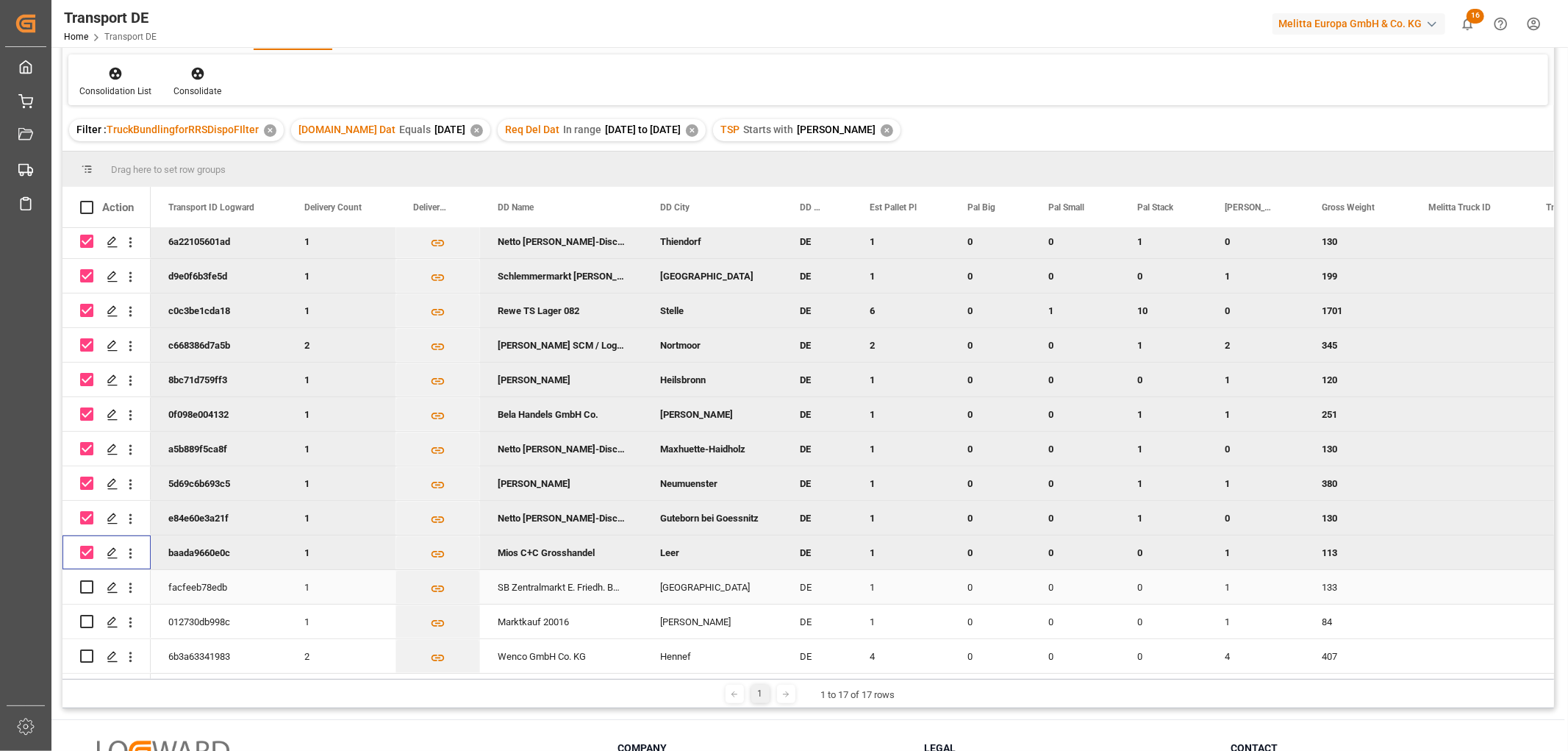
click at [85, 583] on input "Press Space to toggle row selection (unchecked)" at bounding box center [86, 587] width 14 height 14
checkbox input "true"
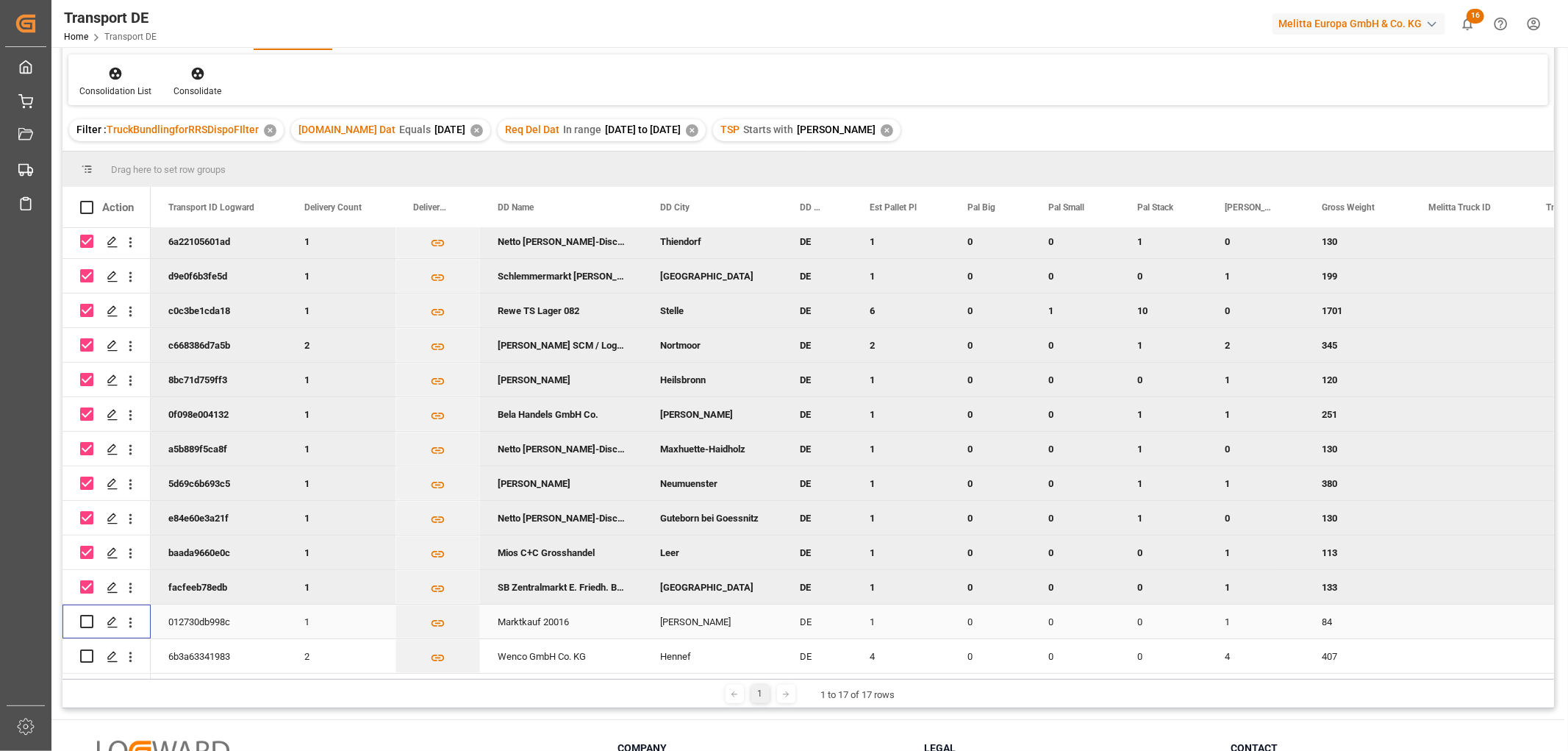
click at [85, 616] on input "Press Space to toggle row selection (unchecked)" at bounding box center [86, 621] width 14 height 14
checkbox input "true"
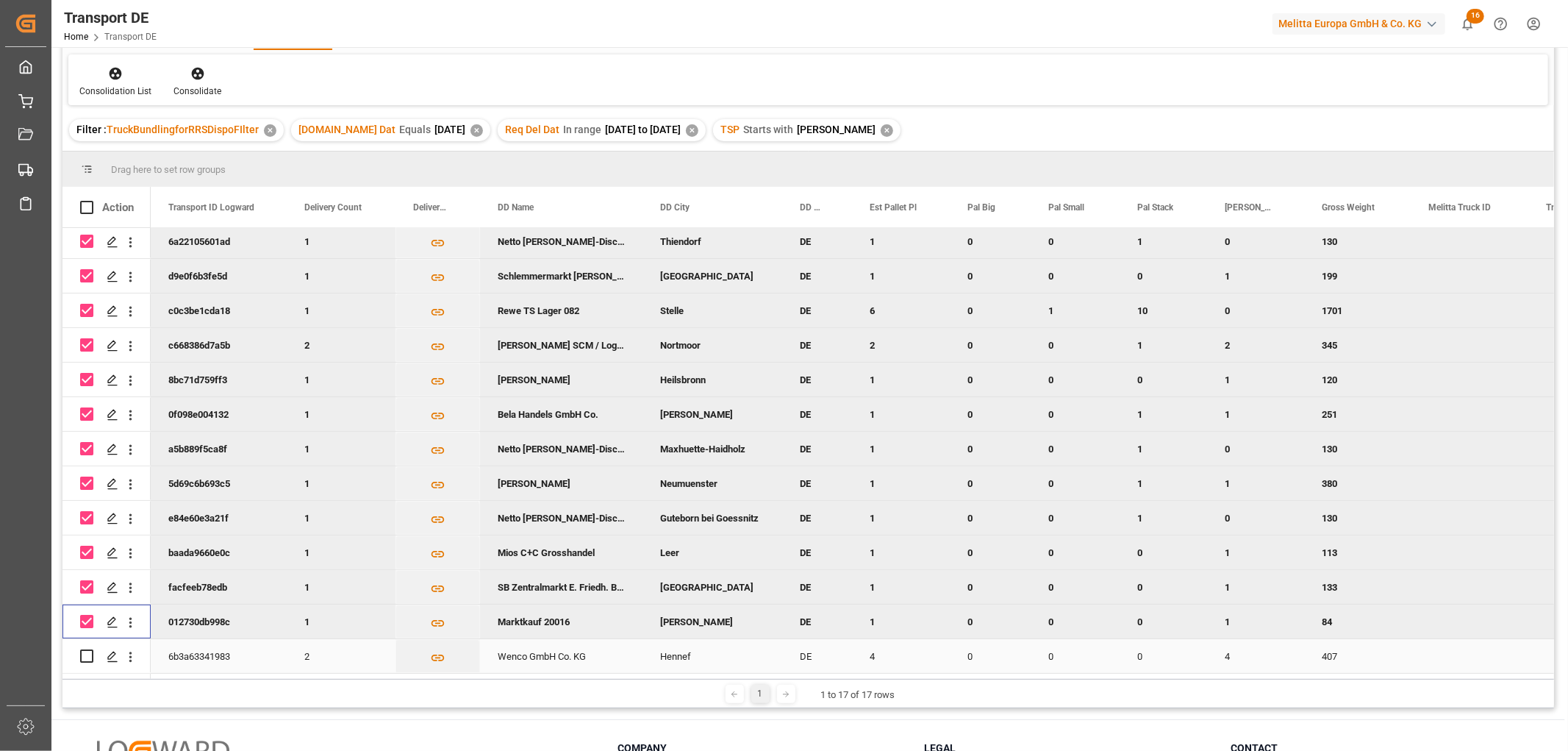
click at [87, 650] on input "Press Space to toggle row selection (unchecked)" at bounding box center [86, 656] width 14 height 14
checkbox input "true"
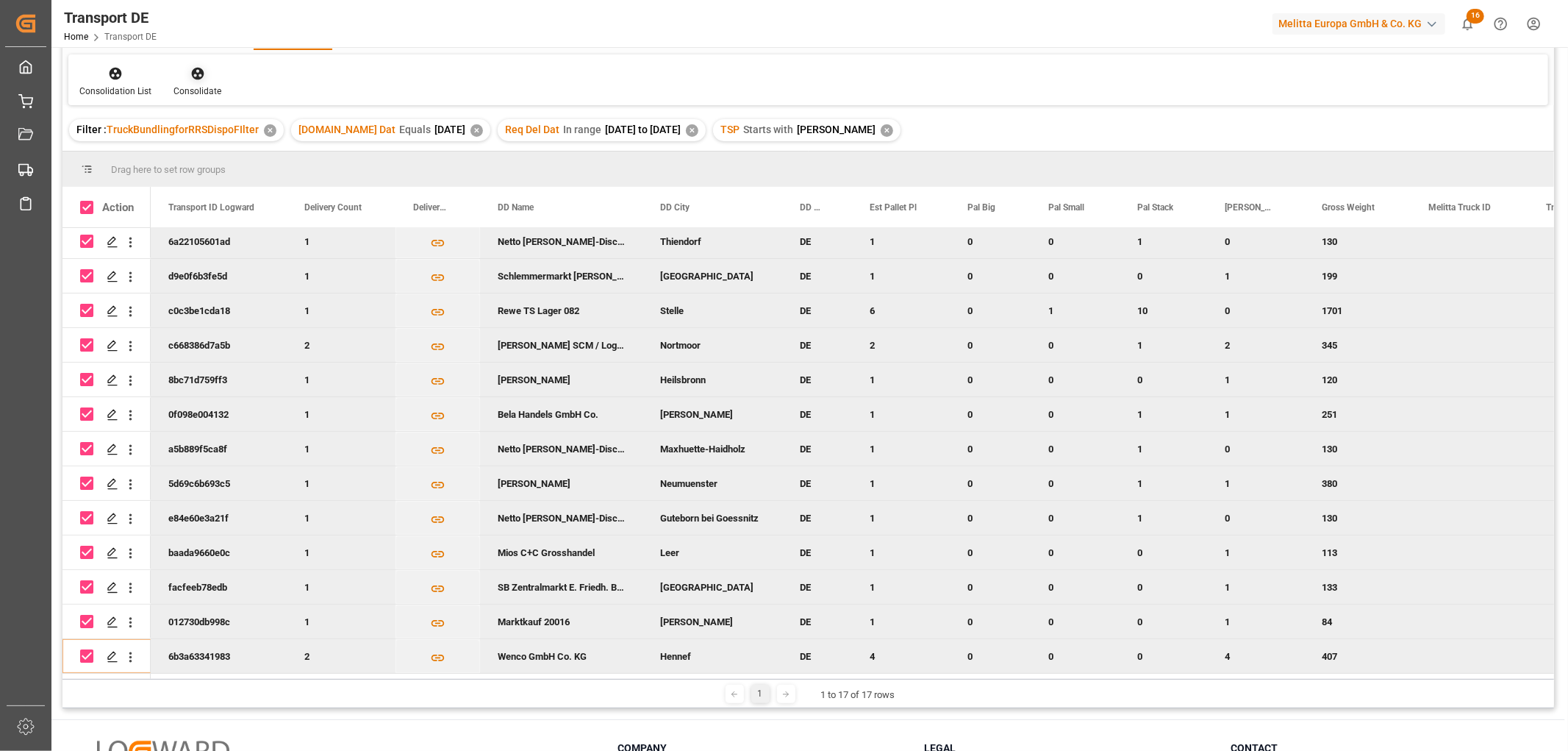
click at [195, 76] on icon at bounding box center [198, 74] width 13 height 13
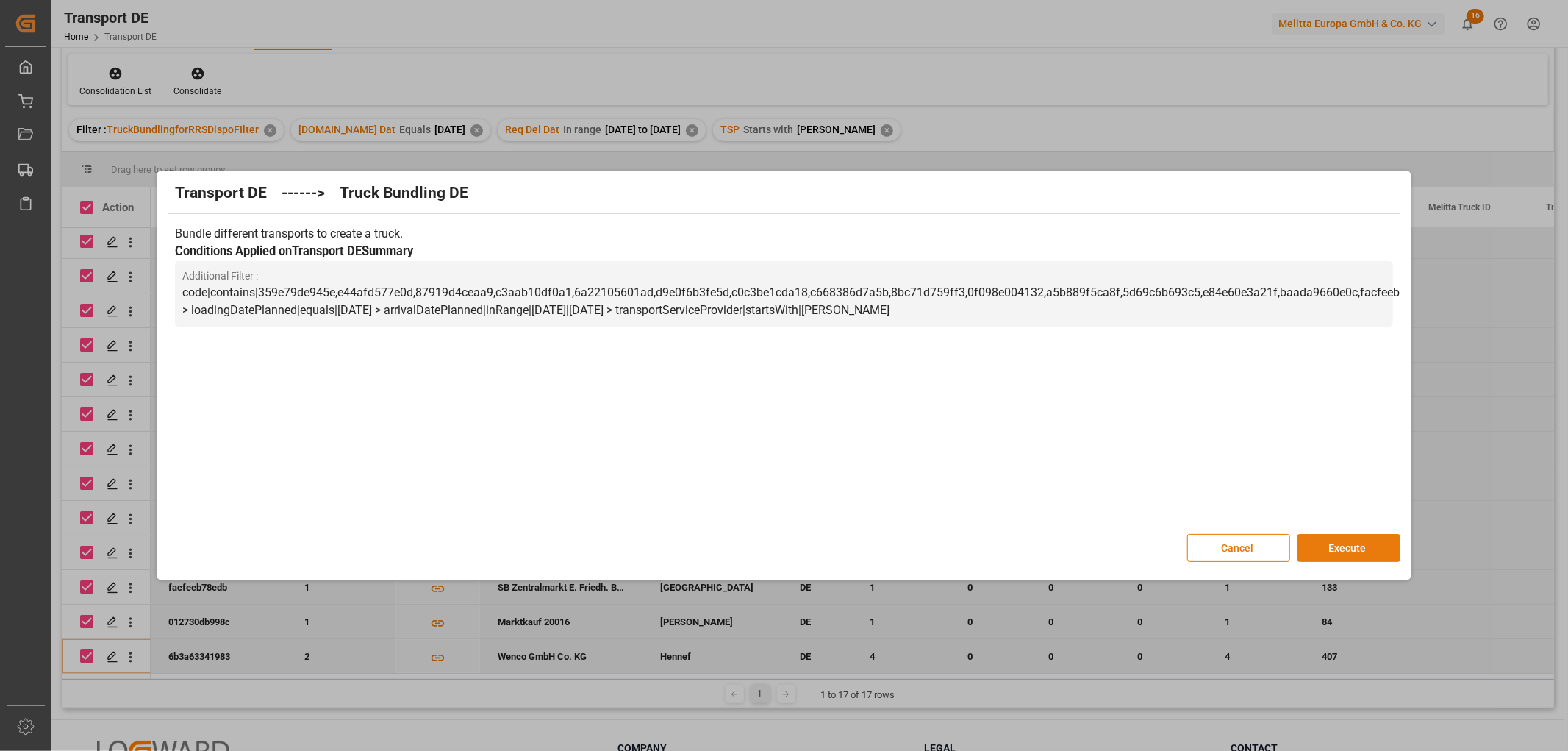
click at [1351, 542] on button "Execute" at bounding box center [1349, 547] width 103 height 28
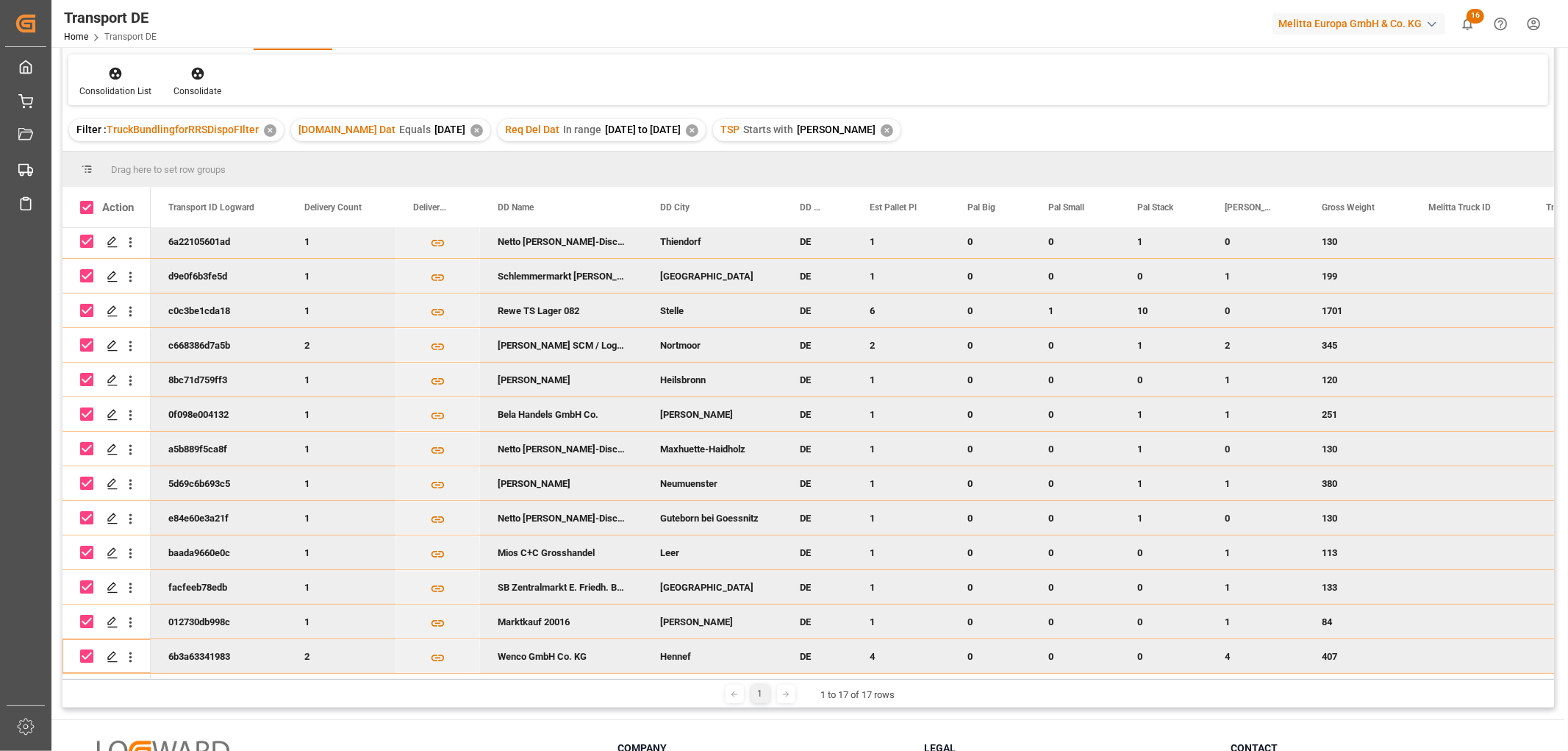
click at [81, 237] on input "Press Space to toggle row selection (checked)" at bounding box center [86, 241] width 14 height 14
checkbox input "false"
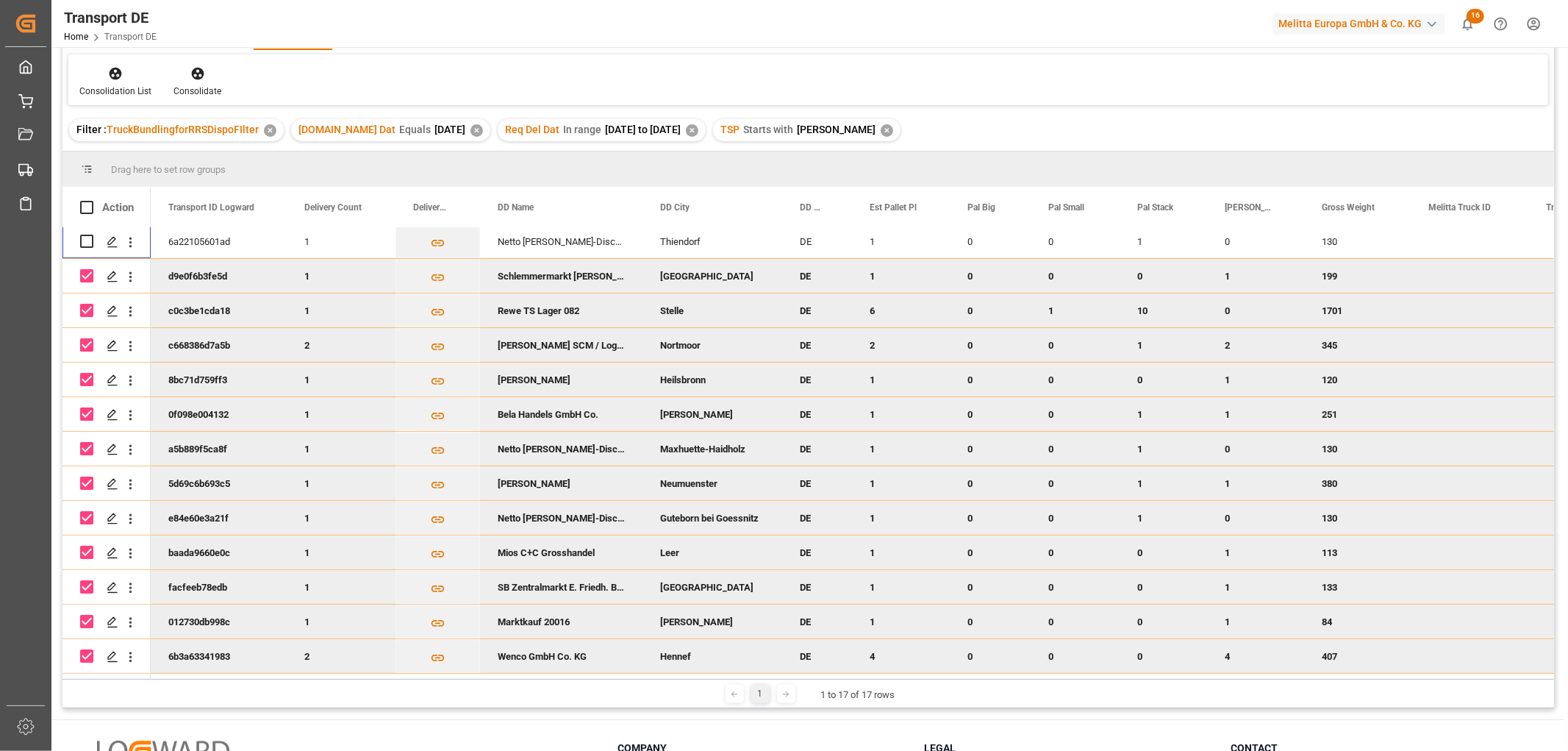
click at [85, 277] on input "Press Space to toggle row selection (checked)" at bounding box center [86, 275] width 14 height 14
checkbox input "false"
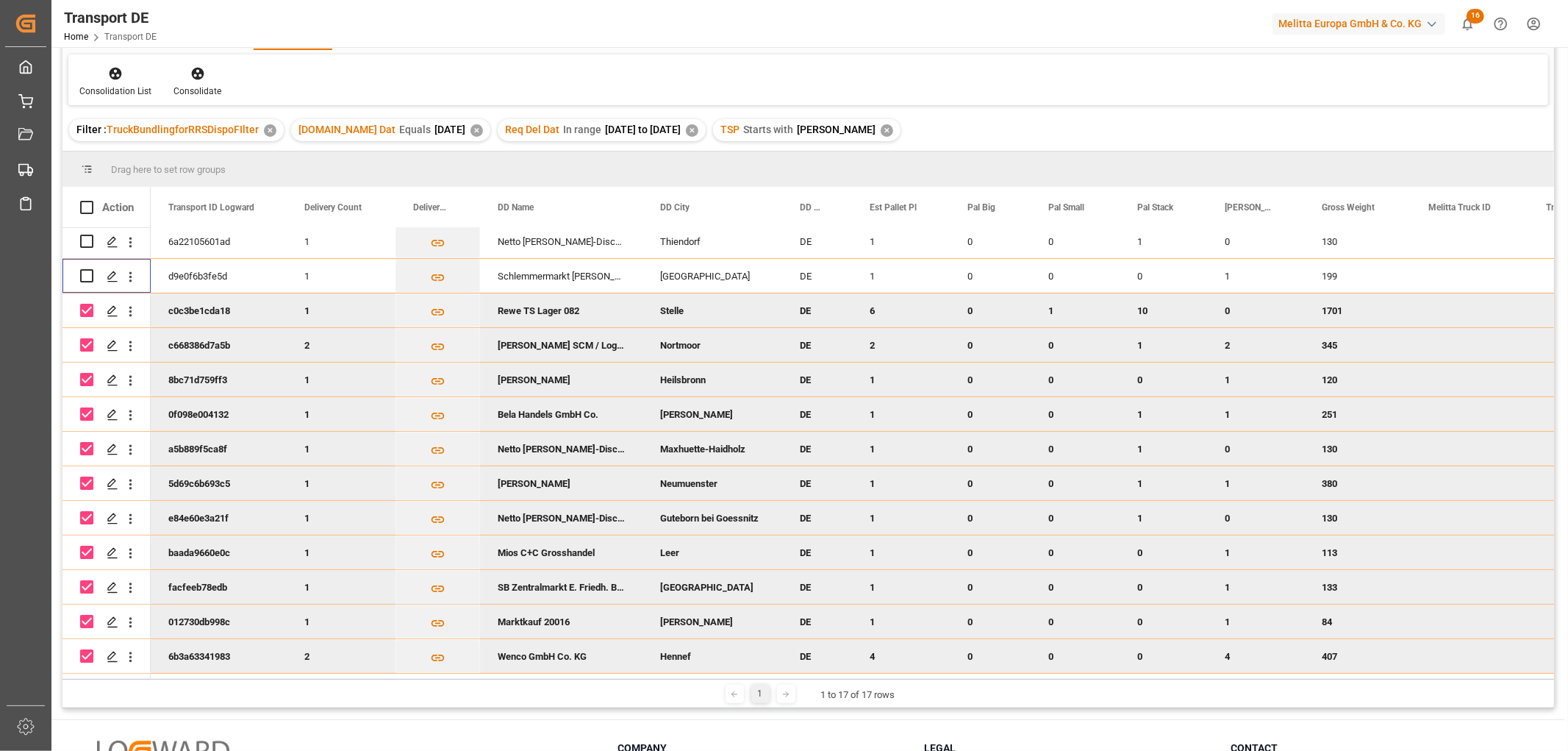
click at [89, 309] on input "Press Space to toggle row selection (checked)" at bounding box center [86, 310] width 14 height 14
checkbox input "false"
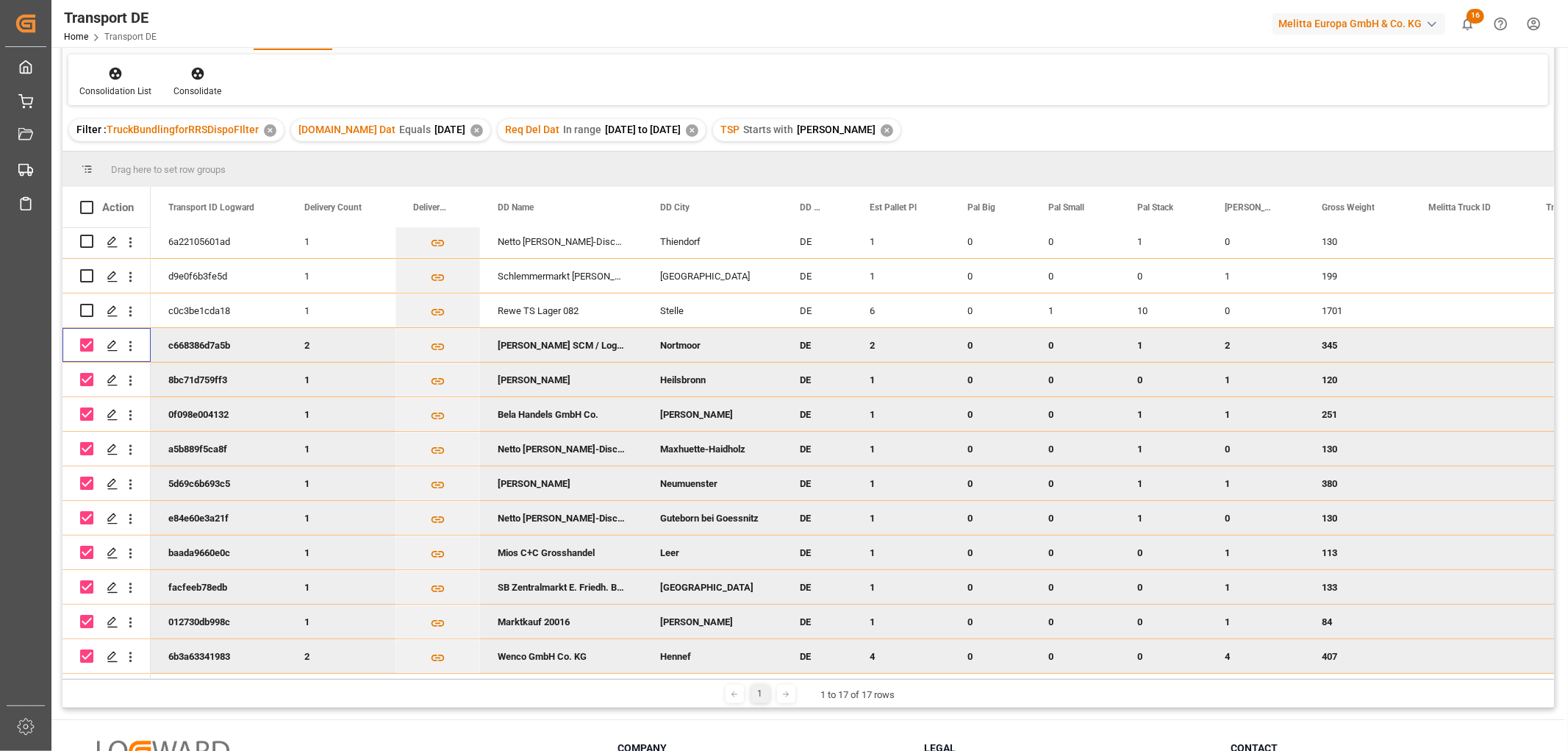
drag, startPoint x: 85, startPoint y: 342, endPoint x: 83, endPoint y: 359, distance: 17.1
click at [84, 342] on input "Press Space to toggle row selection (checked)" at bounding box center [86, 345] width 14 height 14
checkbox input "false"
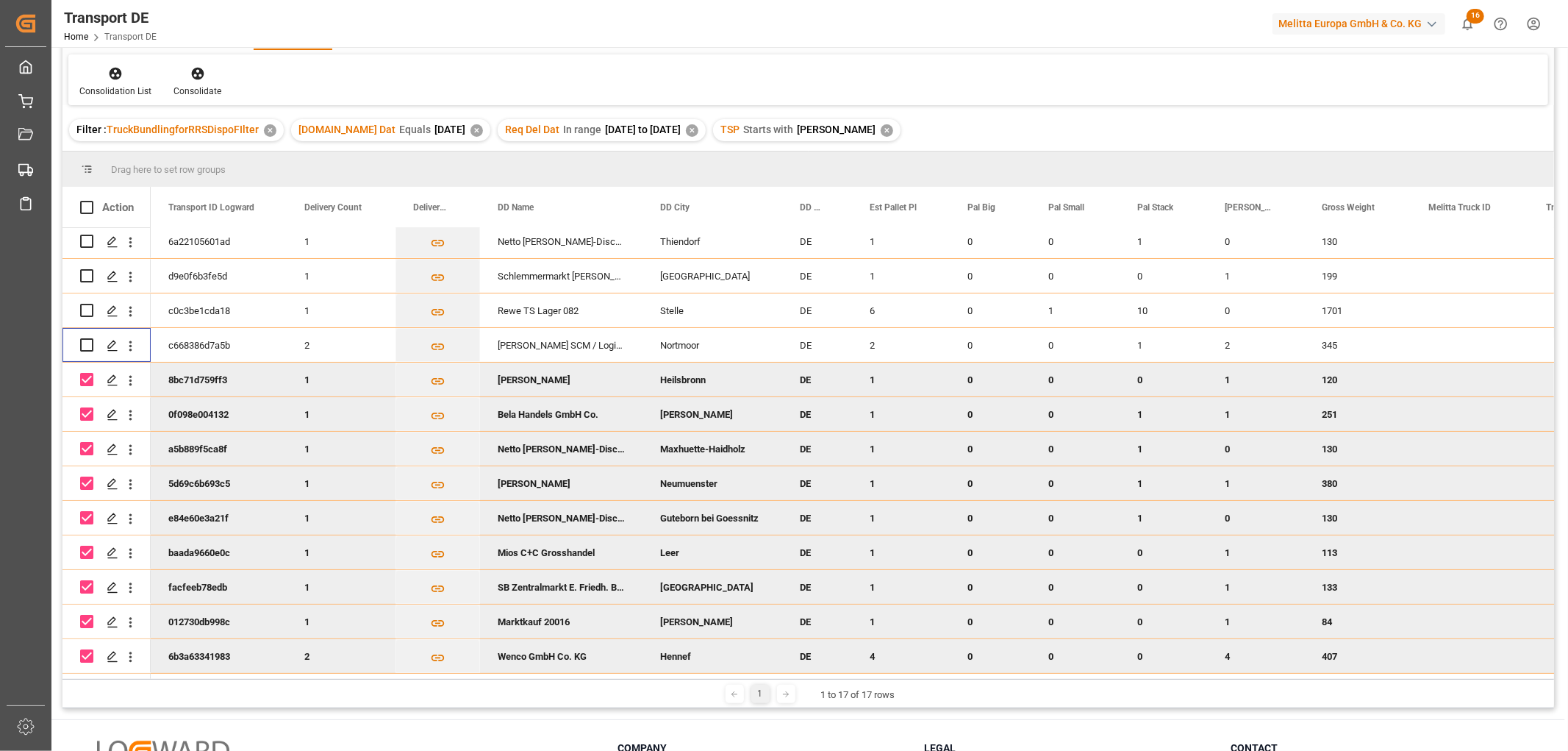
click at [84, 373] on input "Press Space to toggle row selection (checked)" at bounding box center [86, 379] width 14 height 14
checkbox input "false"
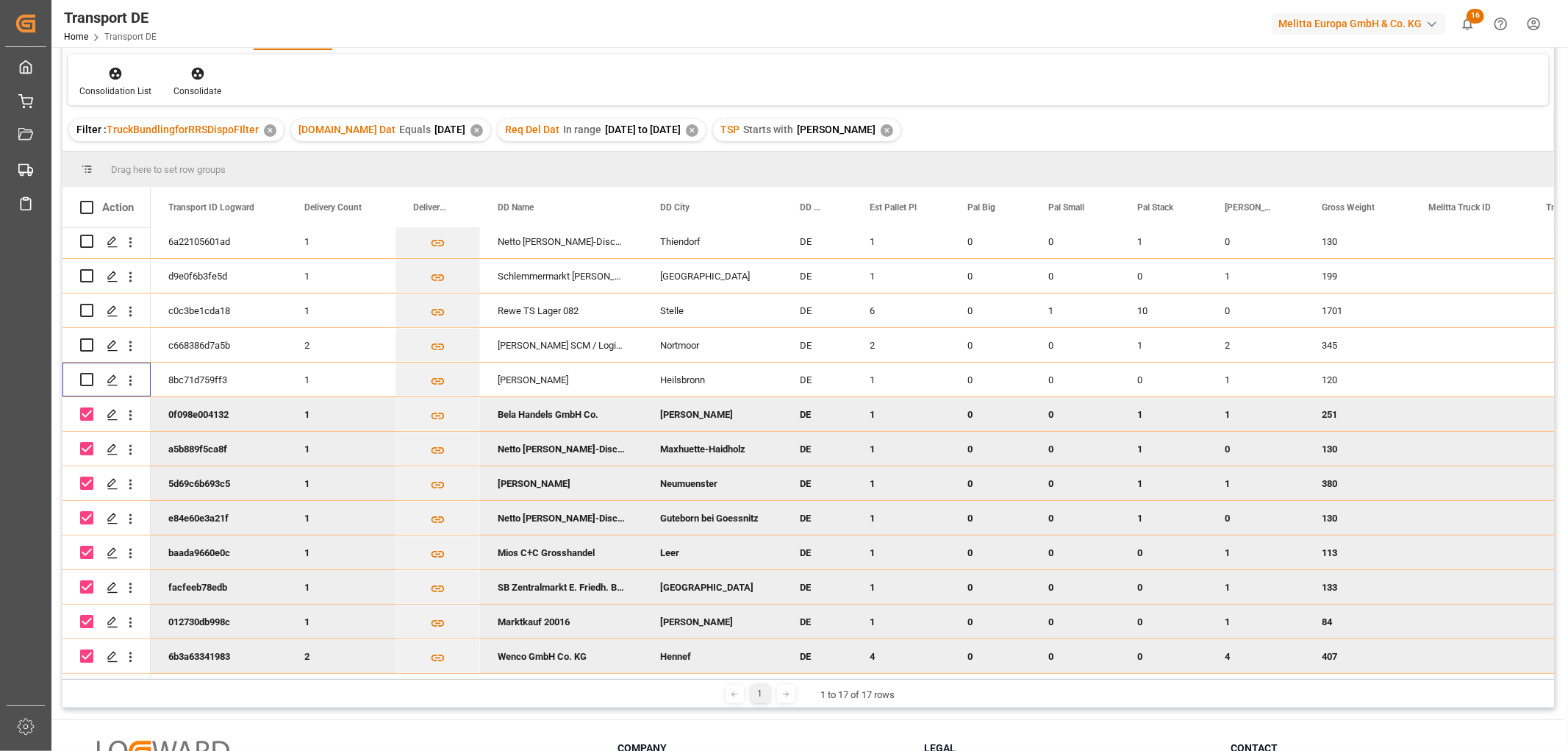
click at [85, 412] on input "Press Space to toggle row selection (checked)" at bounding box center [86, 414] width 14 height 14
checkbox input "false"
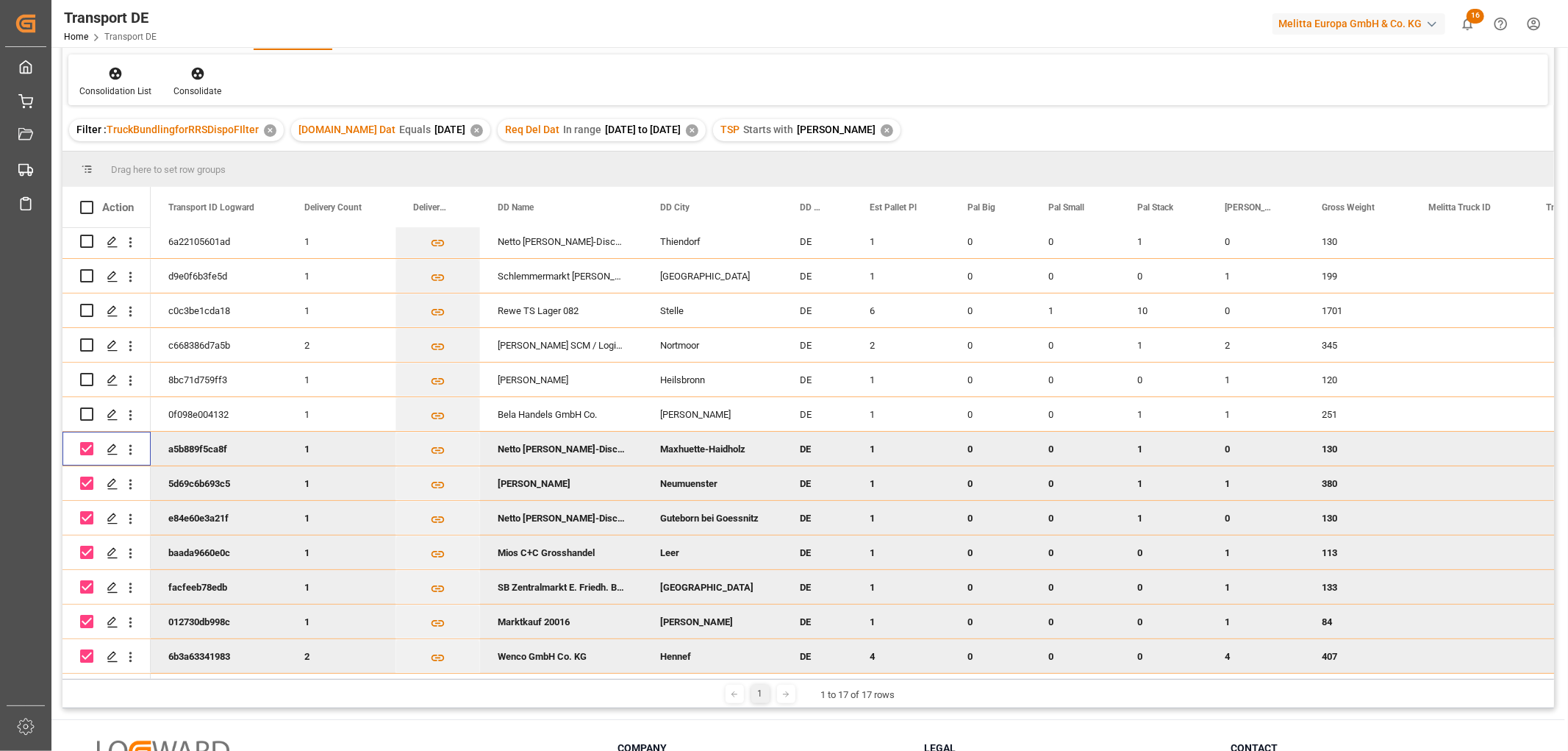
click at [85, 442] on input "Press Space to toggle row selection (checked)" at bounding box center [86, 449] width 14 height 14
checkbox input "false"
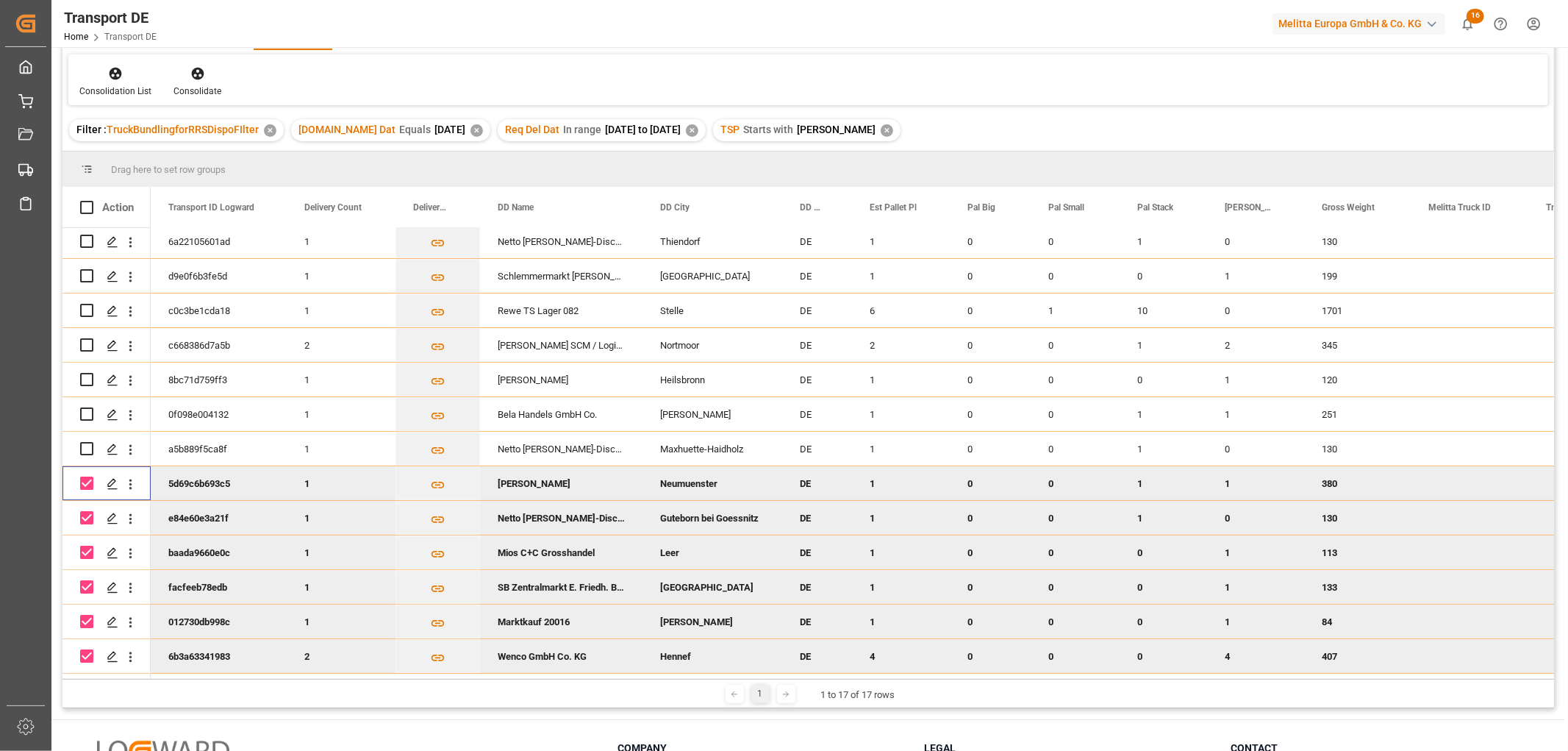
drag, startPoint x: 86, startPoint y: 478, endPoint x: 83, endPoint y: 494, distance: 16.3
click at [85, 479] on input "Press Space to toggle row selection (checked)" at bounding box center [86, 483] width 14 height 14
checkbox input "false"
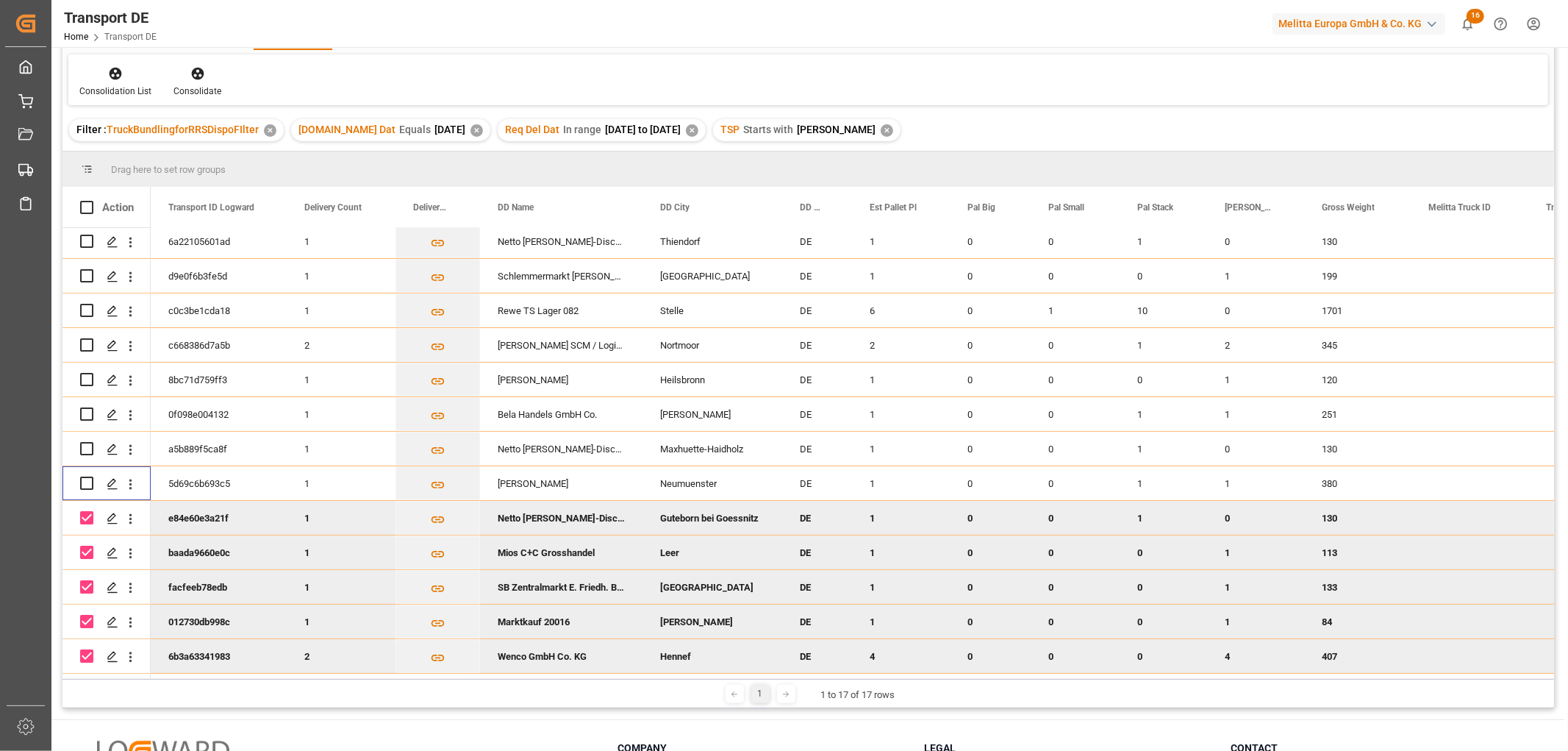
click at [85, 511] on input "Press Space to toggle row selection (checked)" at bounding box center [86, 517] width 14 height 14
checkbox input "false"
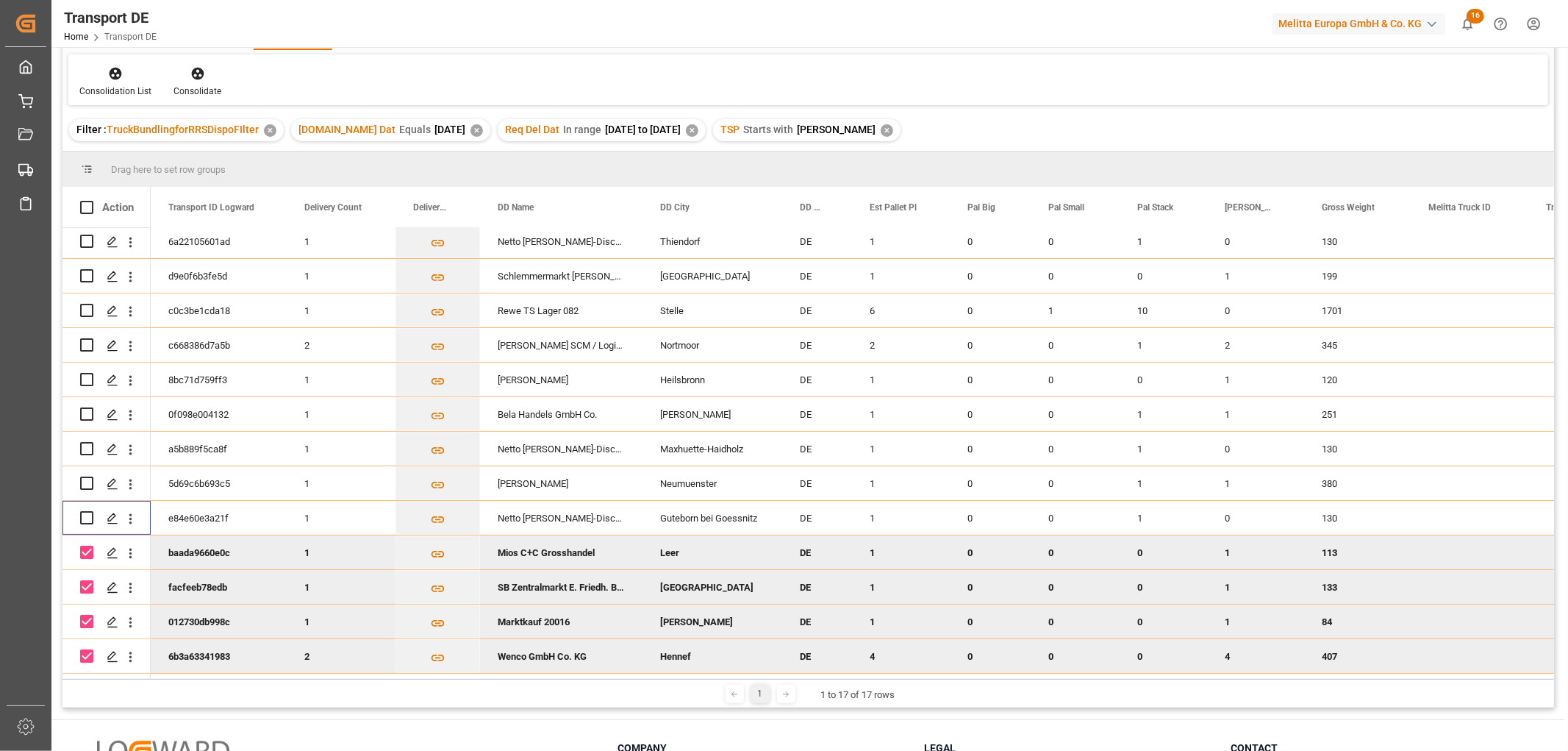
click at [91, 546] on input "Press Space to toggle row selection (checked)" at bounding box center [86, 552] width 14 height 14
checkbox input "false"
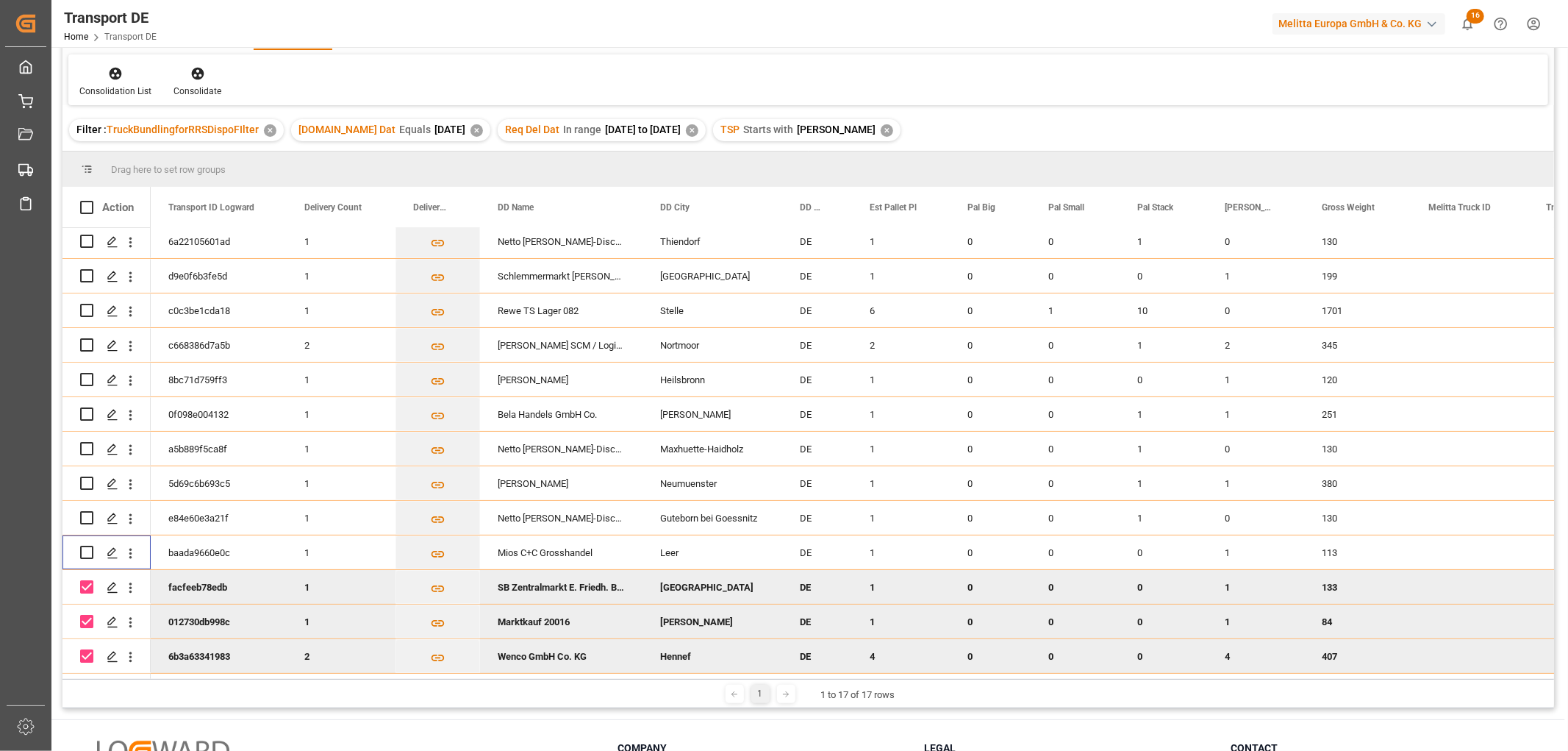
click at [84, 583] on input "Press Space to toggle row selection (checked)" at bounding box center [86, 587] width 14 height 14
checkbox input "false"
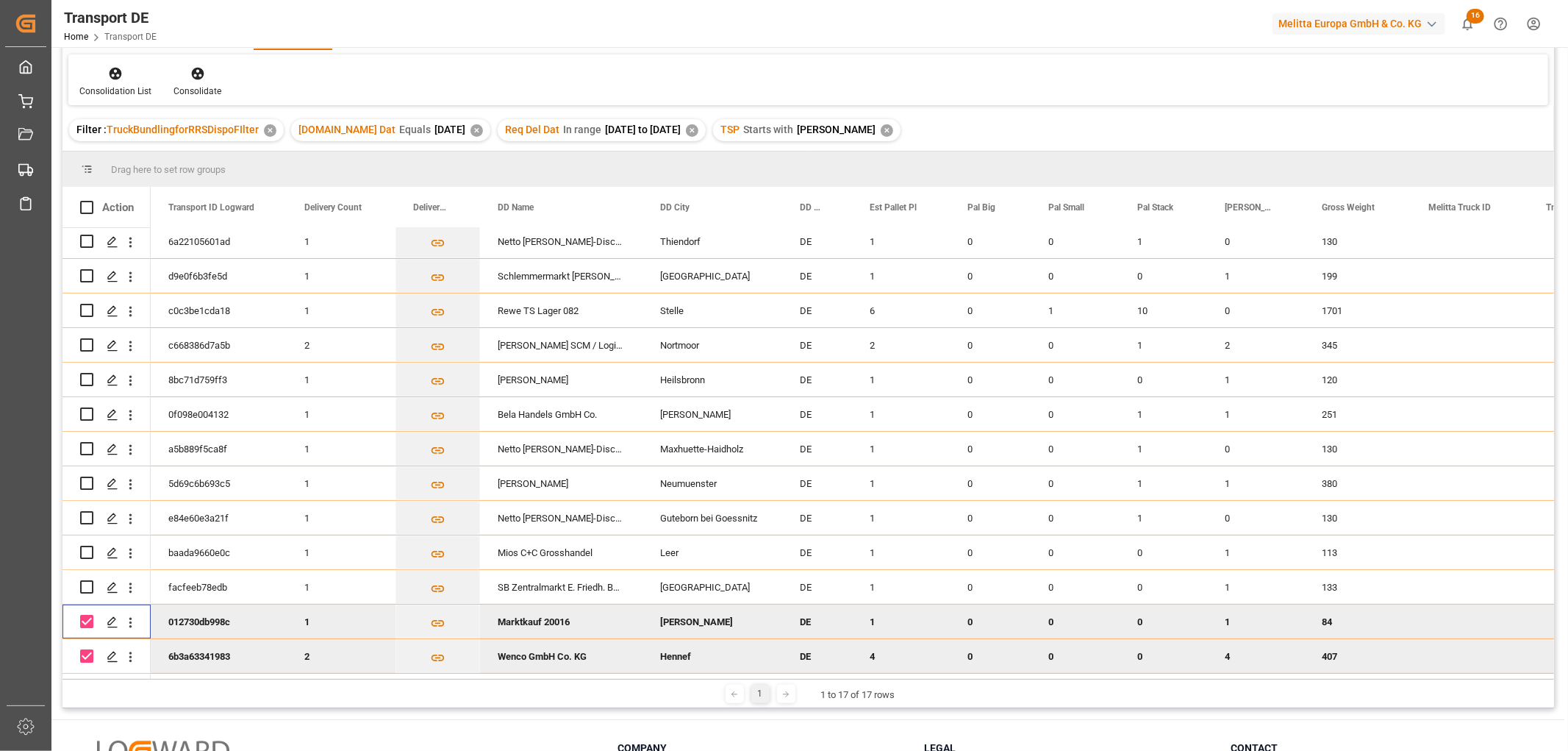
click at [87, 615] on input "Press Space to toggle row selection (checked)" at bounding box center [86, 621] width 14 height 14
checkbox input "false"
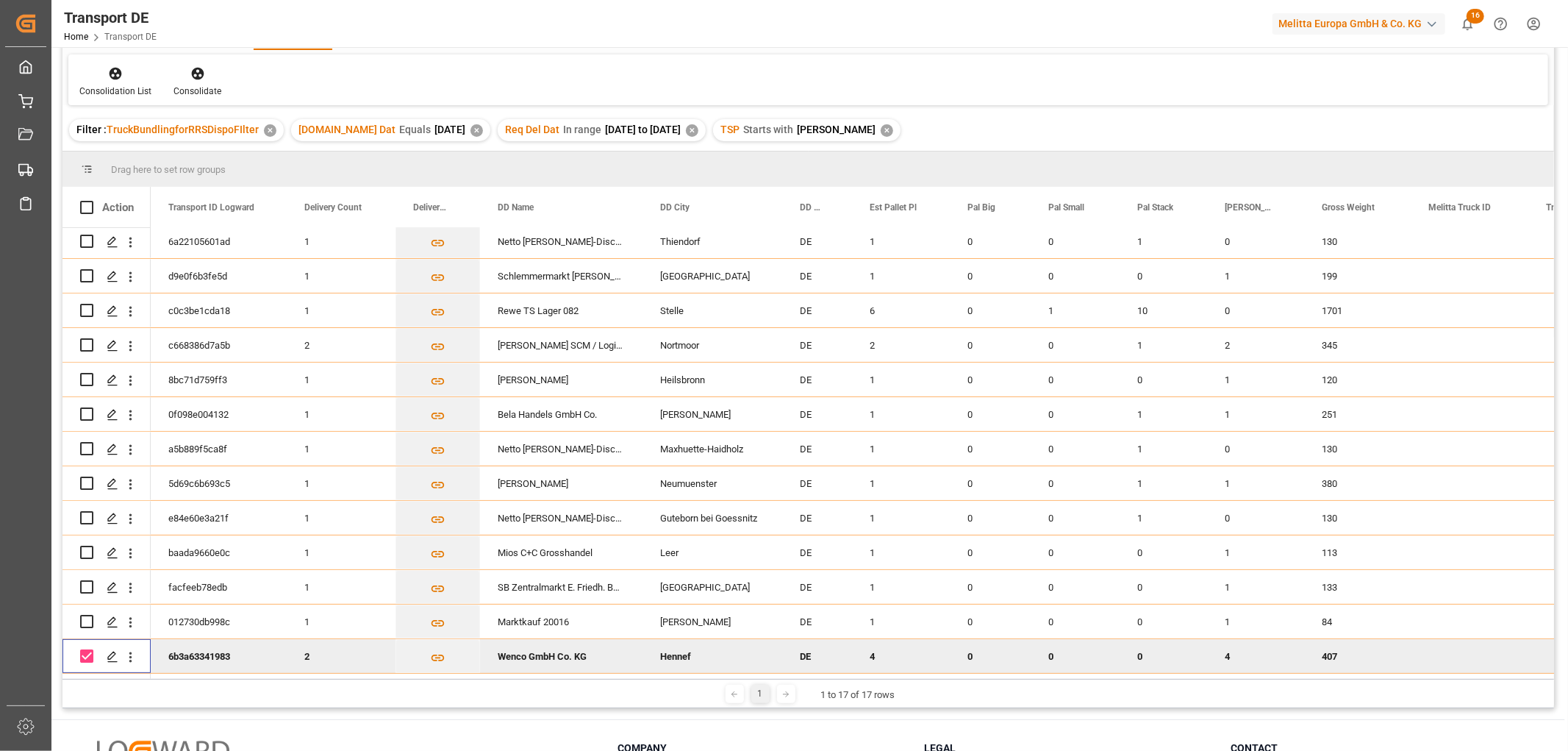
click at [89, 651] on input "Press Space to toggle row selection (checked)" at bounding box center [86, 656] width 14 height 14
checkbox input "false"
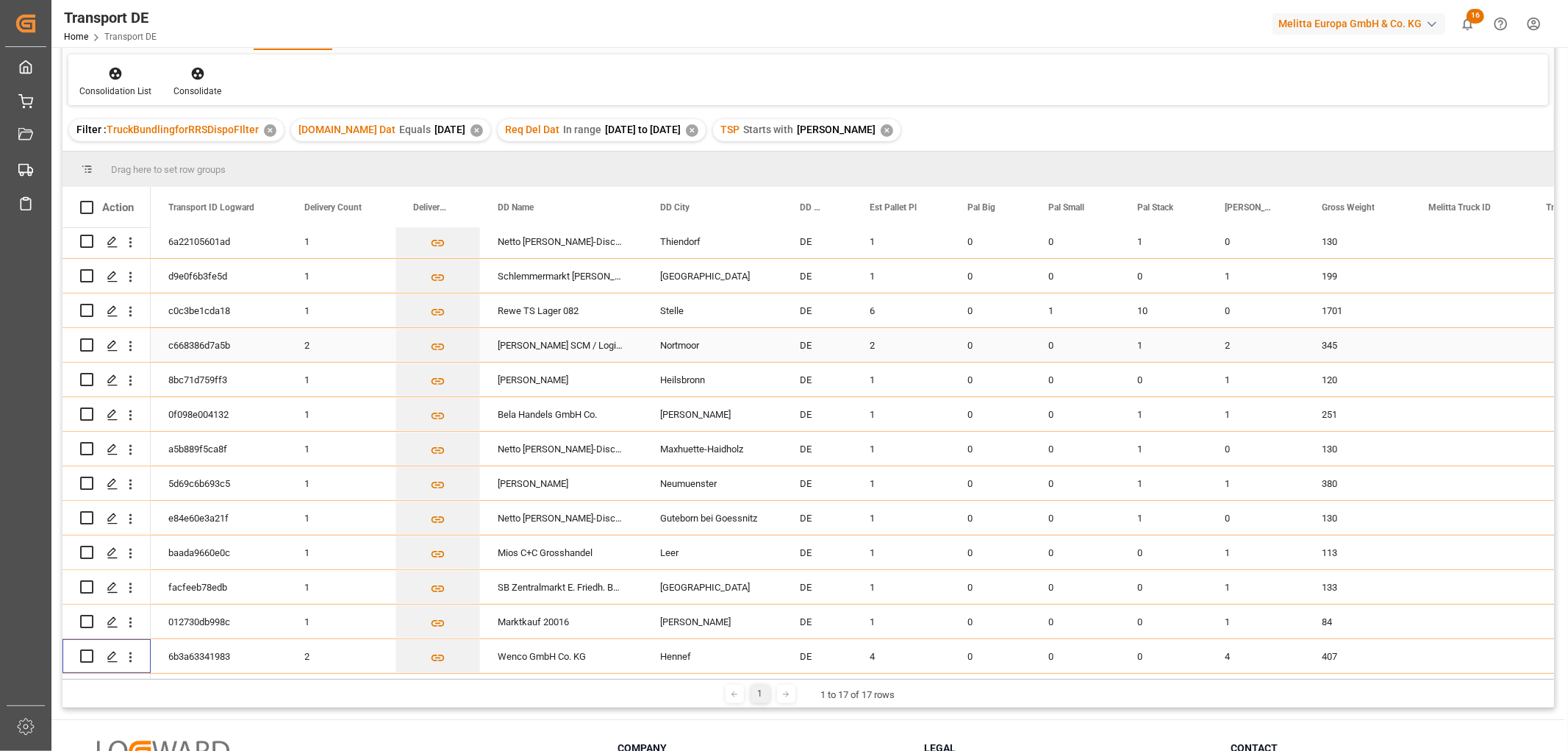
scroll to position [0, 0]
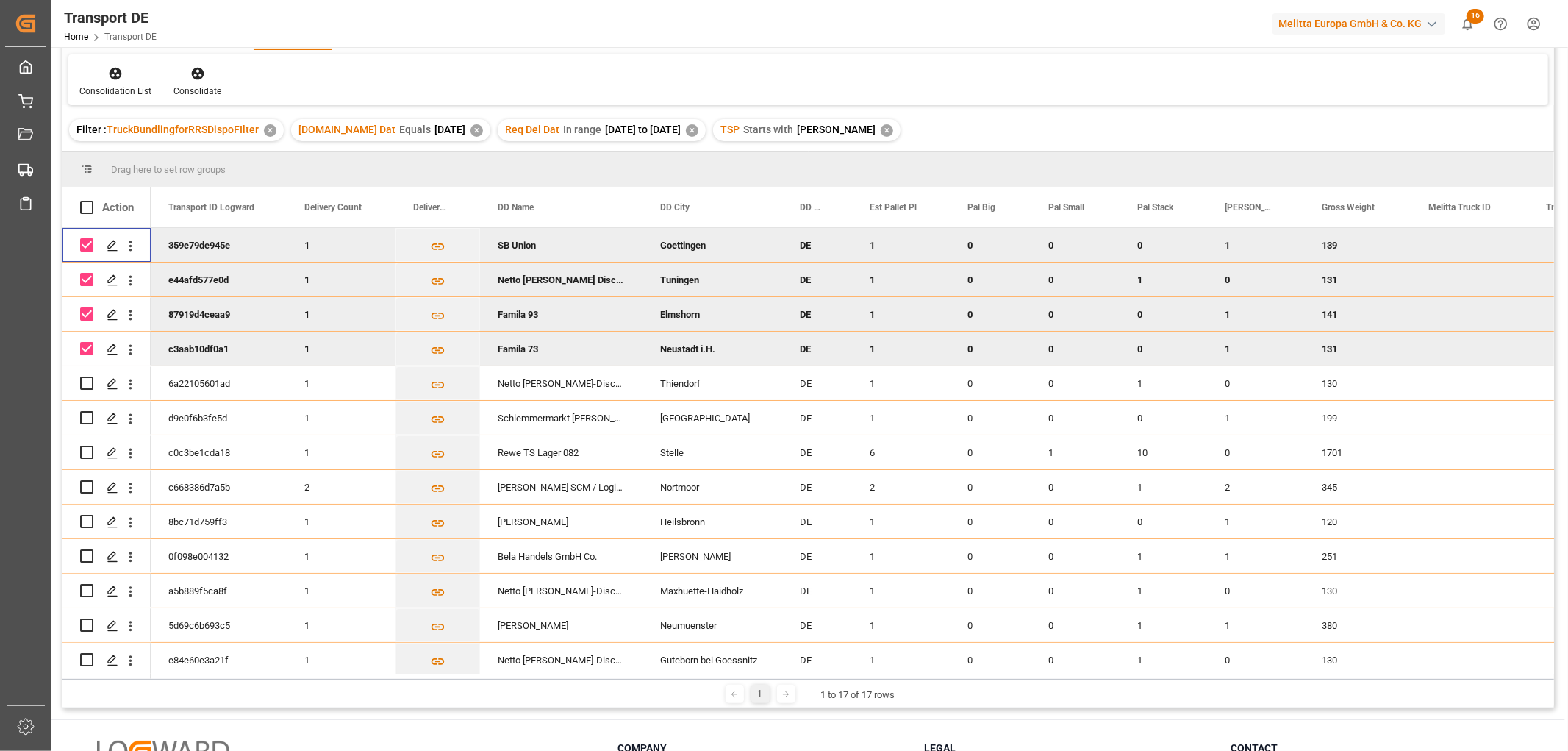
click at [89, 246] on input "Press Space to toggle row selection (checked)" at bounding box center [86, 245] width 14 height 14
checkbox input "false"
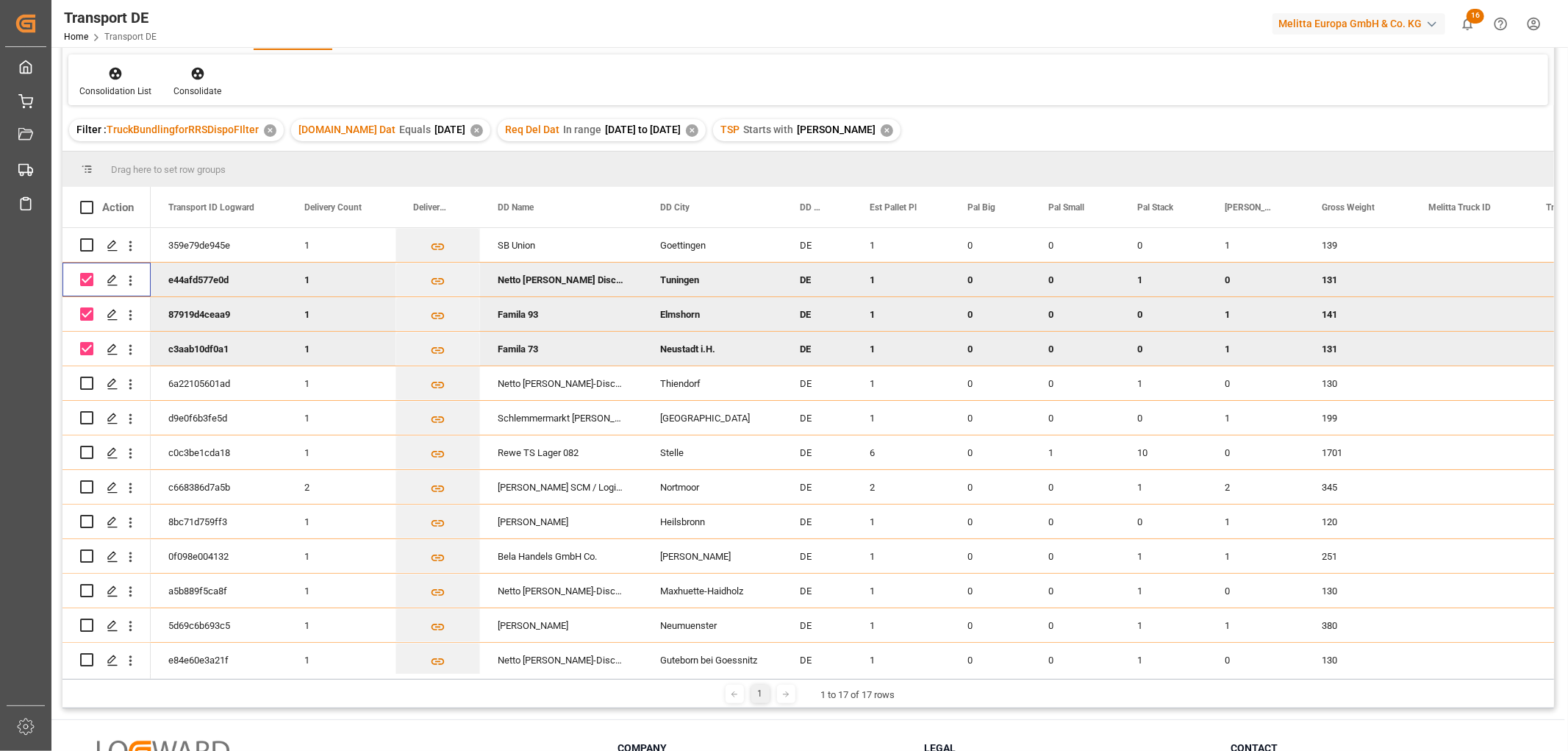
click at [85, 281] on input "Press Space to toggle row selection (checked)" at bounding box center [86, 279] width 14 height 14
checkbox input "false"
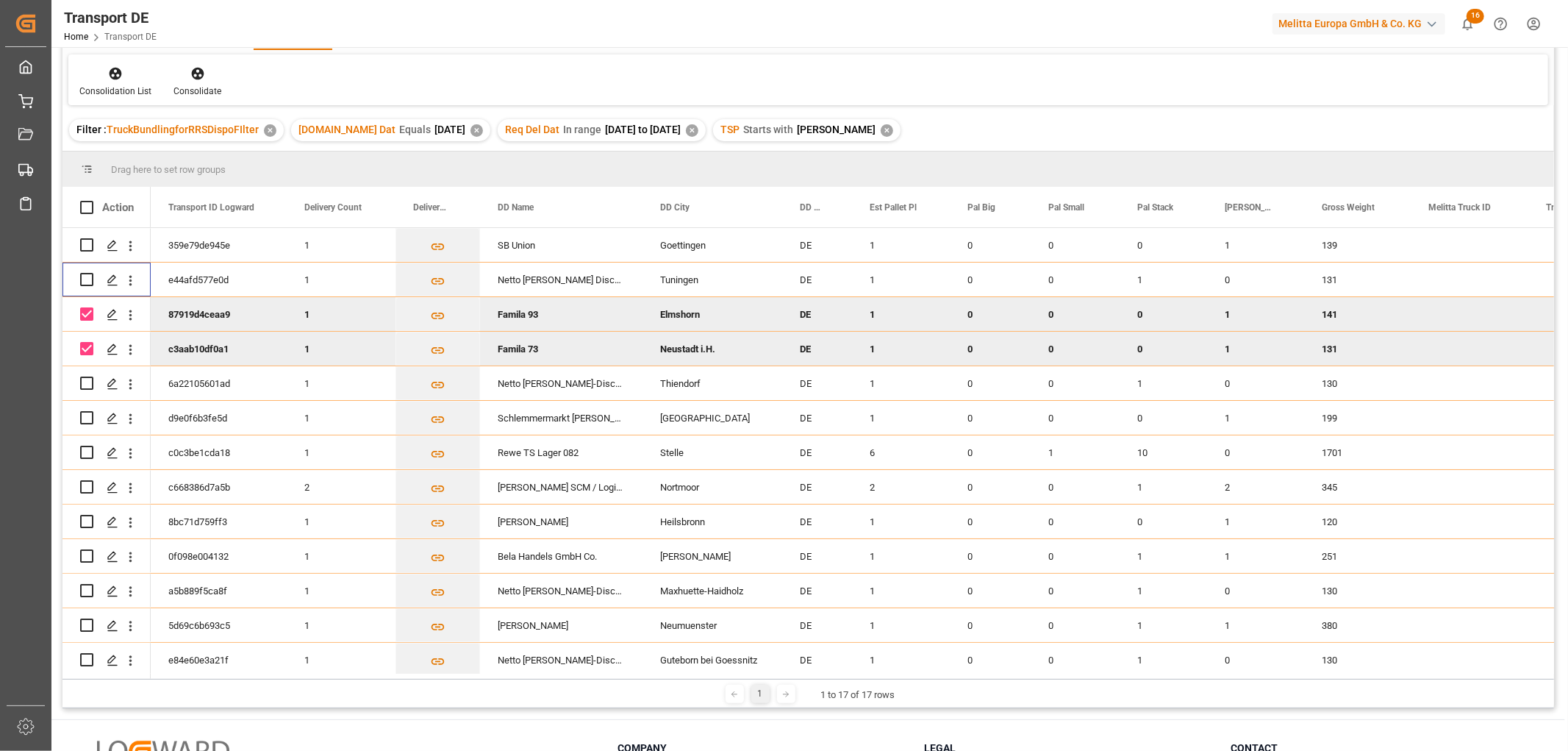
click at [89, 312] on input "Press Space to toggle row selection (checked)" at bounding box center [86, 314] width 14 height 14
checkbox input "false"
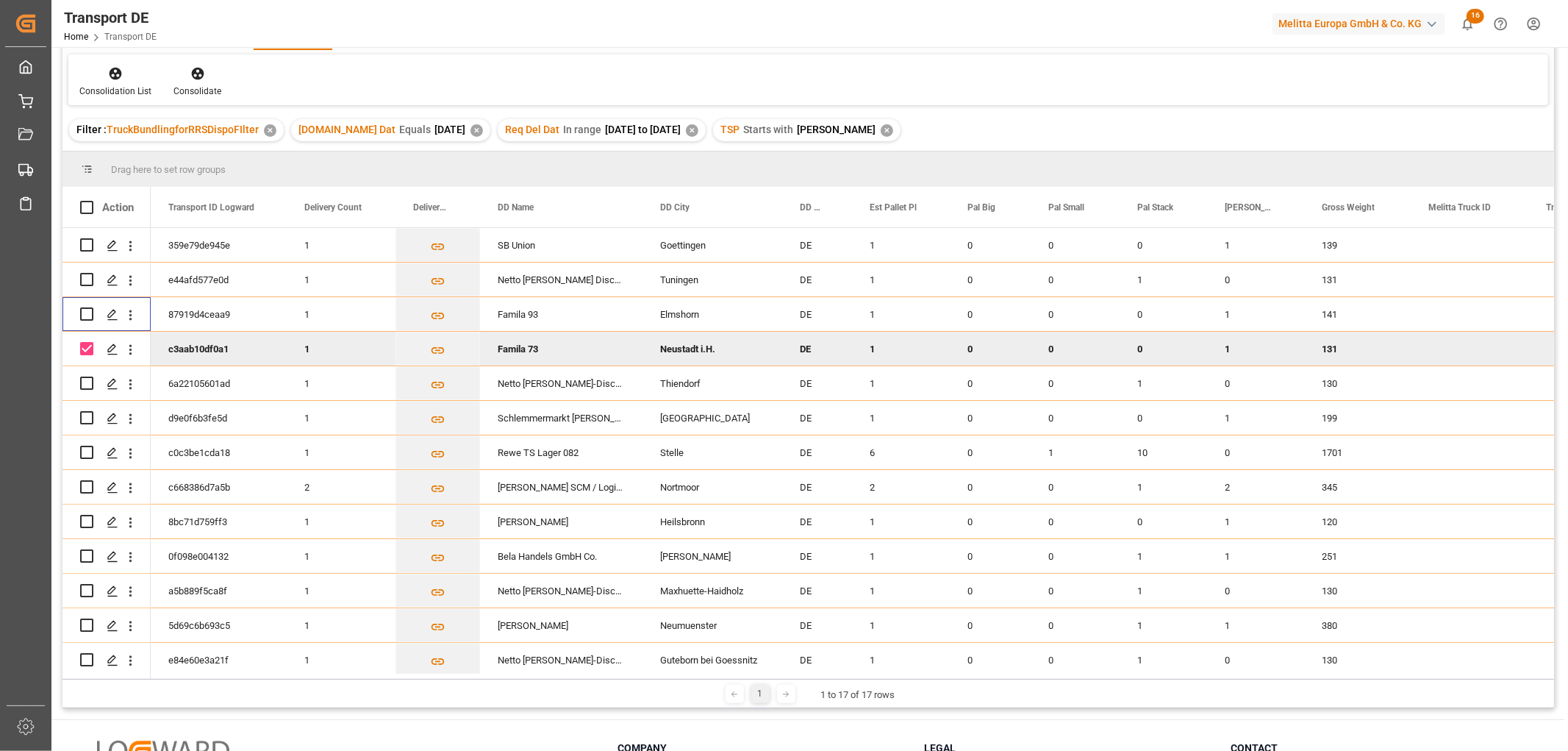
click at [89, 346] on input "Press Space to toggle row selection (checked)" at bounding box center [86, 349] width 14 height 14
checkbox input "false"
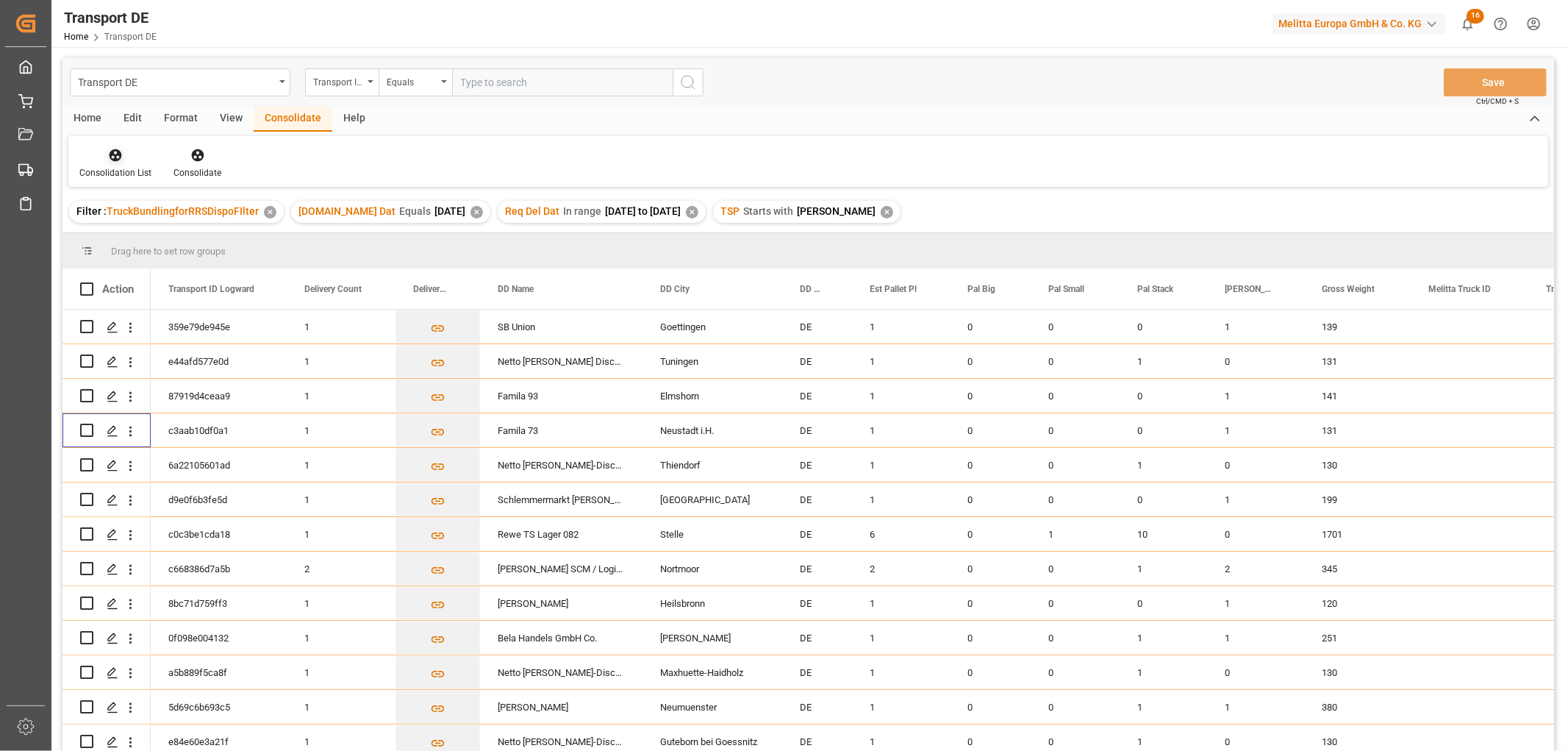
click at [116, 152] on icon at bounding box center [116, 156] width 13 height 13
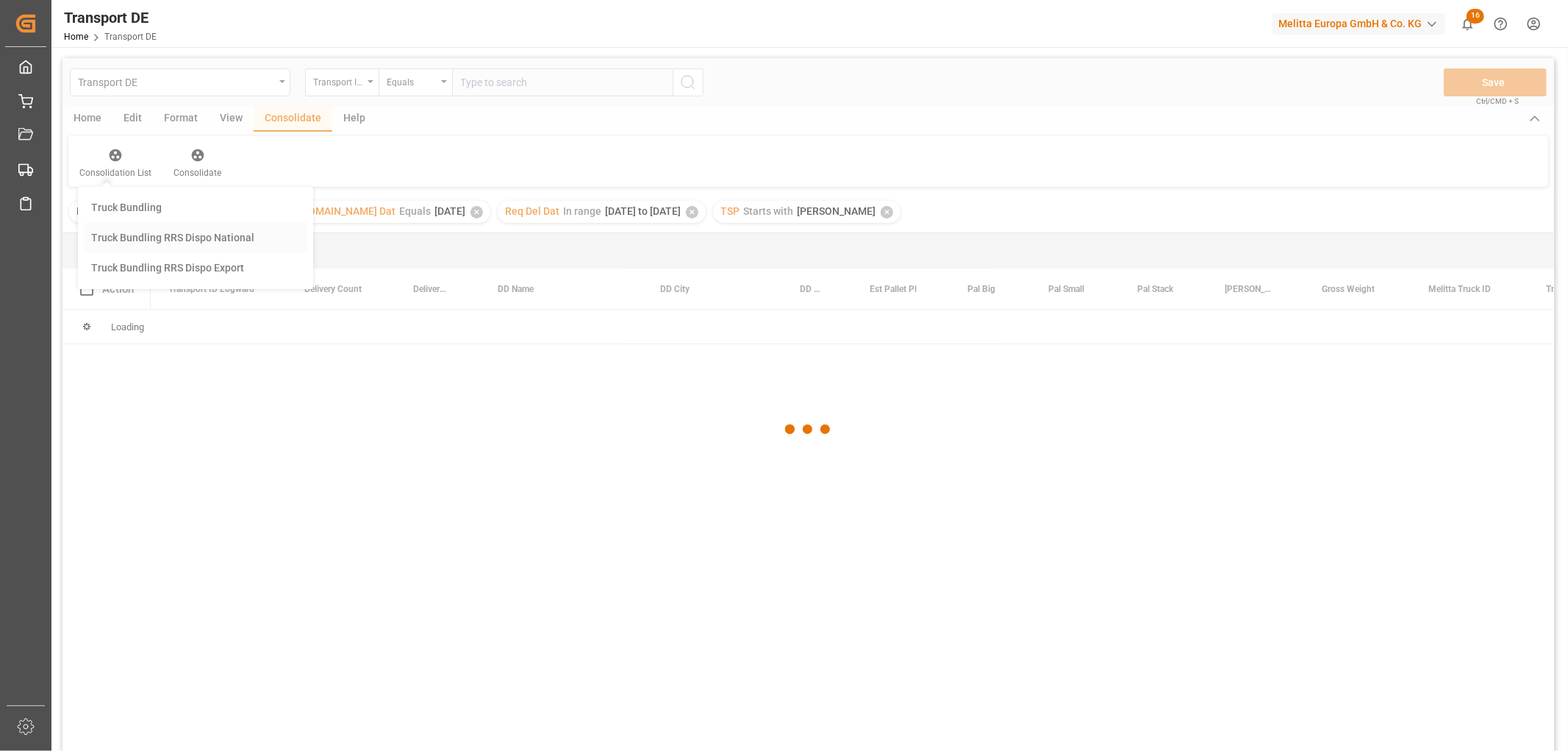
click at [133, 235] on div "Transport DE Transport ID Logward Equals Save Ctrl/CMD + S Home Edit Format Vie…" at bounding box center [808, 424] width 1491 height 732
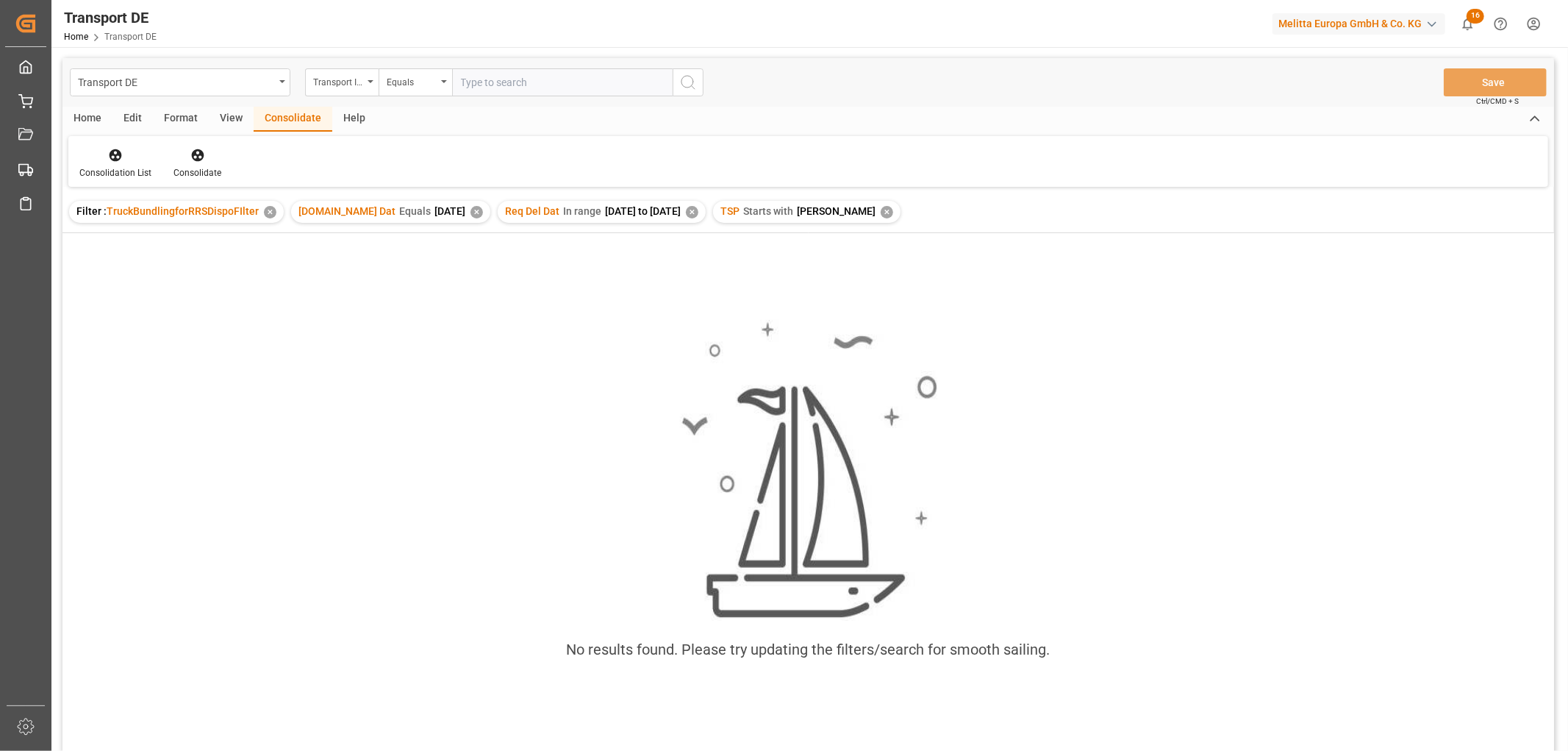
click at [881, 209] on div "✕" at bounding box center [887, 212] width 13 height 13
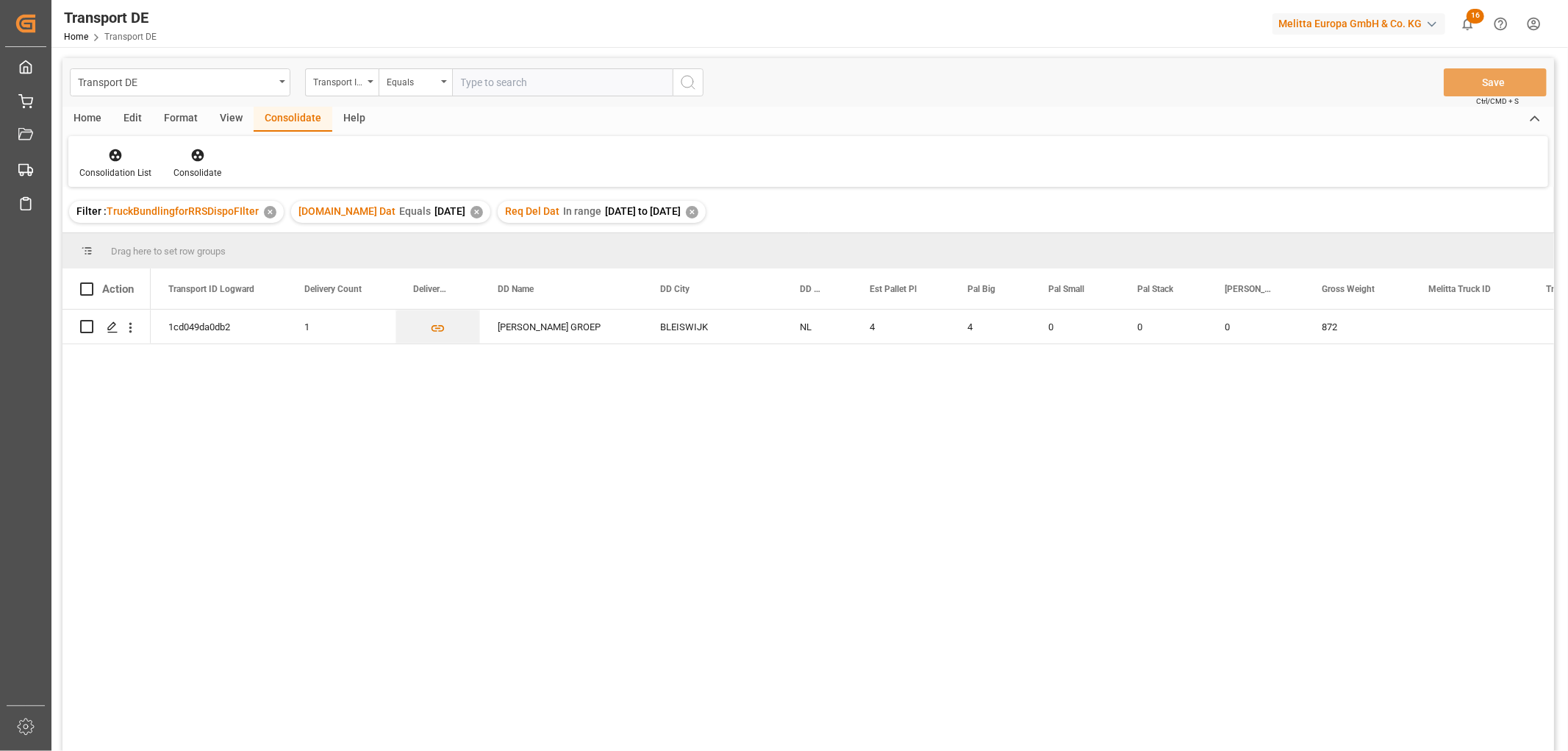
click at [695, 210] on div "✕" at bounding box center [692, 212] width 13 height 13
click at [471, 208] on div "✕" at bounding box center [477, 212] width 13 height 13
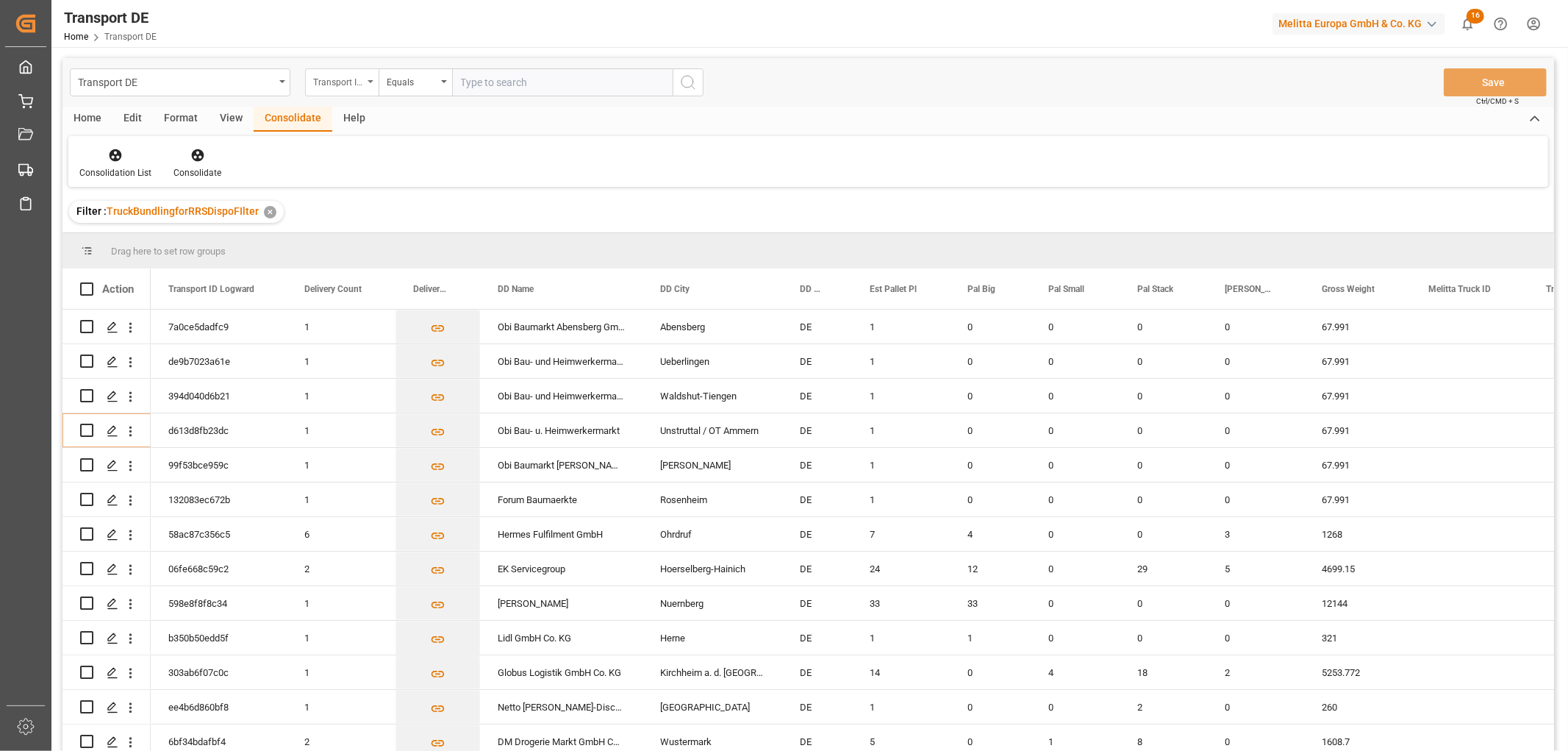
click at [343, 82] on div "Transport ID Logward" at bounding box center [338, 80] width 50 height 17
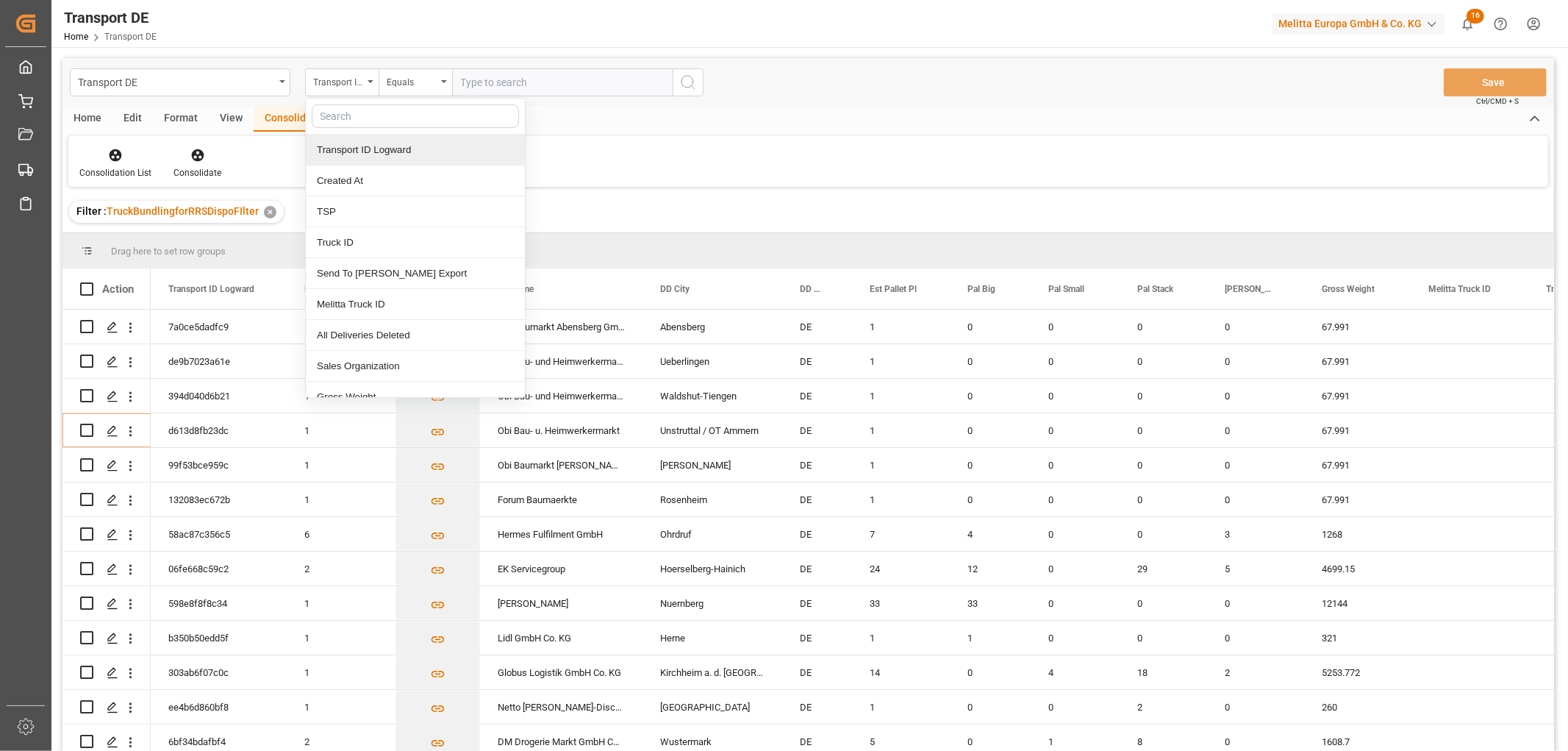
click at [344, 114] on input "text" at bounding box center [416, 116] width 207 height 23
type input "req"
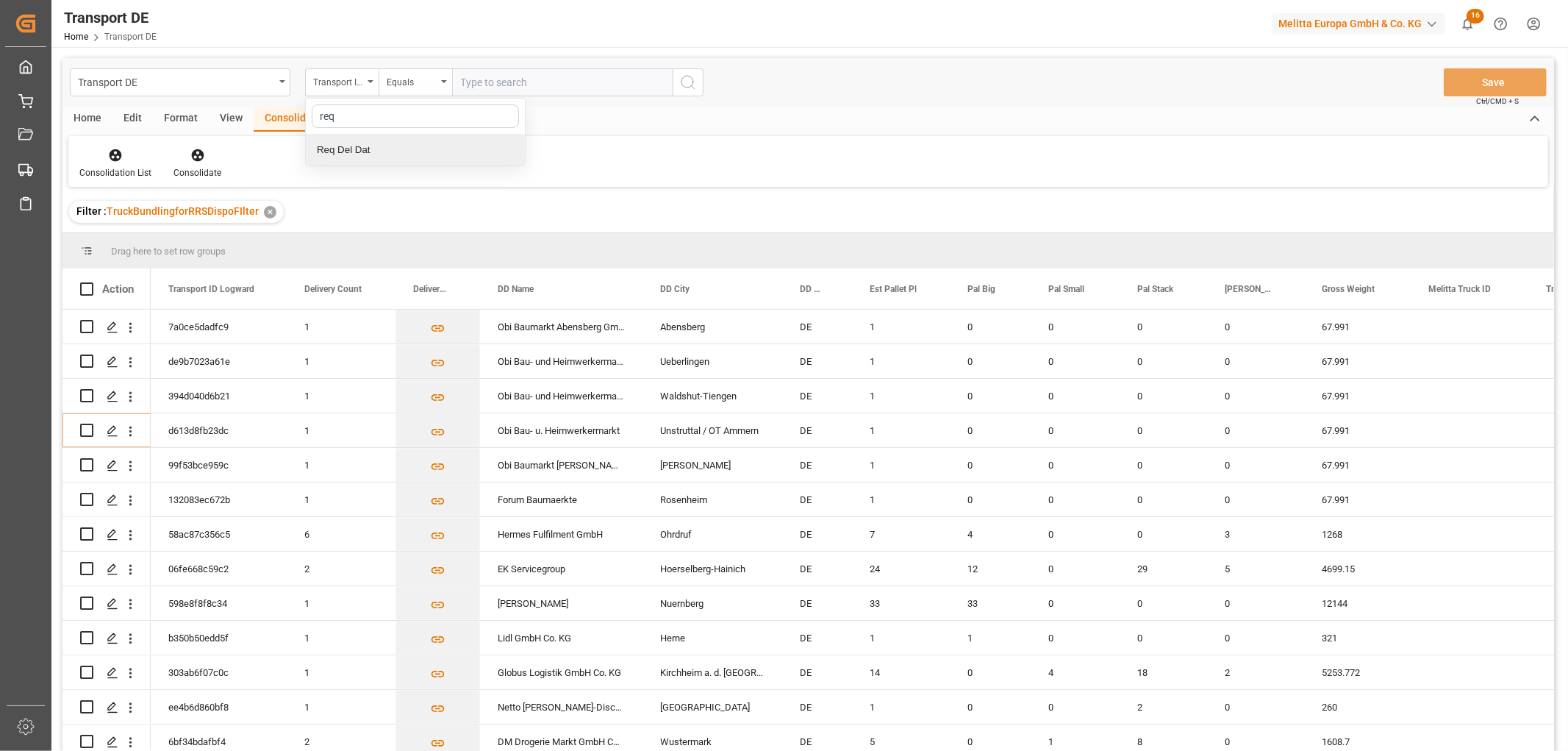
click at [363, 150] on div "Req Del Dat" at bounding box center [415, 150] width 219 height 31
click at [402, 82] on div "Equals" at bounding box center [412, 80] width 50 height 17
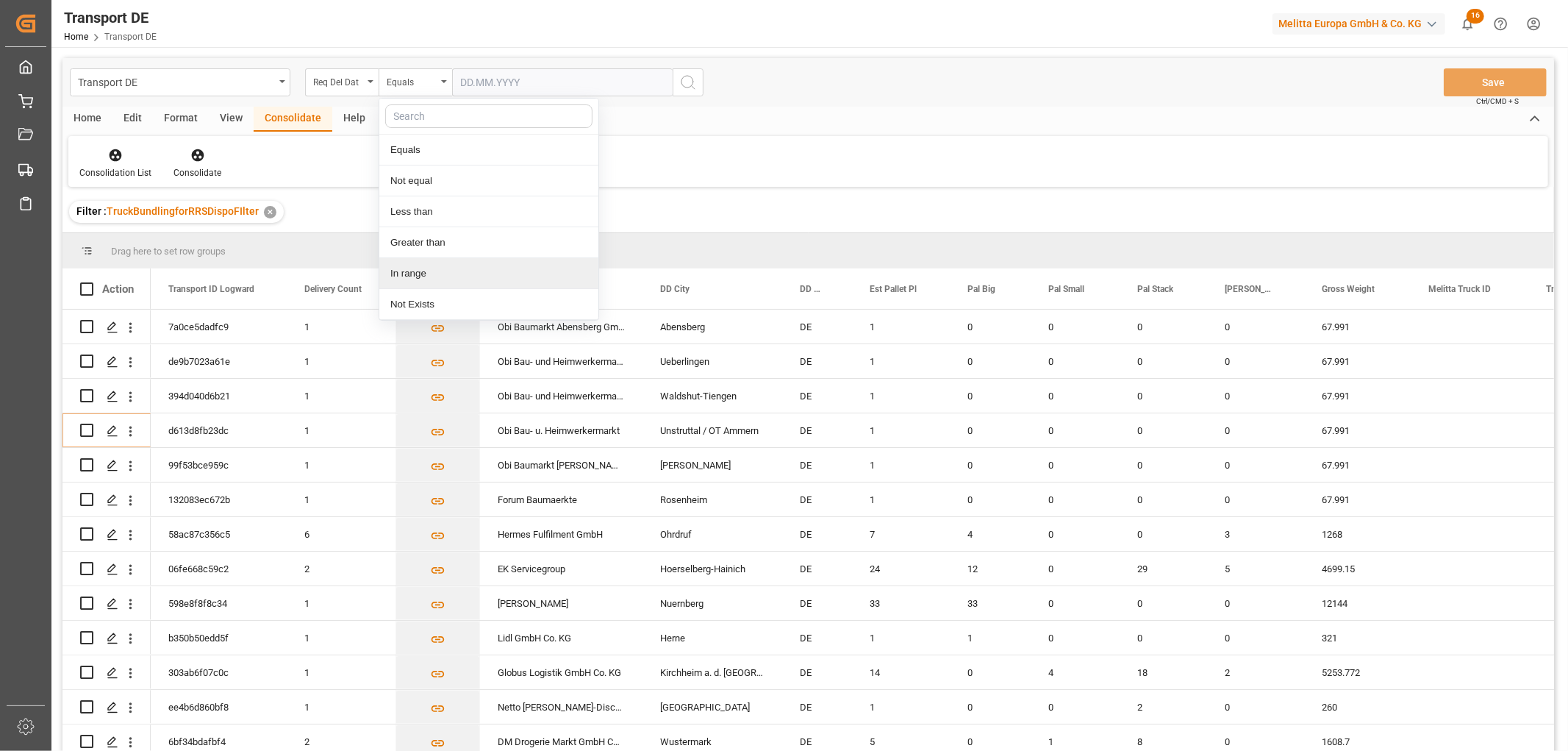
click at [414, 275] on div "In range" at bounding box center [489, 273] width 219 height 31
click at [473, 84] on input "text" at bounding box center [507, 82] width 110 height 28
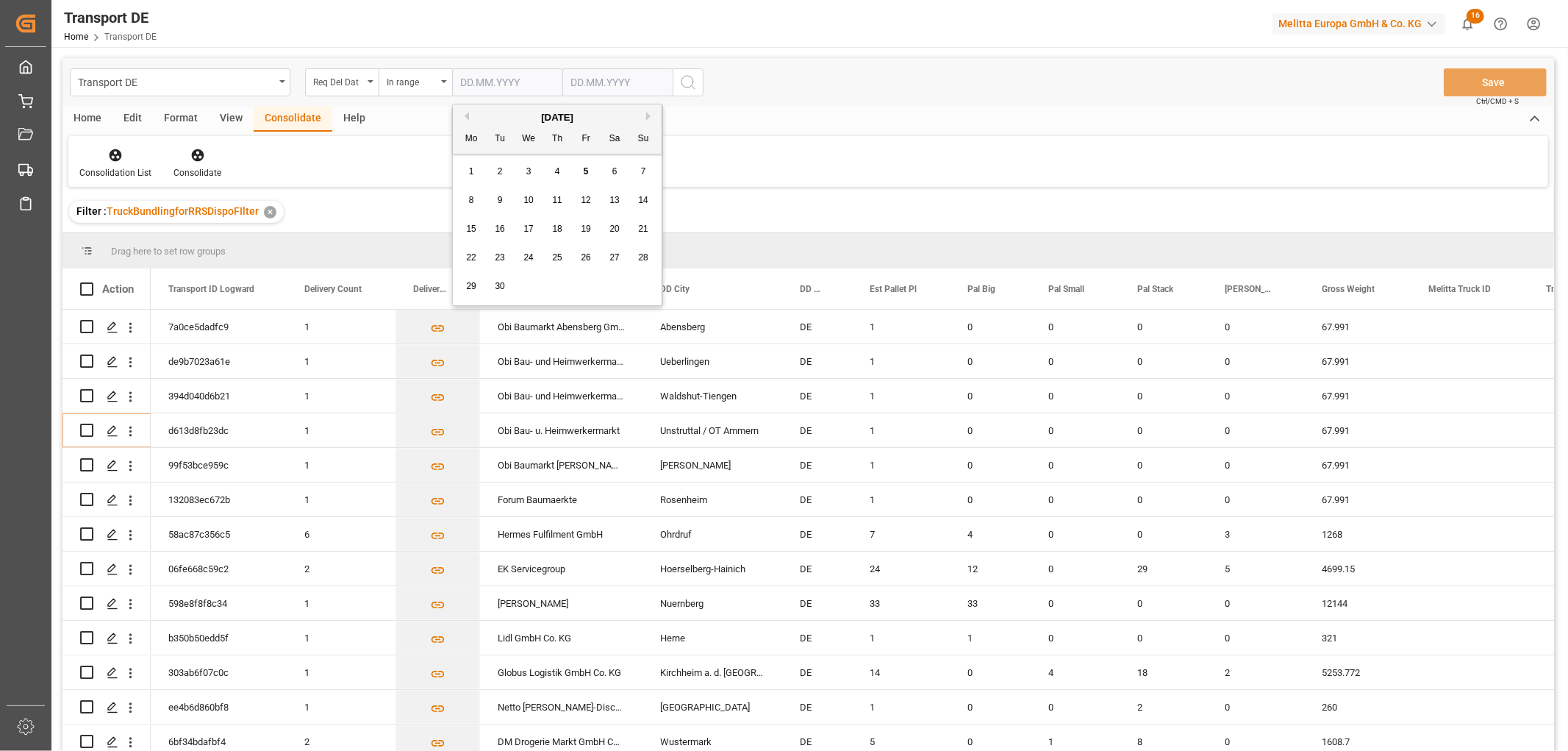
click at [471, 175] on span "1" at bounding box center [471, 171] width 5 height 10
type input "01.09.2025"
click at [585, 81] on input "text" at bounding box center [617, 82] width 110 height 28
click at [753, 286] on div "29 30 1 2 3 4 5" at bounding box center [668, 287] width 201 height 29
click at [611, 203] on span "9" at bounding box center [610, 200] width 5 height 10
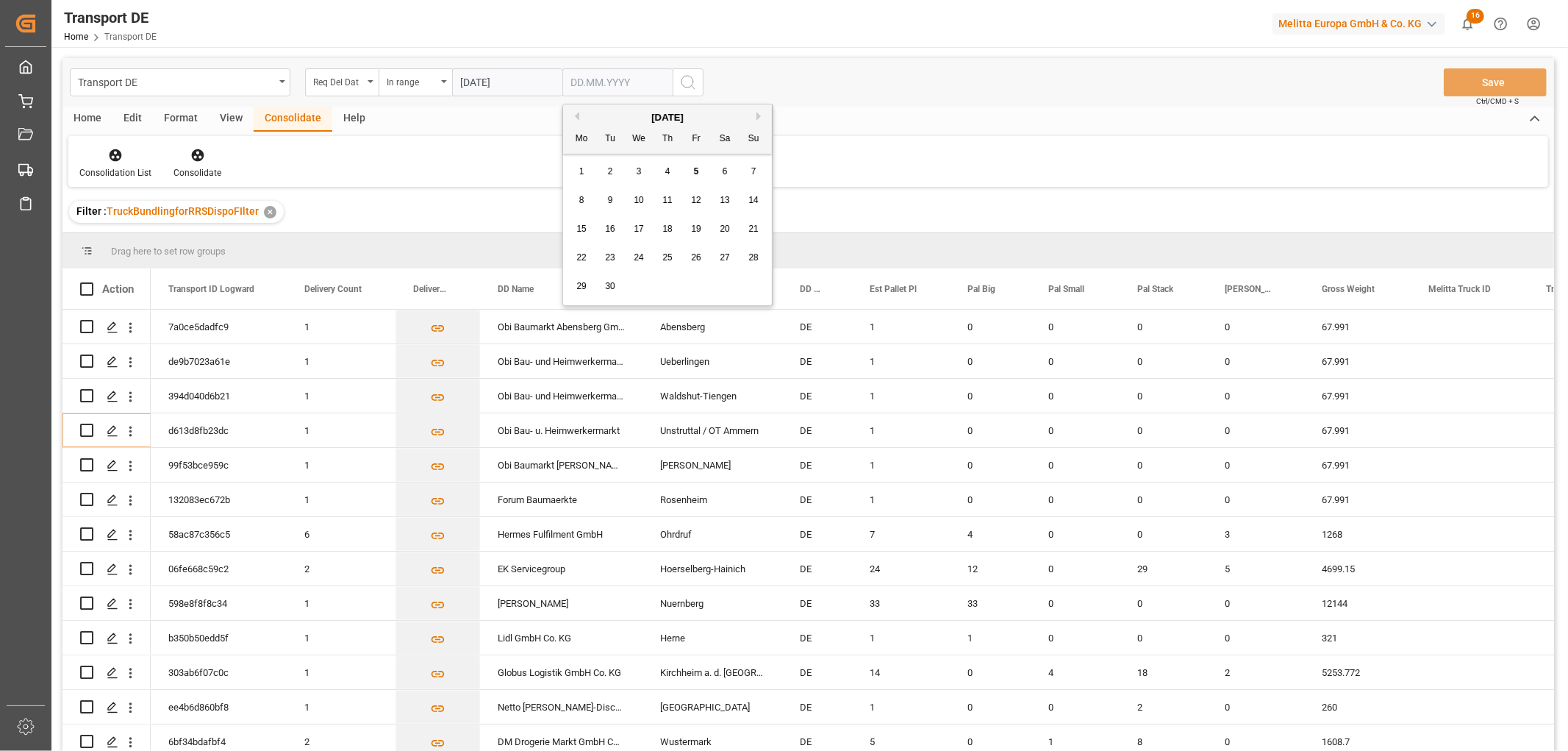
type input "09.09.2025"
click at [685, 83] on icon "search button" at bounding box center [688, 82] width 18 height 18
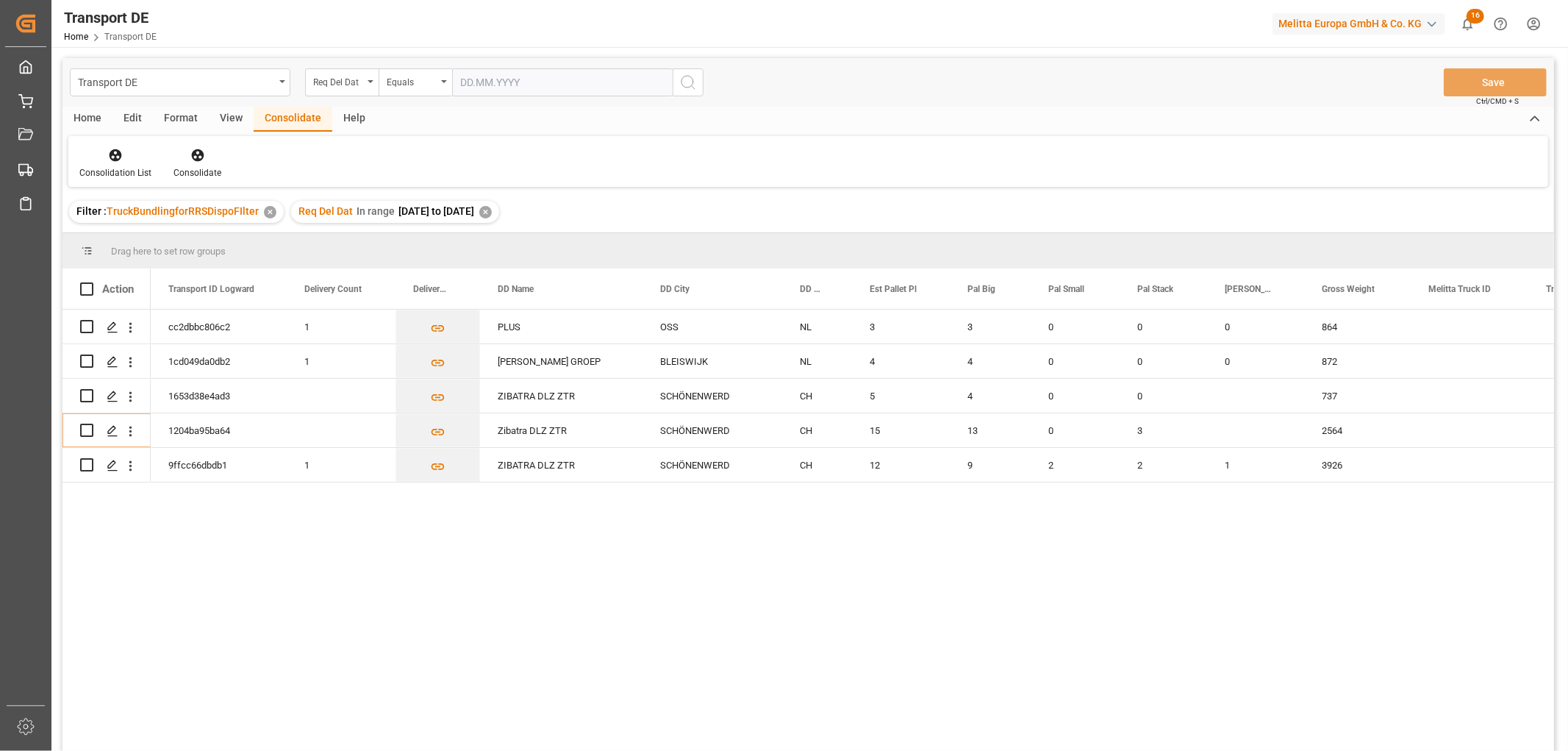
click at [492, 209] on div "✕" at bounding box center [486, 212] width 13 height 13
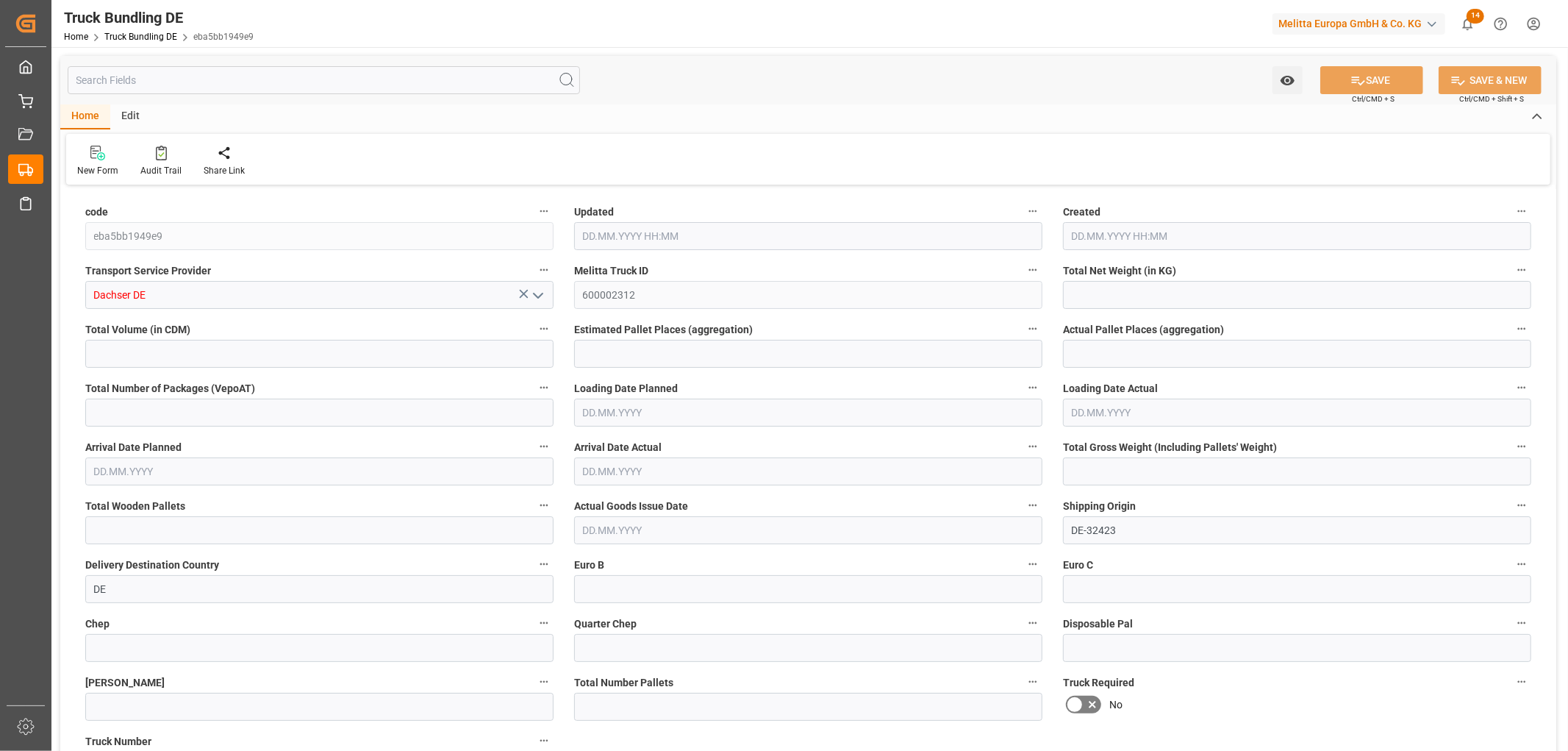
type input "1052.954"
type input "12517.76"
type input "8"
type input "0"
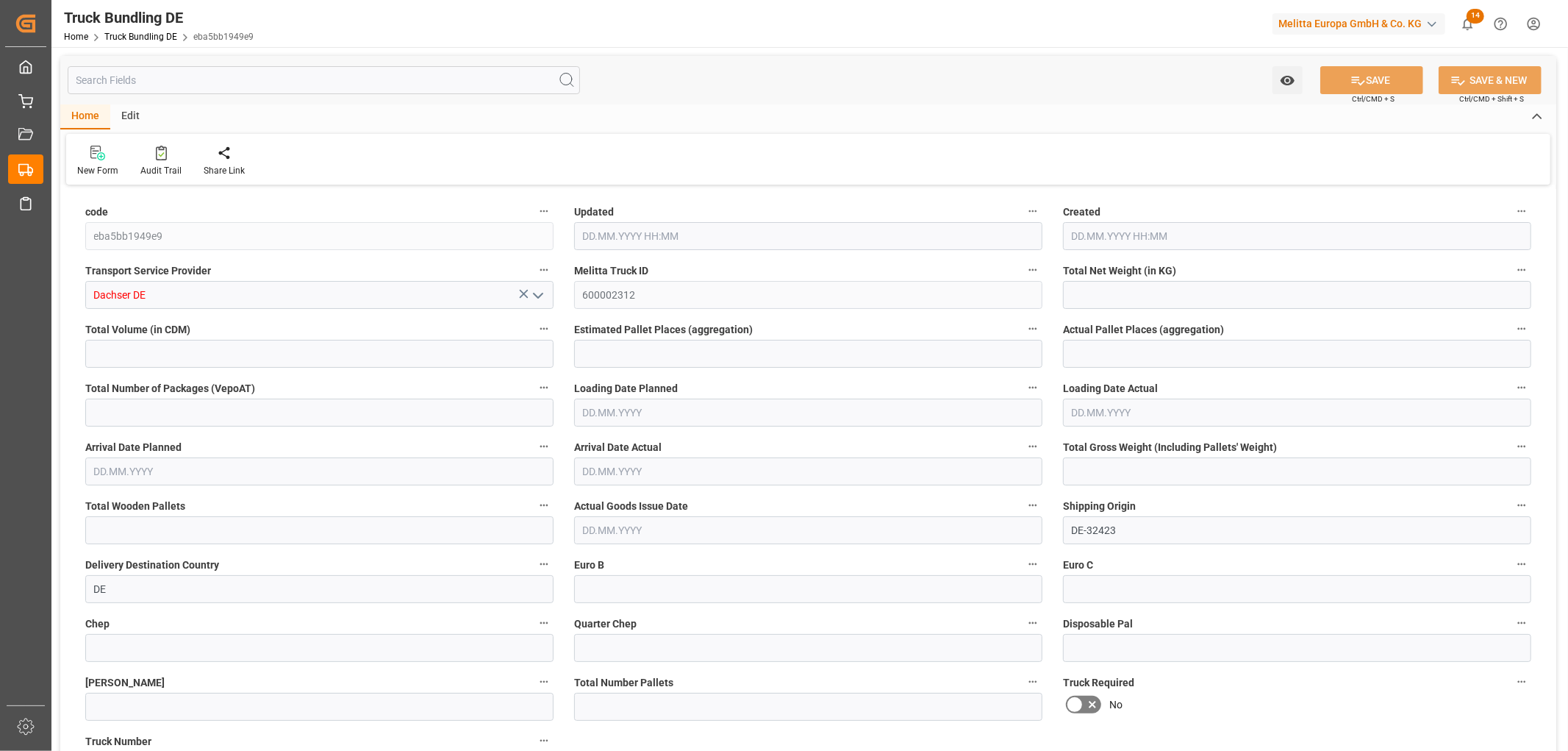
type input "2005.725"
type input "16"
type input "0"
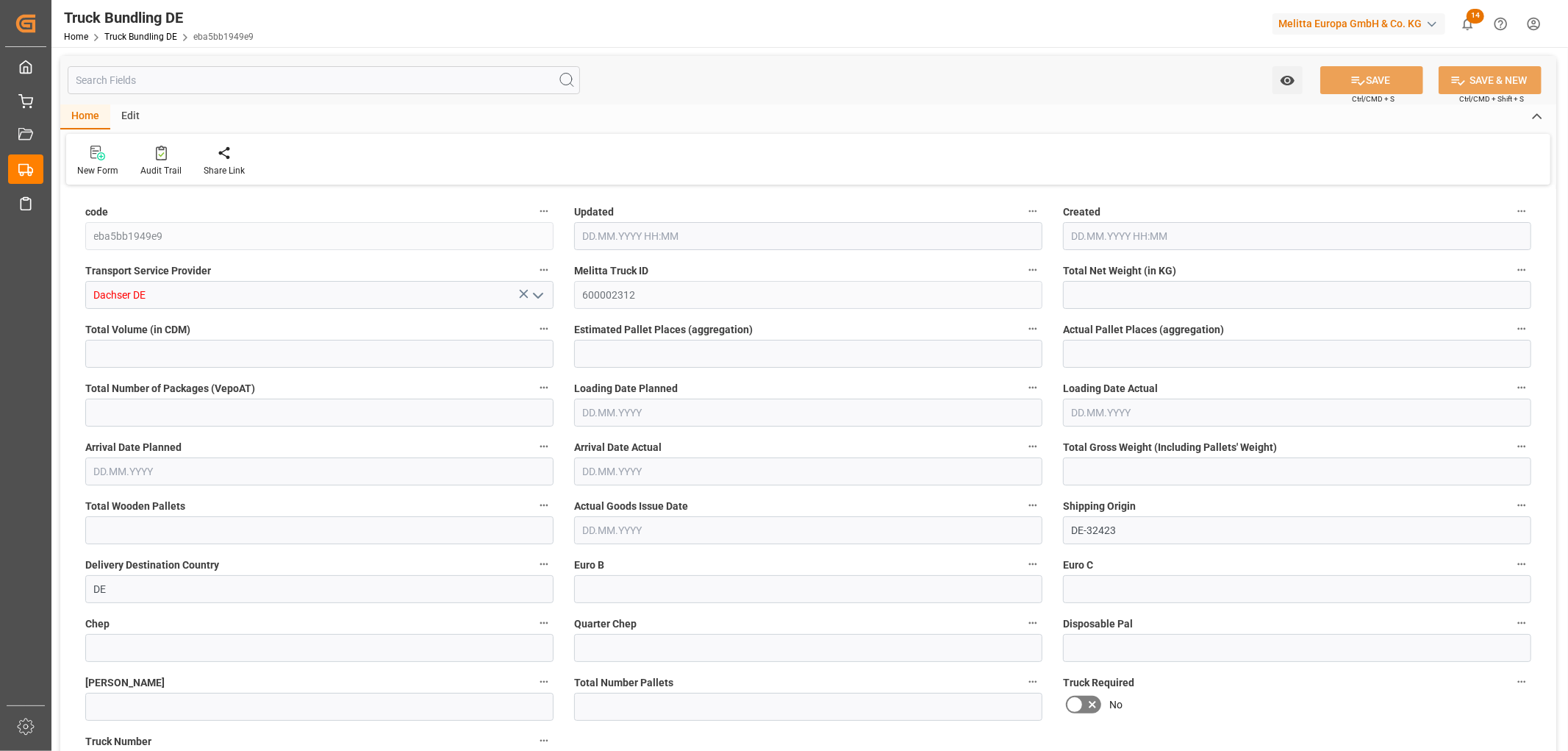
type input "0"
type input "05.09.2025 08:36"
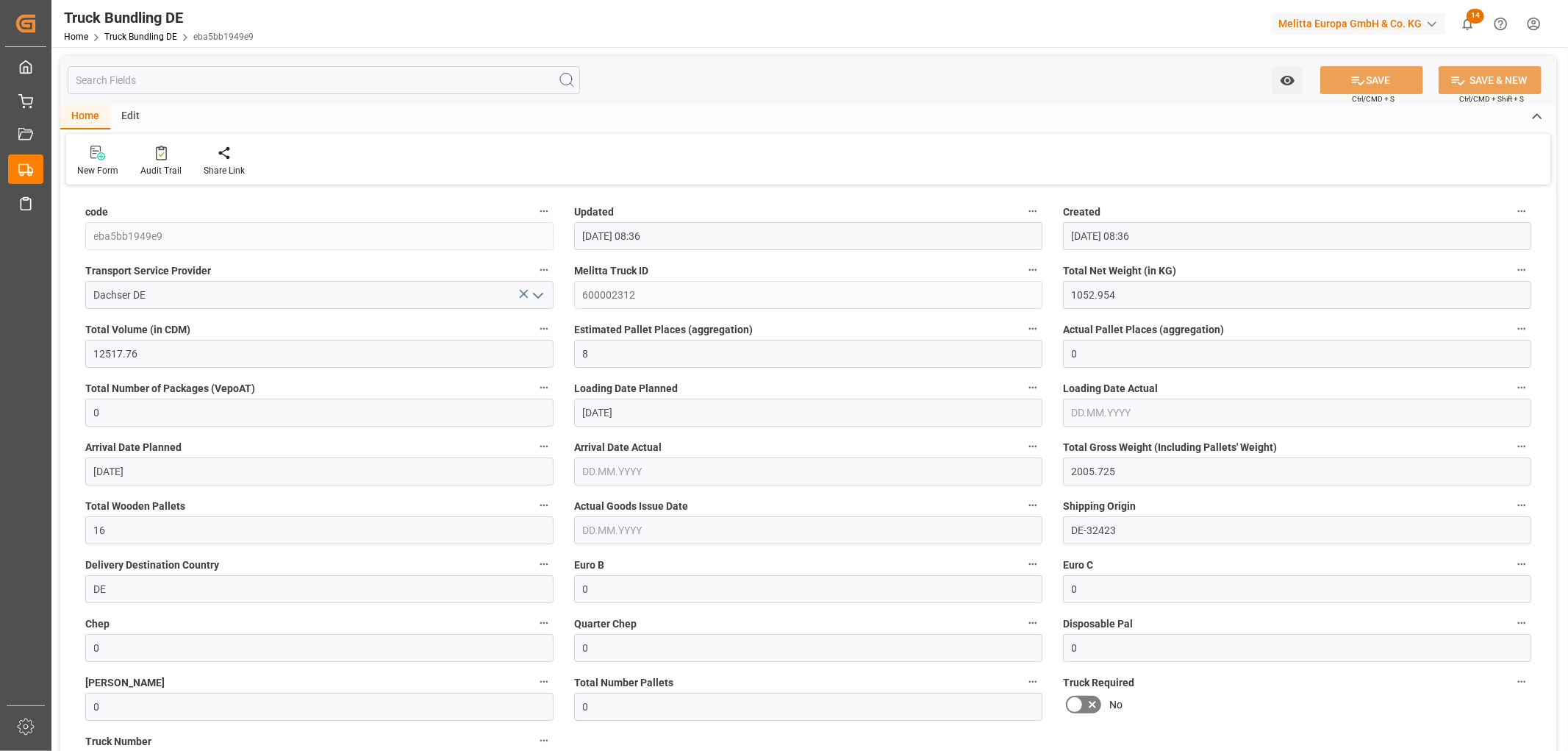
type input "05.09.2025 08:36"
type input "[DATE]"
type input "09.09.2025"
type input "[DATE]"
type input "05.09.2025 08:36"
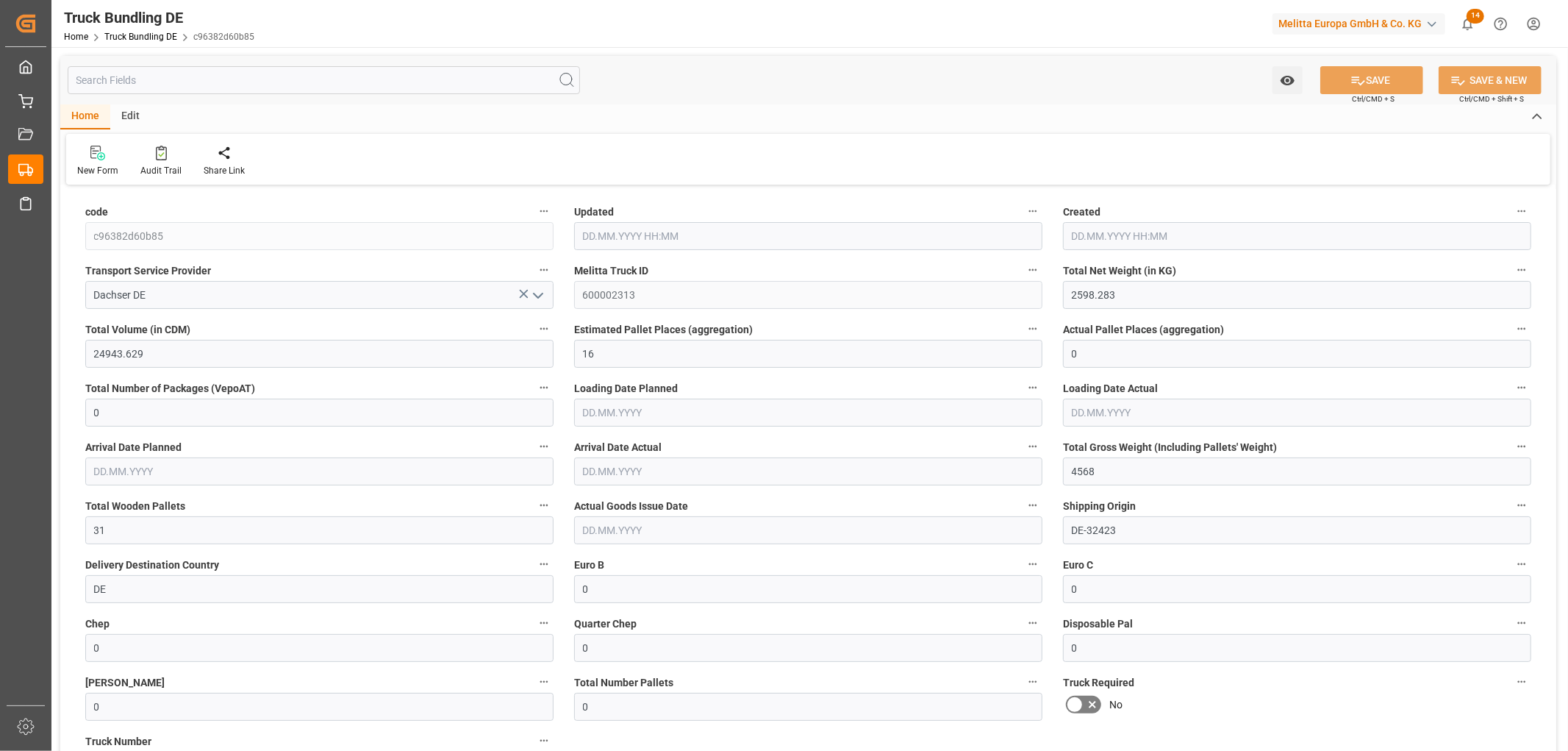
type input "05.09.2025 08:36"
type input "[DATE]"
type input "2908.664"
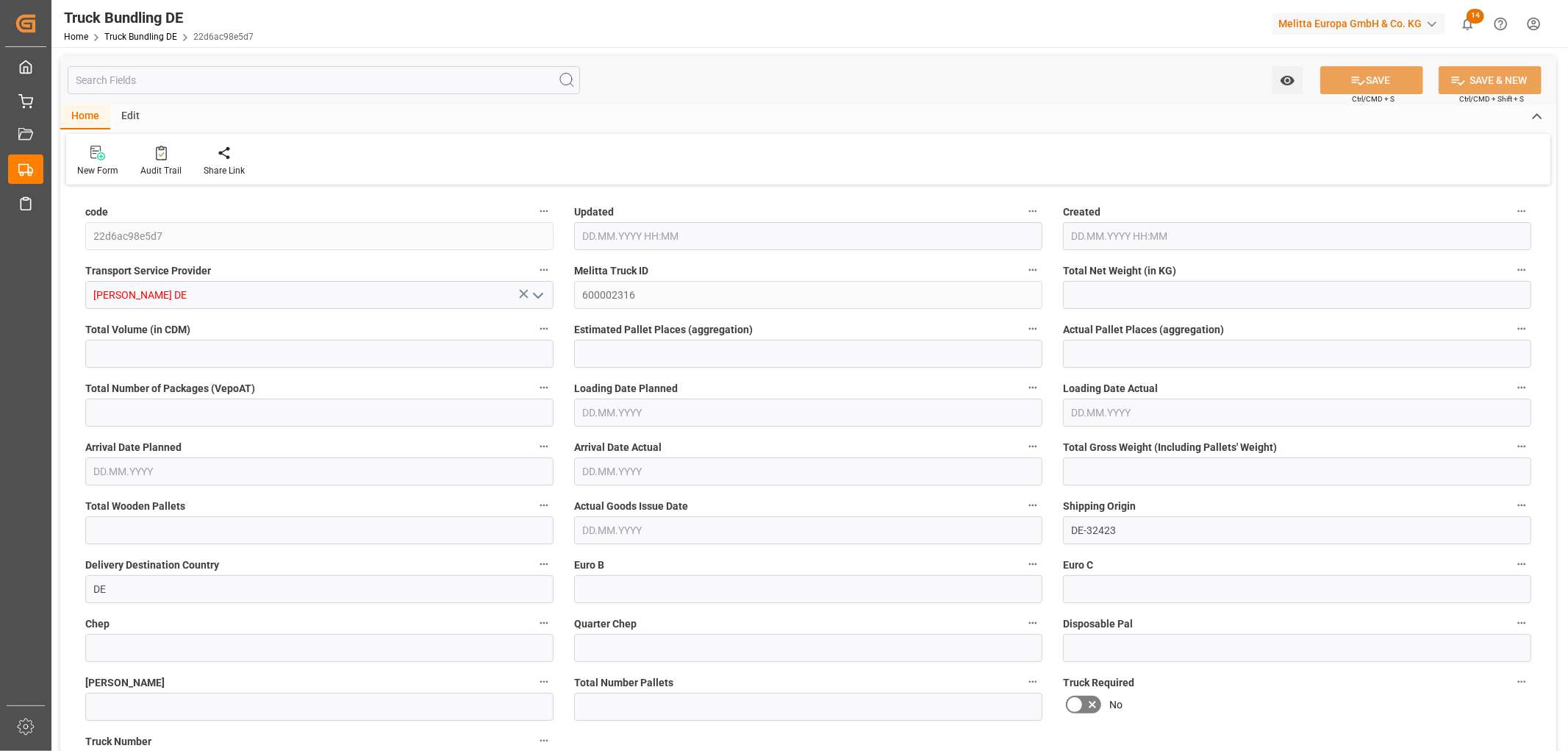
type input "25289.828"
type input "15"
type input "0"
type input "4729"
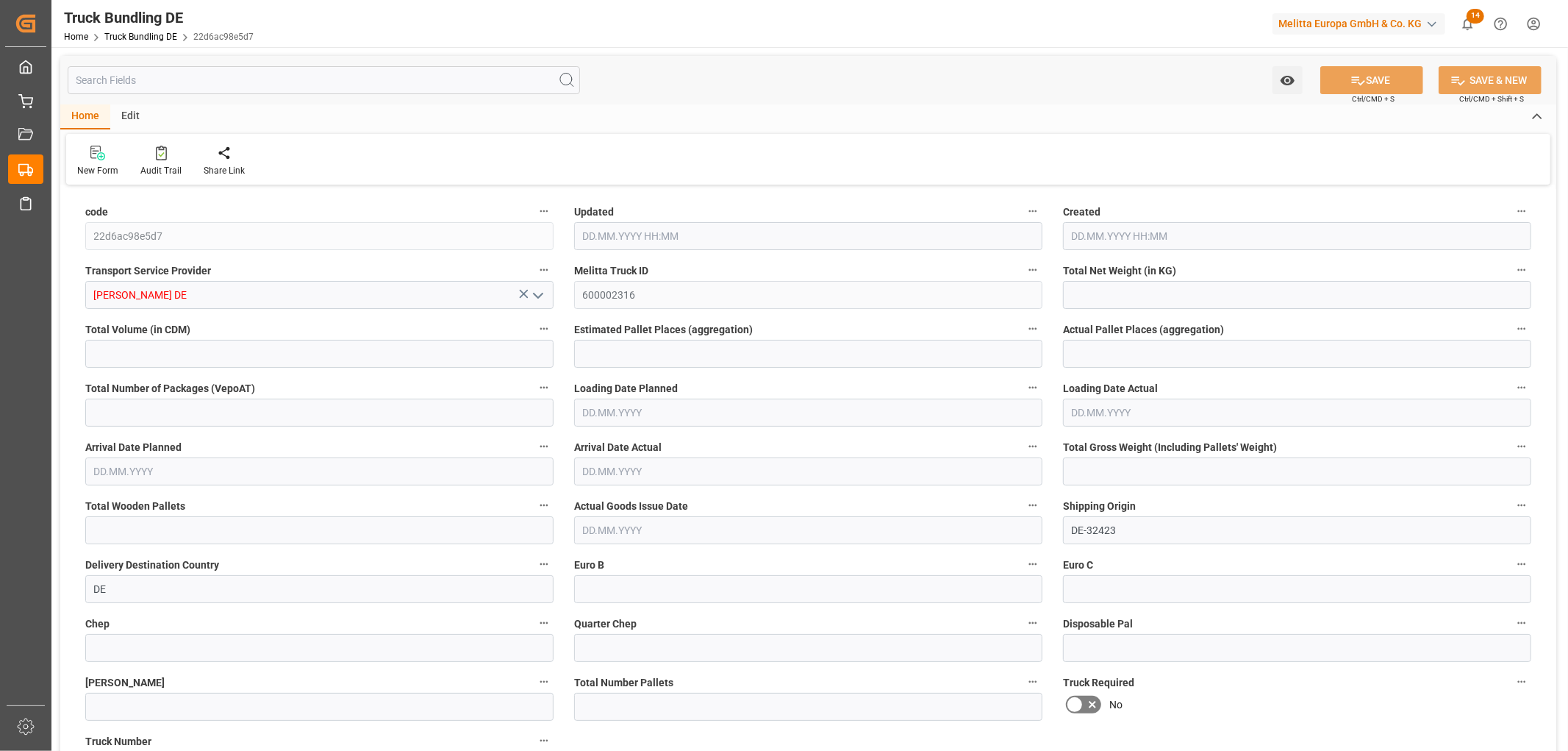
type input "30"
type input "0"
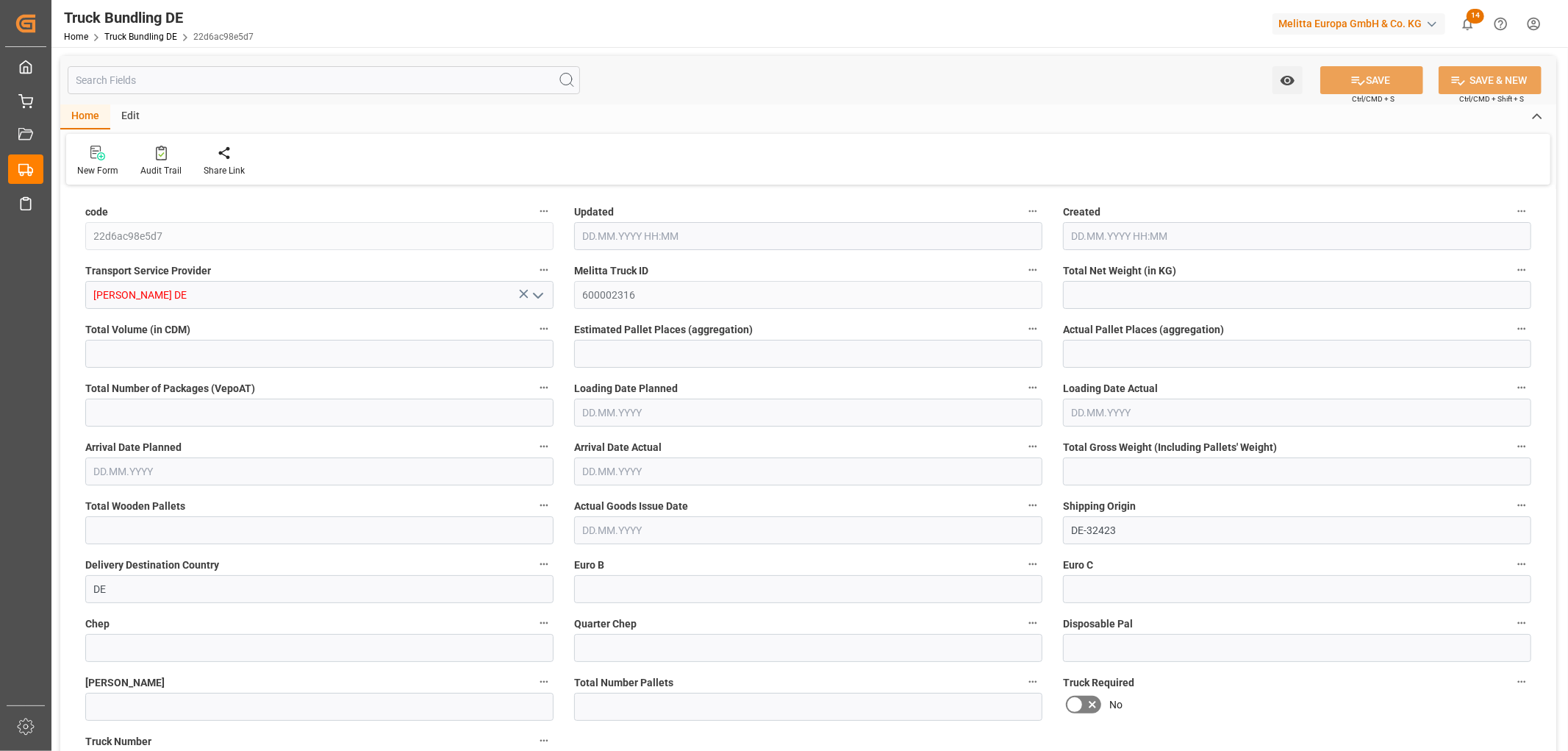
type input "0"
type input "05.09.2025 08:38"
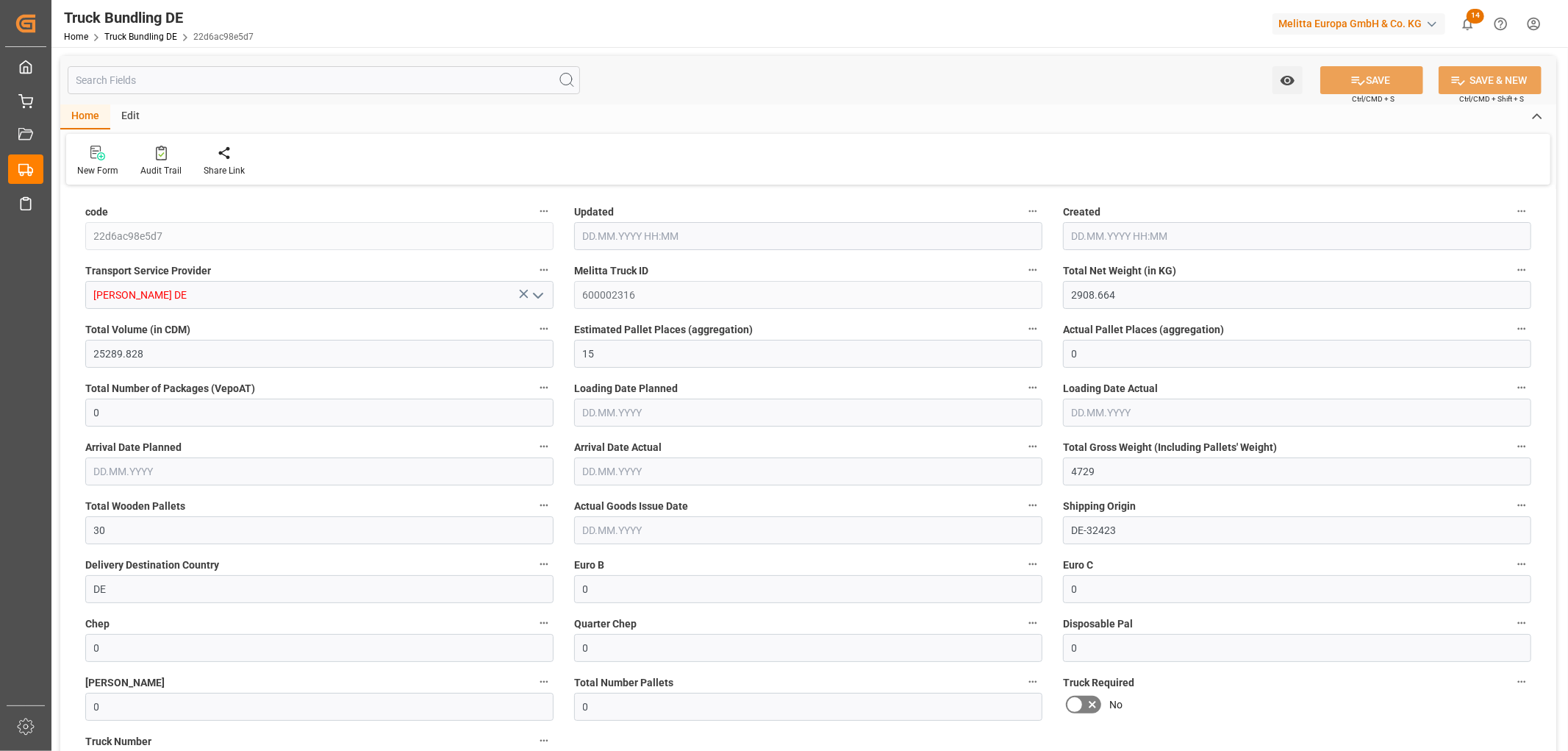
type input "[DATE]"
type input "10.09.2025"
type input "[DATE]"
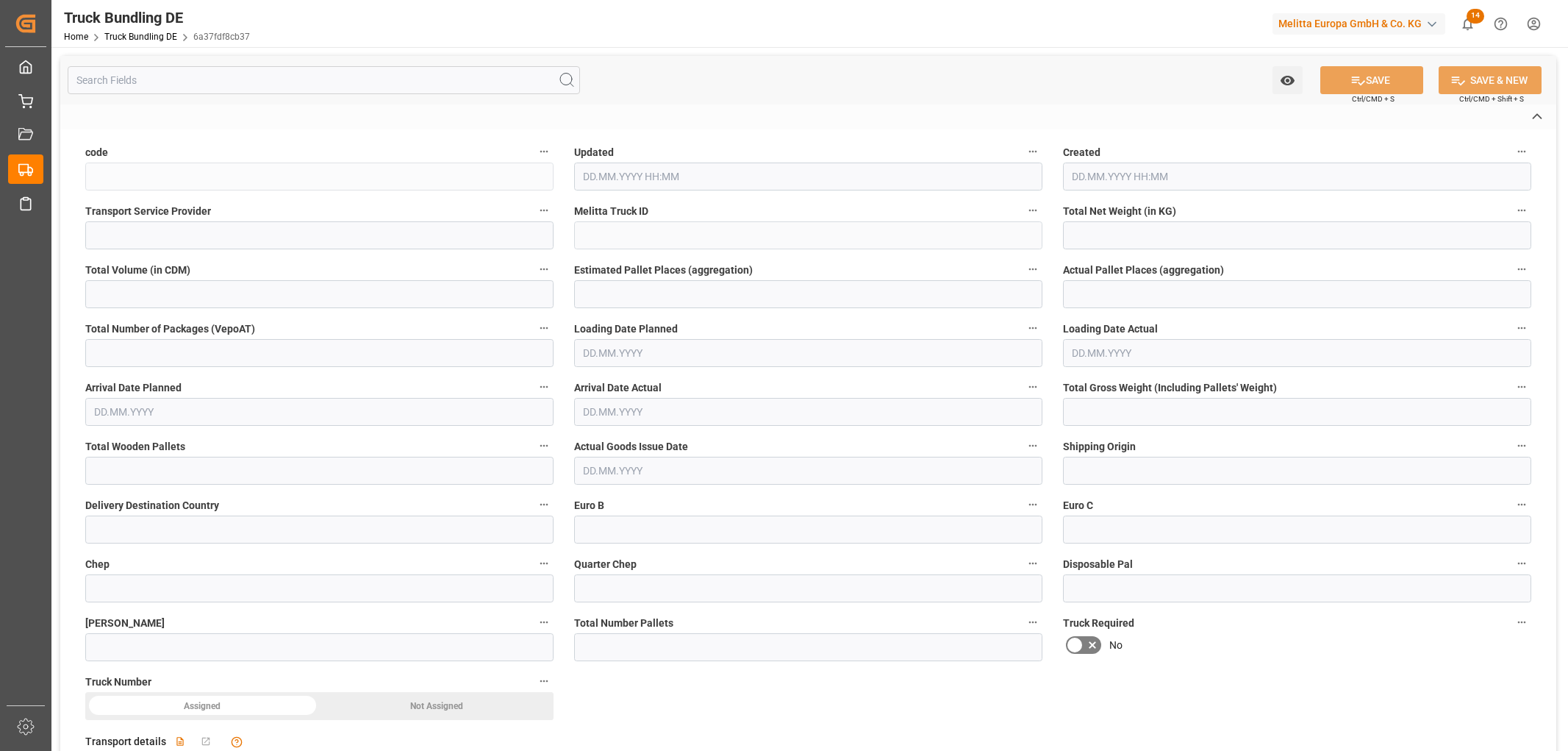
type input "6a37fdf8cb37"
type input "[PERSON_NAME] DE"
type input "600002317"
type input "DE-32423"
type input "DE"
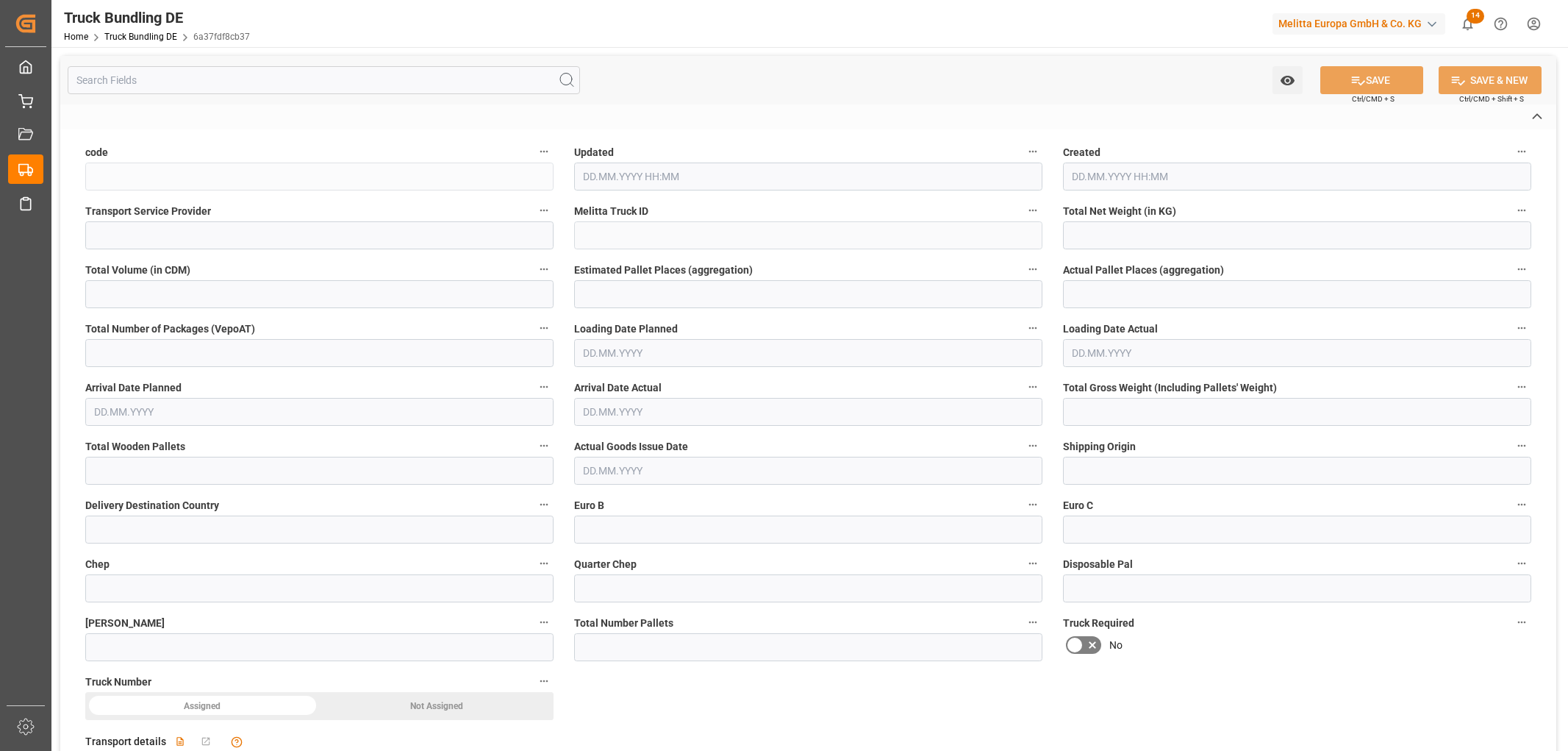
type textarea "0000004090"
type textarea "Rossmann Logistik Service GmbH"
type textarea "Duisburger Str. 10"
type textarea "14641"
type textarea "Berlin-Wustermark"
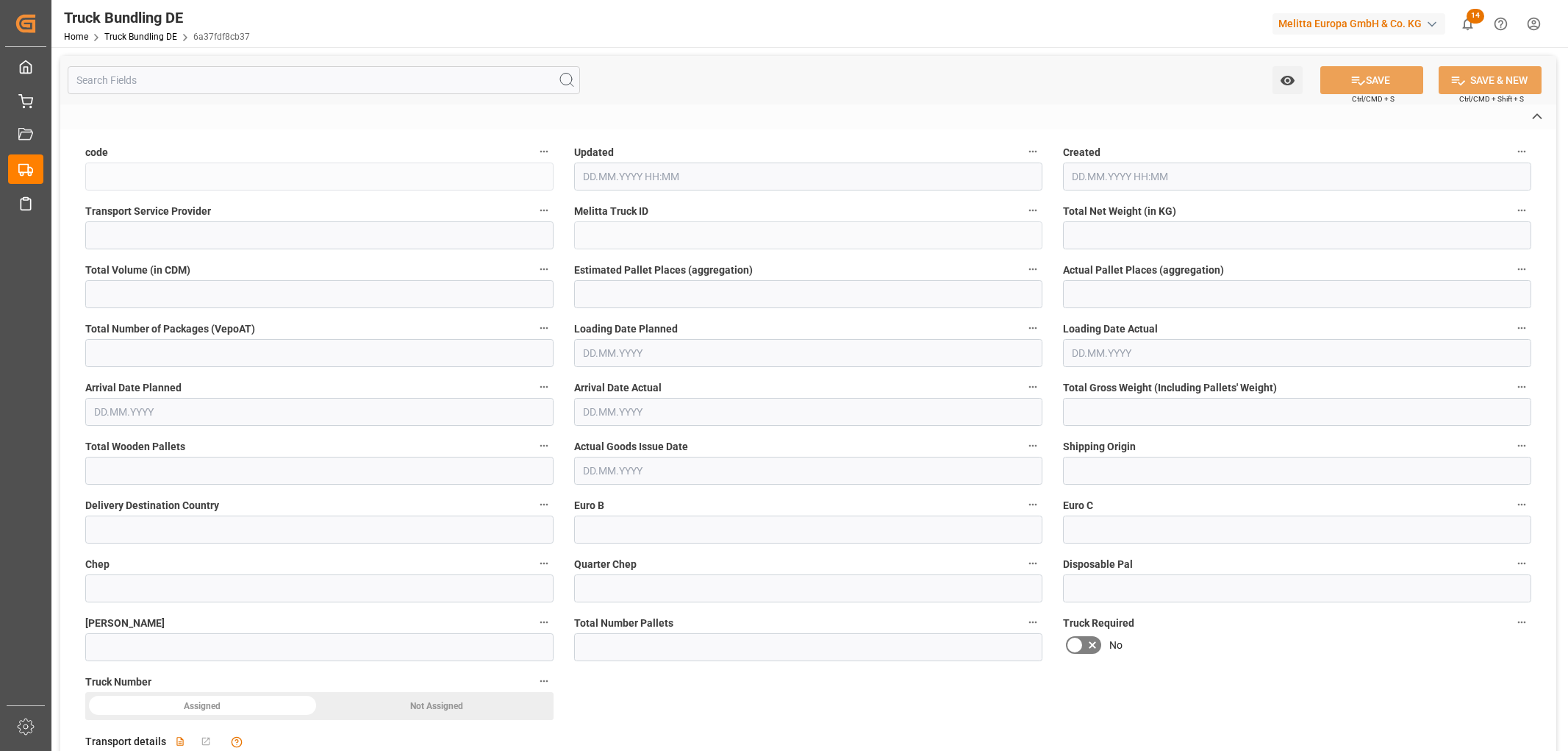
type textarea "14"
type input "901.759"
type input "12371.22"
type input "8"
type input "0"
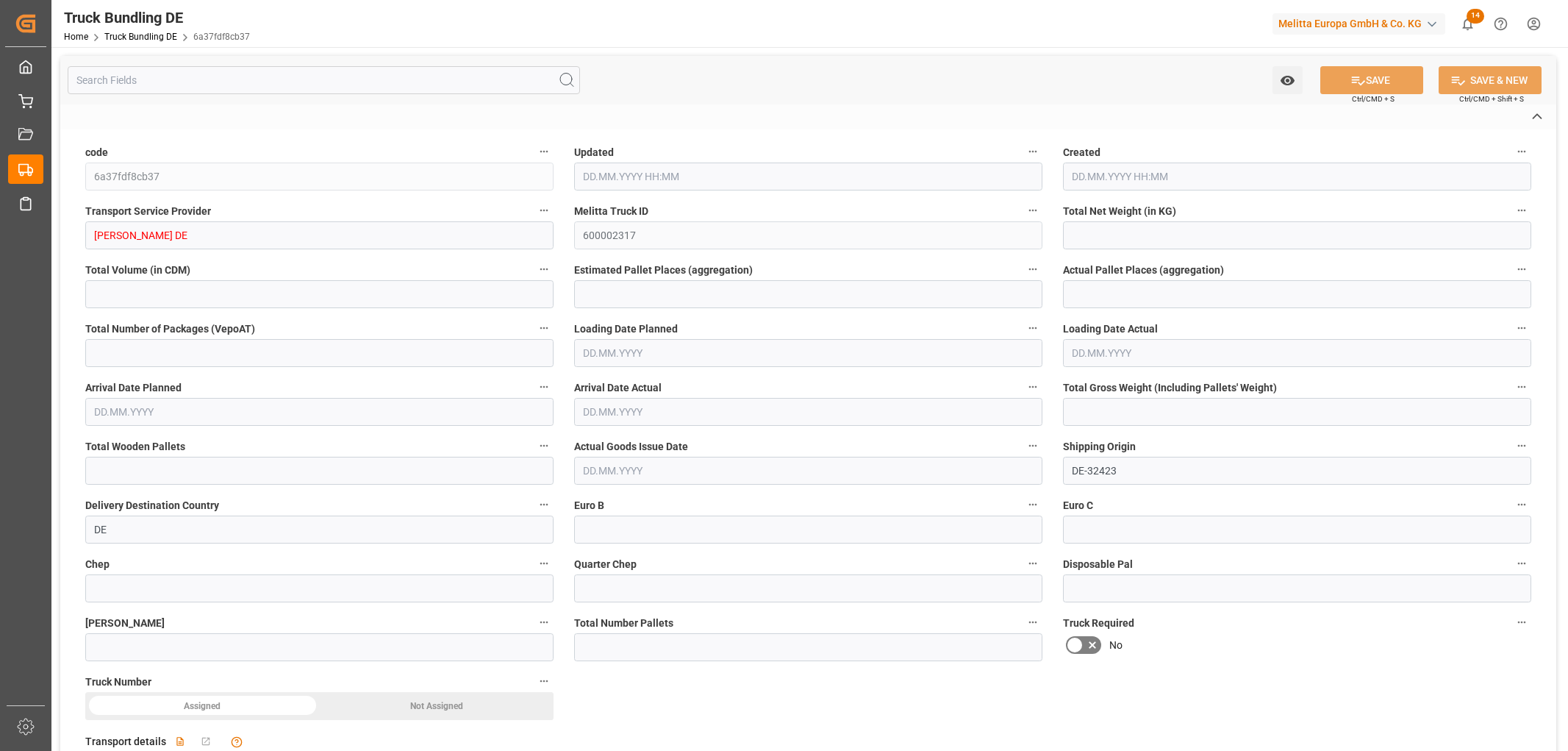
type input "0"
type input "1779.975"
type input "16"
type input "0"
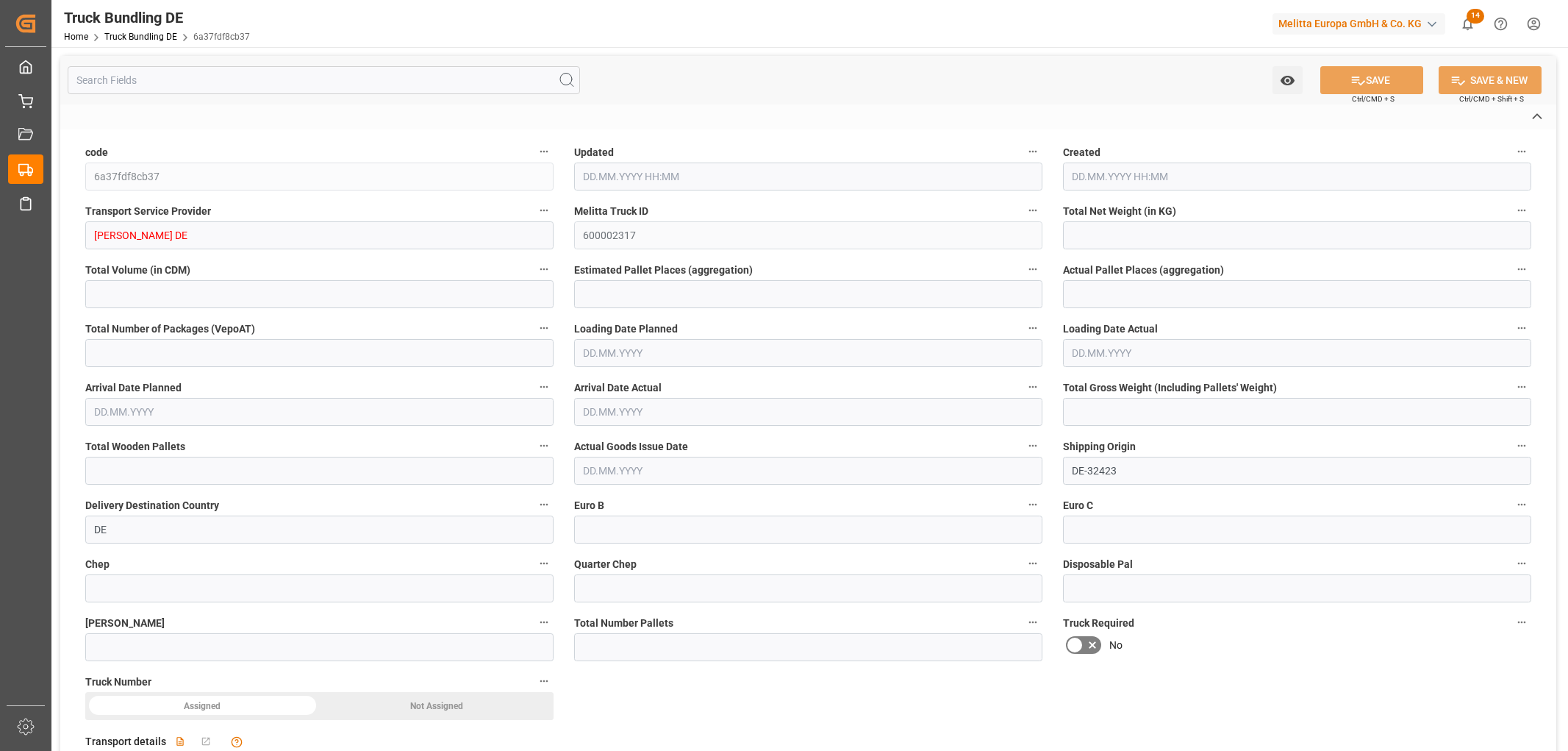
type input "0"
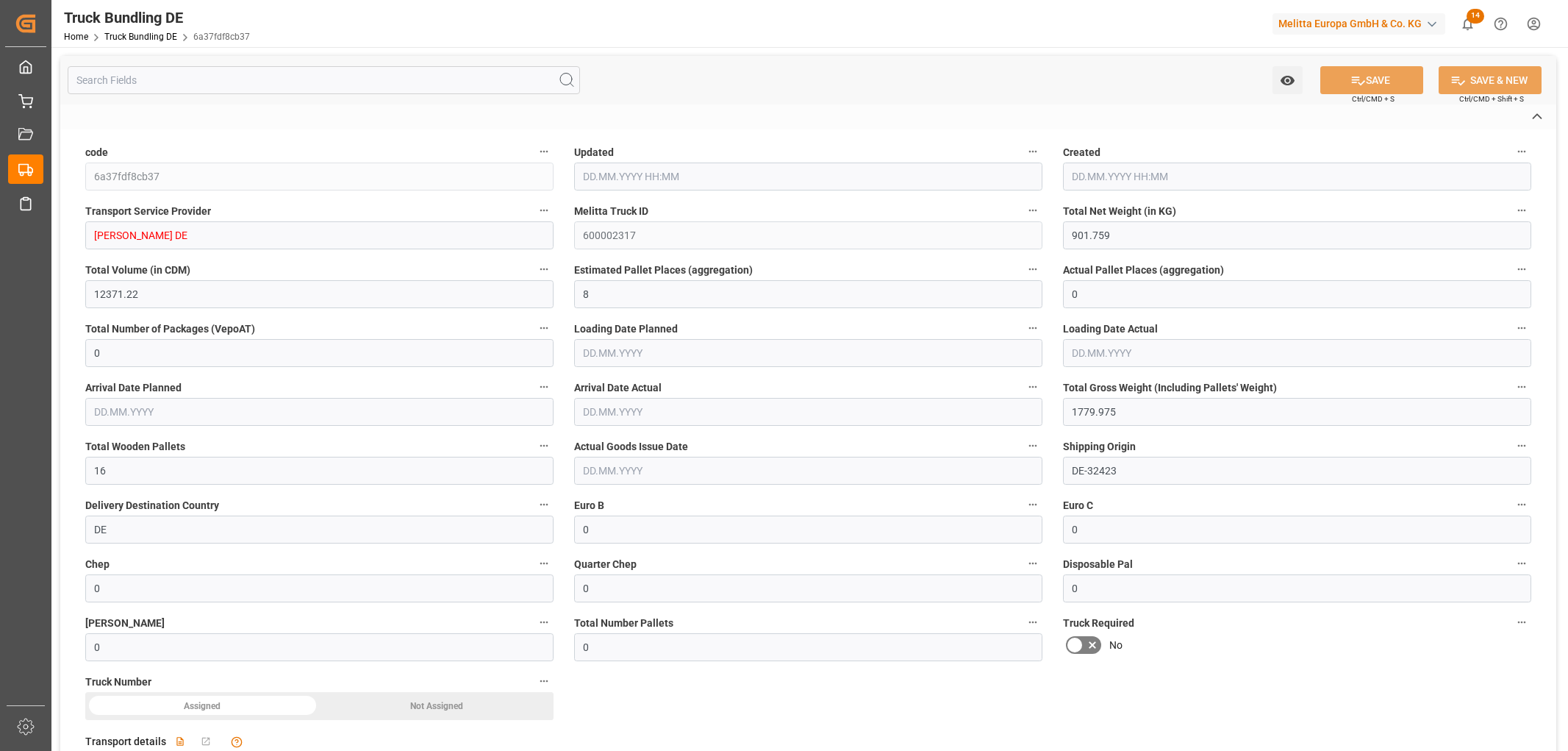
type input "05.09.2025 08:39"
type input "[DATE]"
type input "09.09.2025"
type input "[DATE]"
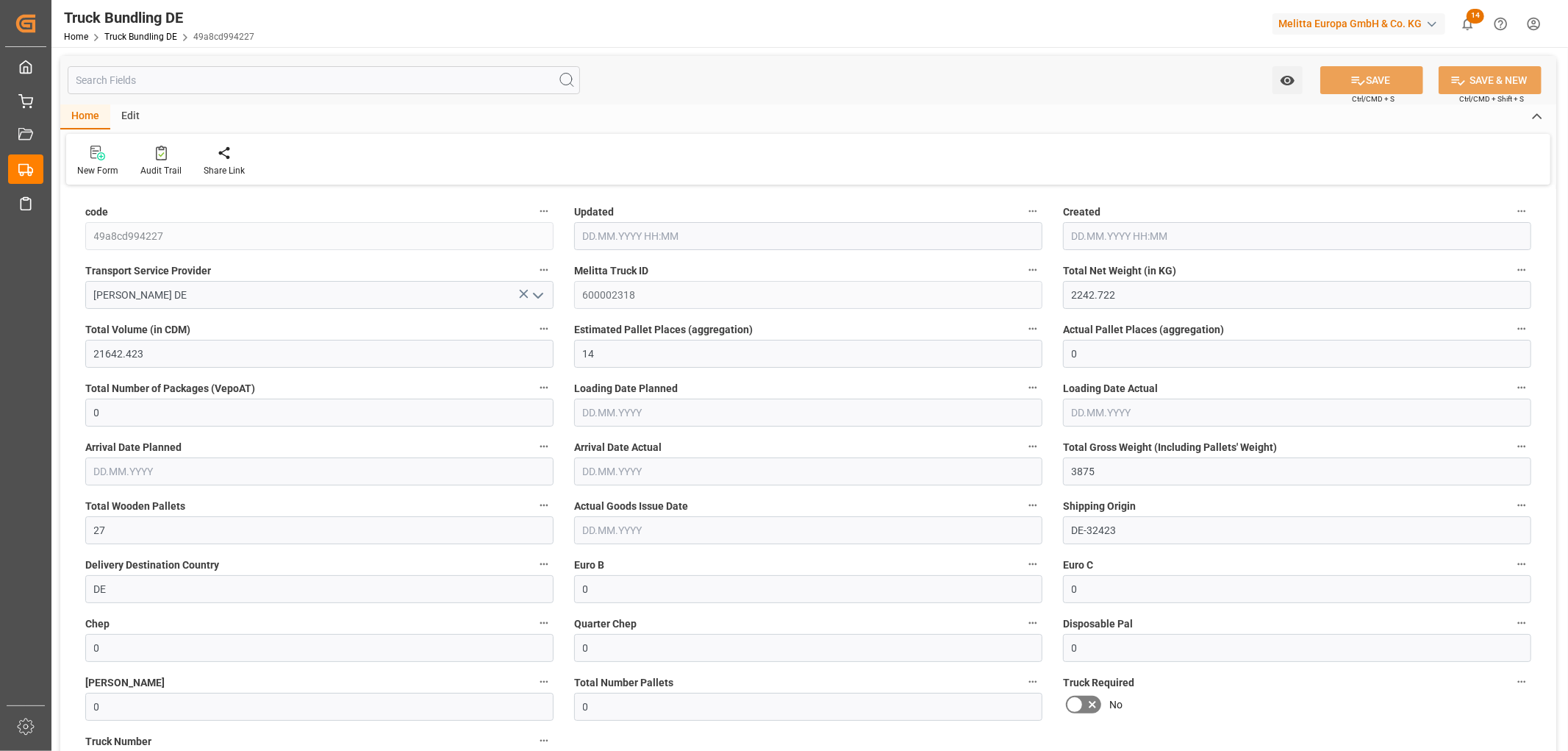
type input "2242.722"
type input "21642.423"
type input "14"
type input "0"
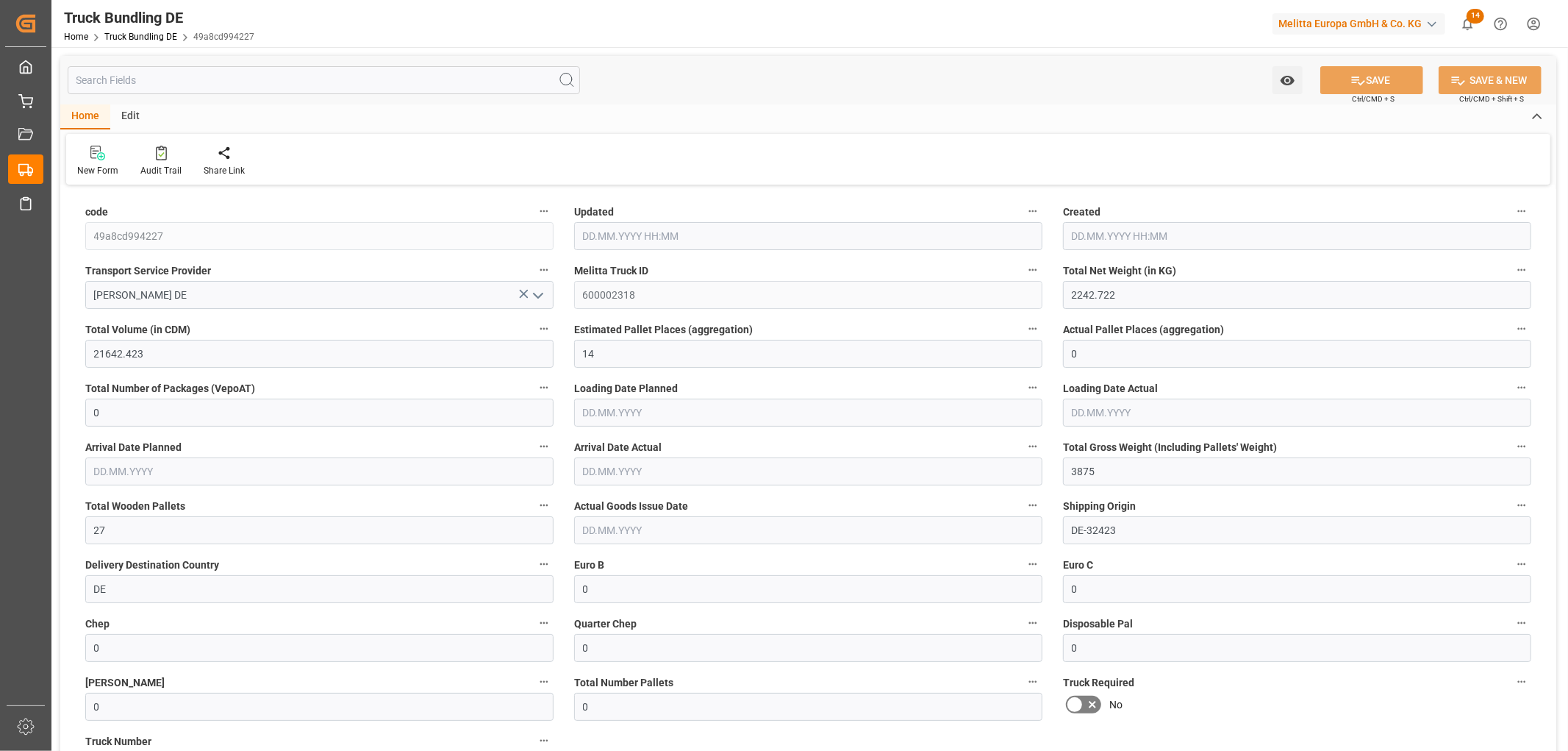
type input "3875"
type input "27"
type input "0"
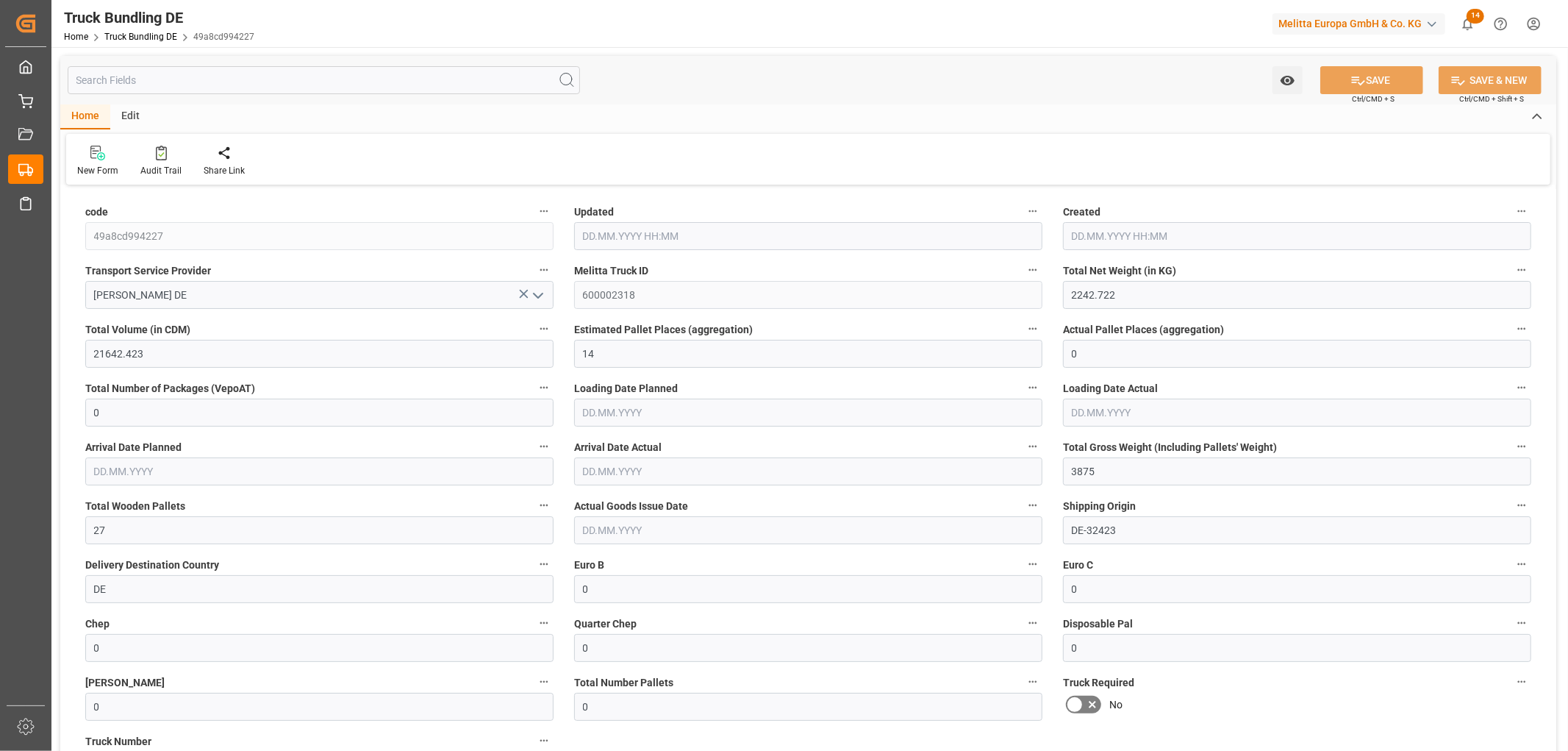
type input "0"
type input "[DATE] 08:39"
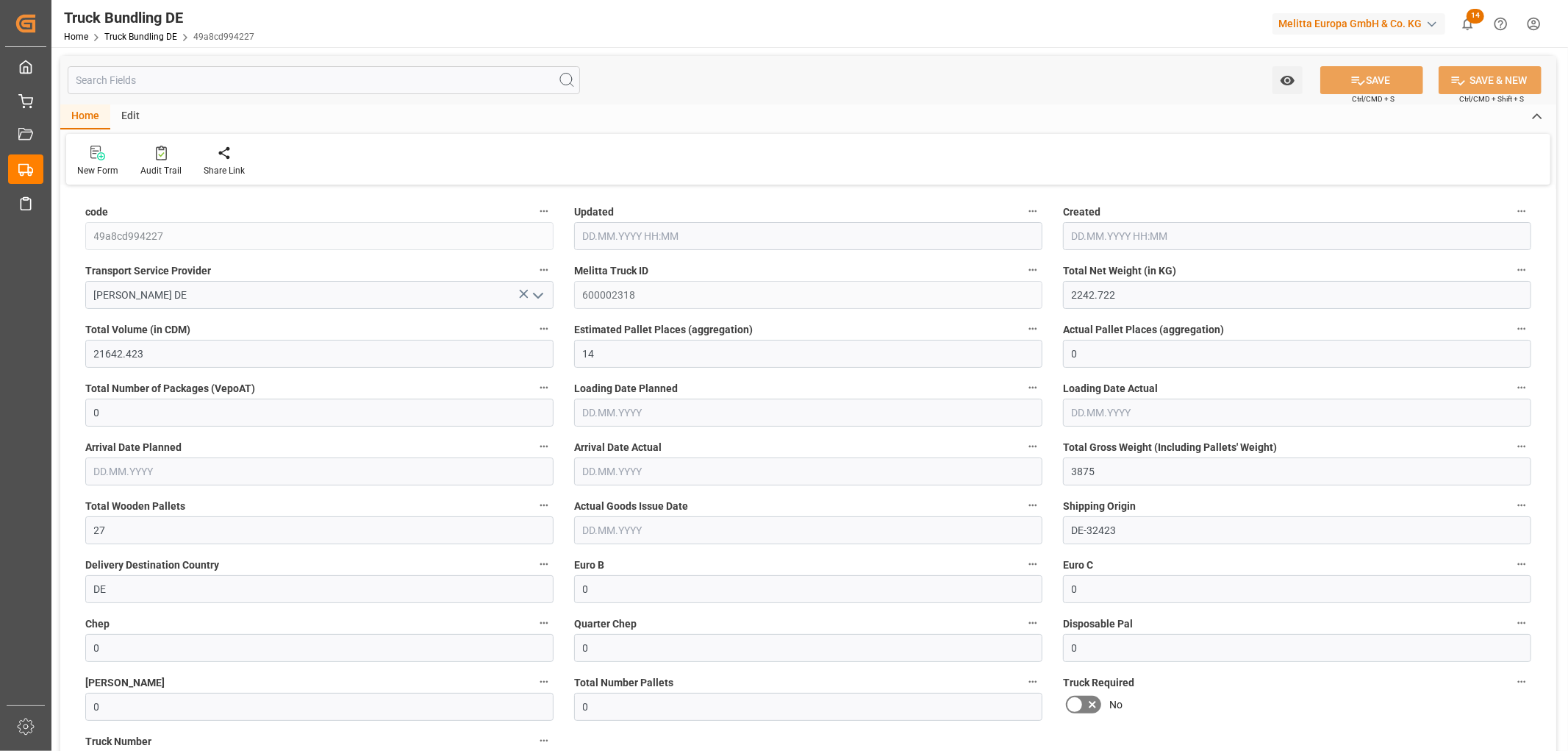
type input "[DATE] 08:39"
type input "[DATE]"
type input "1941.808"
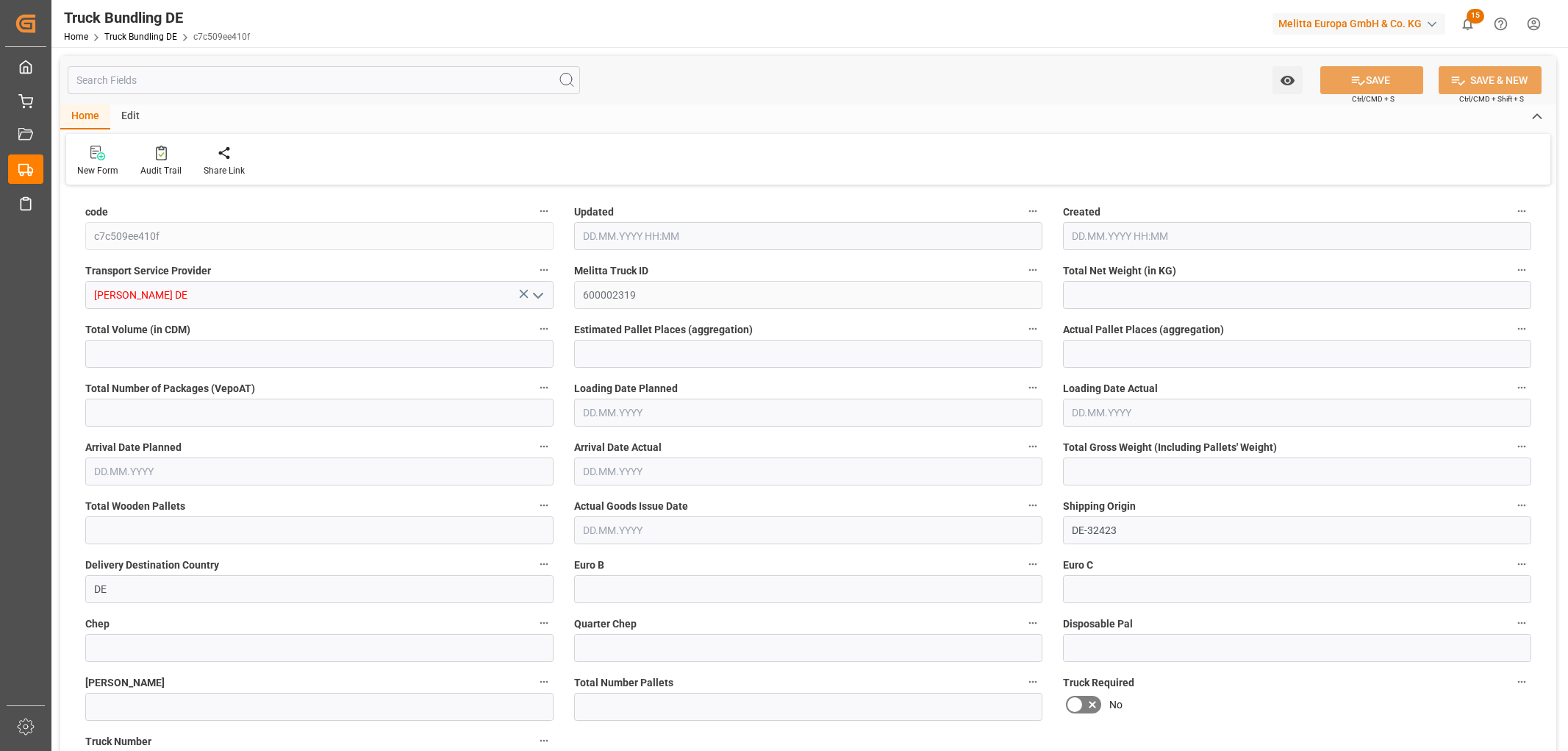
type input "13441.164"
type input "8"
type input "0"
type input "2917.2"
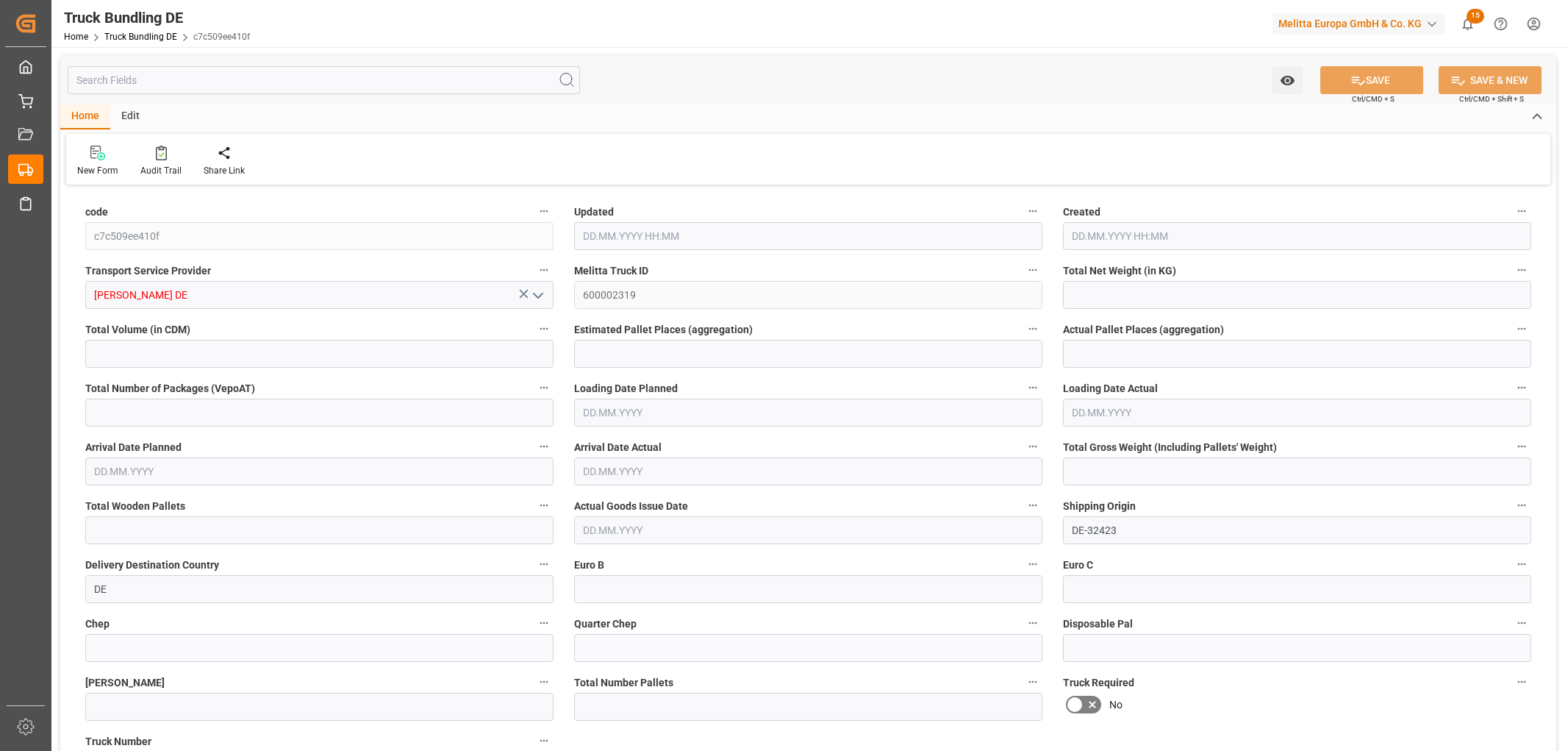
type input "17"
type input "0"
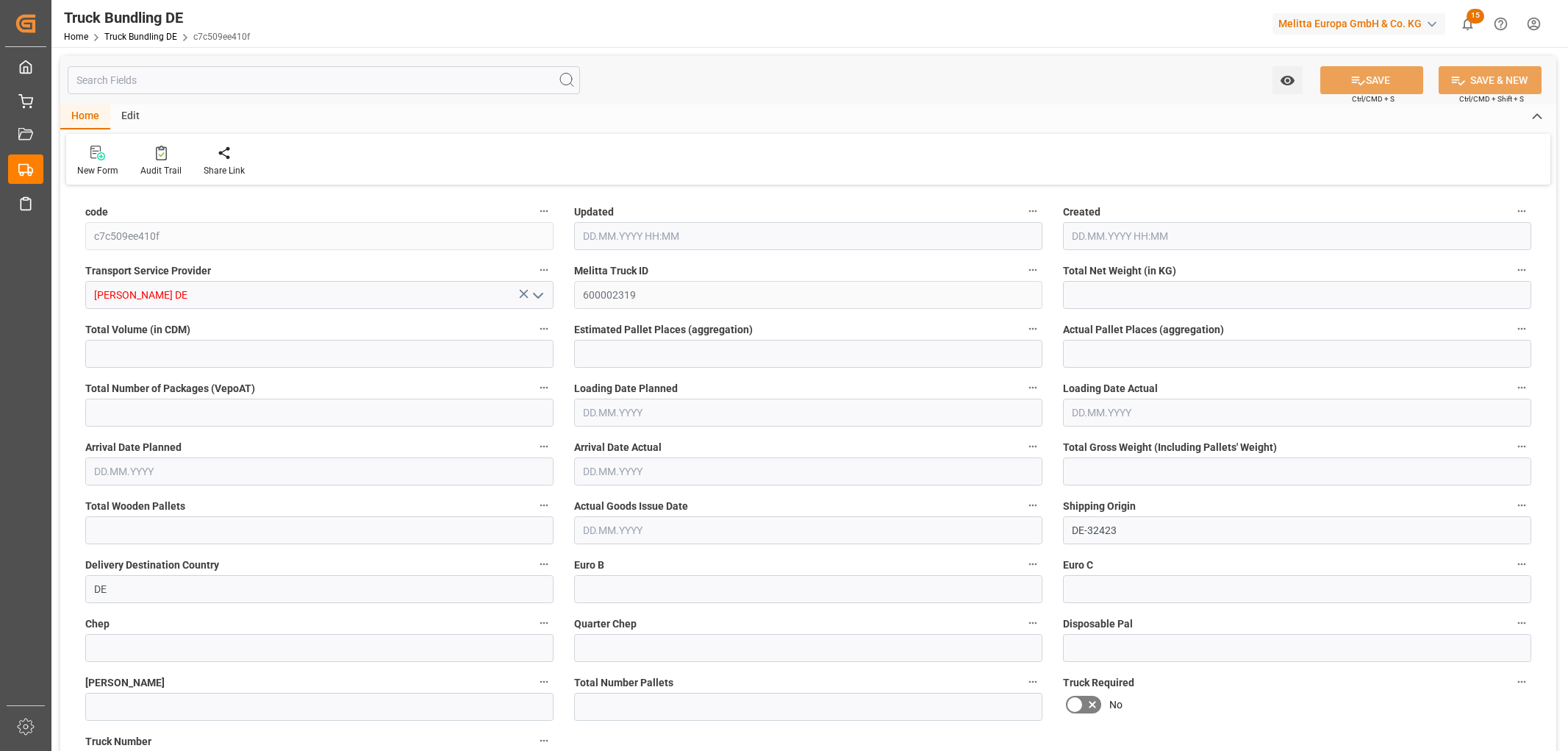
type input "0"
type input "[DATE] 08:44"
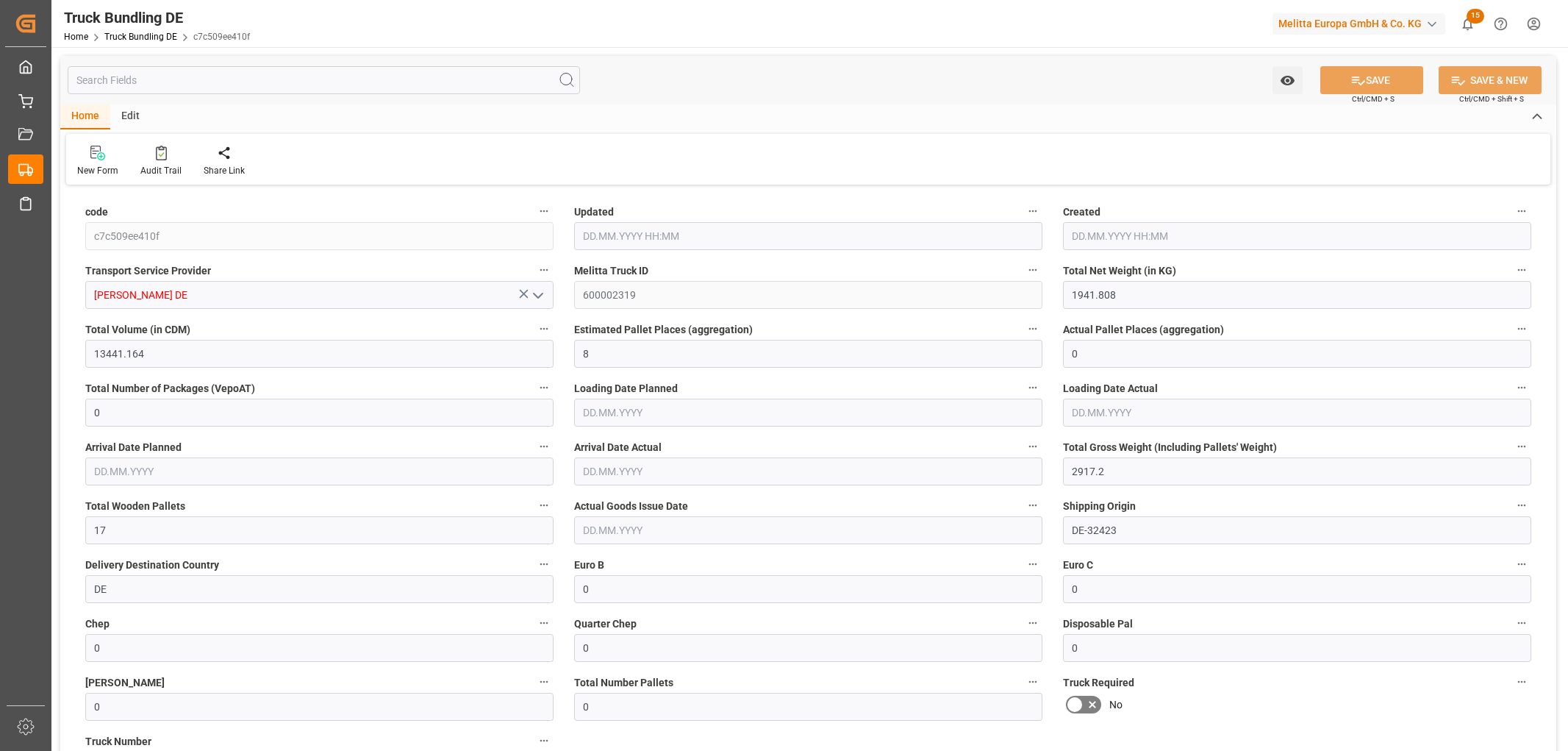
type input "[DATE]"
type input "[DATE] 08:45"
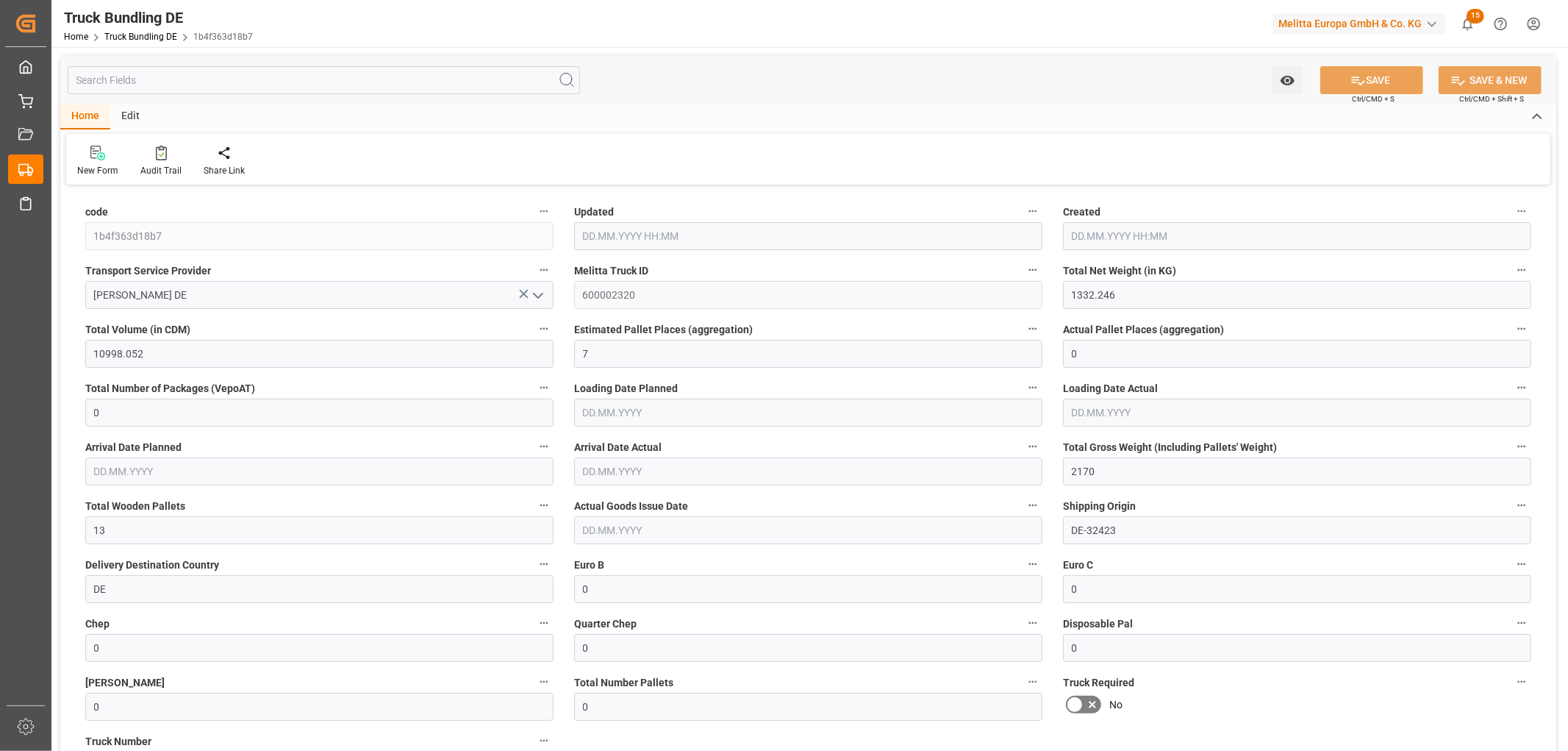
type input "[DATE]"
